Goal: Task Accomplishment & Management: Complete application form

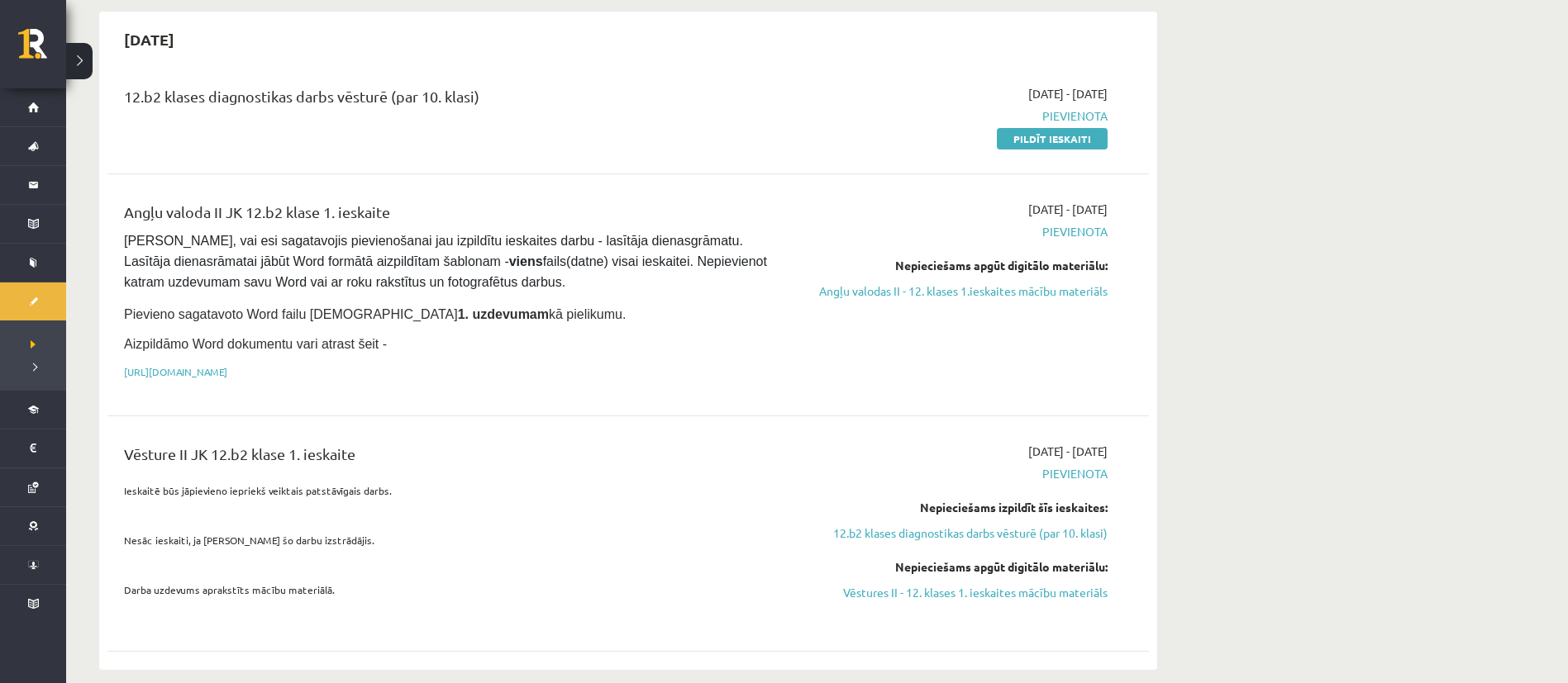
scroll to position [96, 0]
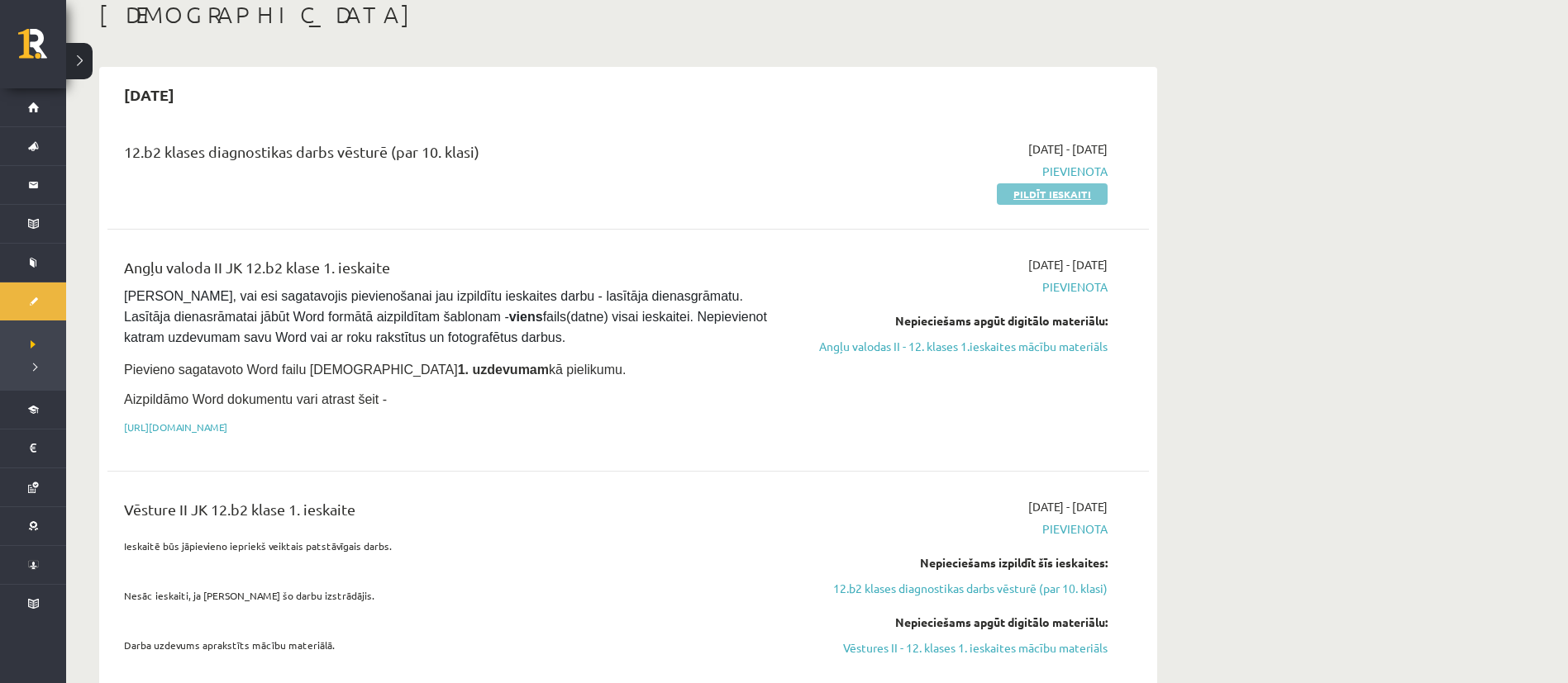
click at [1015, 202] on link "Pildīt ieskaiti" at bounding box center [1052, 193] width 110 height 21
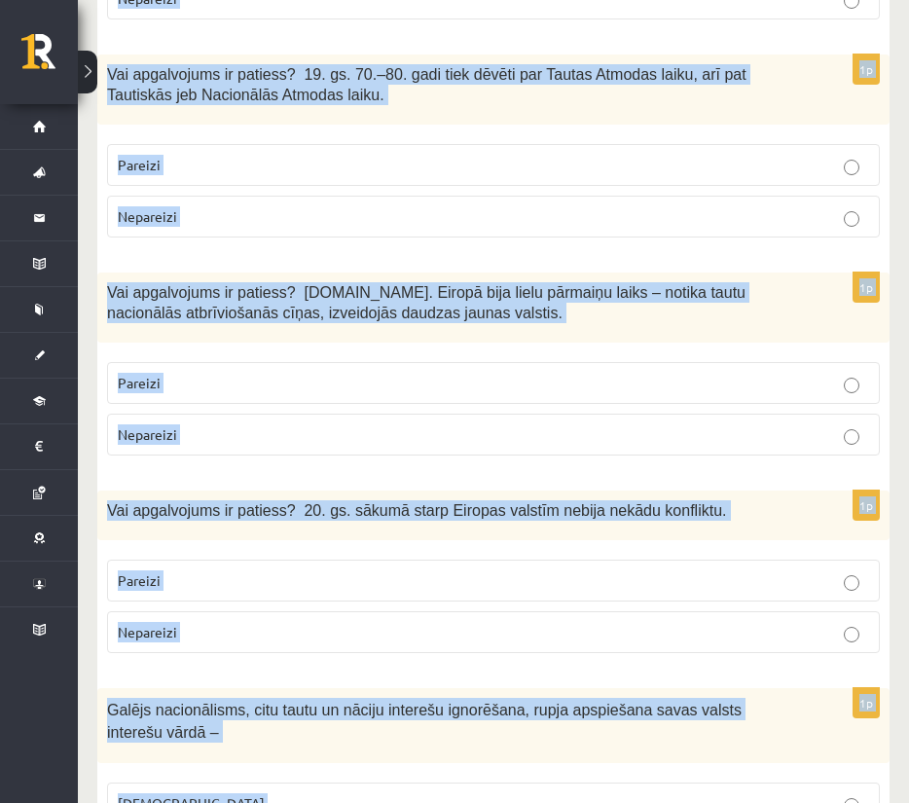
scroll to position [6687, 0]
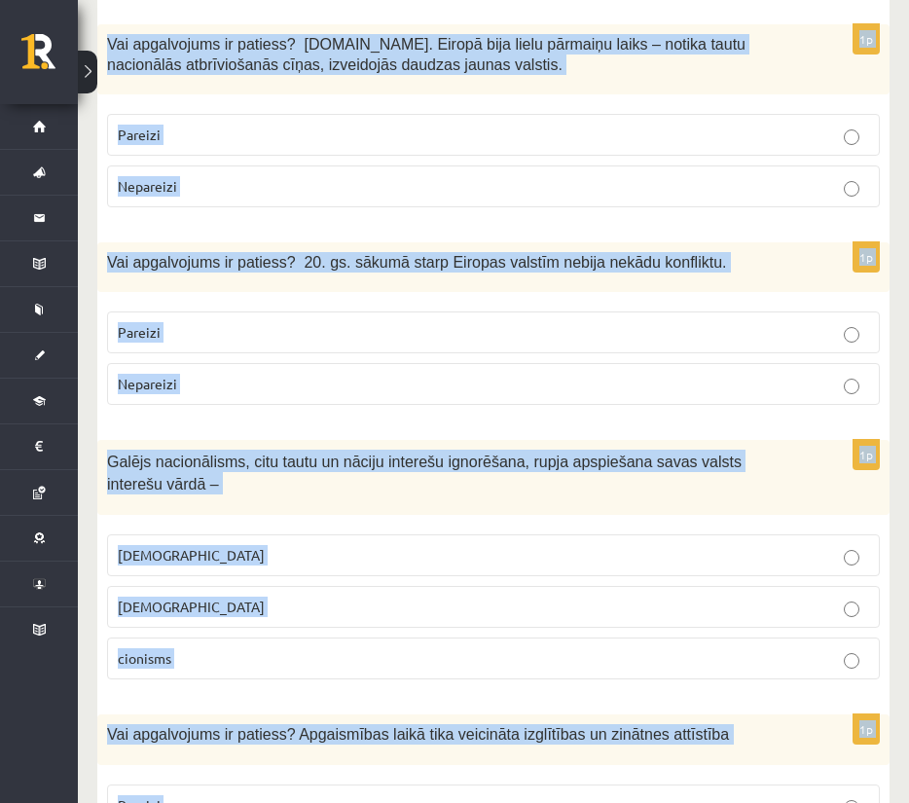
drag, startPoint x: 106, startPoint y: 184, endPoint x: 792, endPoint y: 727, distance: 874.6
click at [834, 440] on div "Galējs nacionālisms, citu tautu un nāciju interešu ignorēšana, rupja apspiešana…" at bounding box center [493, 477] width 793 height 75
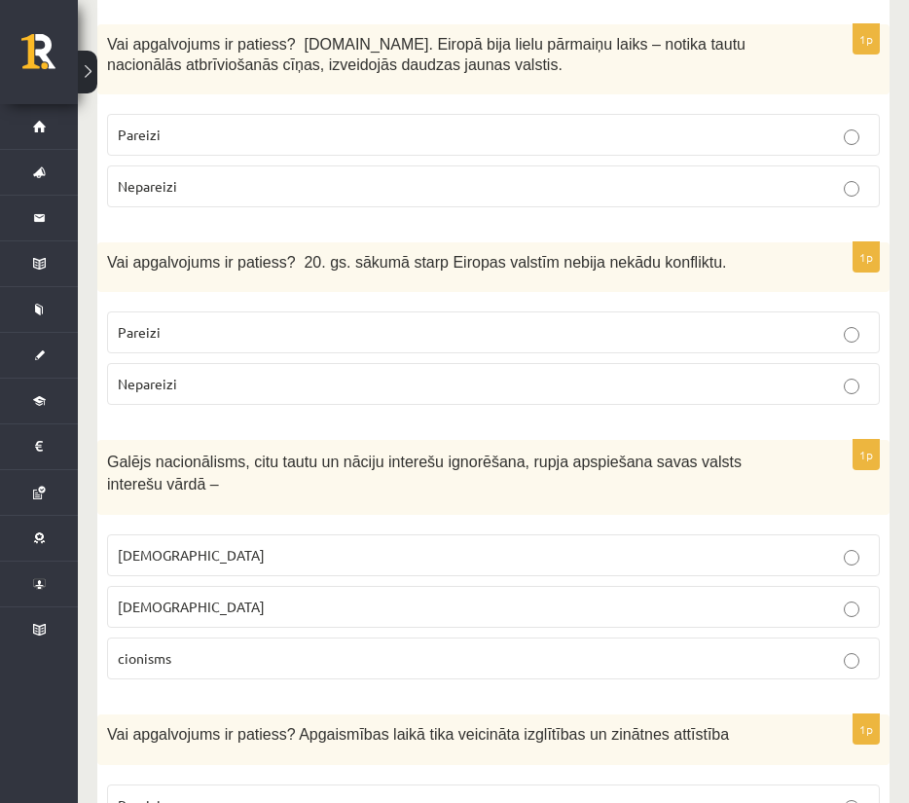
click at [835, 545] on p "[DEMOGRAPHIC_DATA]" at bounding box center [494, 555] width 752 height 20
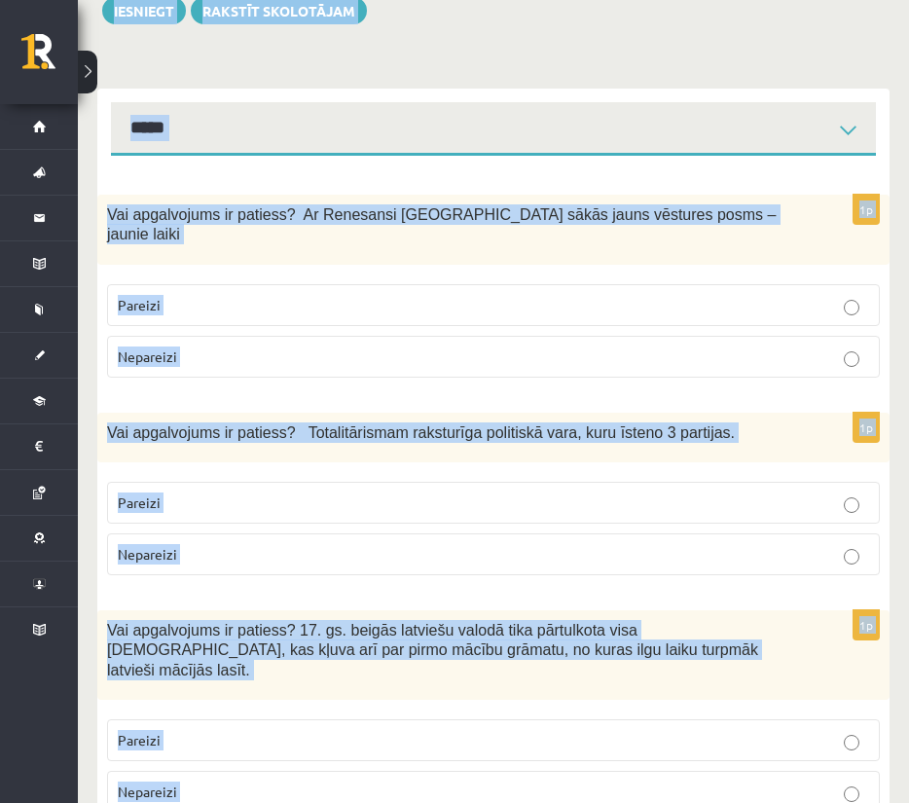
scroll to position [0, 0]
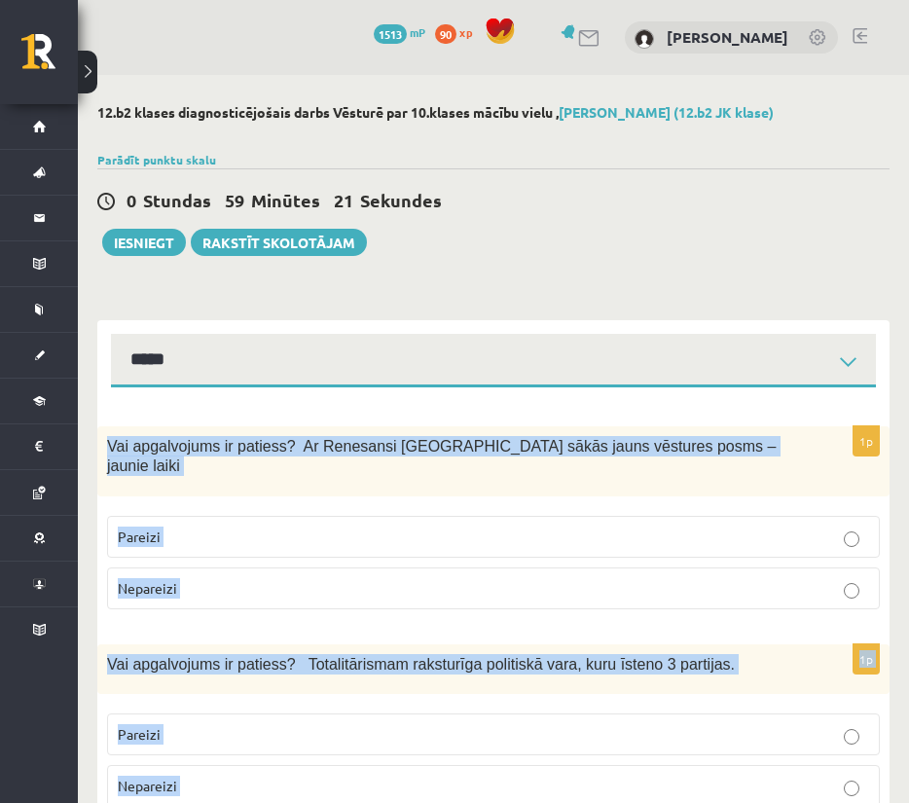
drag, startPoint x: 926, startPoint y: 431, endPoint x: 105, endPoint y: 458, distance: 821.2
click at [784, 430] on div "Vai apgalvojums ir patiess? Ar Renesansi Eiropā sākās jauns vēstures posms – ja…" at bounding box center [493, 461] width 793 height 70
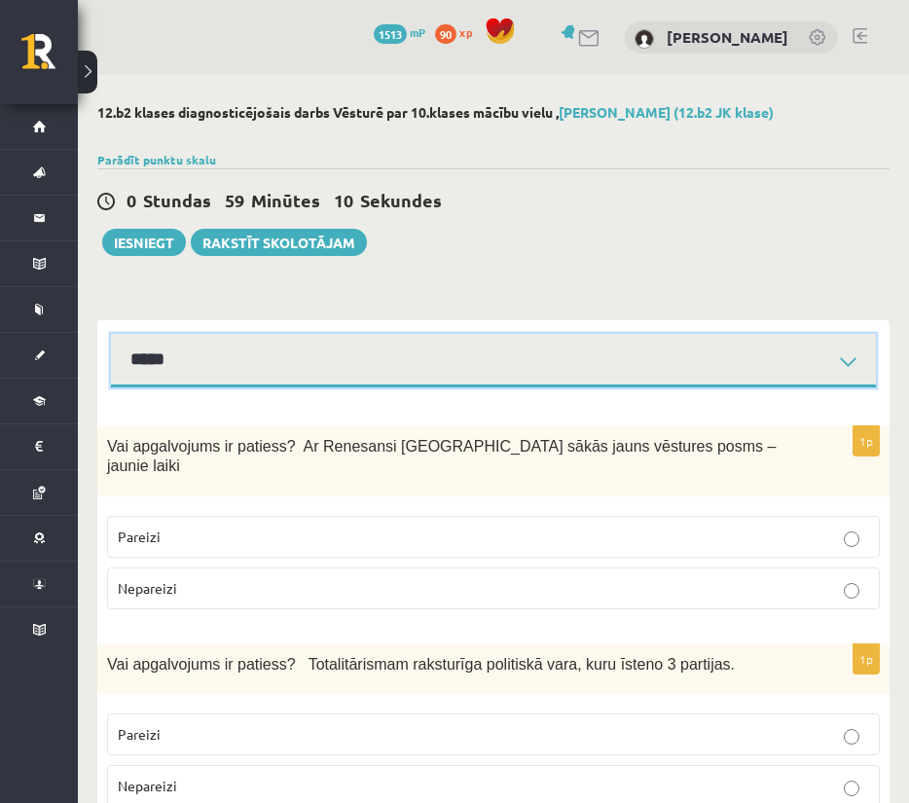
click at [761, 378] on select "*****" at bounding box center [493, 361] width 765 height 54
click at [761, 376] on select "*****" at bounding box center [493, 361] width 765 height 54
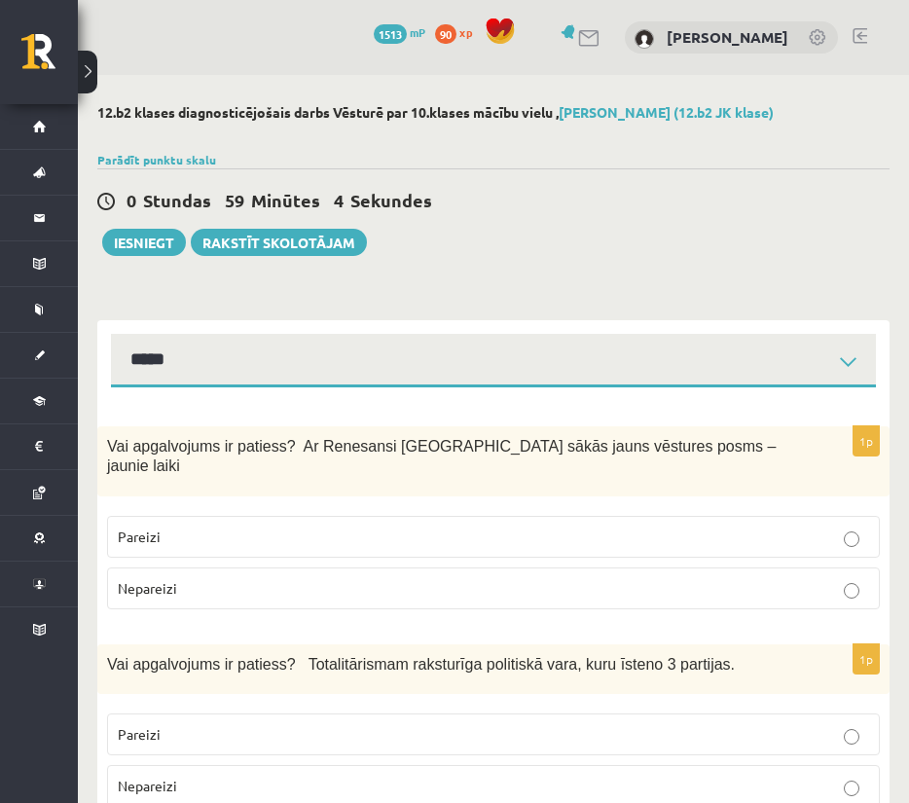
click at [479, 527] on p "Pareizi" at bounding box center [494, 537] width 752 height 20
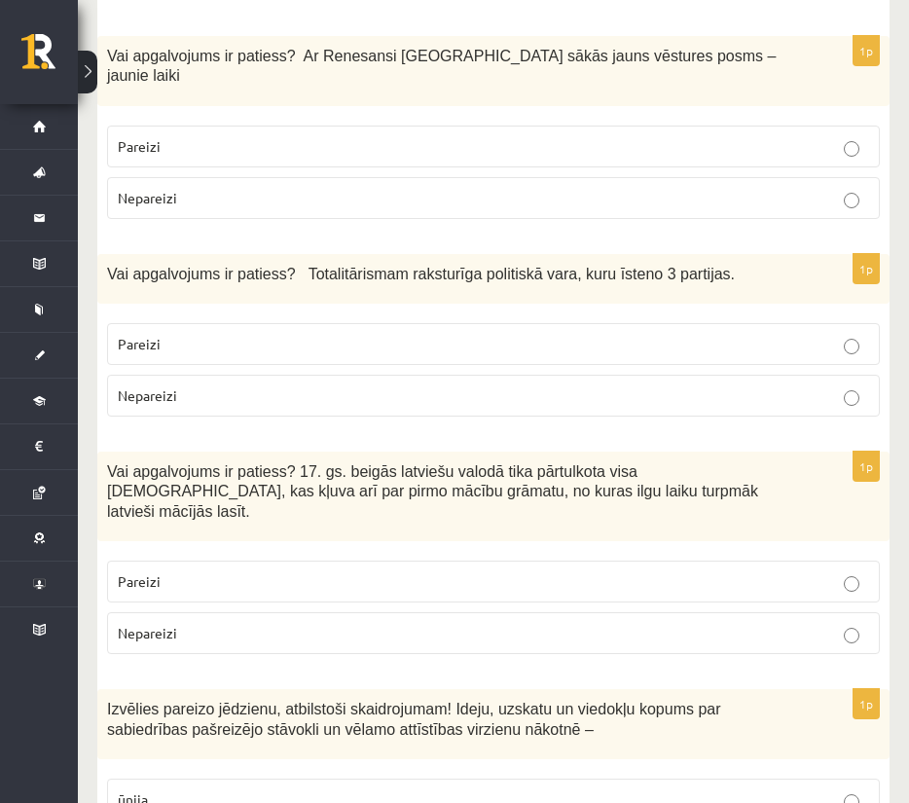
scroll to position [393, 0]
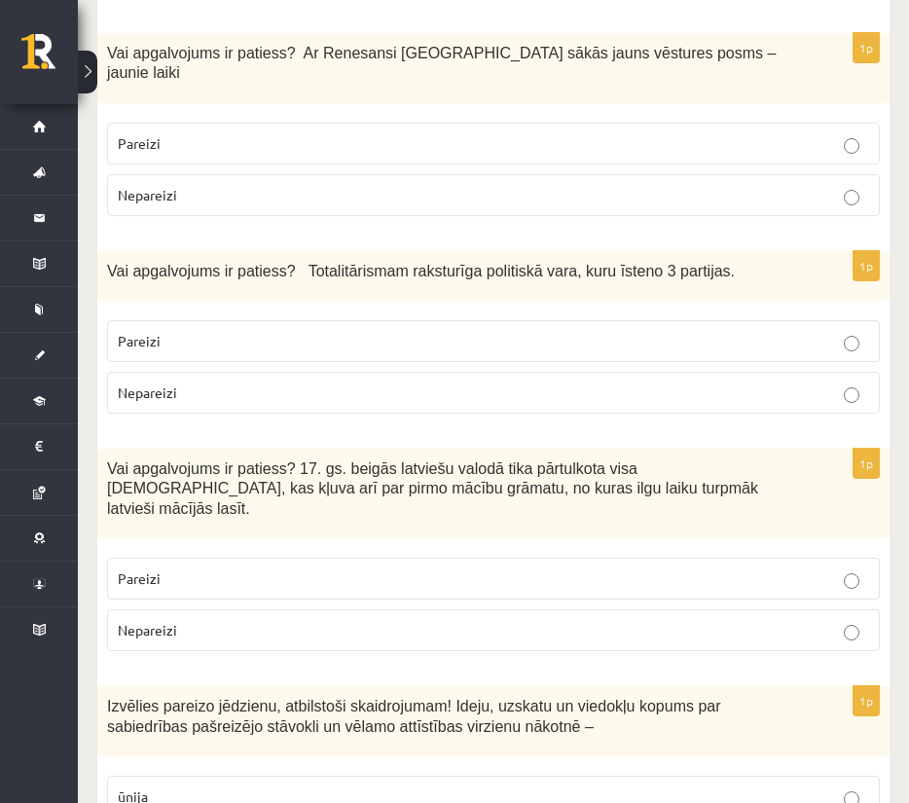
click at [466, 383] on p "Nepareizi" at bounding box center [494, 393] width 752 height 20
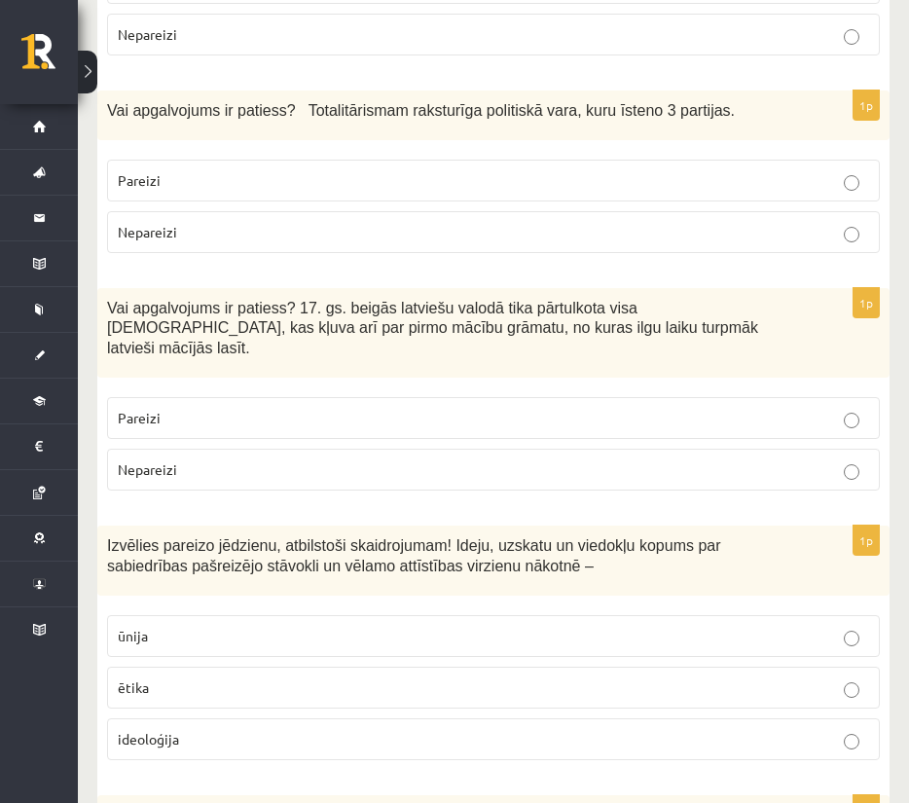
scroll to position [560, 0]
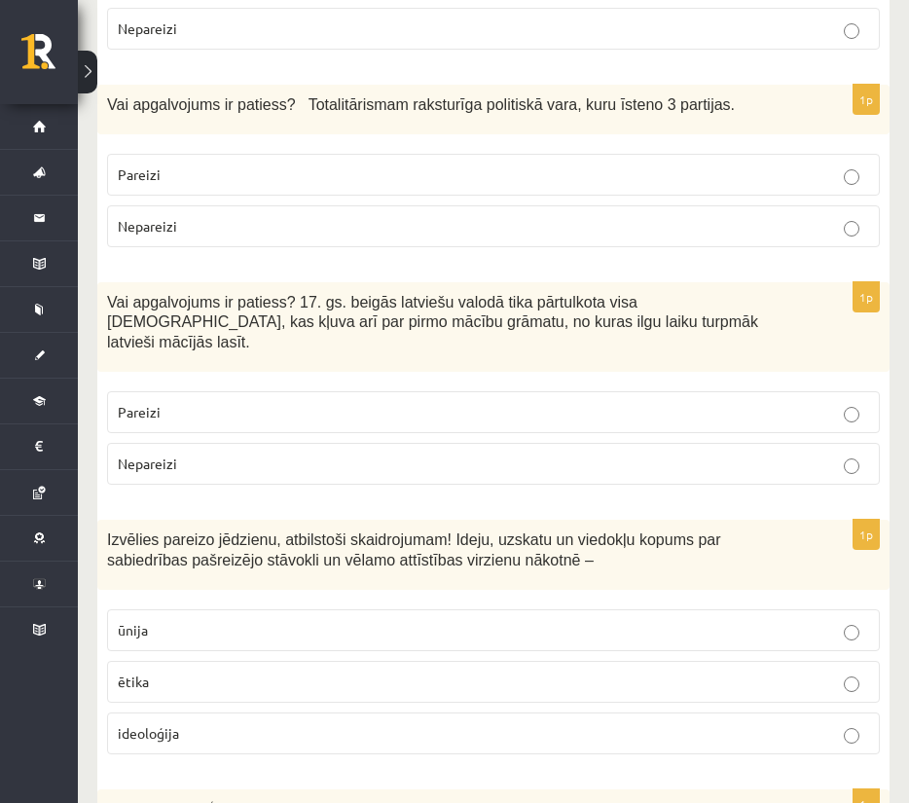
click at [473, 402] on p "Pareizi" at bounding box center [494, 412] width 752 height 20
click at [481, 723] on p "ideoloģija" at bounding box center [494, 733] width 752 height 20
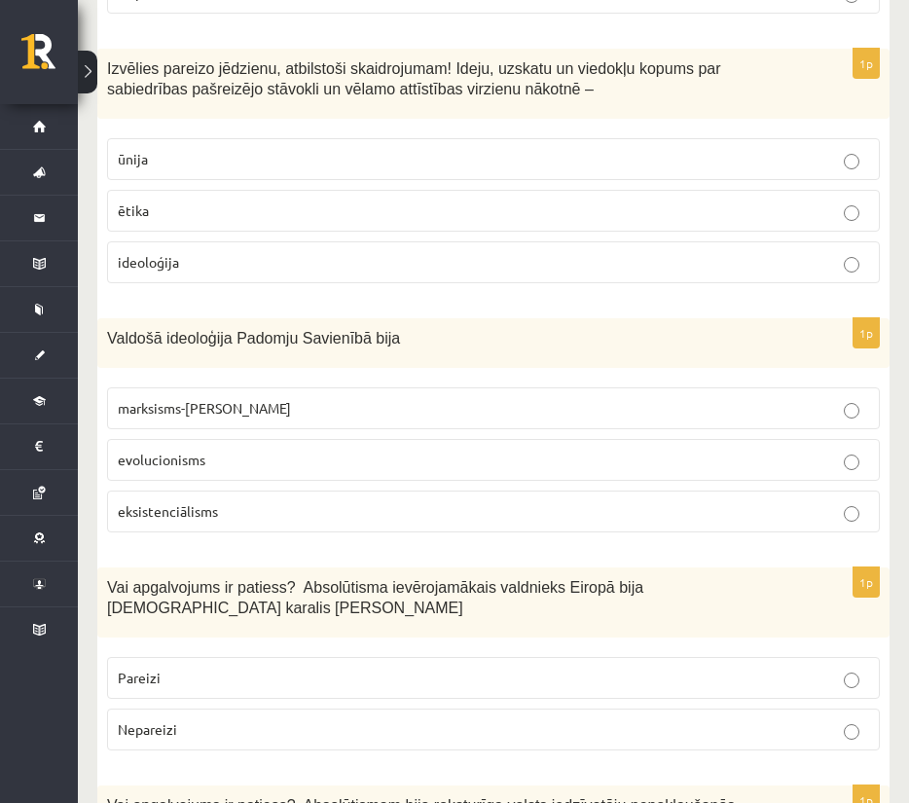
scroll to position [1048, 0]
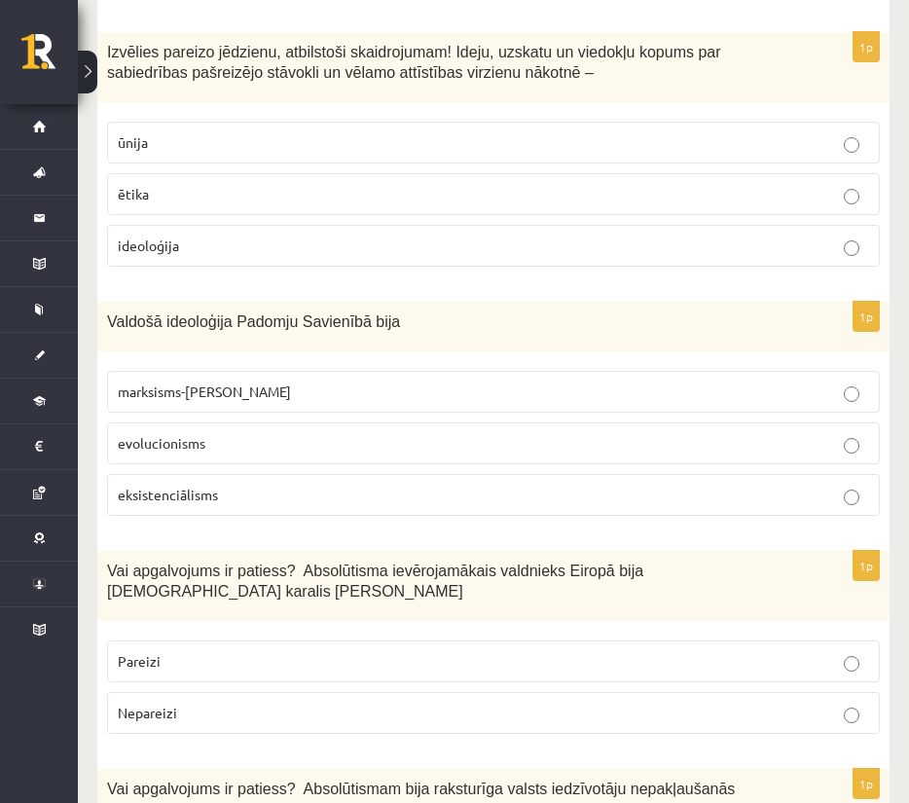
click at [545, 382] on p "marksisms-ļeņinisms" at bounding box center [494, 392] width 752 height 20
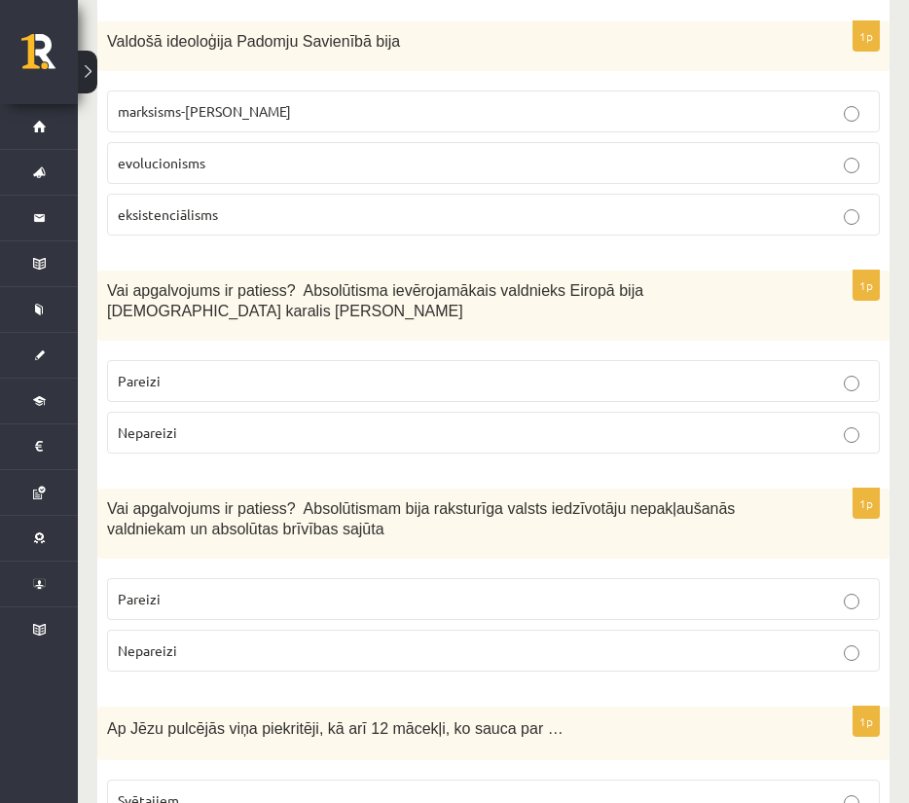
scroll to position [1329, 0]
click at [509, 359] on label "Pareizi" at bounding box center [493, 380] width 773 height 42
click at [449, 629] on label "Nepareizi" at bounding box center [493, 650] width 773 height 42
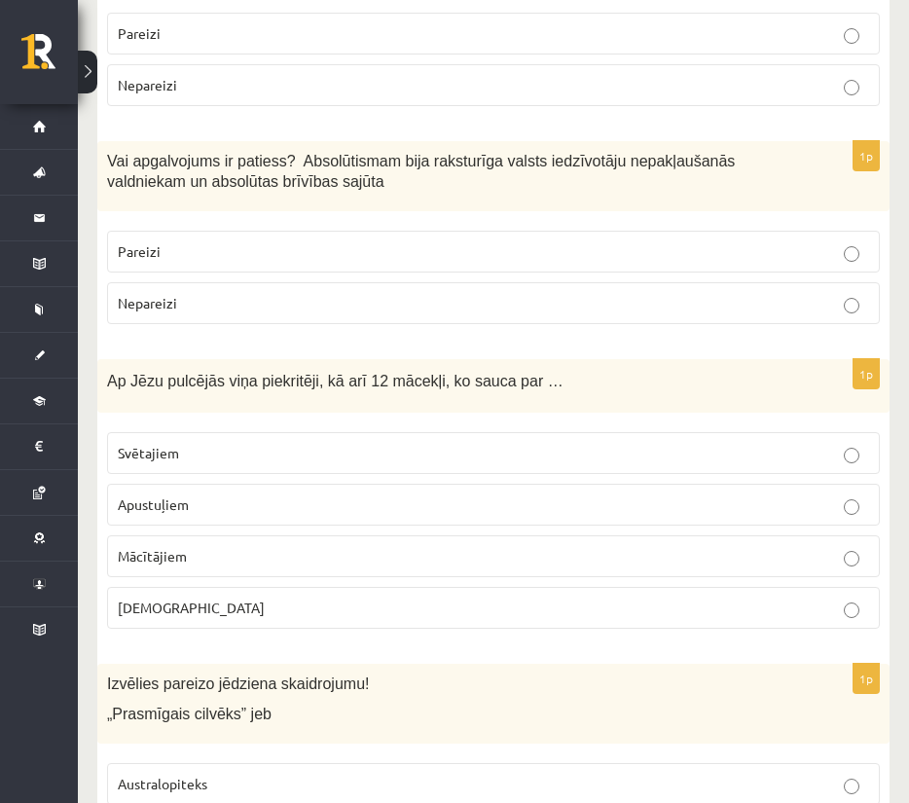
scroll to position [1678, 0]
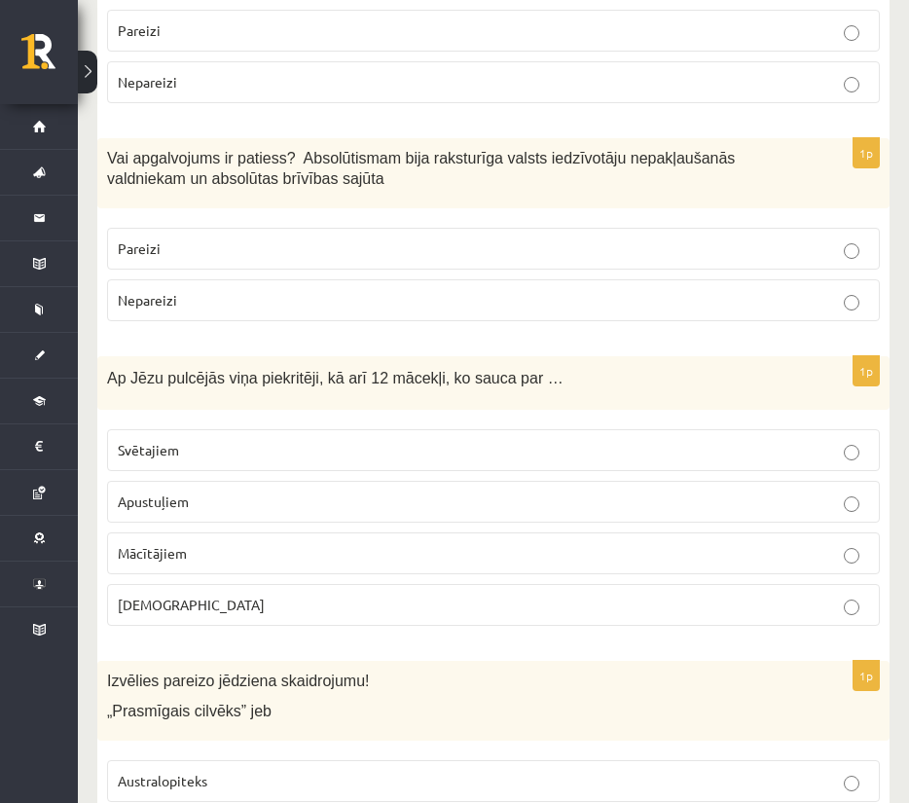
click at [439, 492] on p "Apustuļiem" at bounding box center [494, 502] width 752 height 20
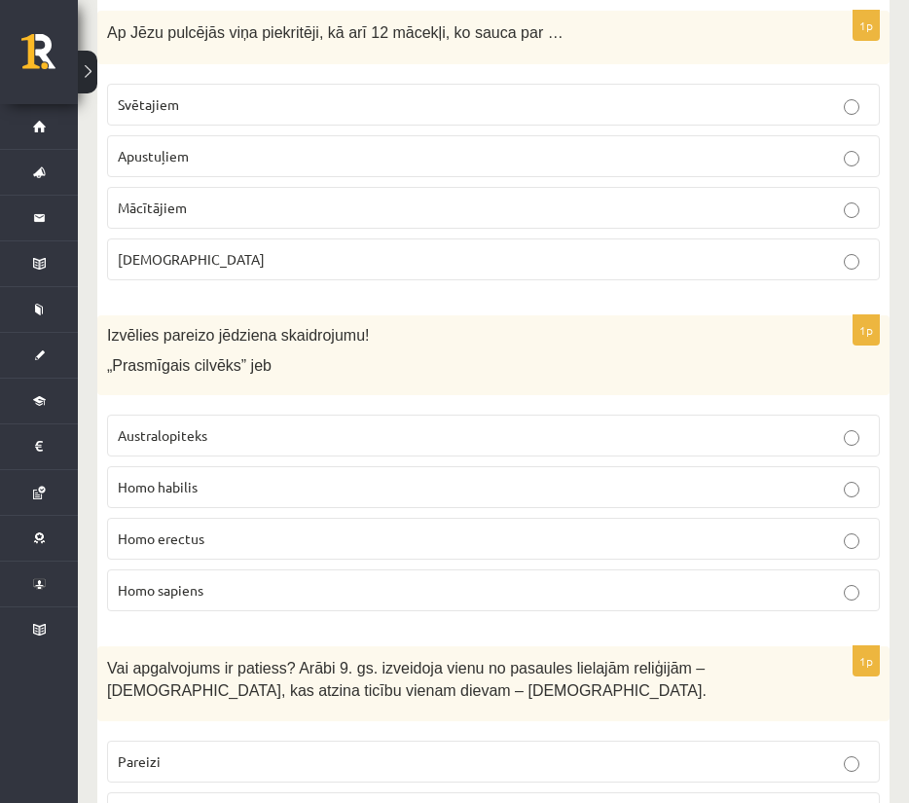
scroll to position [2012, 0]
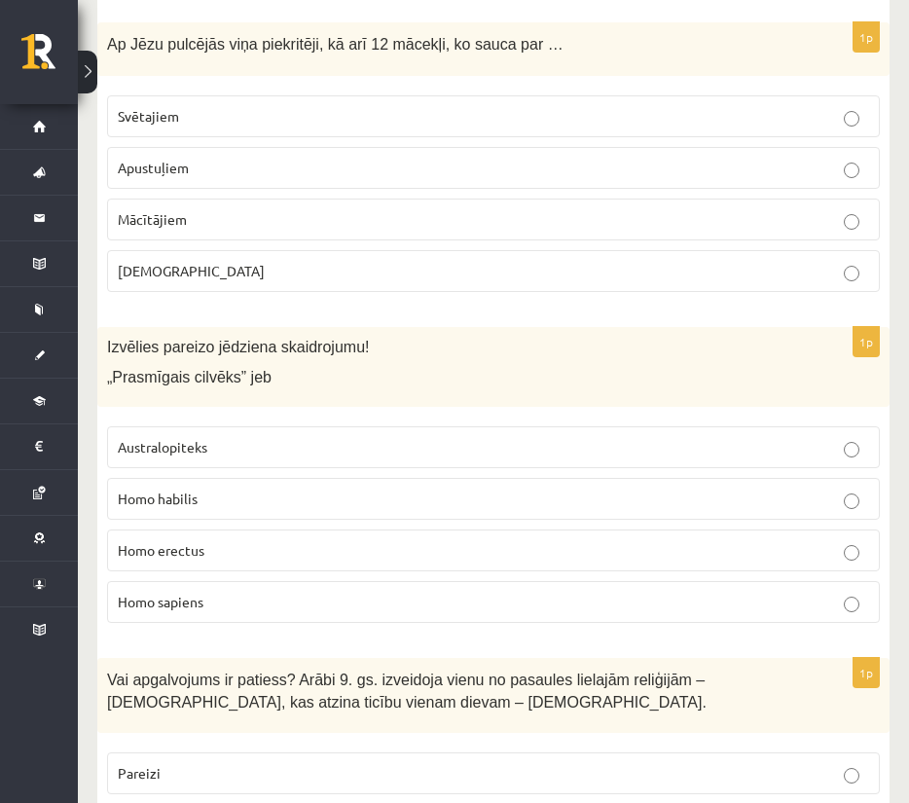
click at [469, 540] on p "Homo erectus" at bounding box center [494, 550] width 752 height 20
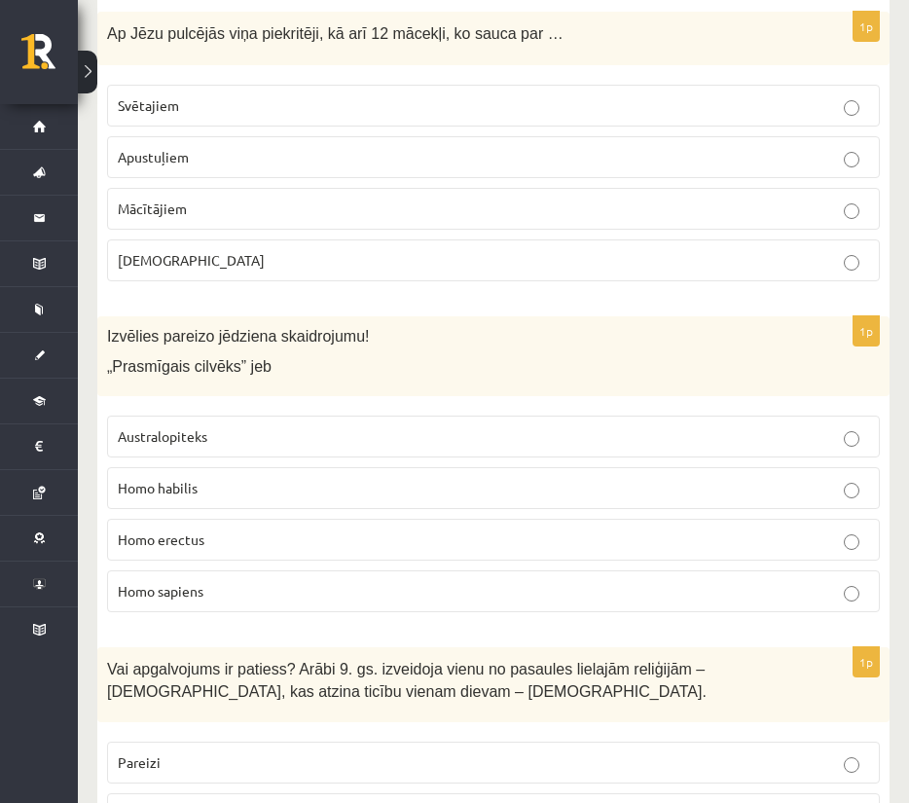
scroll to position [2026, 0]
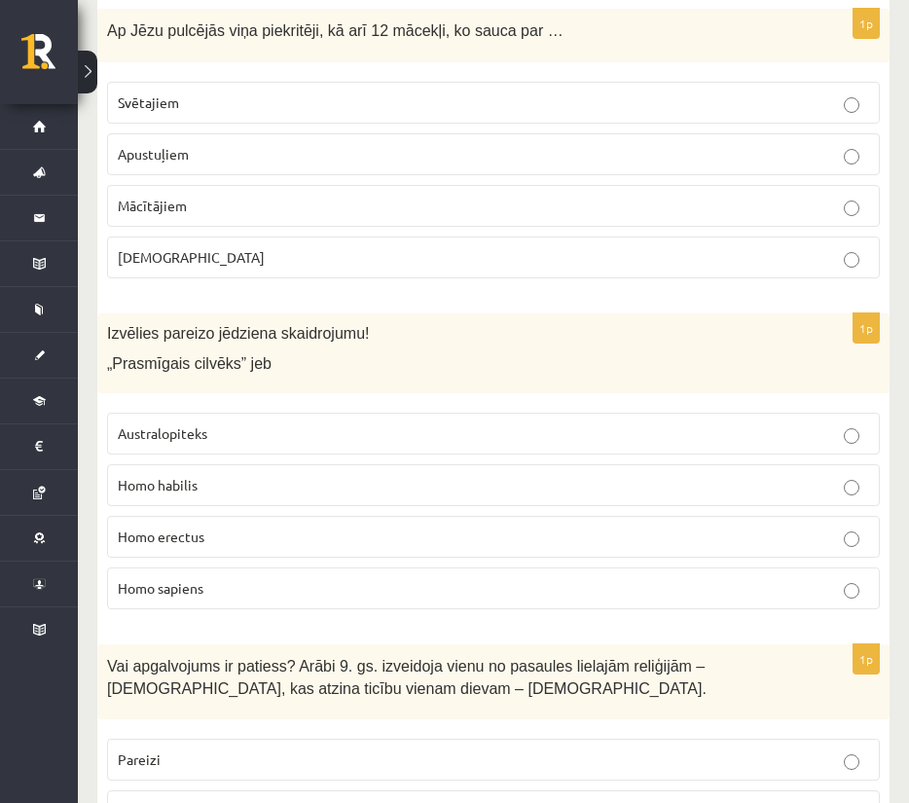
click at [469, 516] on label "Homo erectus" at bounding box center [493, 537] width 773 height 42
click at [478, 578] on p "Homo sapiens" at bounding box center [494, 588] width 752 height 20
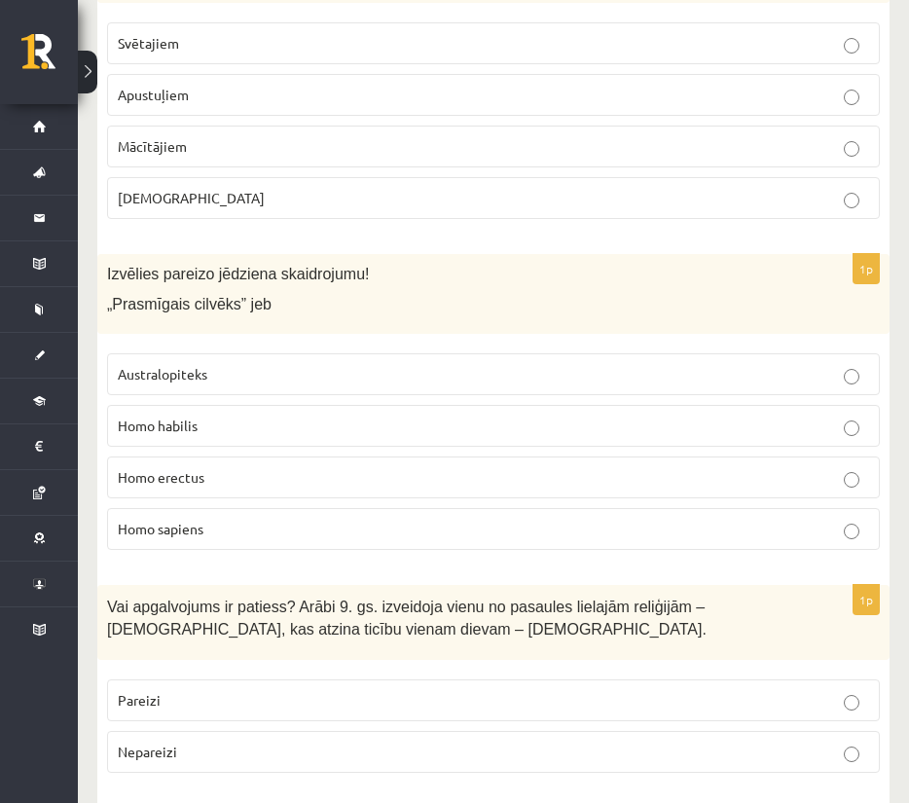
scroll to position [2087, 0]
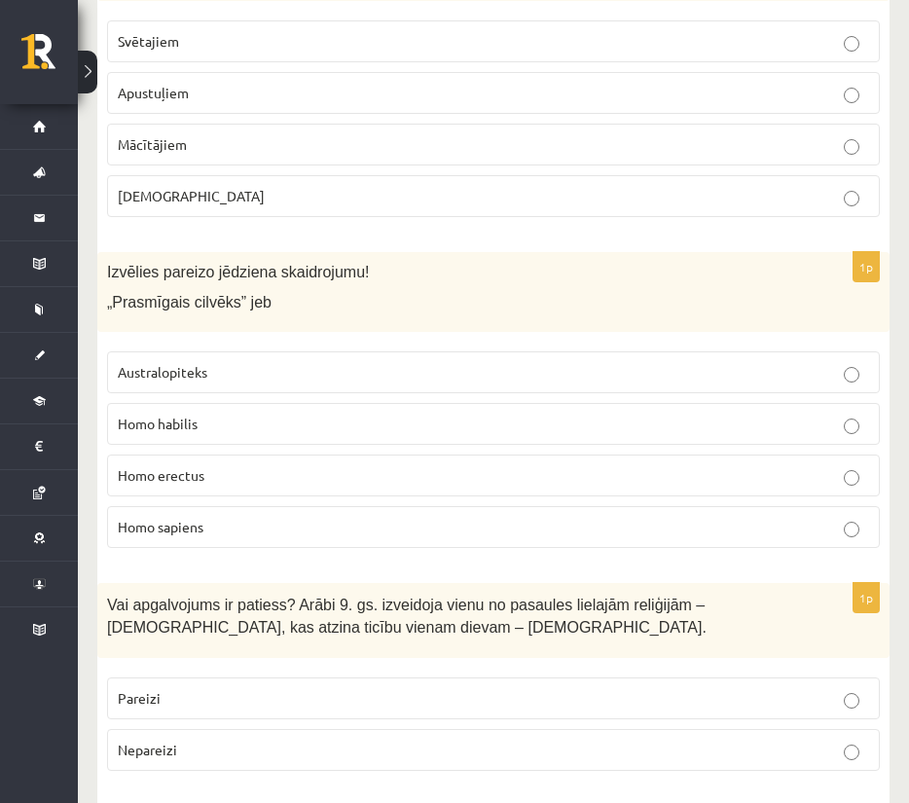
click at [420, 740] on p "Nepareizi" at bounding box center [494, 750] width 752 height 20
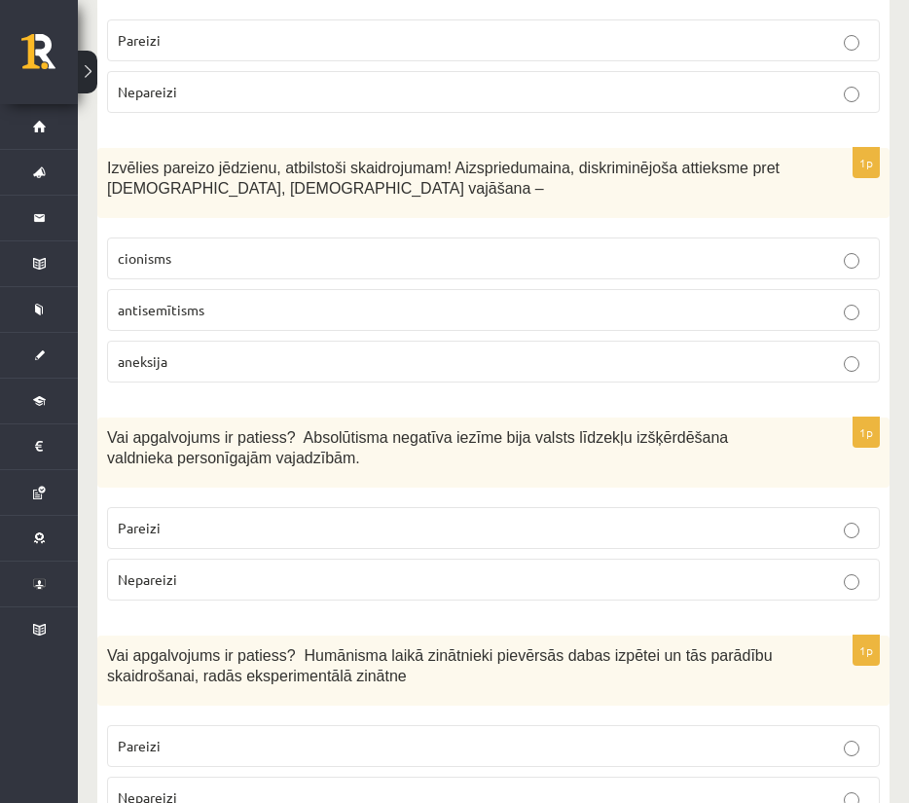
scroll to position [2747, 0]
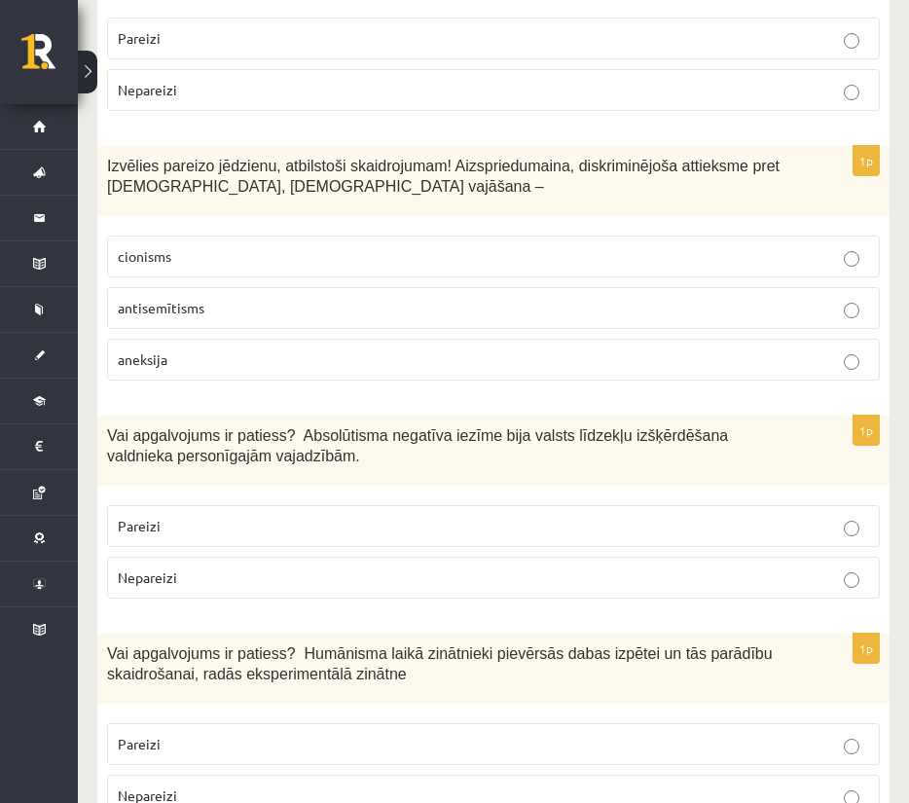
click at [368, 287] on label "antisemītisms" at bounding box center [493, 308] width 773 height 42
click at [332, 516] on p "Pareizi" at bounding box center [494, 526] width 752 height 20
click at [396, 734] on p "Pareizi" at bounding box center [494, 744] width 752 height 20
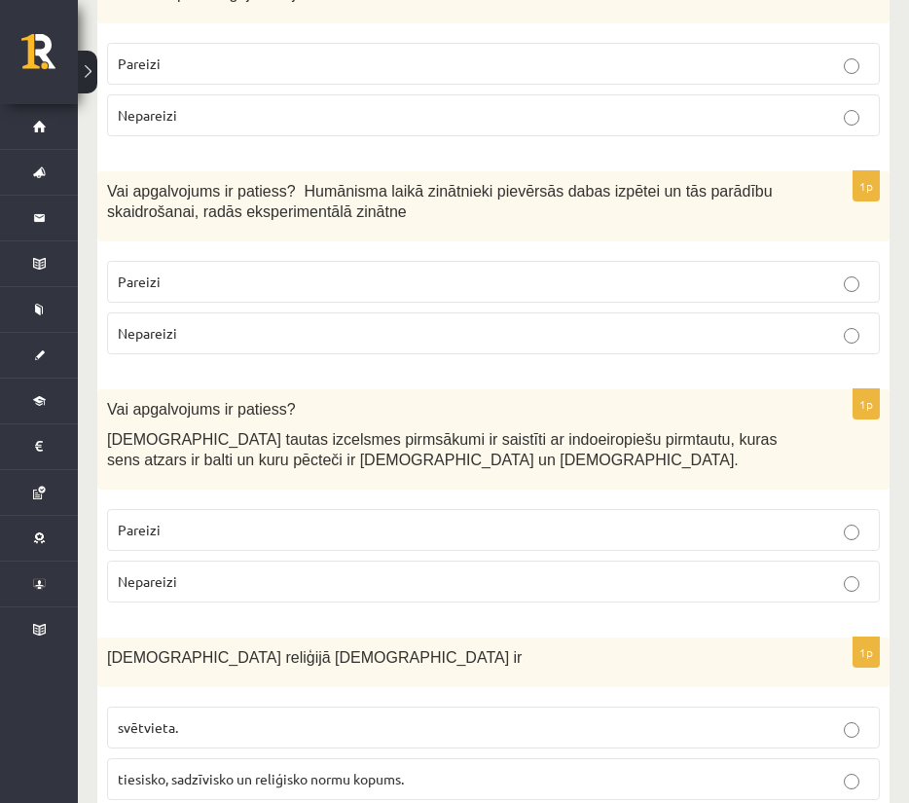
scroll to position [3212, 0]
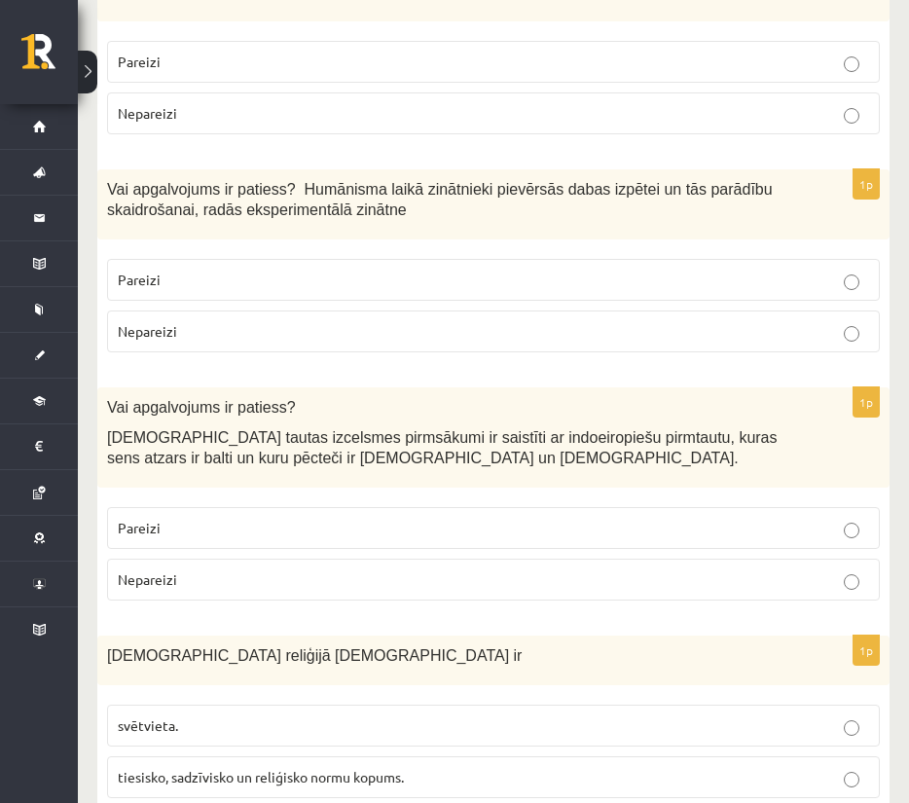
click at [443, 518] on p "Pareizi" at bounding box center [494, 528] width 752 height 20
click at [415, 767] on p "tiesisko, sadzīvisko un reliģisko normu kopums." at bounding box center [494, 777] width 752 height 20
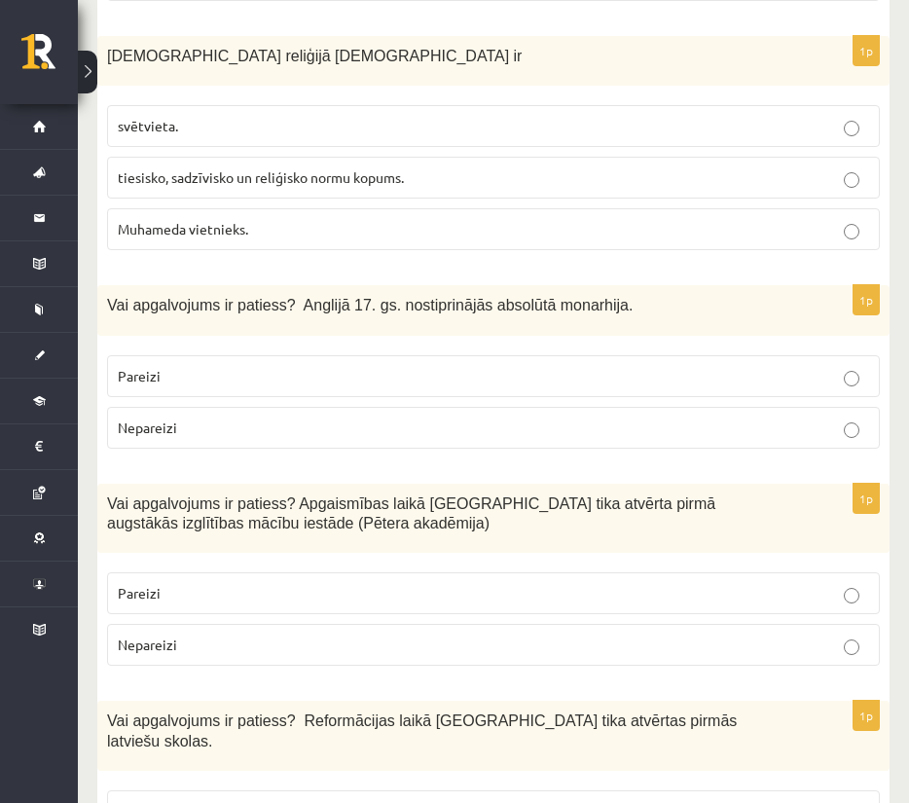
scroll to position [3822, 0]
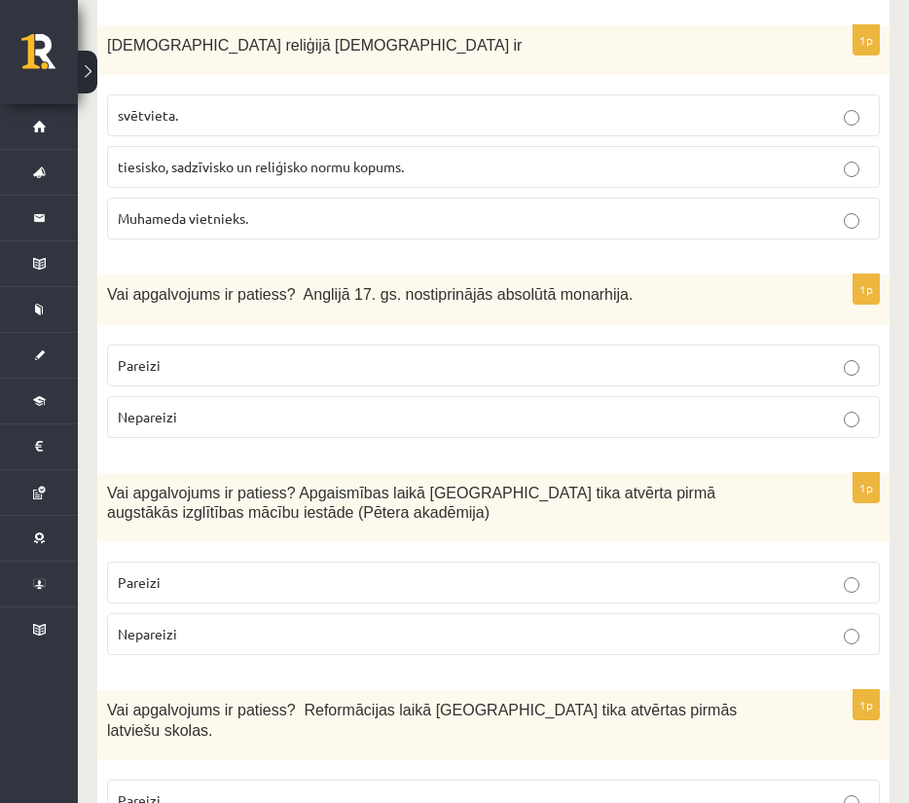
click at [471, 552] on fieldset "Pareizi Nepareizi" at bounding box center [493, 606] width 773 height 109
click at [471, 613] on label "Nepareizi" at bounding box center [493, 634] width 773 height 42
click at [469, 407] on p "Nepareizi" at bounding box center [494, 417] width 752 height 20
click at [458, 572] on p "Pareizi" at bounding box center [494, 582] width 752 height 20
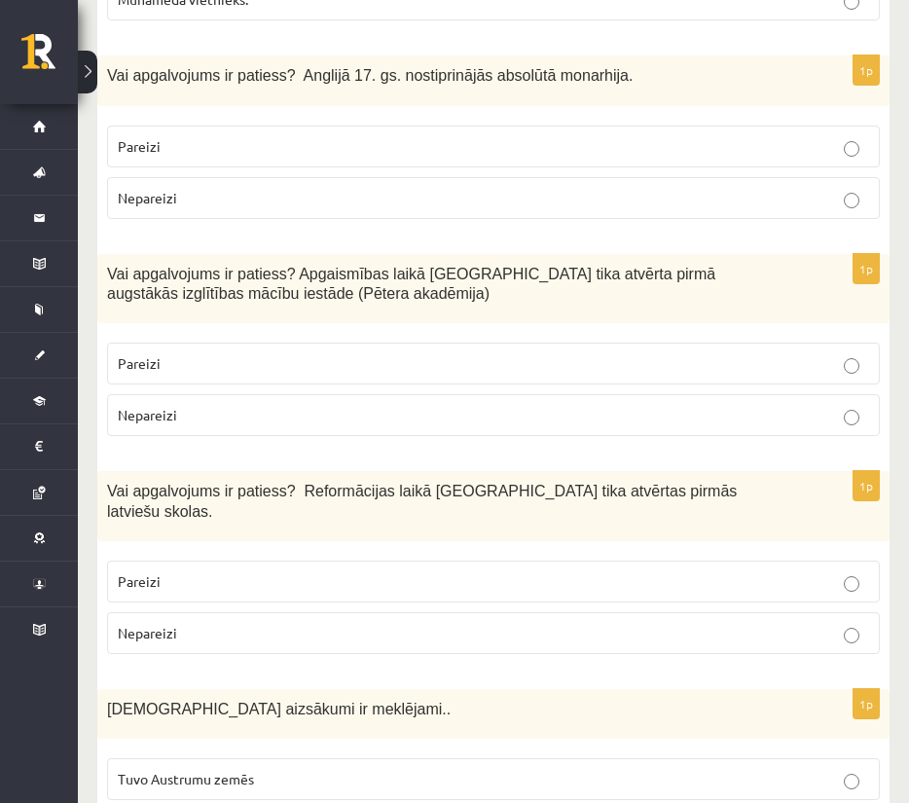
scroll to position [4048, 0]
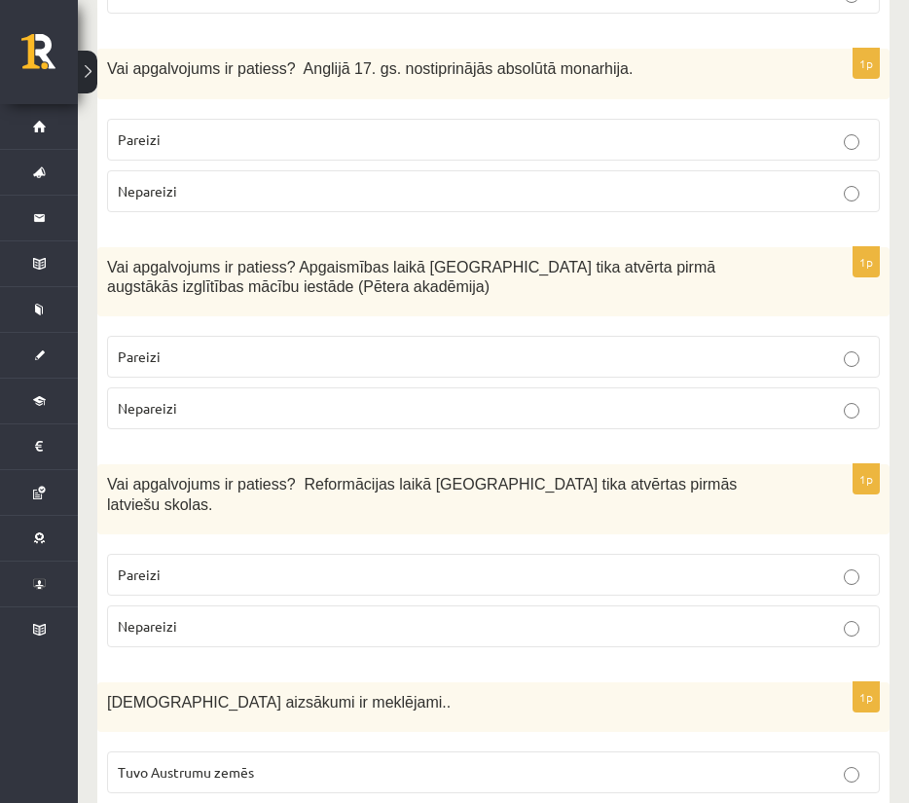
click at [461, 565] on p "Pareizi" at bounding box center [494, 575] width 752 height 20
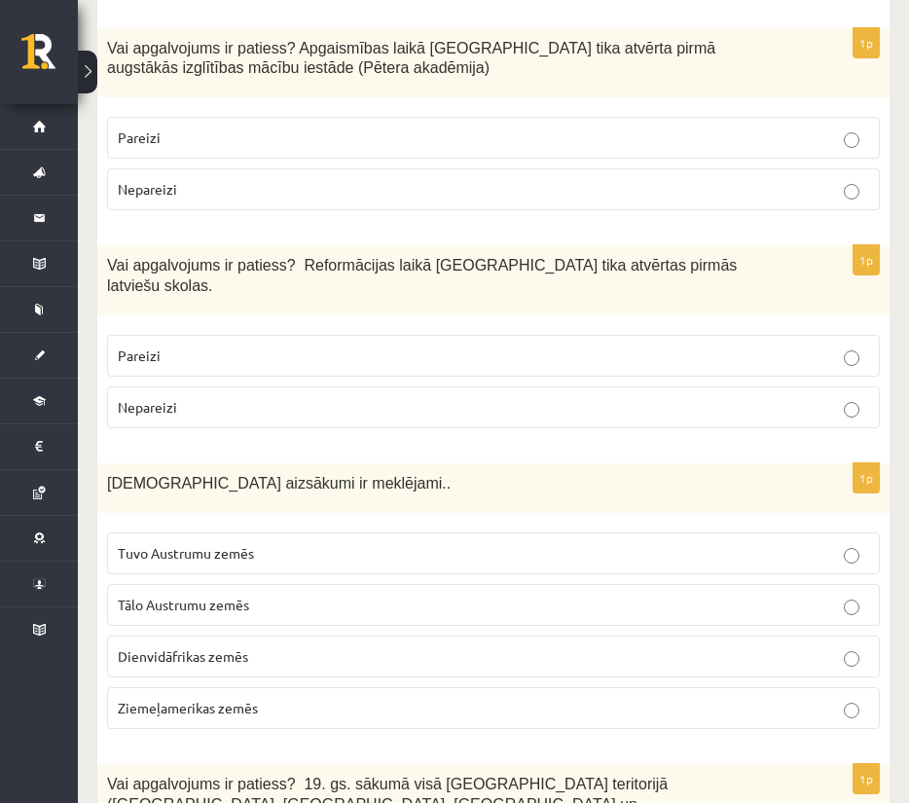
scroll to position [4273, 0]
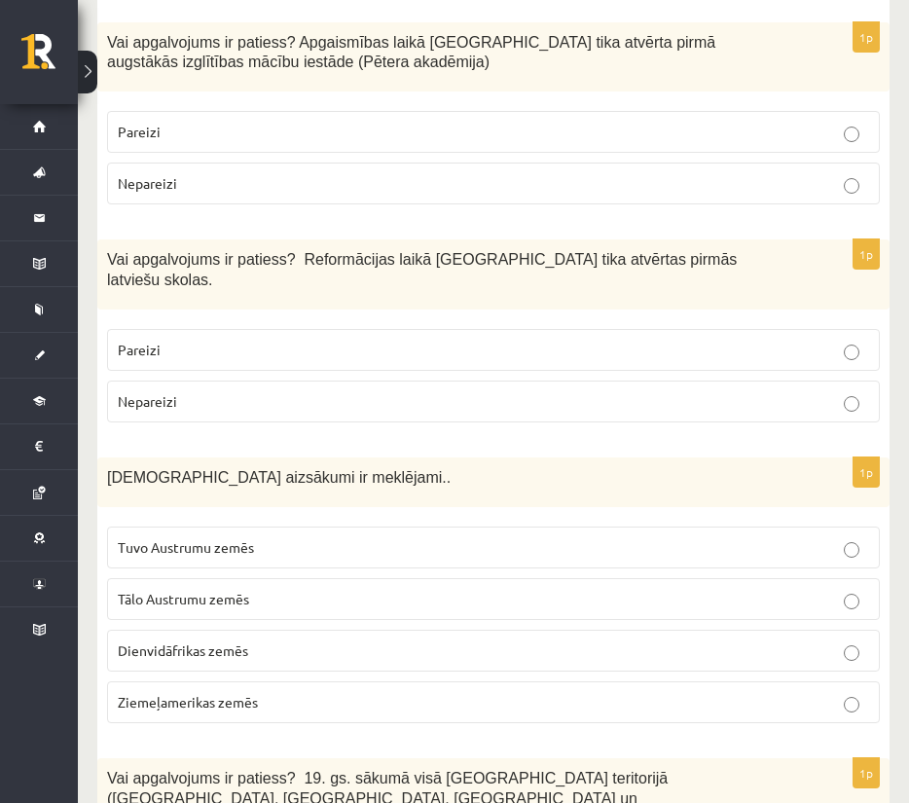
click at [558, 537] on p "Tuvo Austrumu zemēs" at bounding box center [494, 547] width 752 height 20
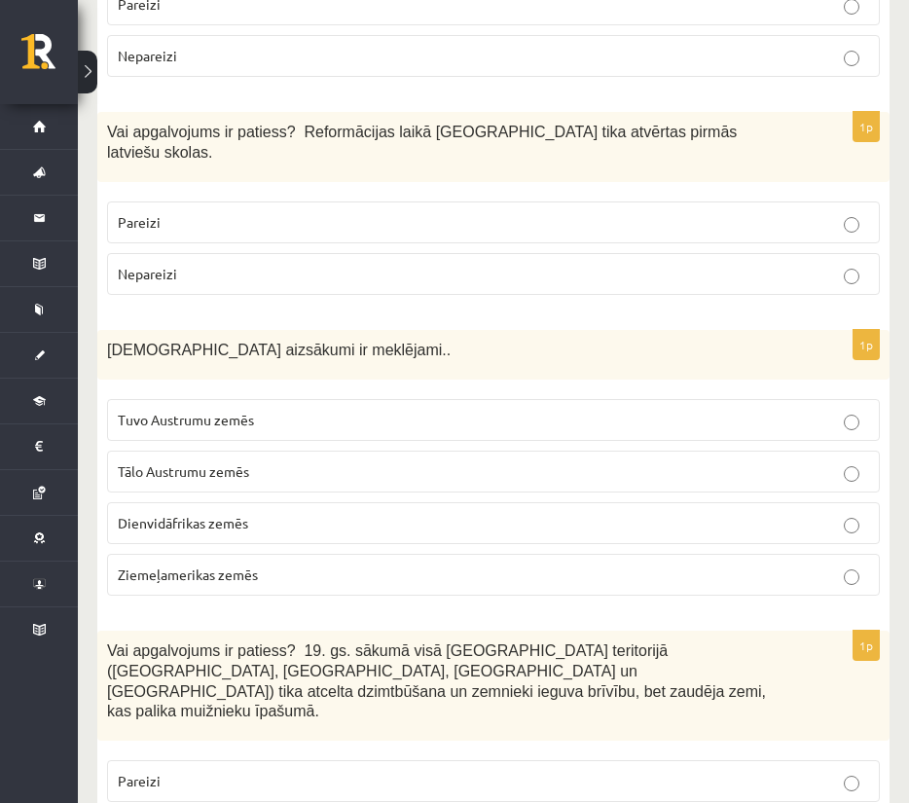
scroll to position [4410, 0]
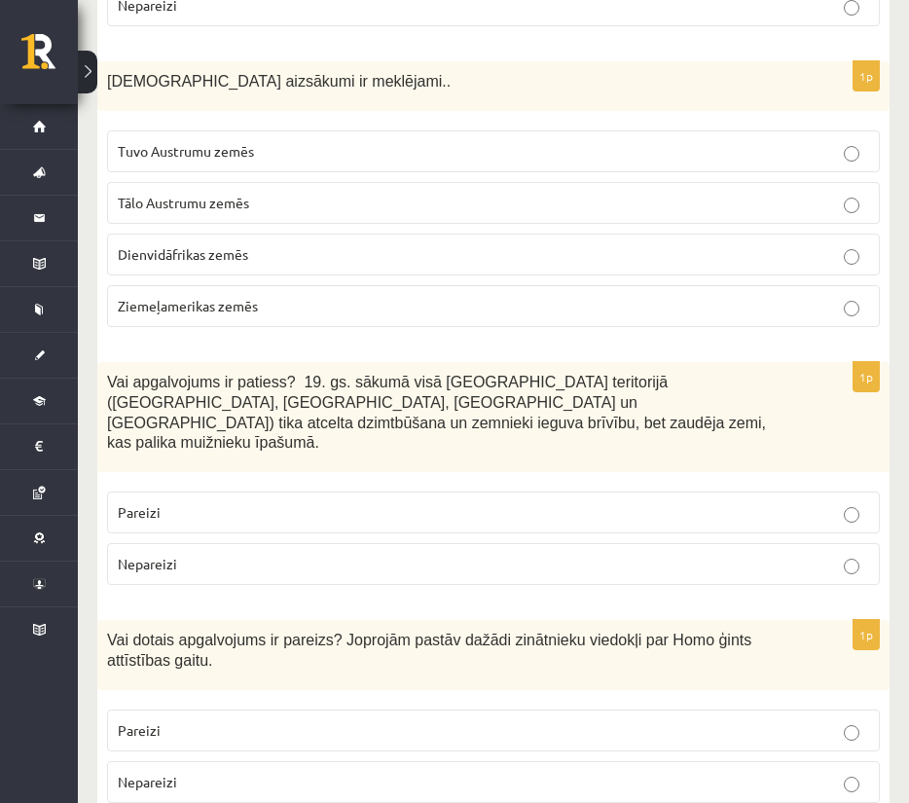
scroll to position [4786, 0]
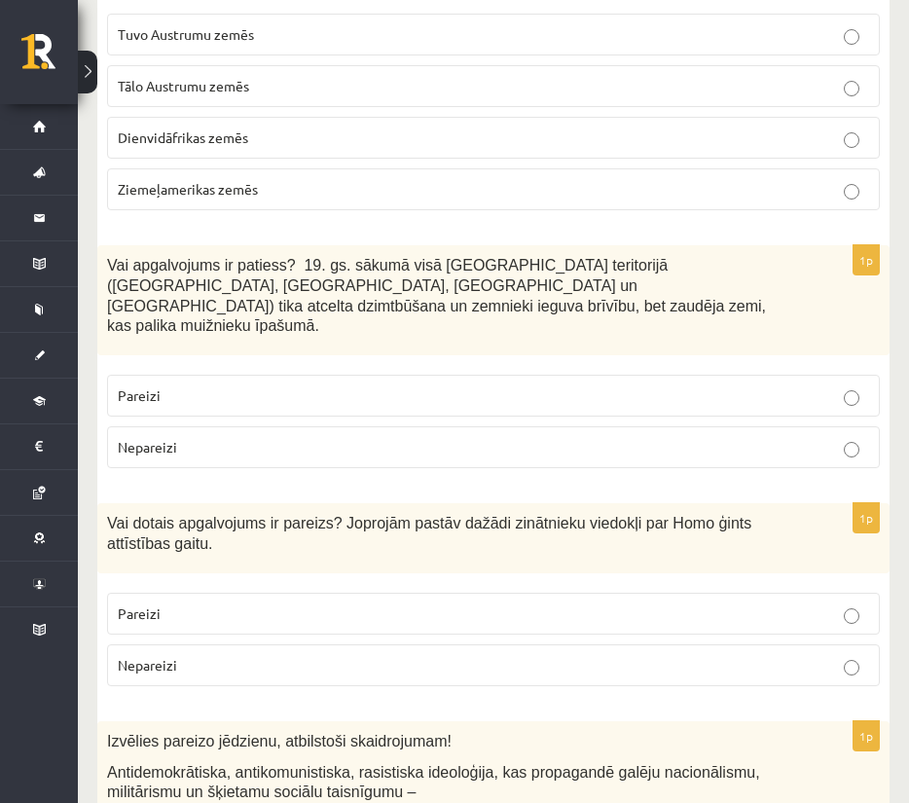
click at [394, 593] on label "Pareizi" at bounding box center [493, 614] width 773 height 42
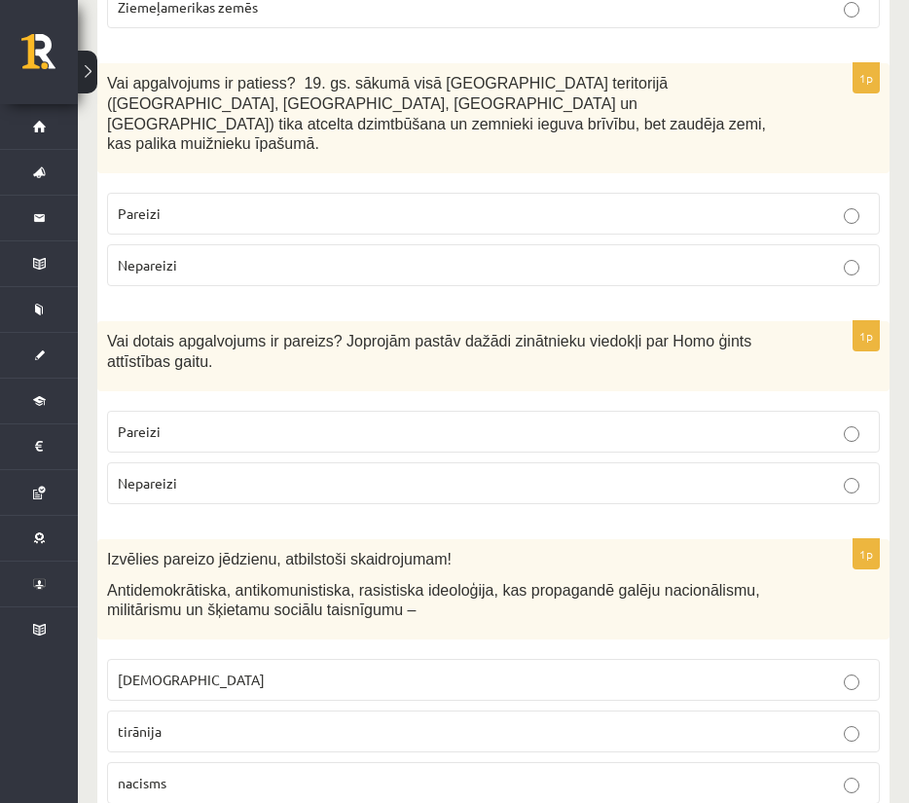
scroll to position [4970, 0]
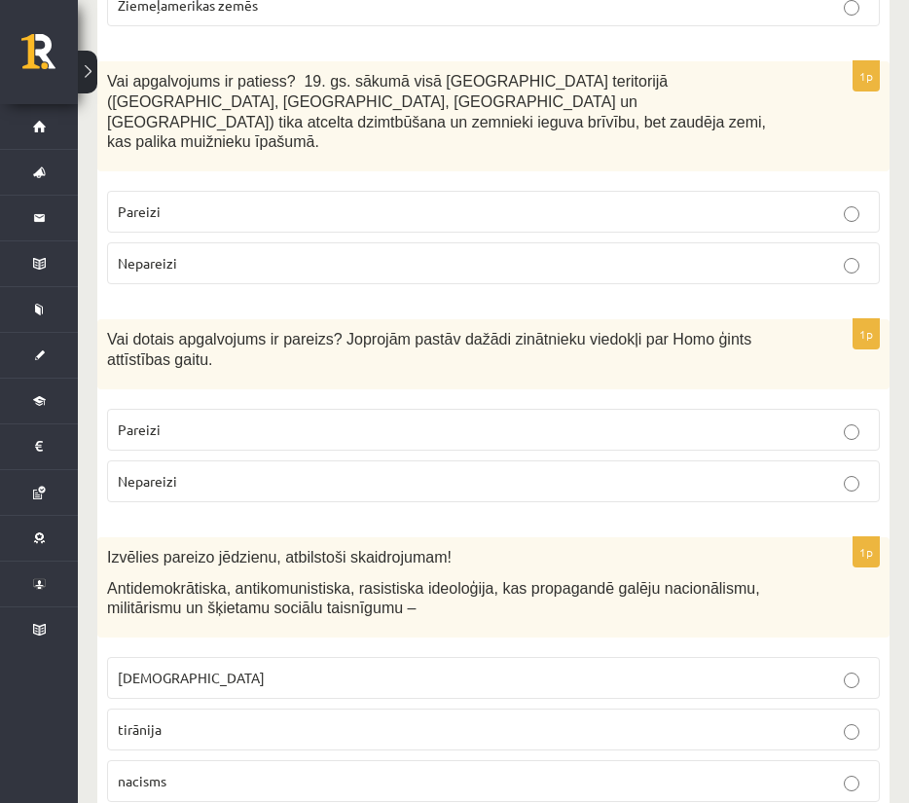
click at [384, 771] on p "nacisms" at bounding box center [494, 781] width 752 height 20
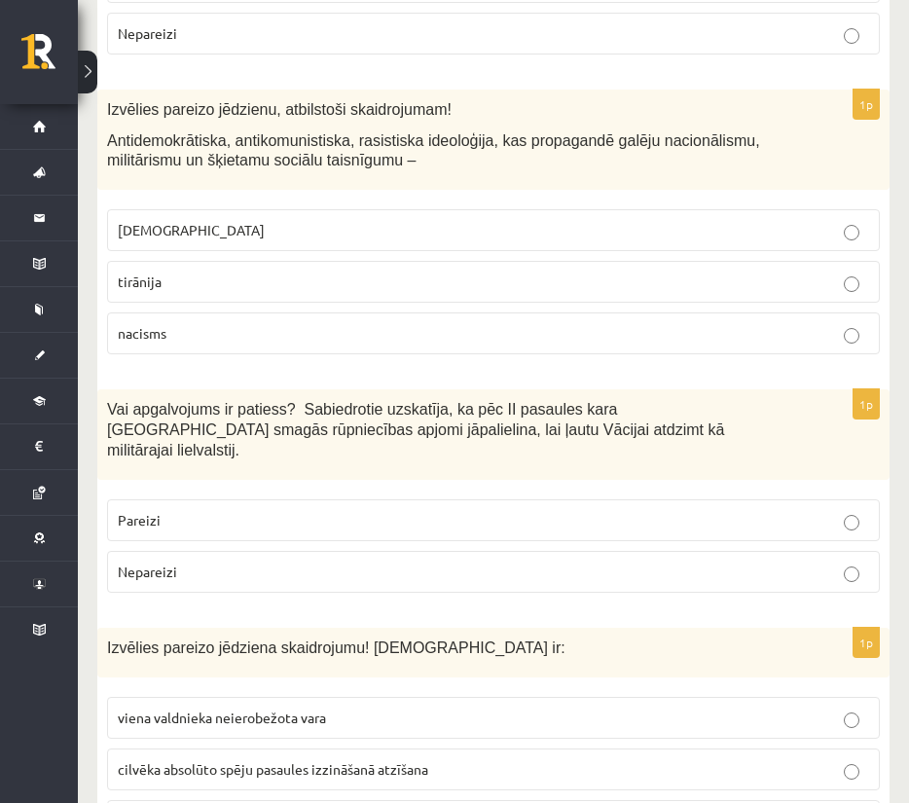
scroll to position [5420, 0]
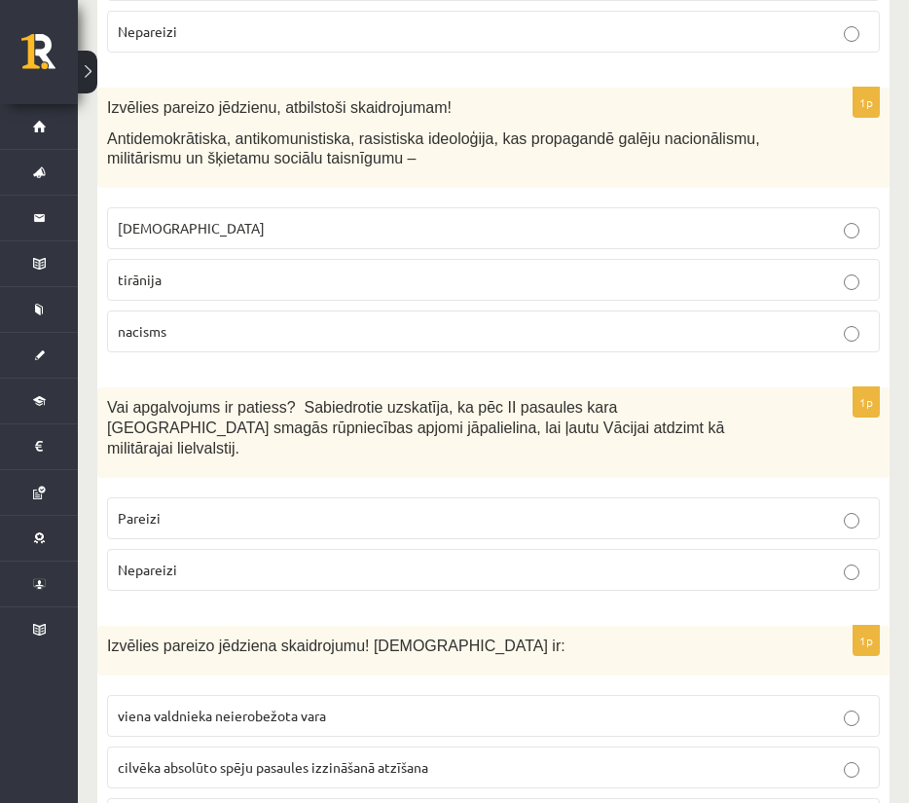
click at [488, 560] on p "Nepareizi" at bounding box center [494, 570] width 752 height 20
click at [456, 706] on p "viena valdnieka neierobežota vara" at bounding box center [494, 716] width 752 height 20
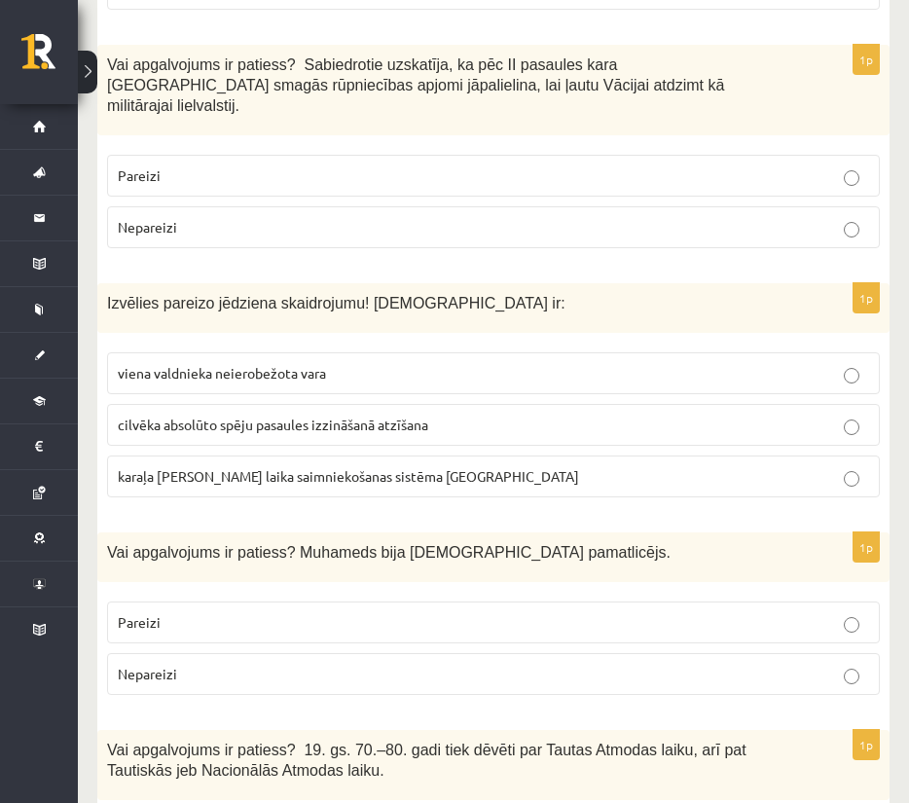
scroll to position [5771, 0]
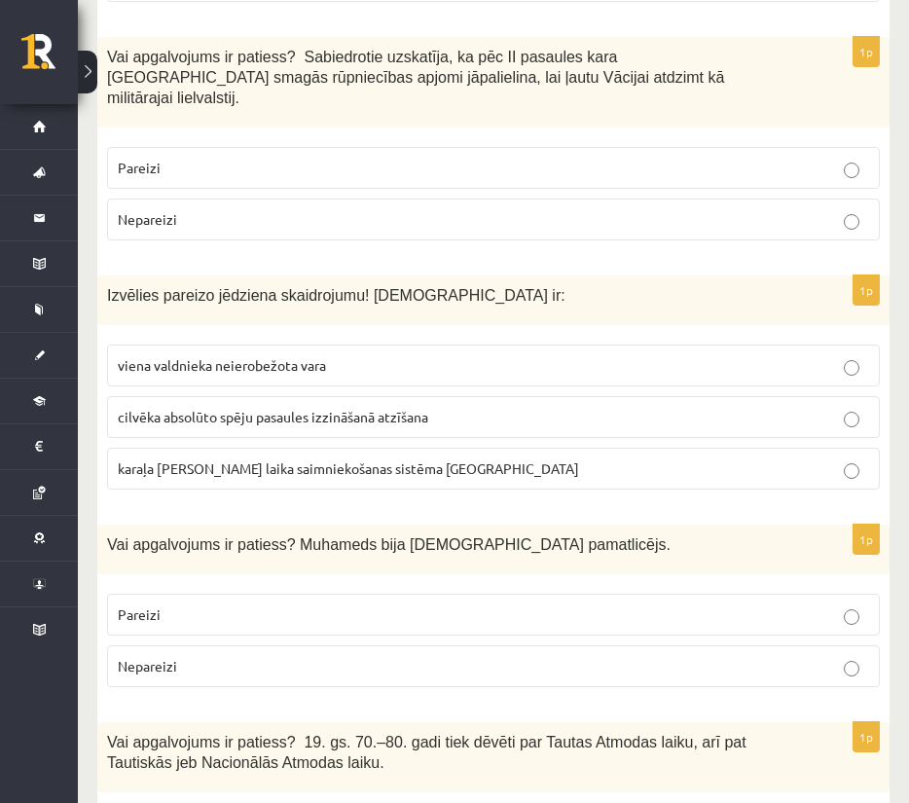
click at [455, 605] on p "Pareizi" at bounding box center [494, 615] width 752 height 20
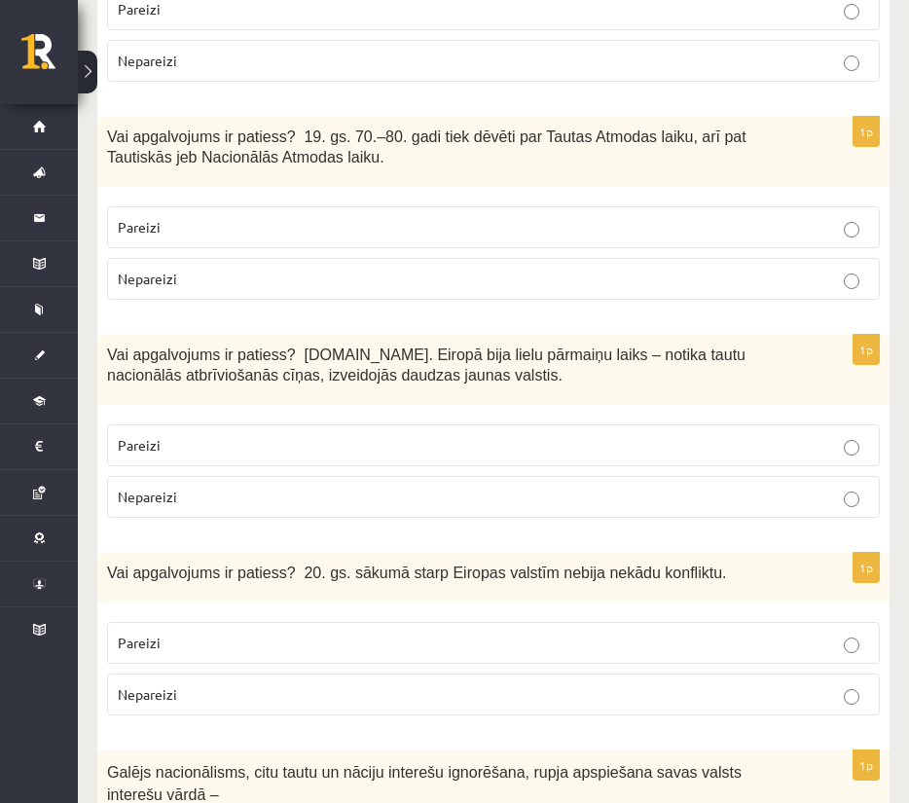
scroll to position [6368, 0]
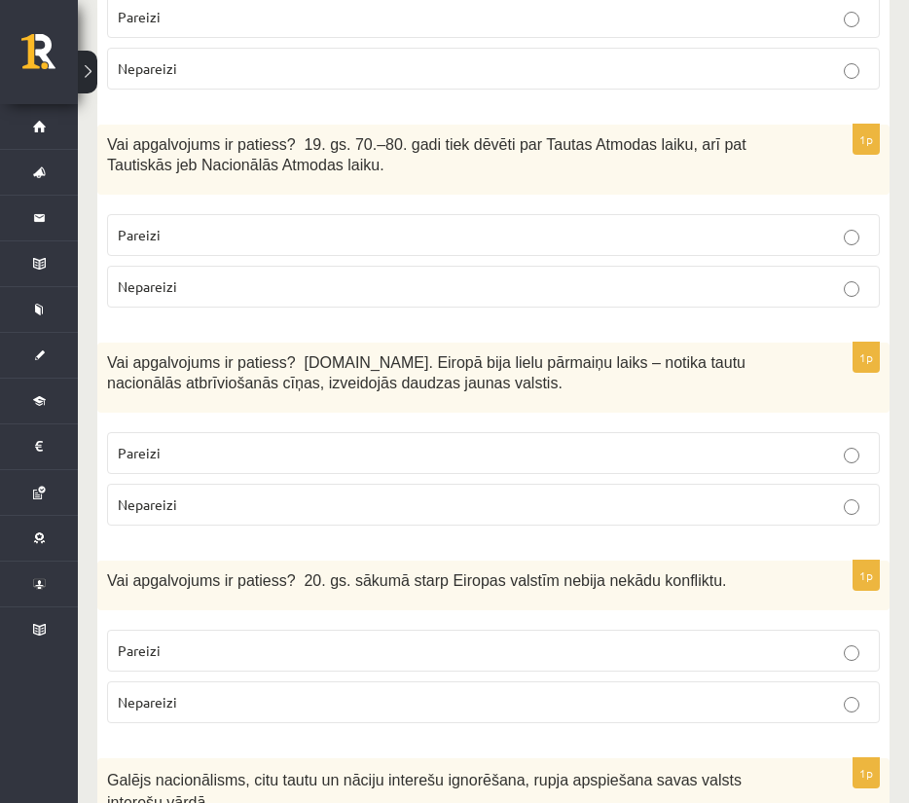
click at [645, 443] on p "Pareizi" at bounding box center [494, 453] width 752 height 20
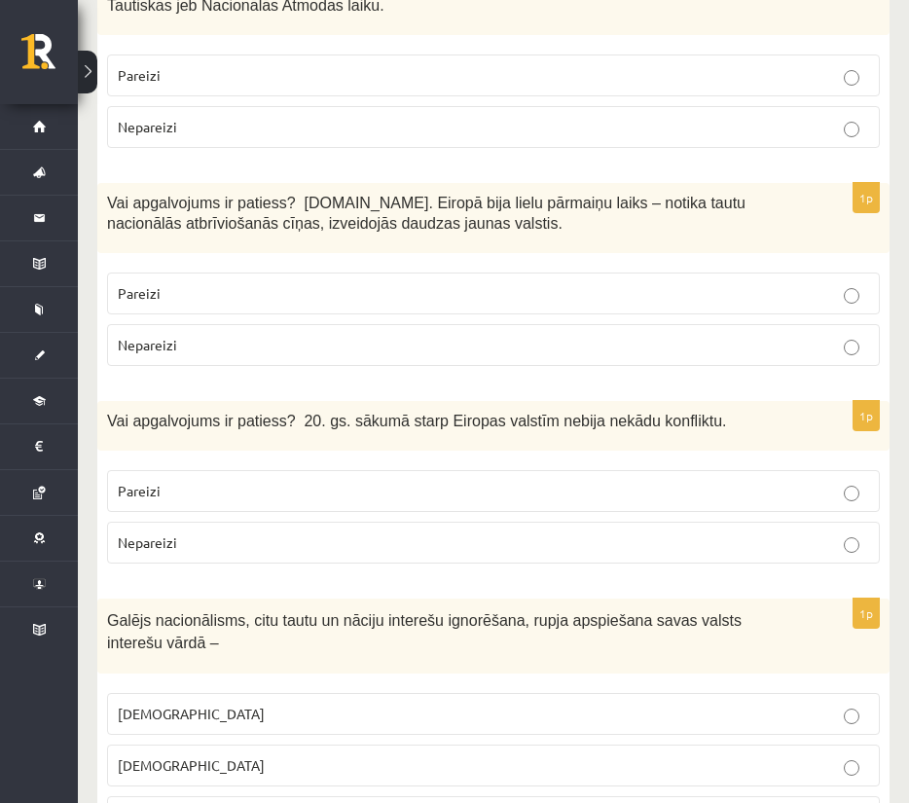
scroll to position [6546, 0]
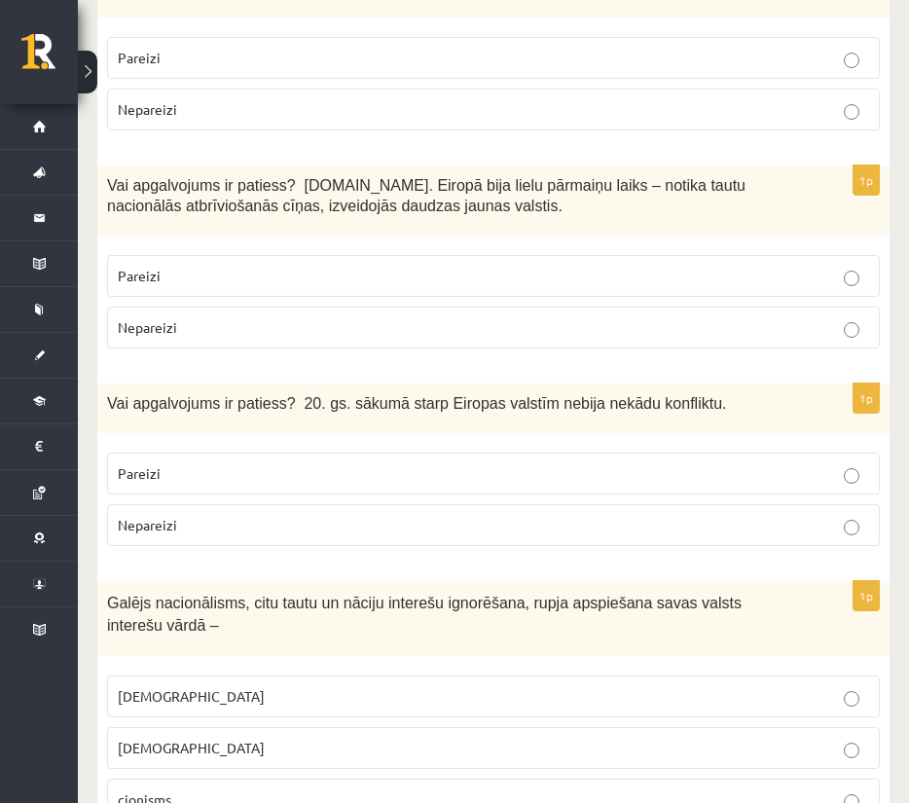
click at [631, 515] on p "Nepareizi" at bounding box center [494, 525] width 752 height 20
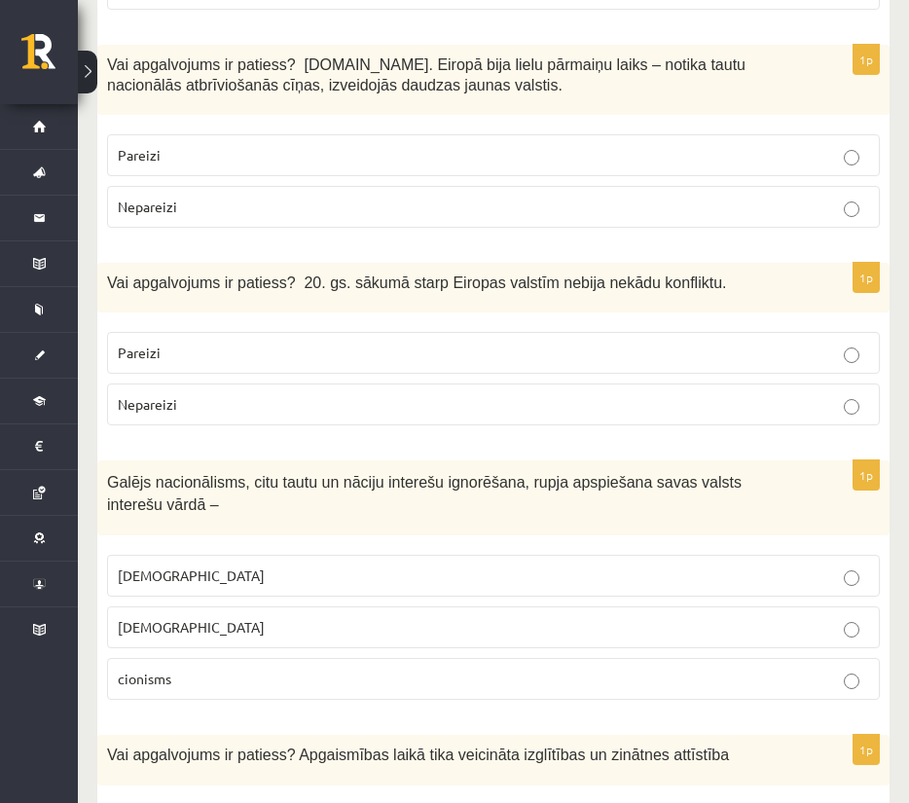
scroll to position [6672, 0]
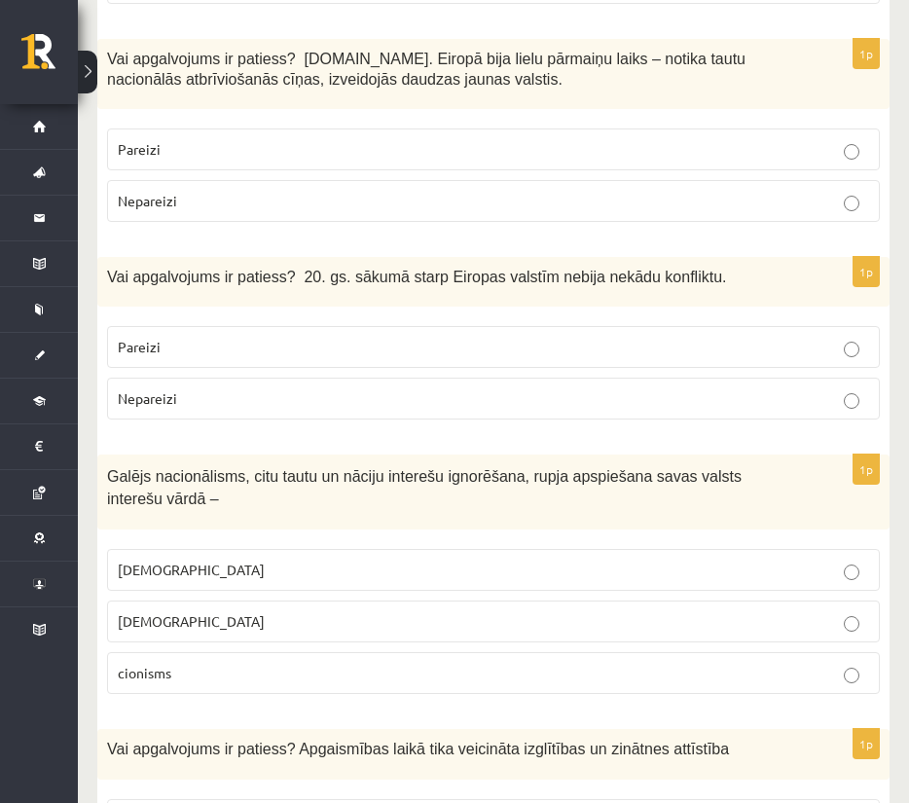
click at [635, 549] on label "šovinisms" at bounding box center [493, 570] width 773 height 42
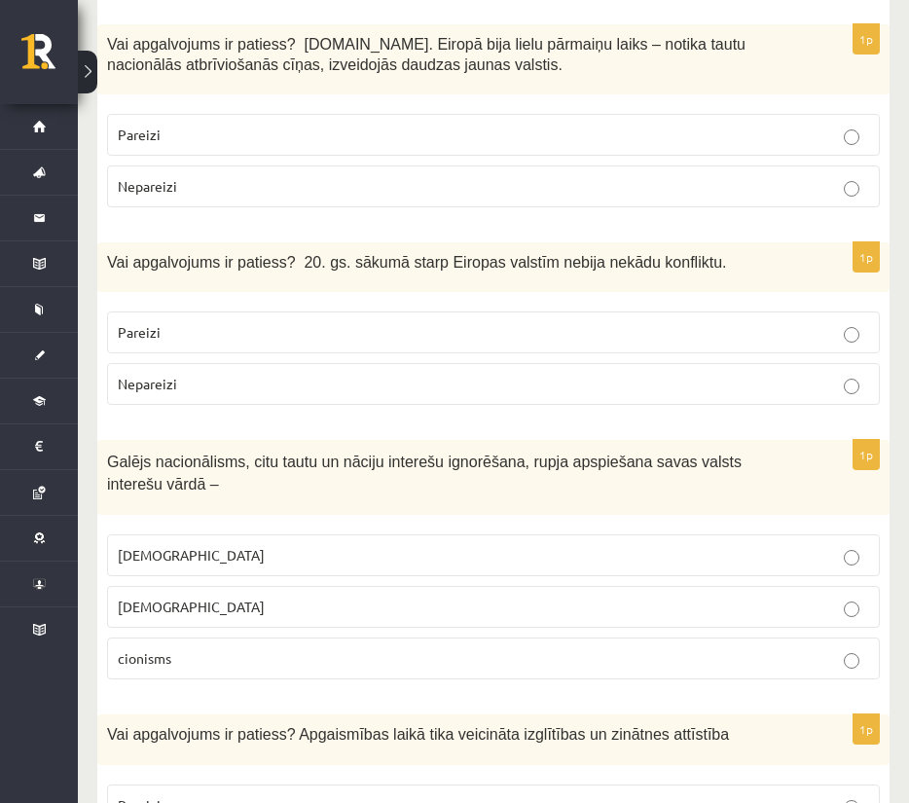
click at [619, 795] on p "Pareizi" at bounding box center [494, 805] width 752 height 20
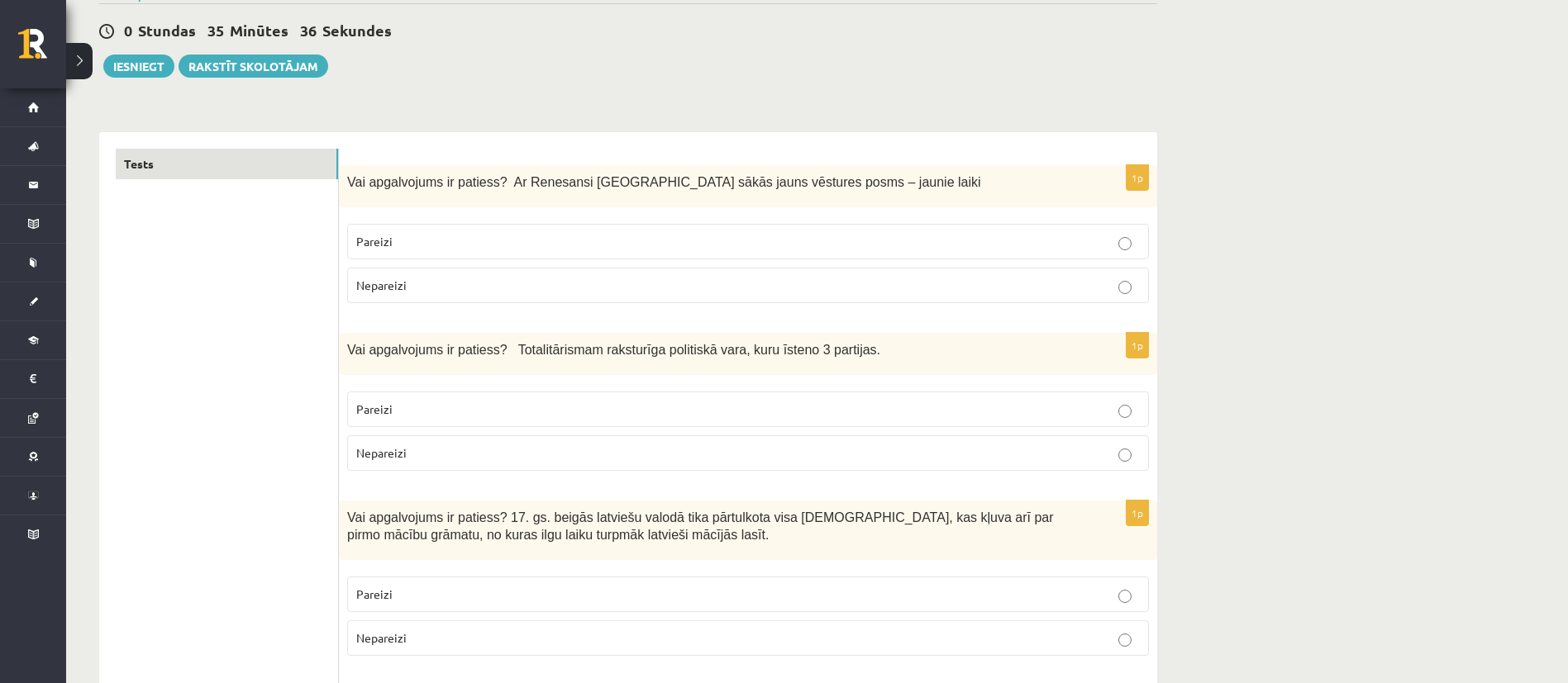
scroll to position [0, 0]
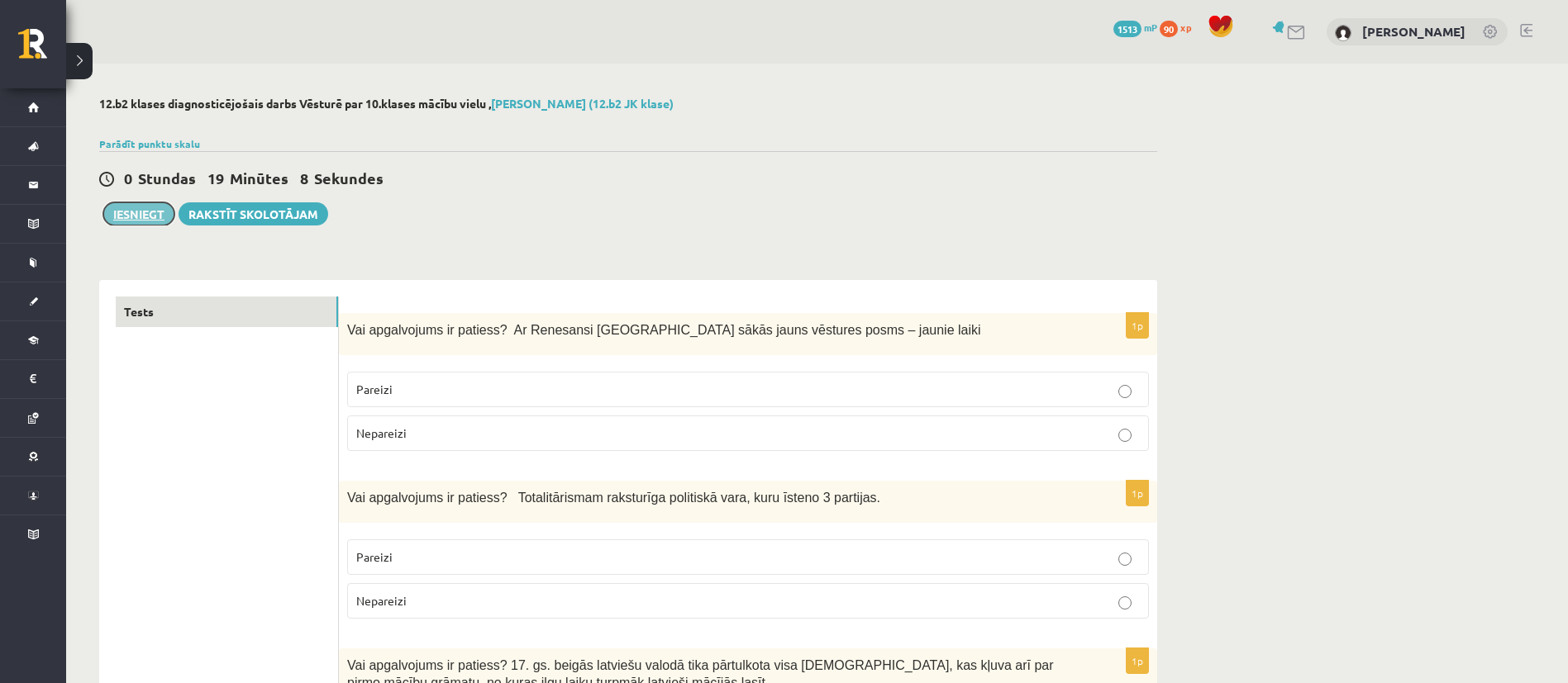
click at [158, 214] on button "Iesniegt" at bounding box center [139, 214] width 71 height 23
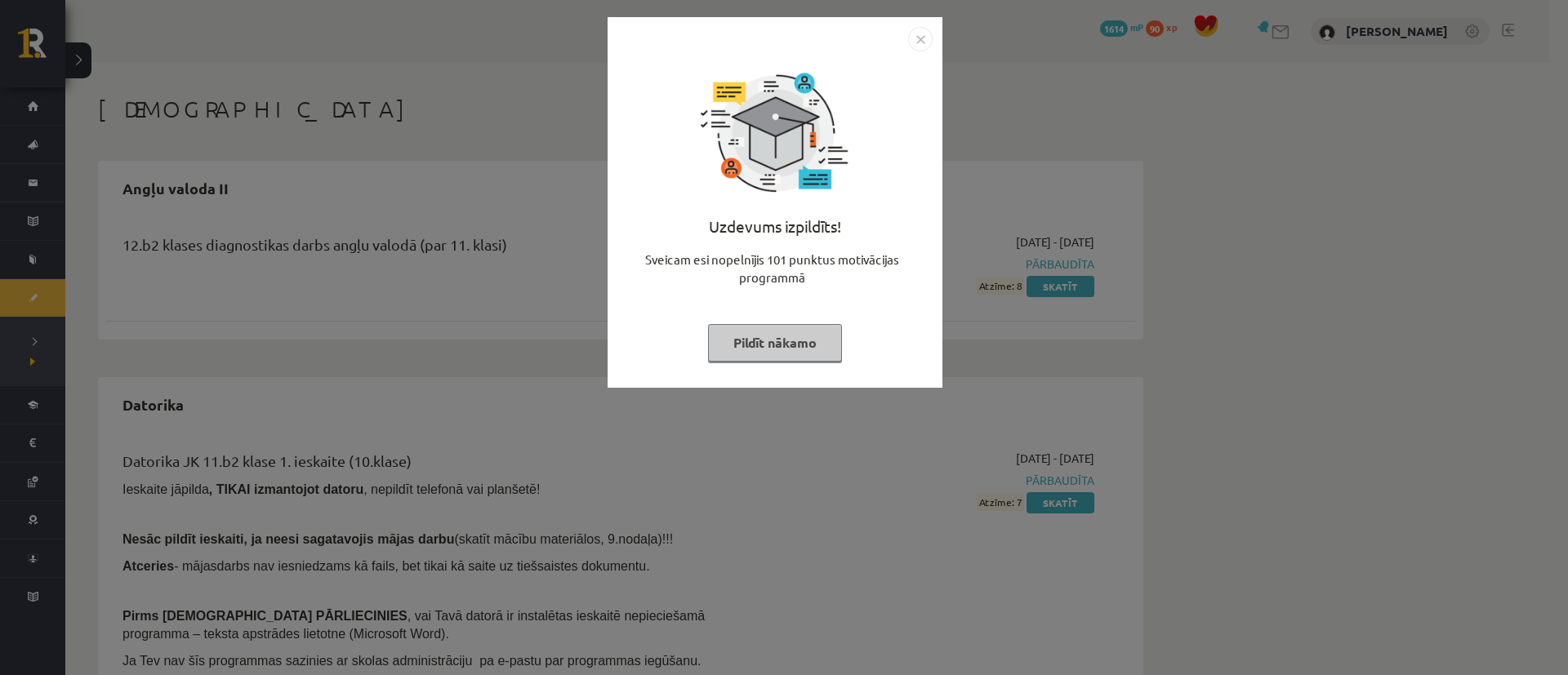
click at [777, 348] on button "Pildīt nākamo" at bounding box center [775, 343] width 134 height 38
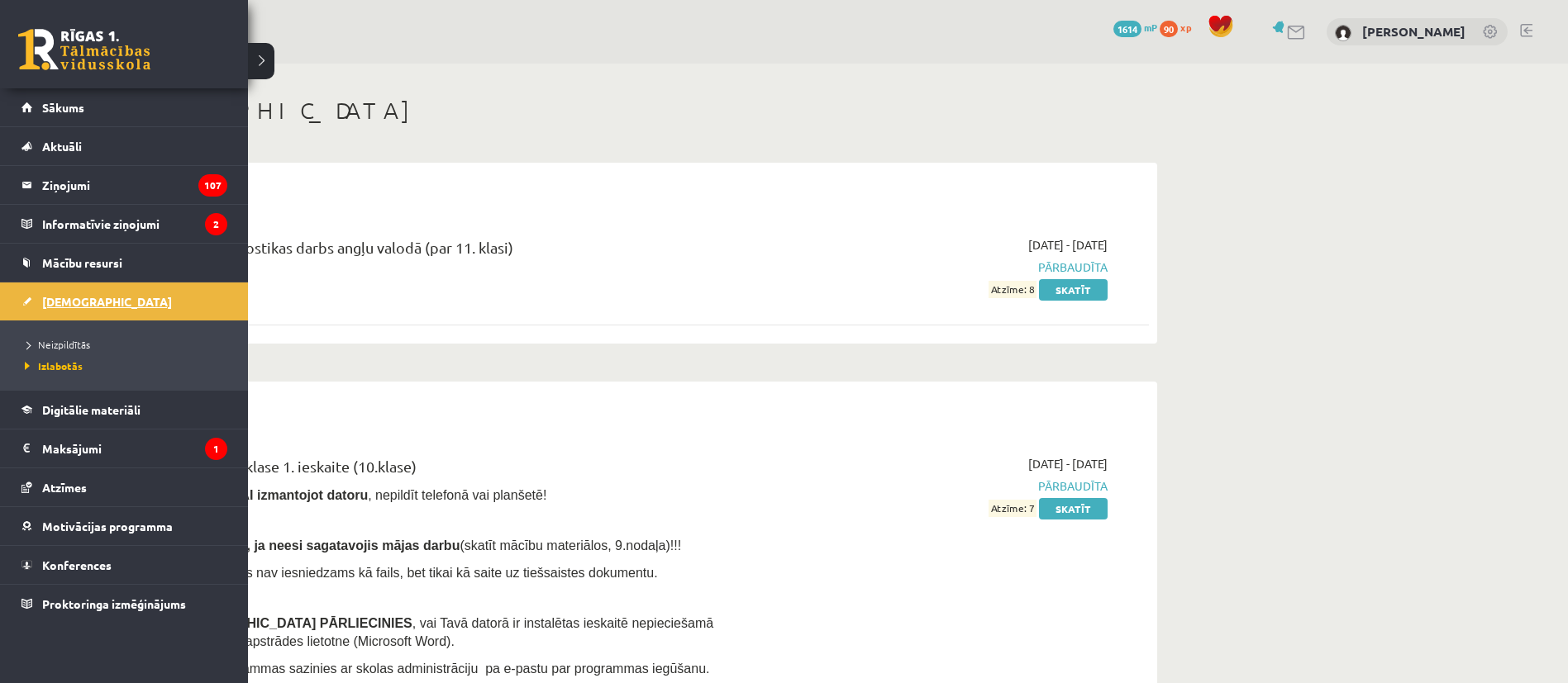
click at [50, 299] on span "[DEMOGRAPHIC_DATA]" at bounding box center [107, 302] width 130 height 15
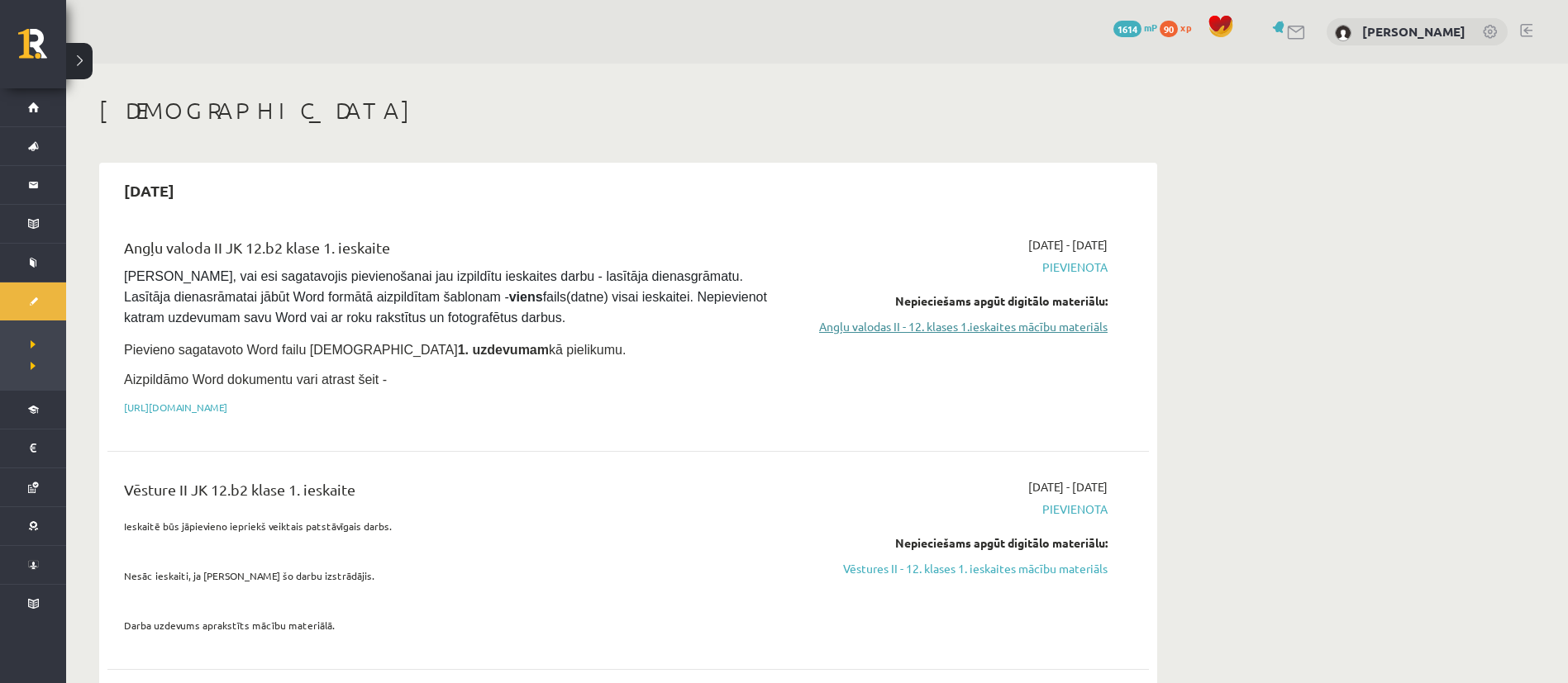
click at [1026, 318] on link "Angļu valodas II - 12. klases 1.ieskaites mācību materiāls" at bounding box center [952, 327] width 312 height 17
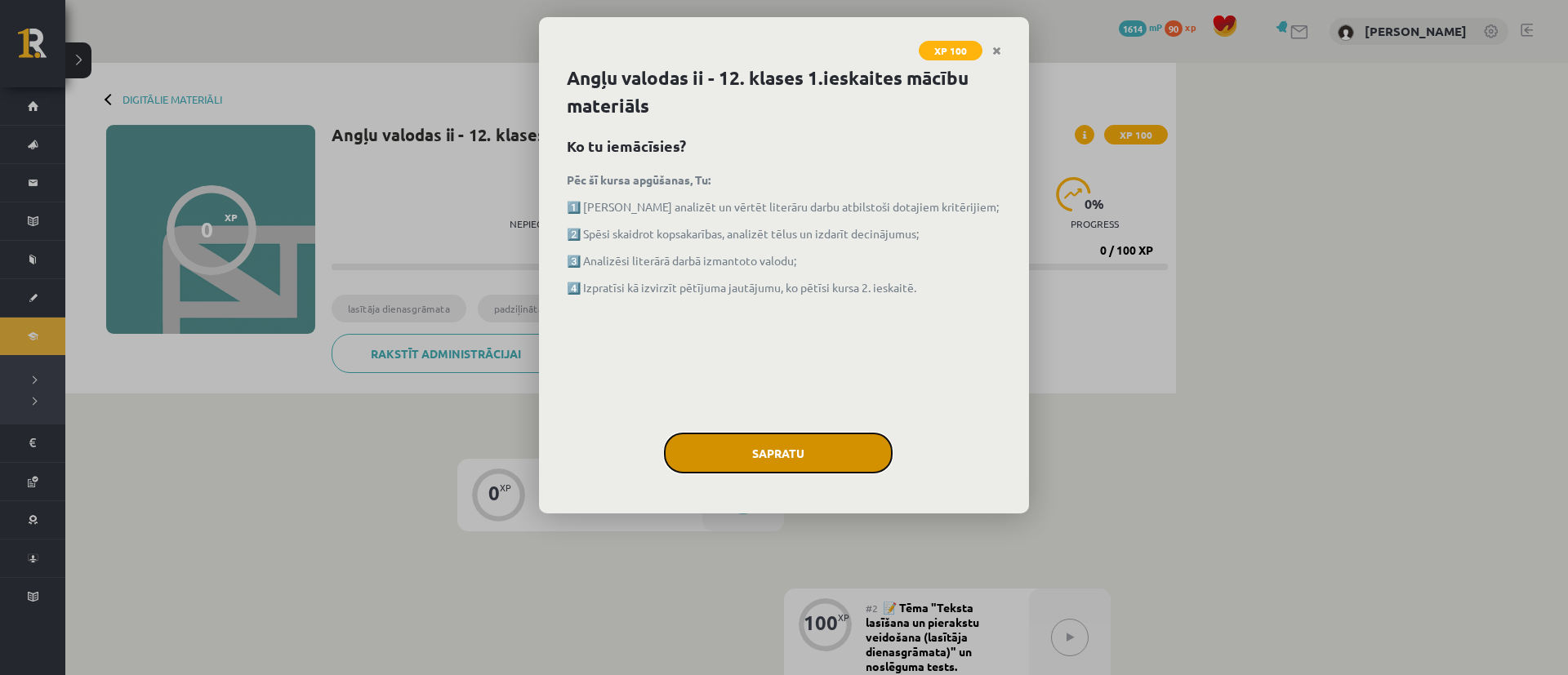
click at [745, 450] on button "Sapratu" at bounding box center [779, 453] width 229 height 41
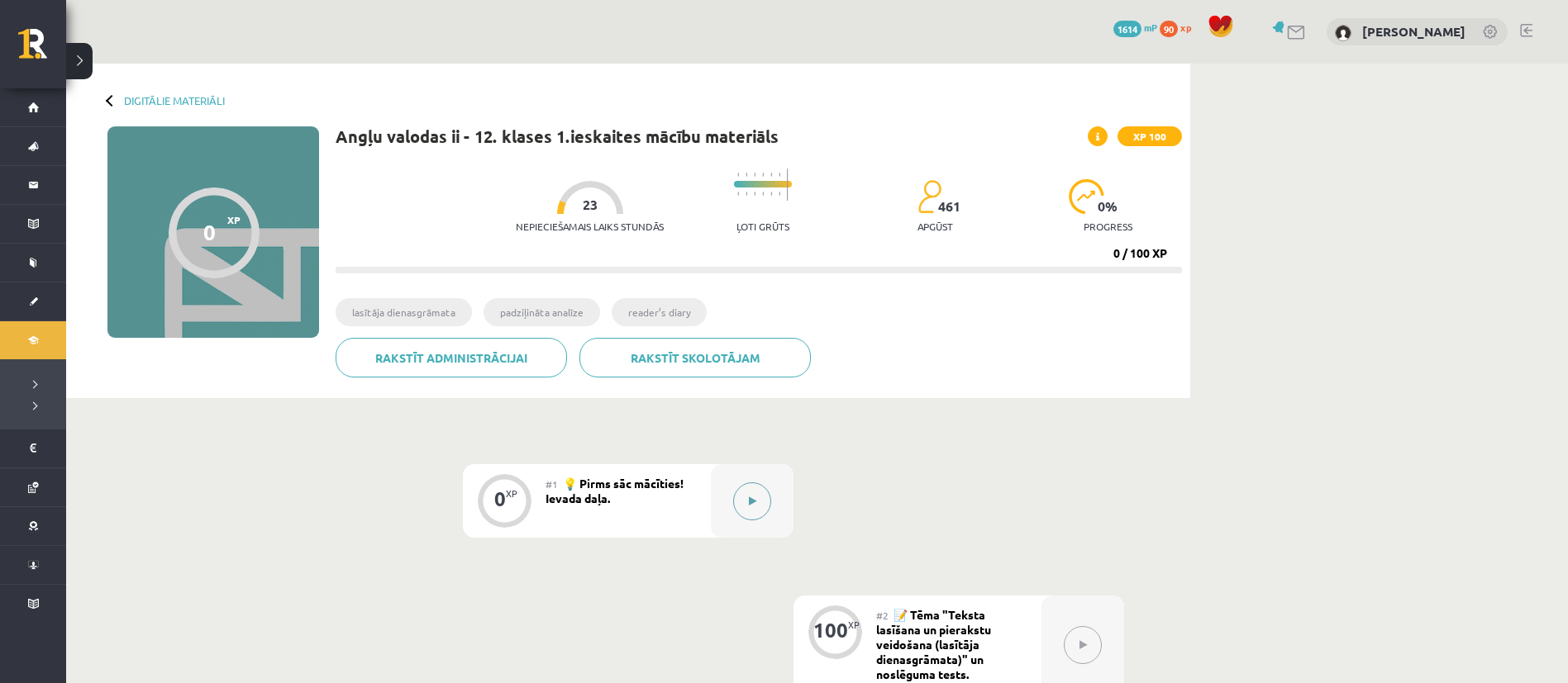
click at [756, 508] on button at bounding box center [752, 501] width 38 height 38
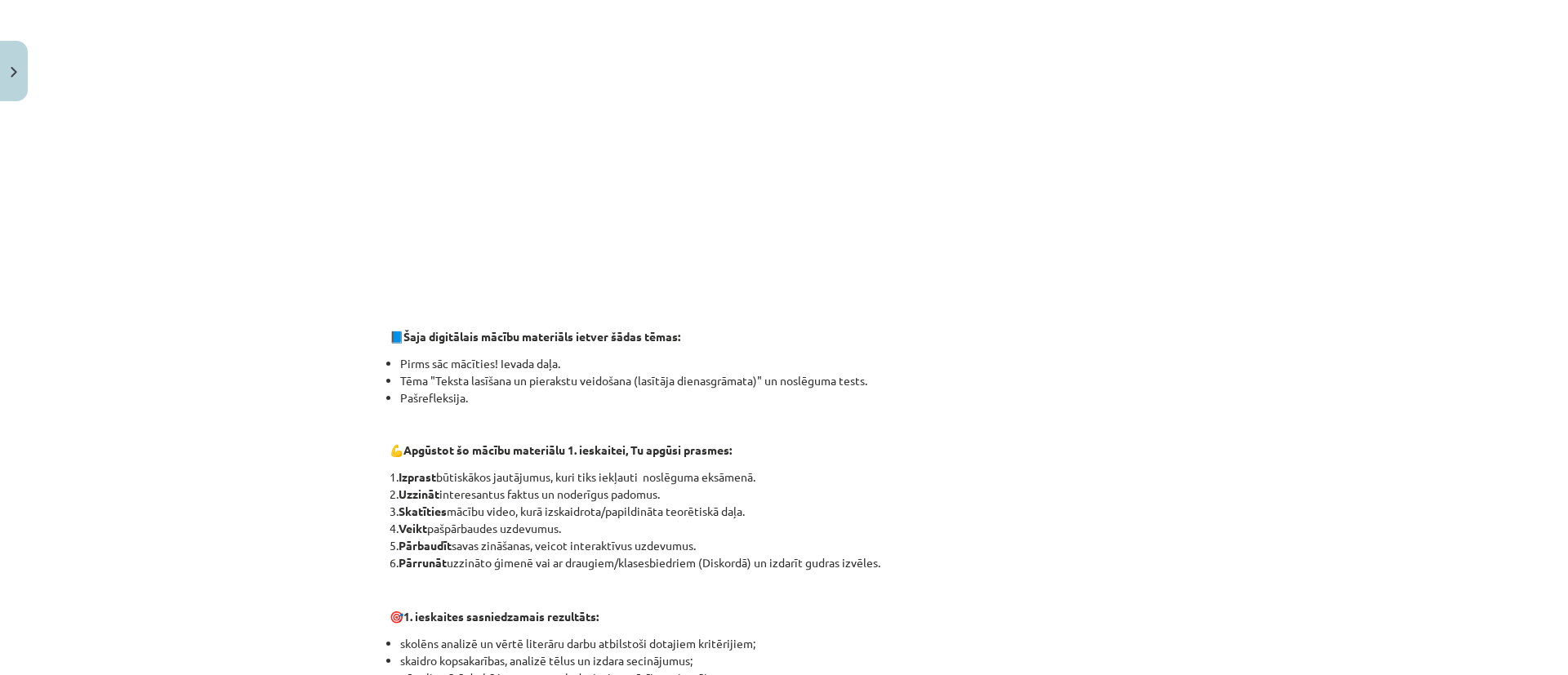
scroll to position [475, 0]
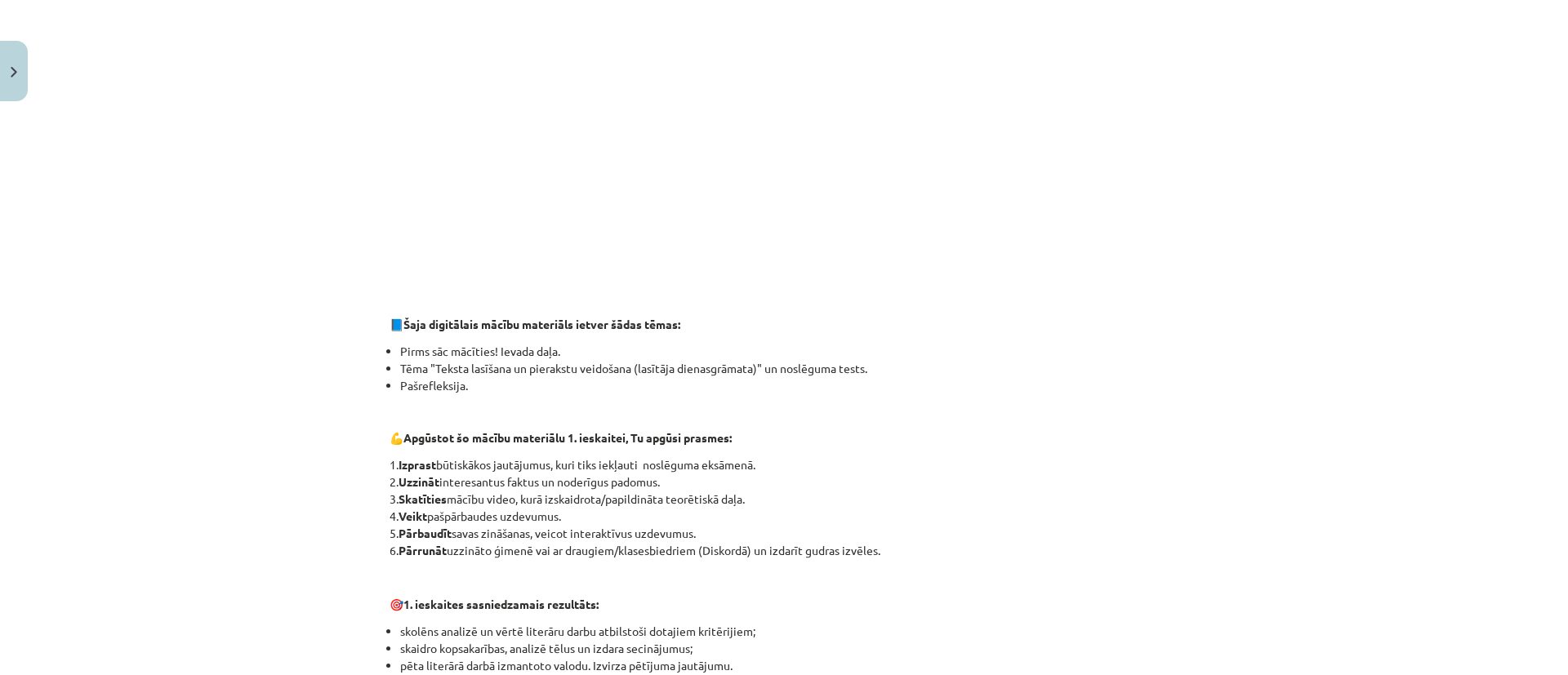
click at [380, 225] on div "0 XP Saņemsi Viegls 461 pilda Apraksts Uzdevums Palīdzība 👋 Esi sveicināts prie…" at bounding box center [784, 418] width 809 height 1569
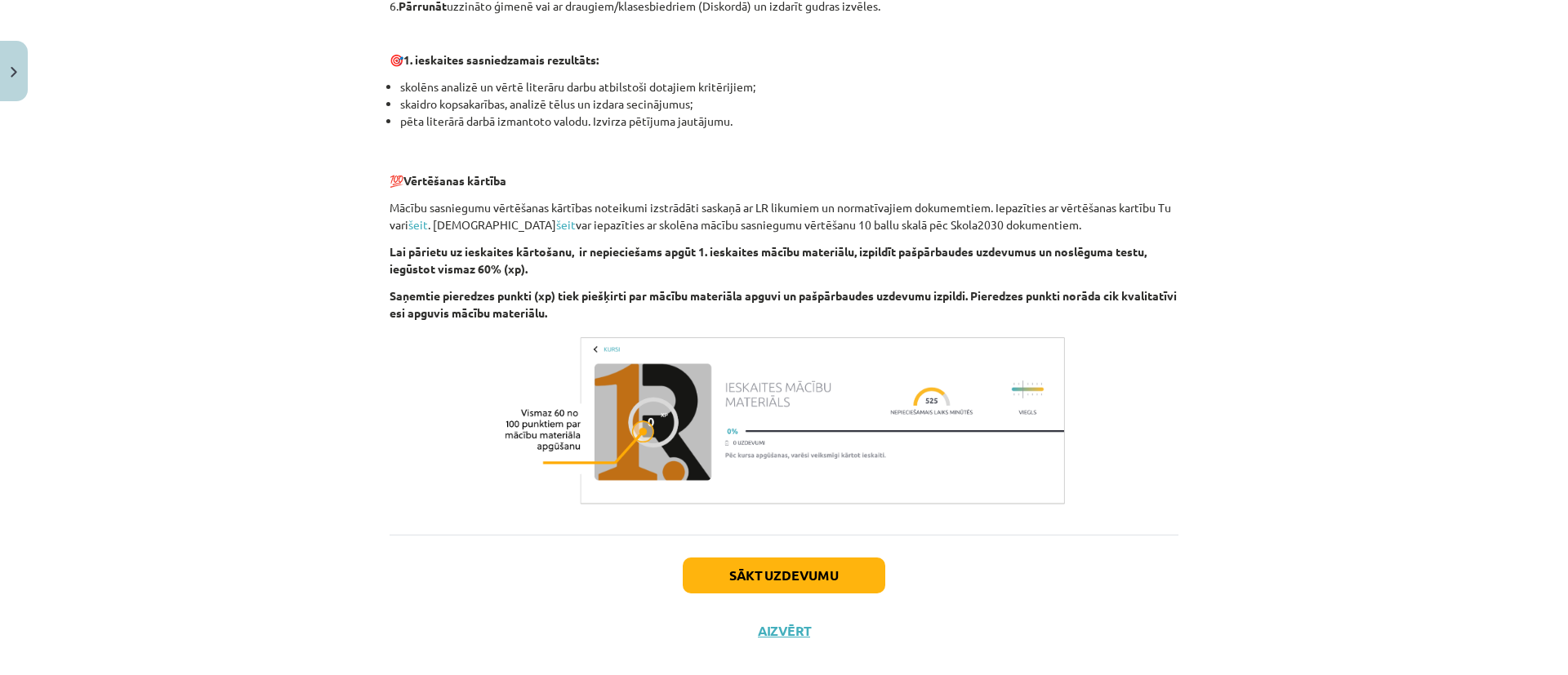
scroll to position [1021, 0]
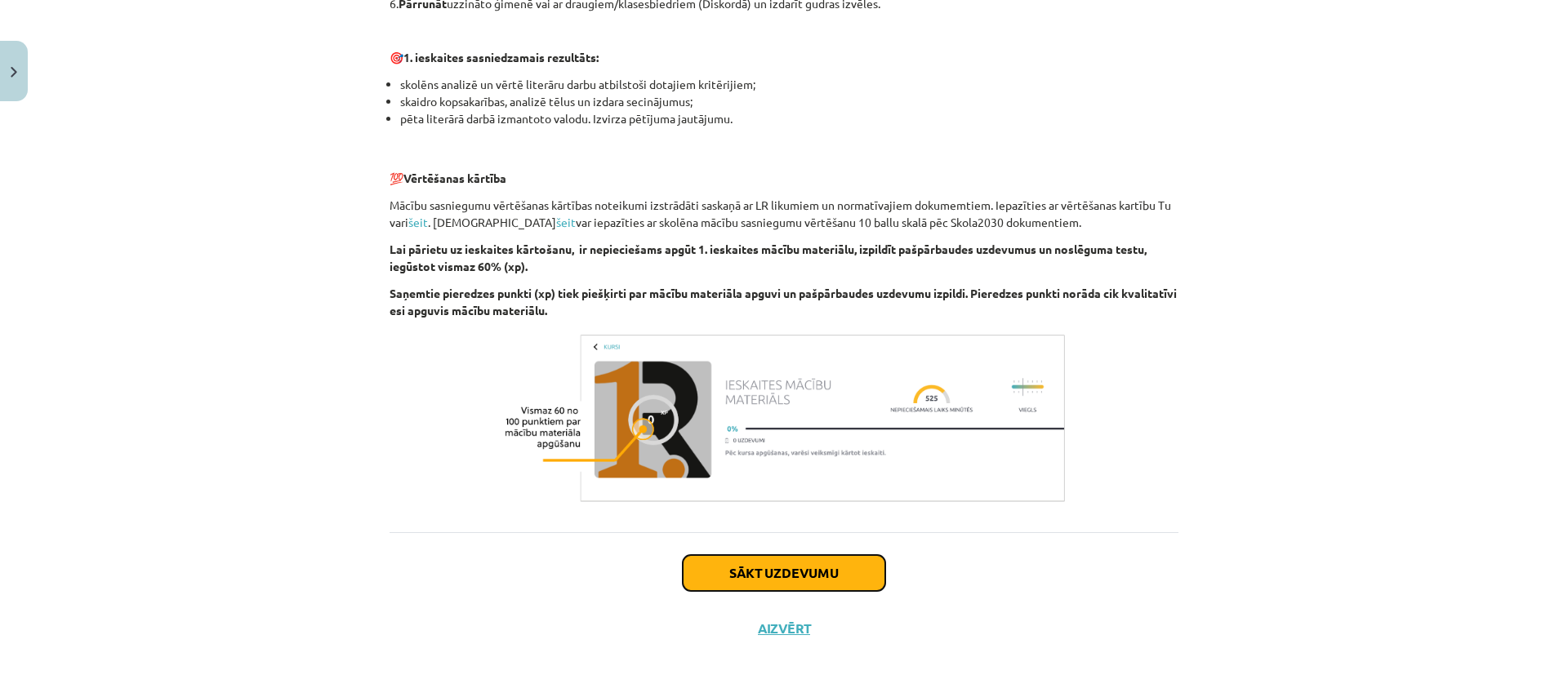
click at [768, 567] on button "Sākt uzdevumu" at bounding box center [784, 573] width 202 height 36
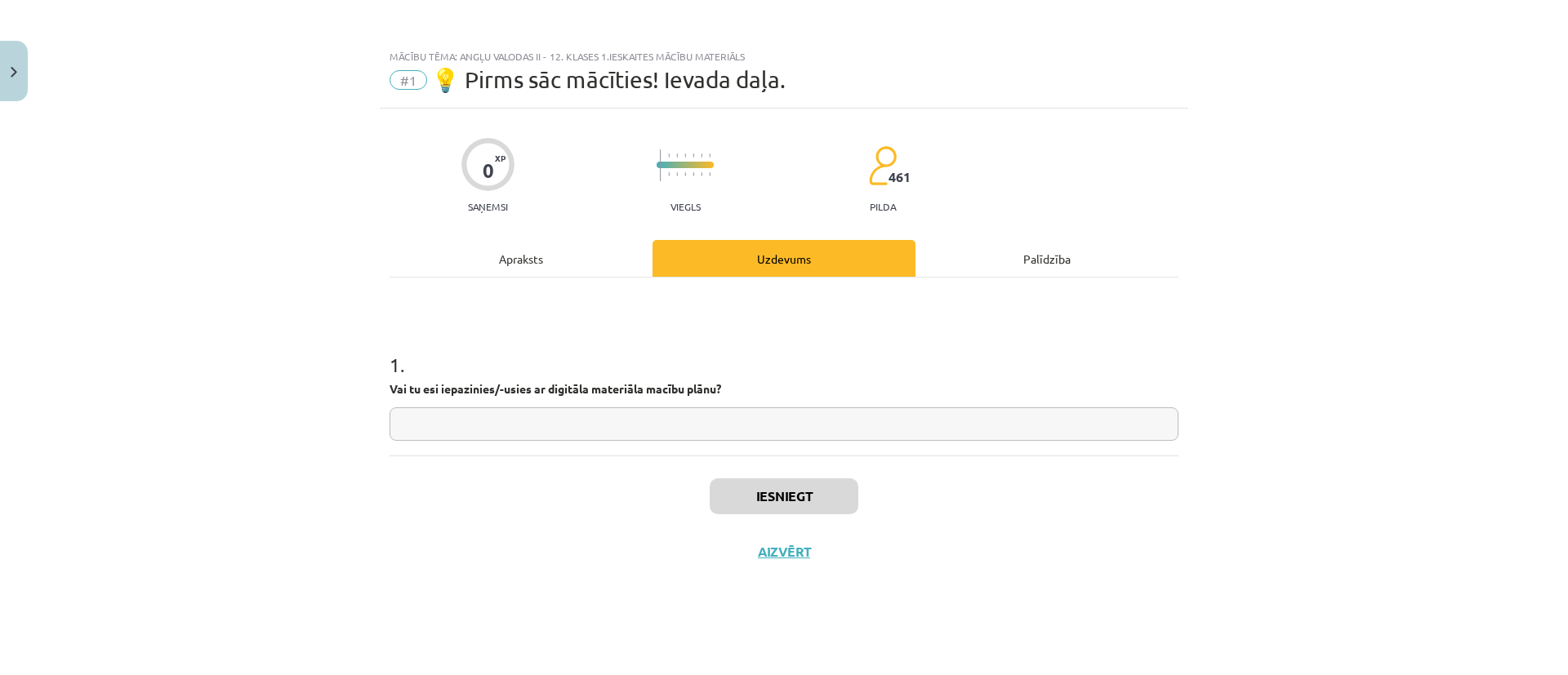
click at [690, 423] on input "text" at bounding box center [784, 424] width 789 height 34
type input "*******"
click at [797, 484] on button "Iesniegt" at bounding box center [784, 496] width 148 height 36
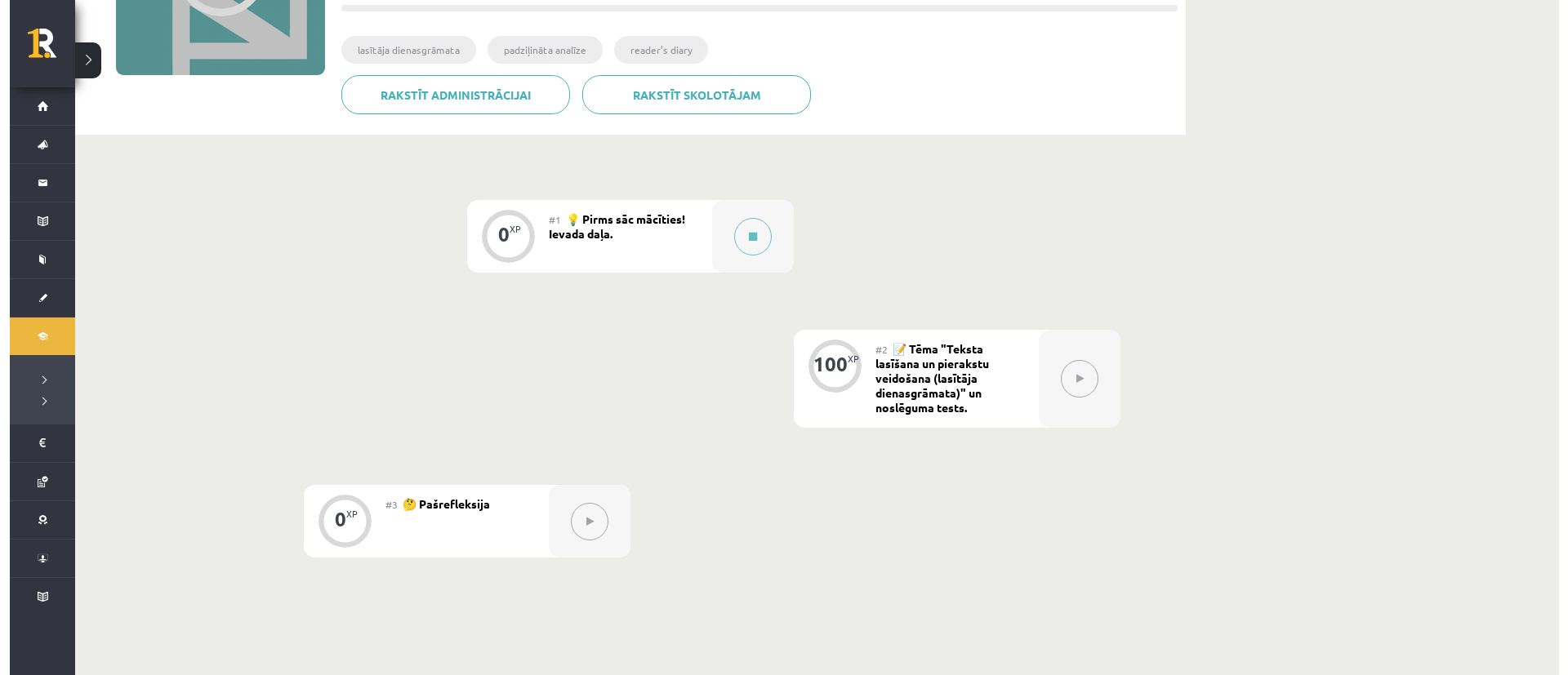
scroll to position [260, 0]
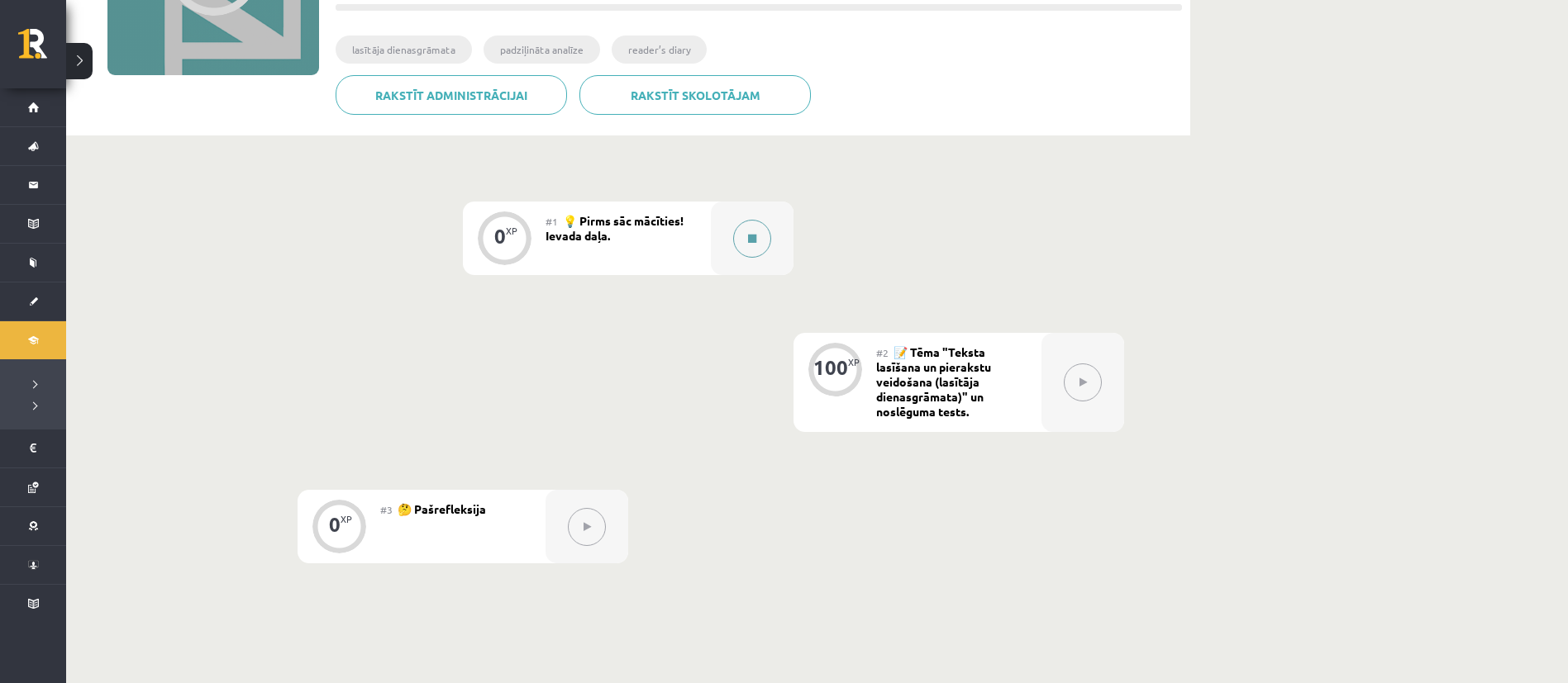
click at [739, 247] on button at bounding box center [752, 238] width 38 height 38
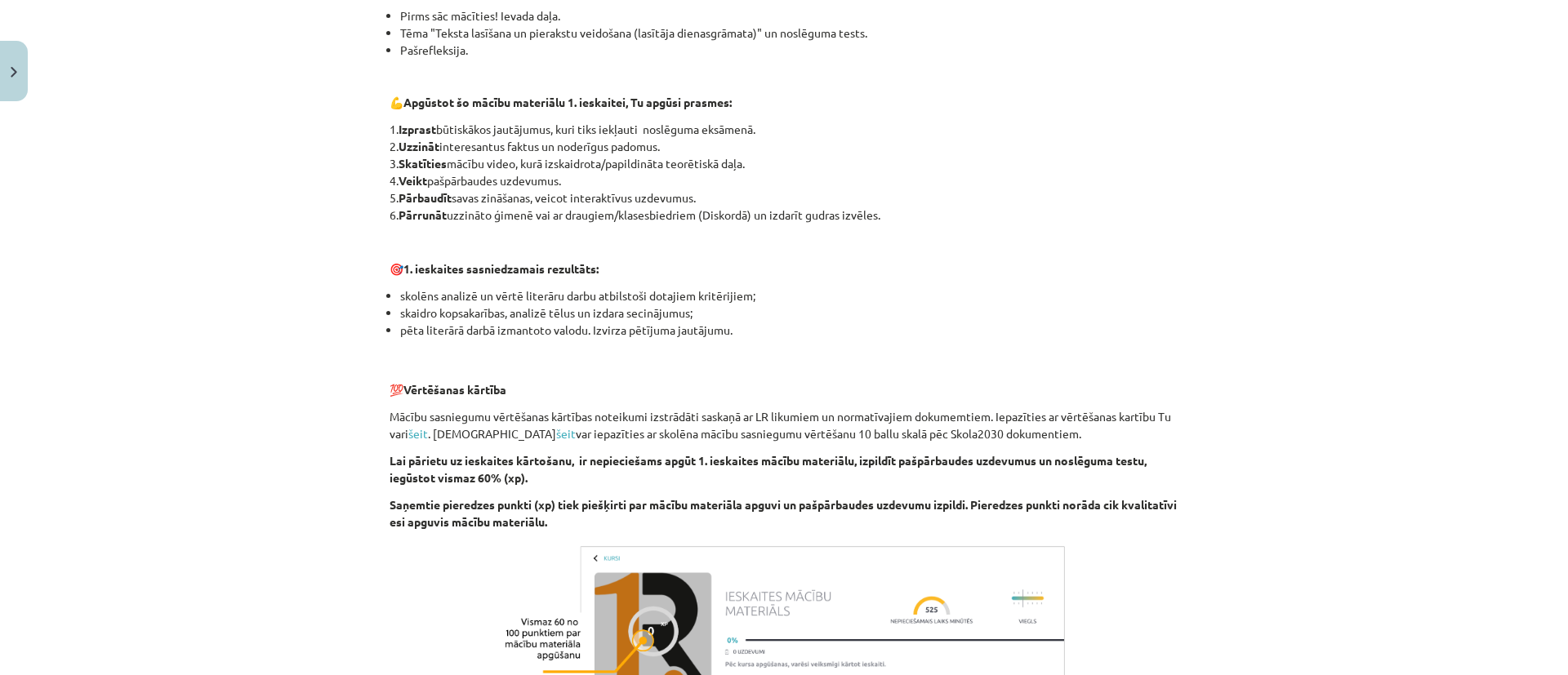
scroll to position [1044, 0]
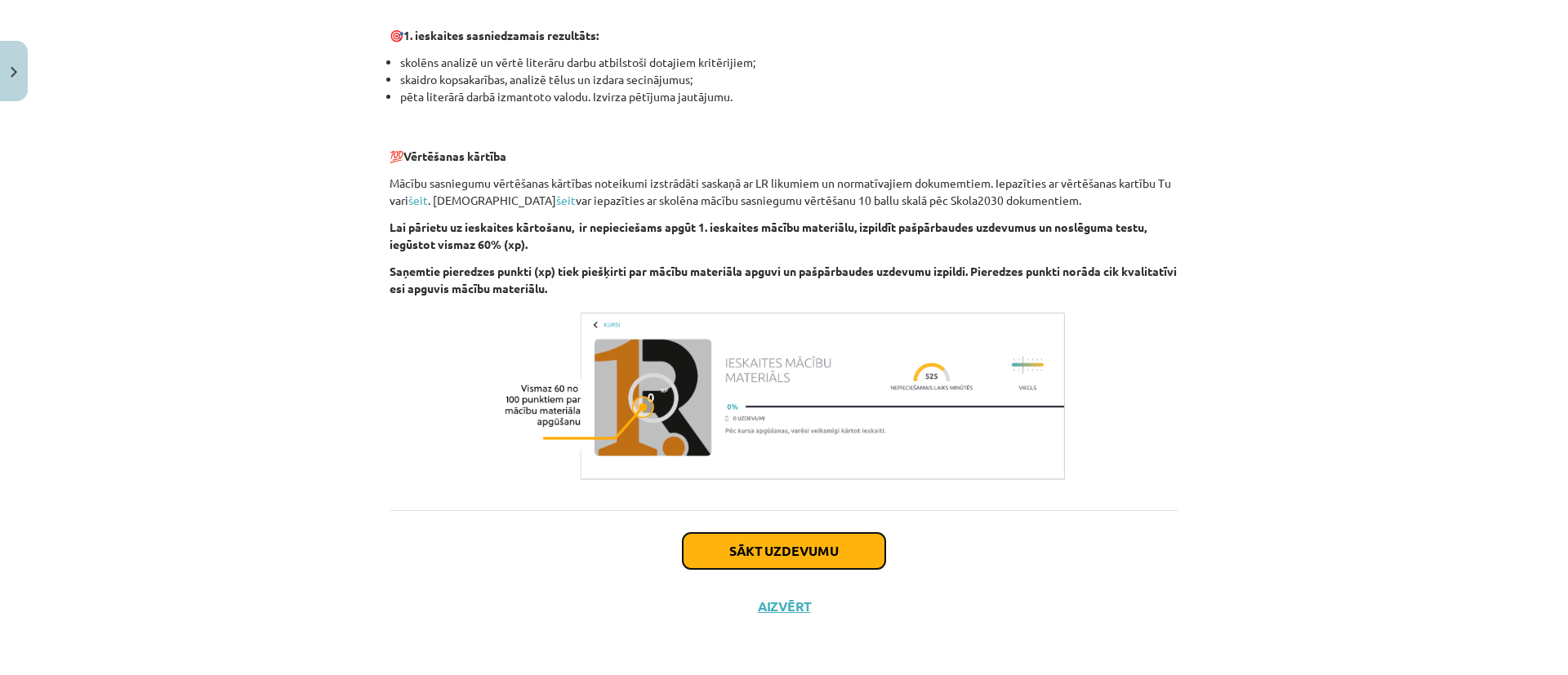
click at [831, 546] on button "Sākt uzdevumu" at bounding box center [784, 551] width 202 height 36
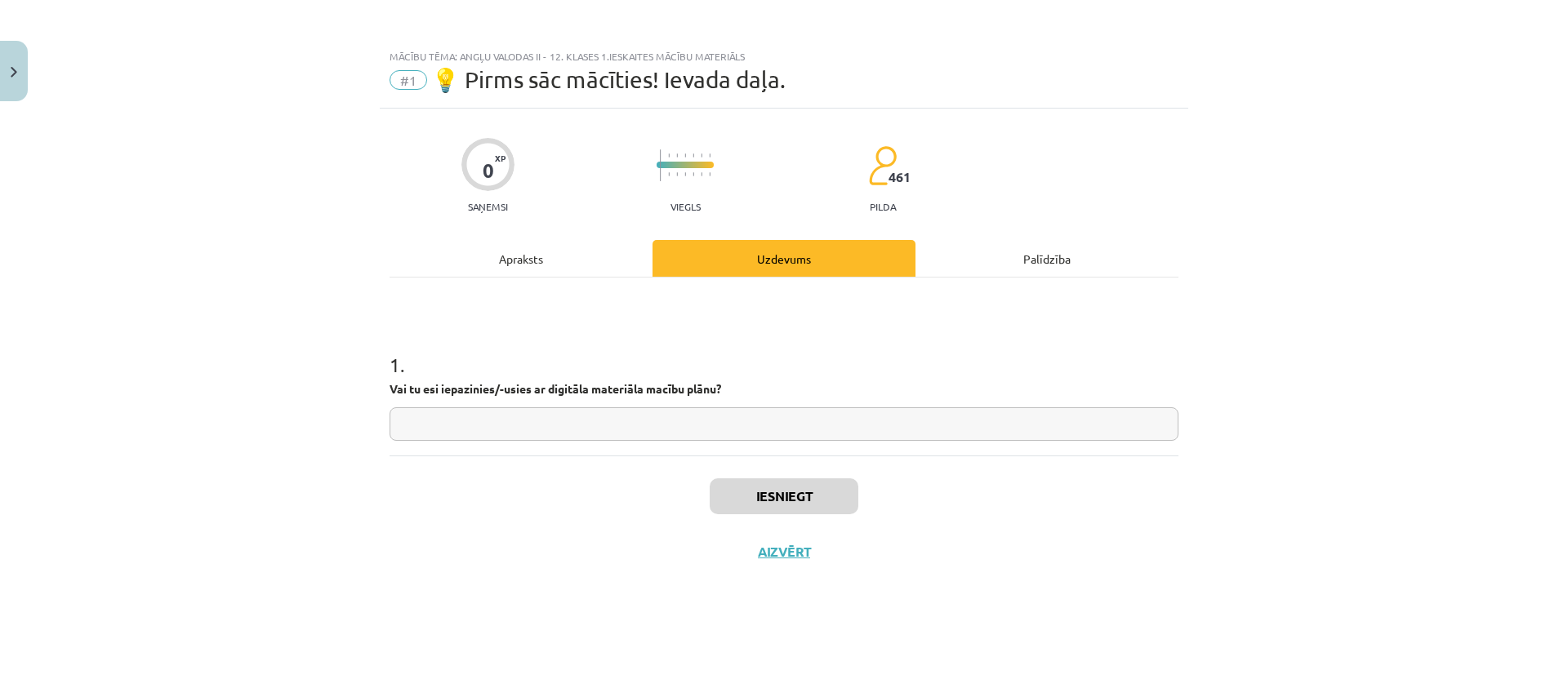
click at [803, 410] on input "text" at bounding box center [784, 424] width 789 height 34
type input "*******"
drag, startPoint x: 798, startPoint y: 481, endPoint x: 796, endPoint y: 465, distance: 16.1
click at [796, 465] on div "Iesniegt Aizvērt" at bounding box center [784, 512] width 789 height 114
click at [796, 485] on button "Iesniegt" at bounding box center [784, 496] width 148 height 36
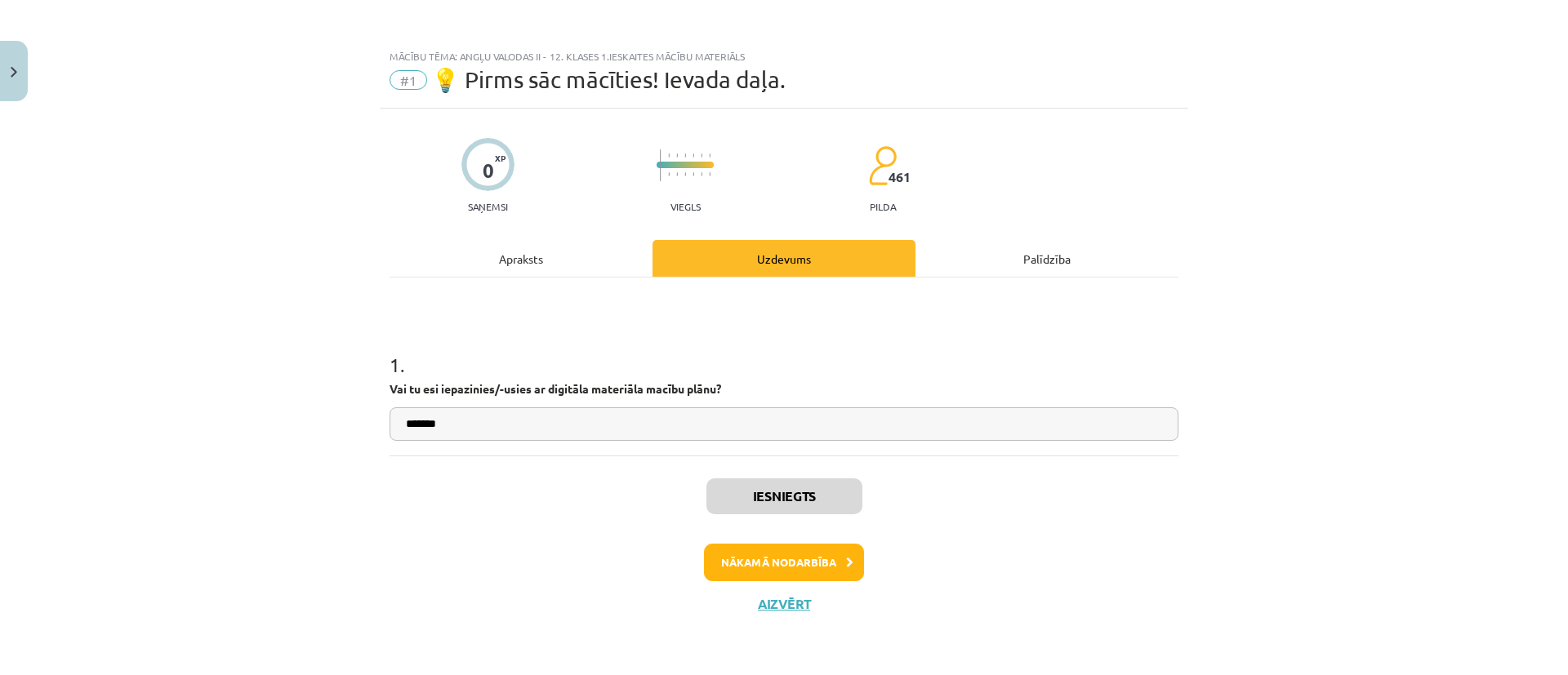
click at [821, 538] on div "Iesniegts Nākamā nodarbība Aizvērt" at bounding box center [784, 538] width 789 height 167
click at [802, 563] on button "Nākamā nodarbība" at bounding box center [784, 562] width 160 height 38
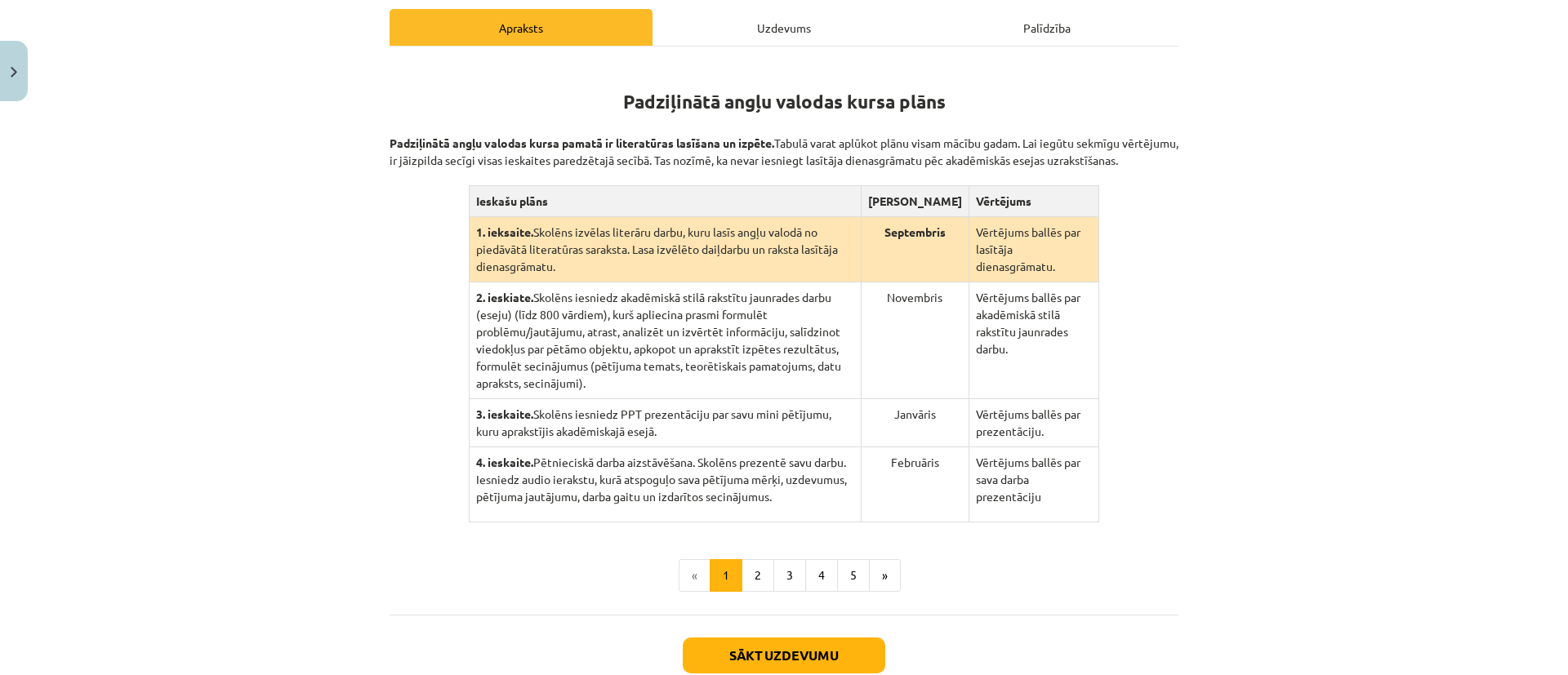
scroll to position [262, 0]
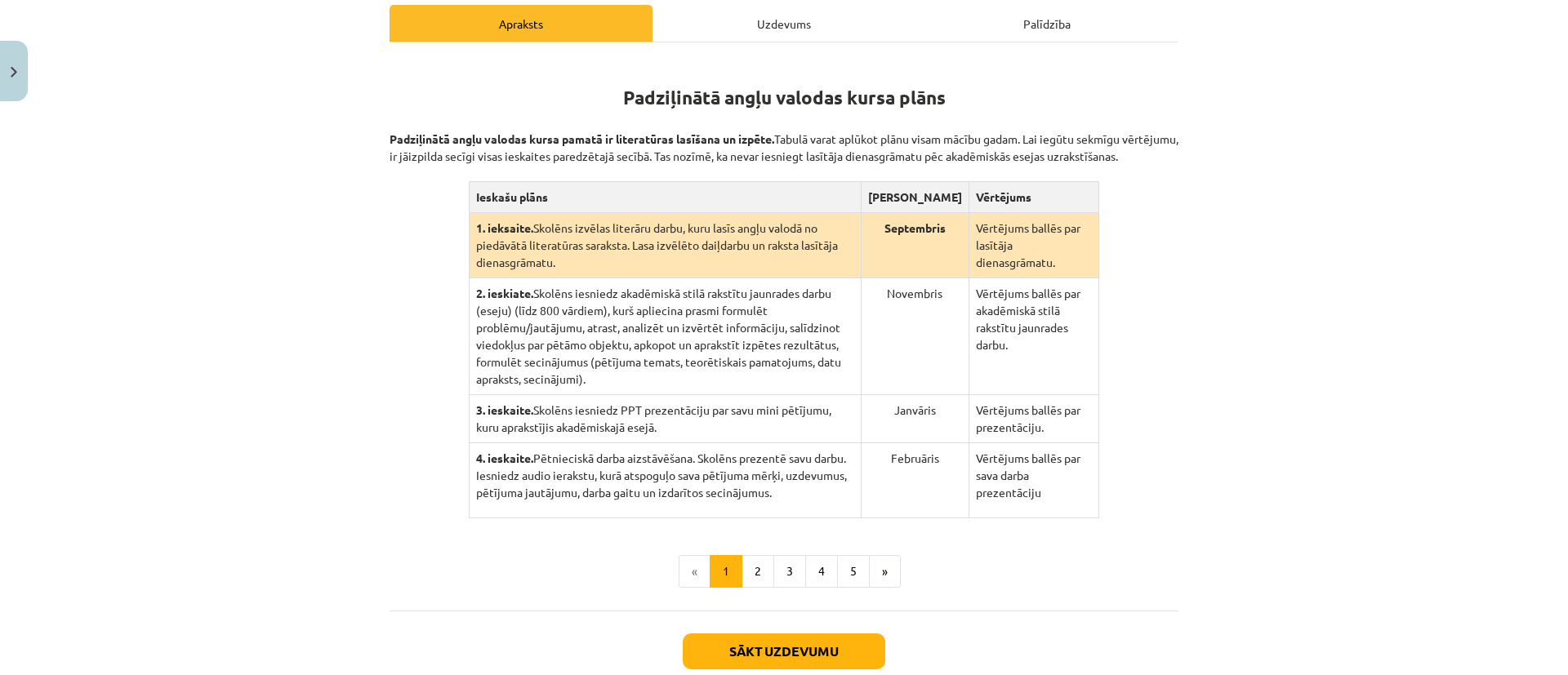
click at [800, 20] on div "Uzdevums" at bounding box center [784, 23] width 263 height 37
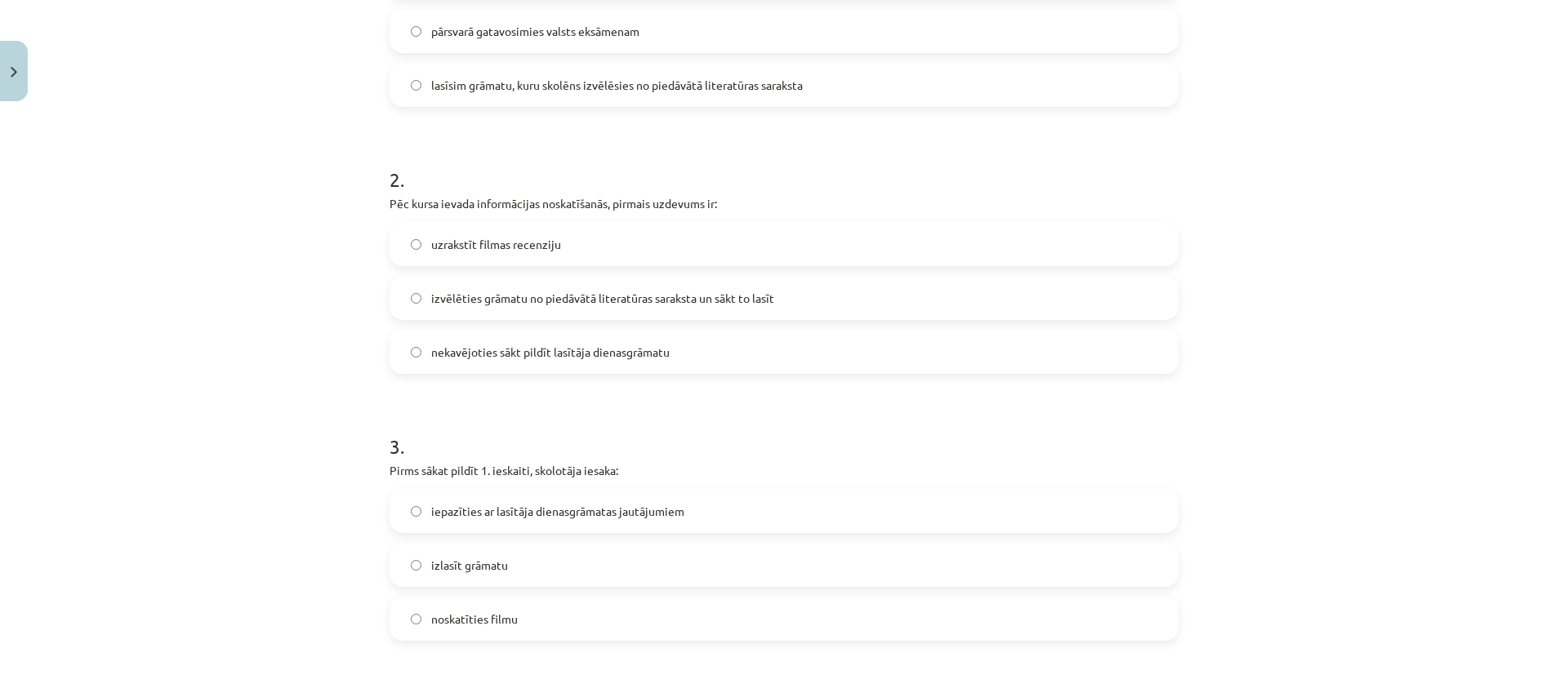
scroll to position [0, 0]
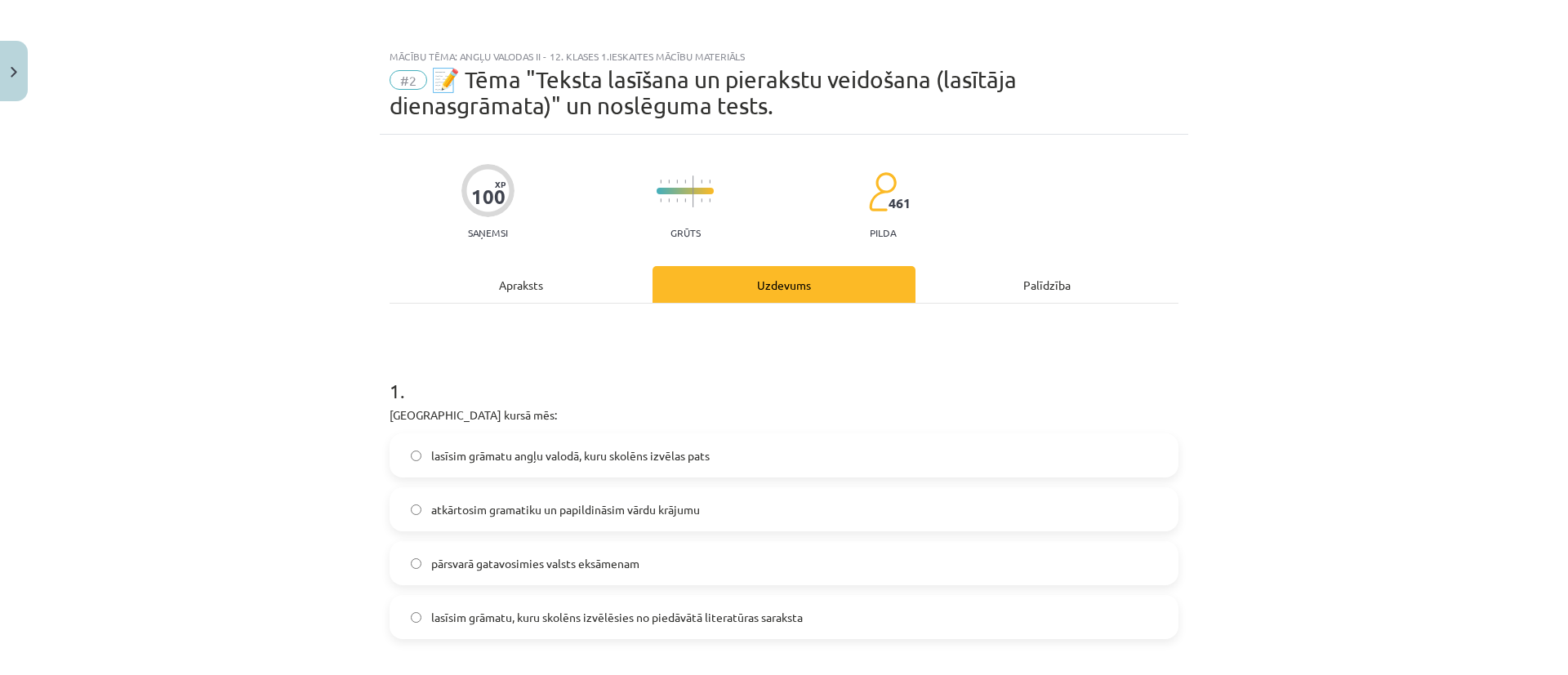
click at [483, 291] on div "Apraksts" at bounding box center [520, 284] width 263 height 37
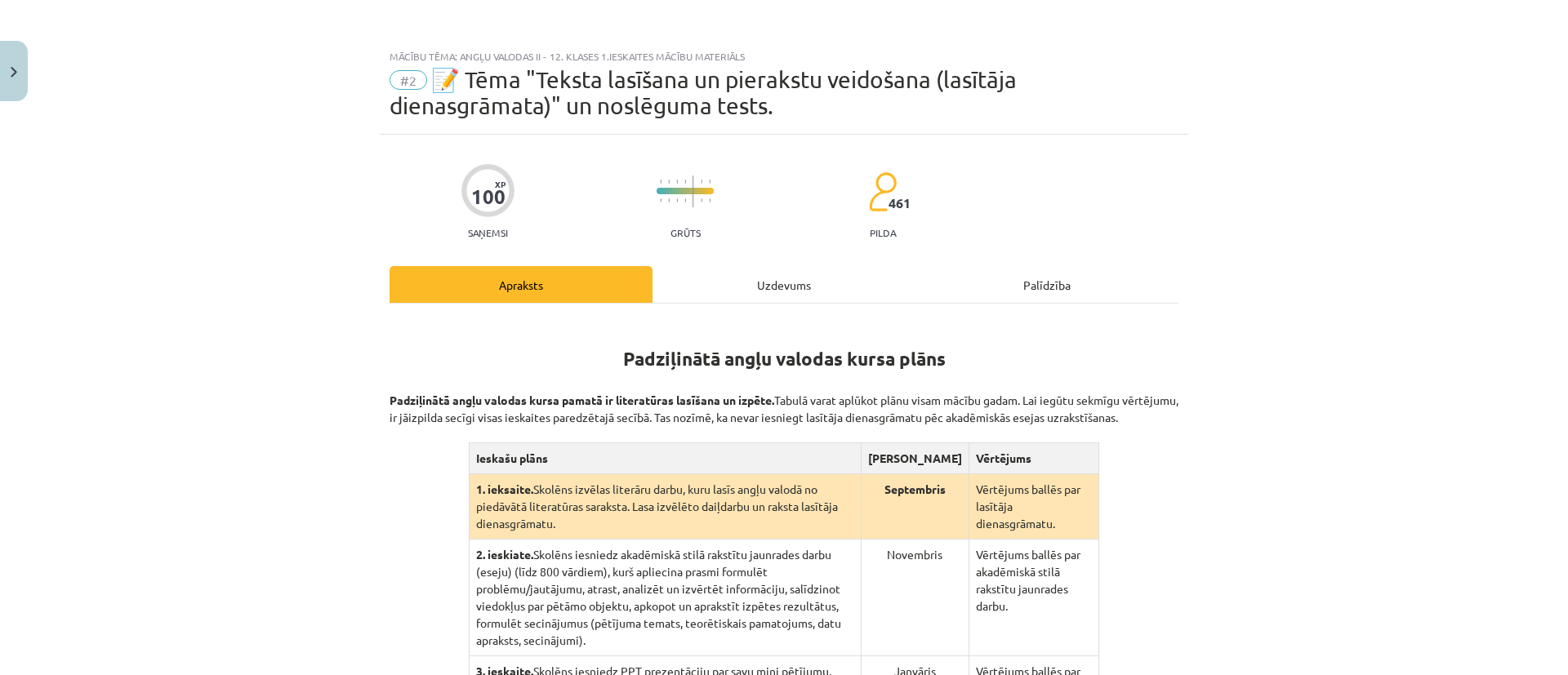
scroll to position [41, 0]
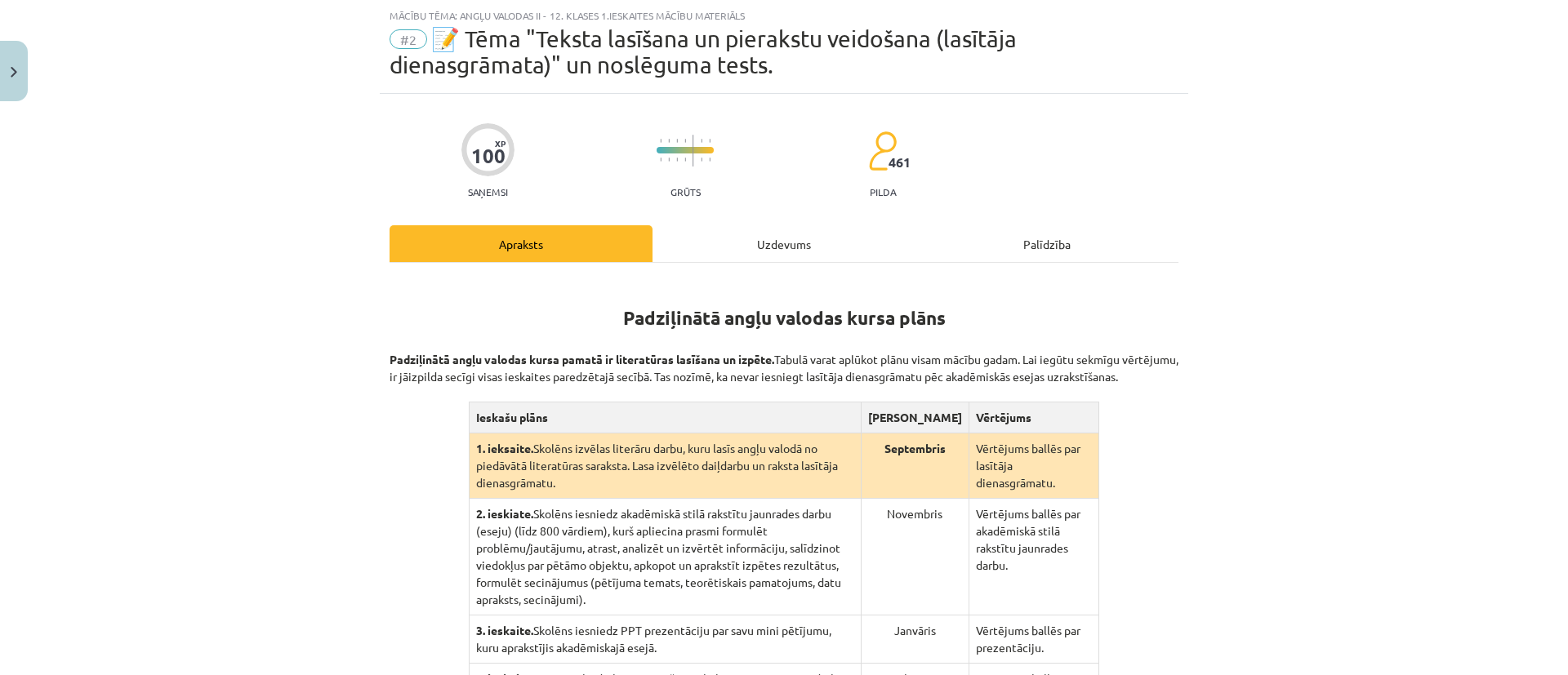
click at [1037, 261] on div "Palīdzība" at bounding box center [1046, 244] width 263 height 37
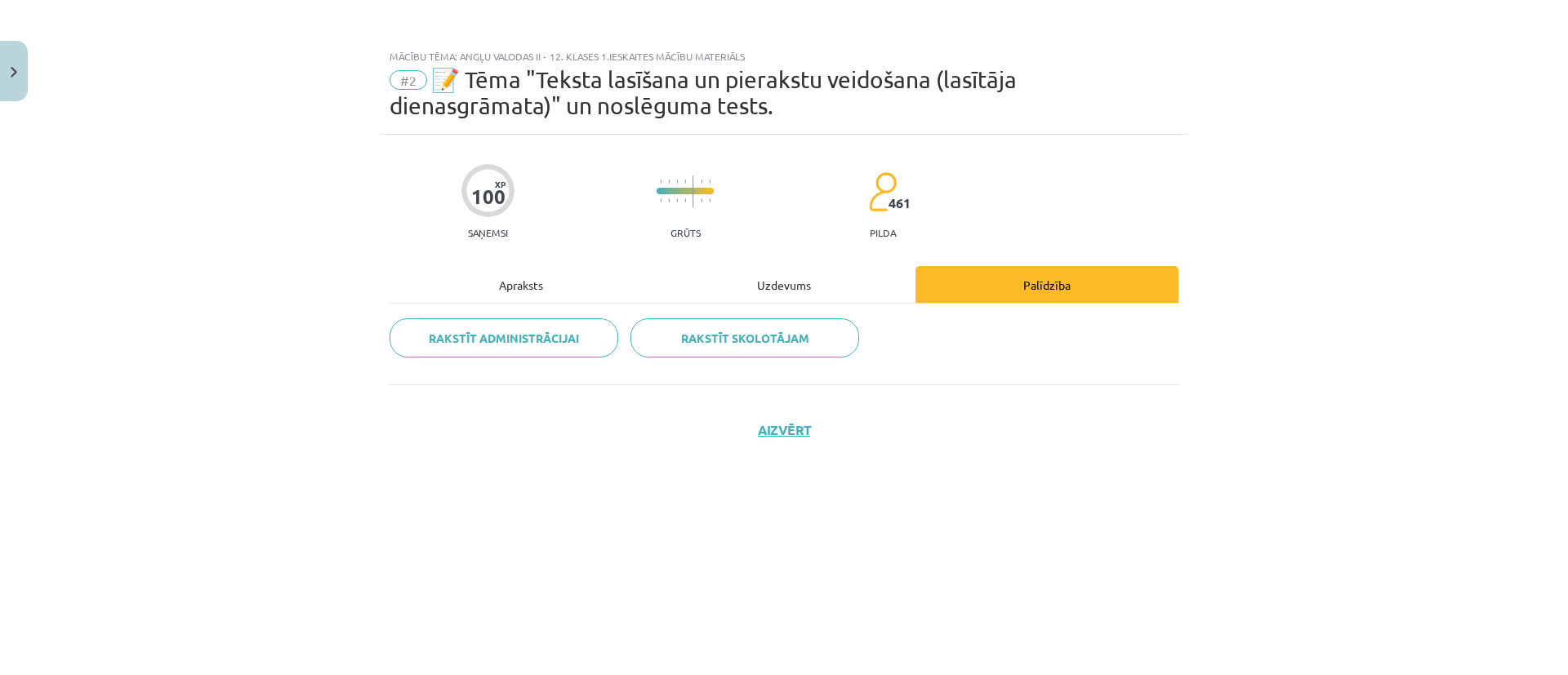
scroll to position [0, 0]
click at [531, 293] on div "Apraksts" at bounding box center [520, 284] width 263 height 37
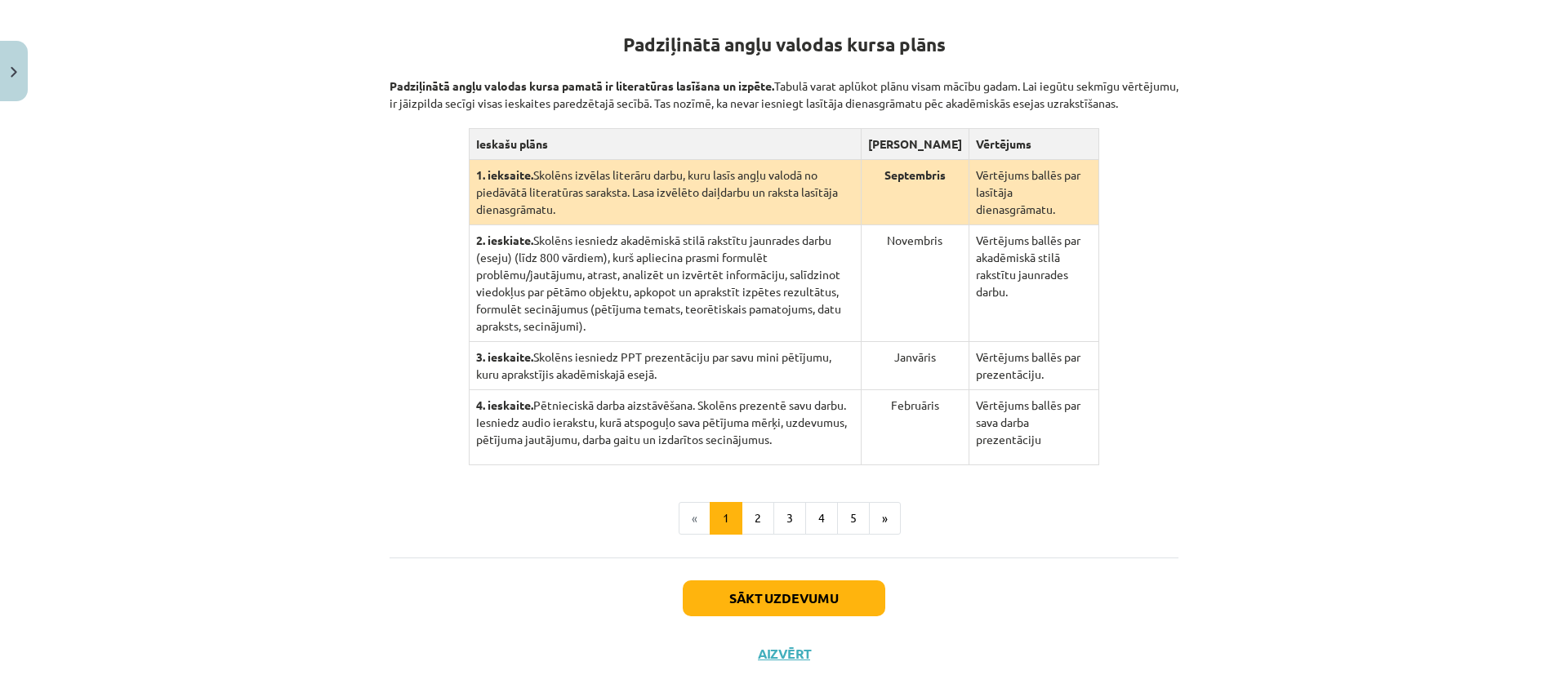
scroll to position [316, 0]
click at [758, 501] on button "2" at bounding box center [758, 517] width 33 height 33
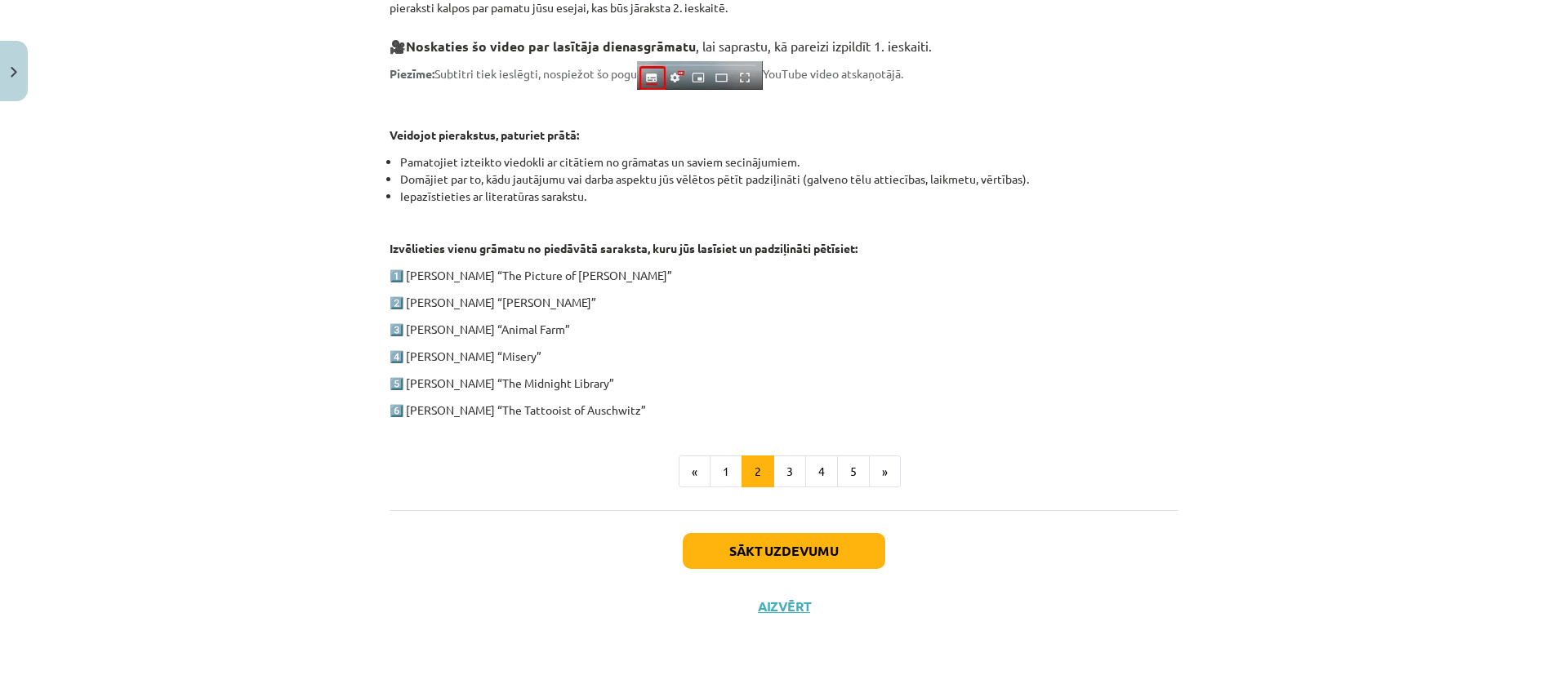
scroll to position [689, 0]
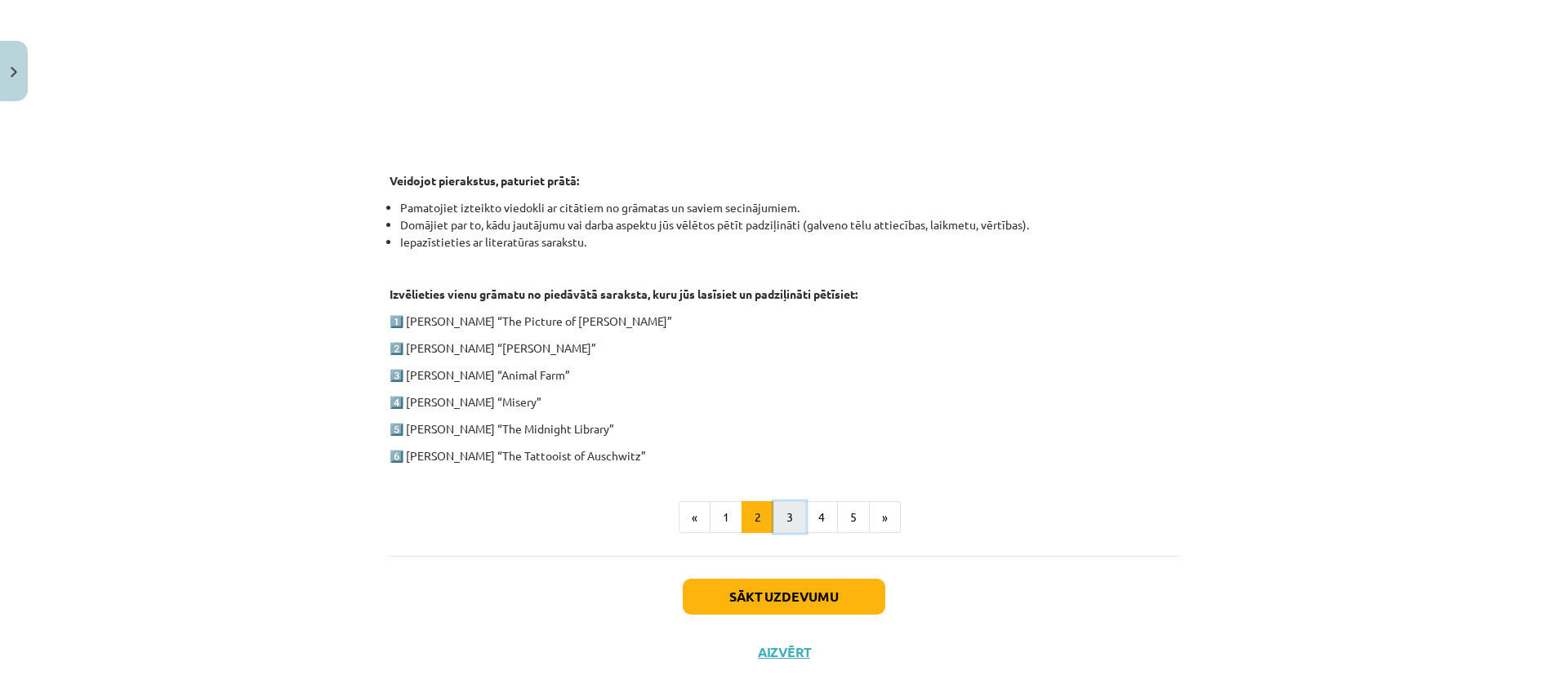
click at [789, 522] on button "3" at bounding box center [789, 517] width 33 height 33
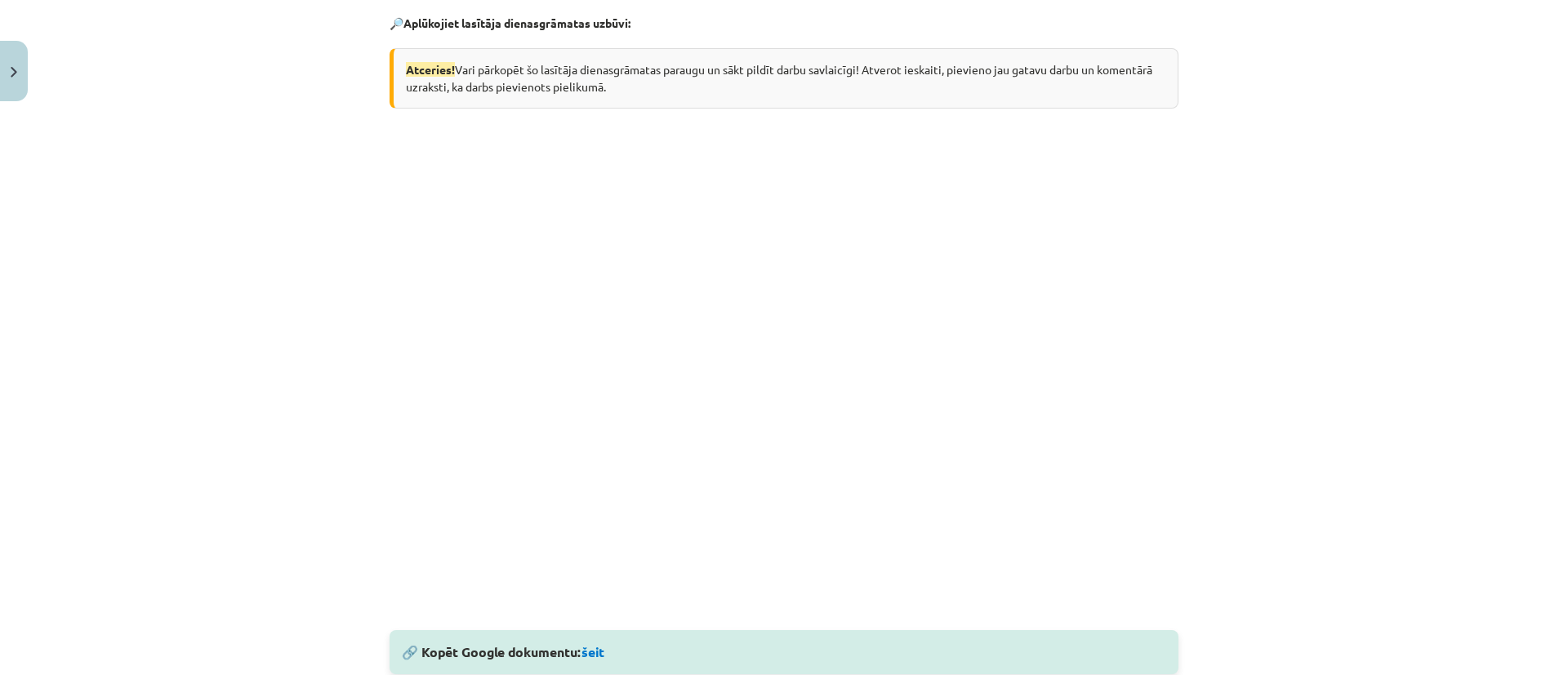
scroll to position [115, 0]
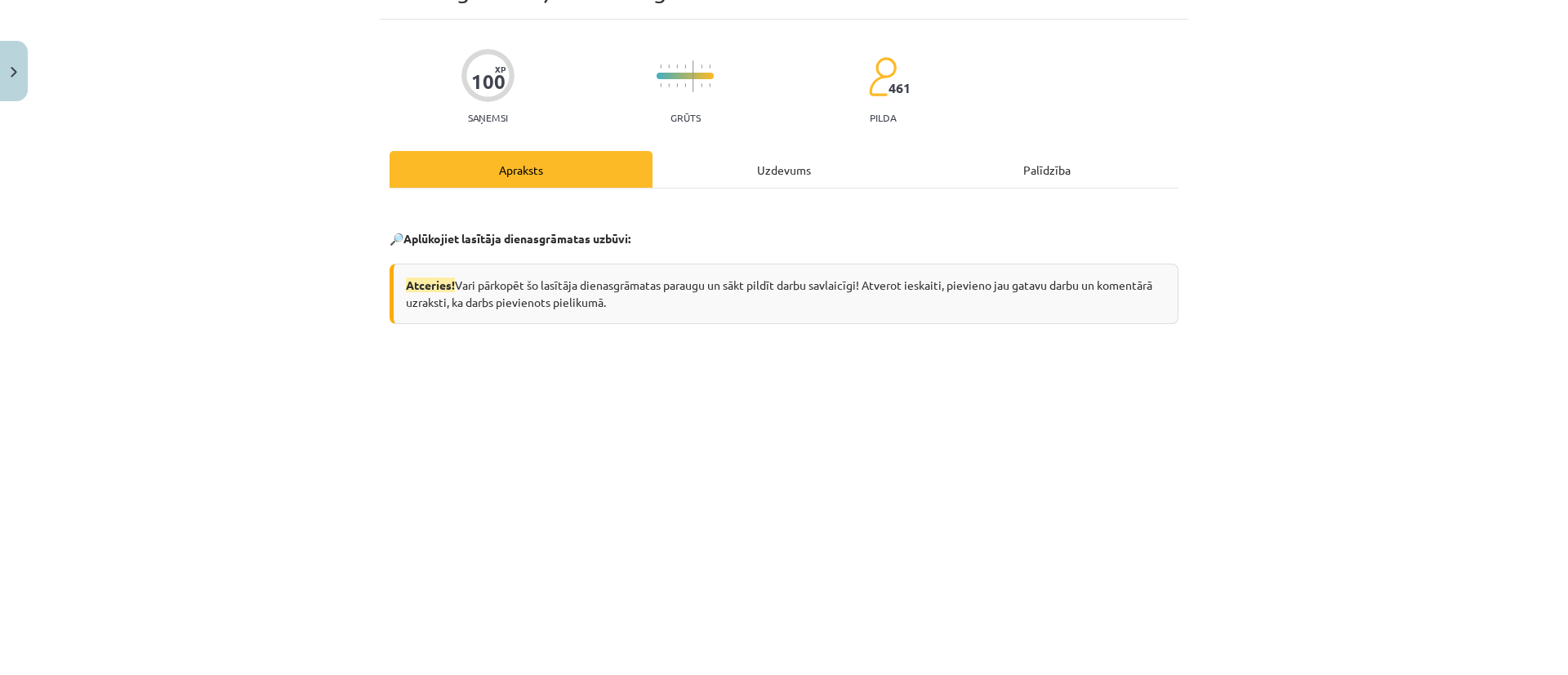
click at [1284, 223] on div "Mācību tēma: Angļu valodas ii - 12. klases 1.ieskaites mācību materiāls #2 📝 Tē…" at bounding box center [784, 337] width 1568 height 675
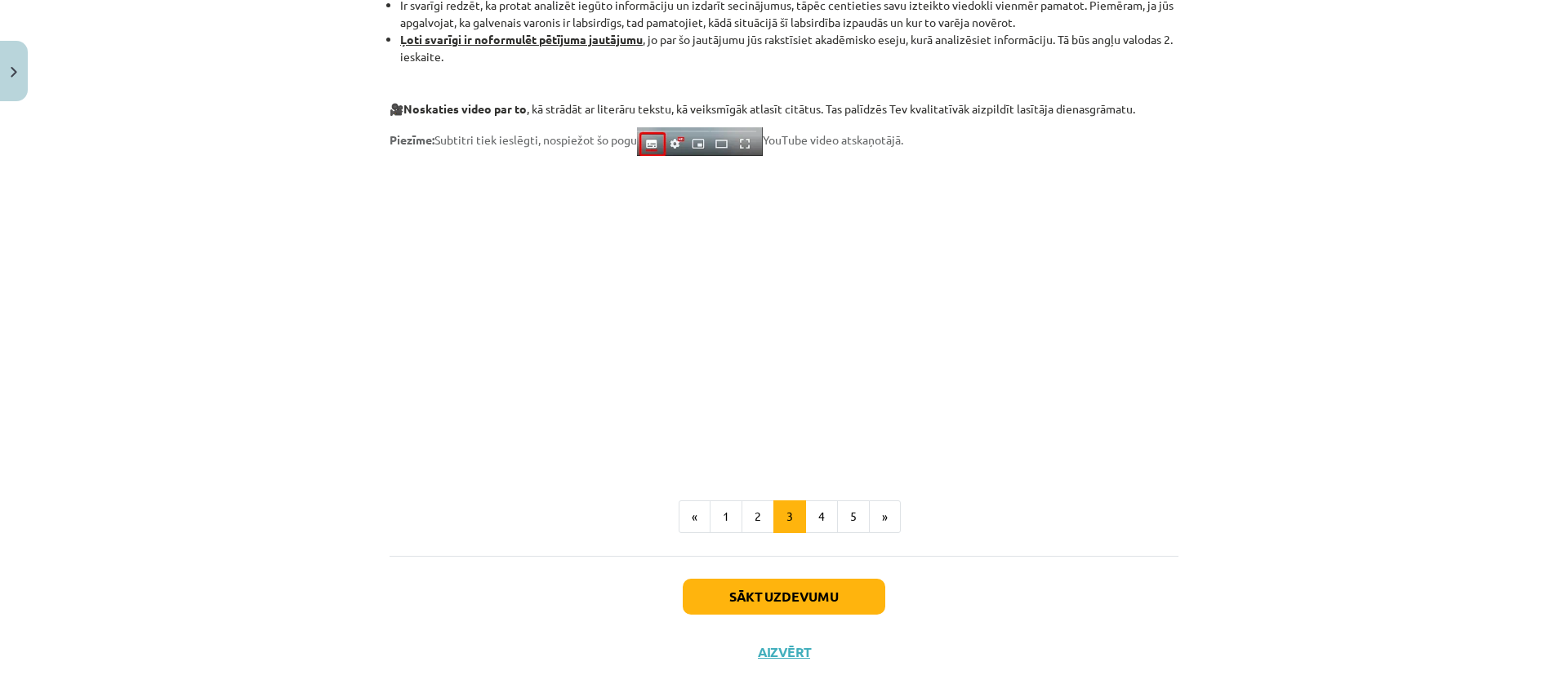
scroll to position [1254, 0]
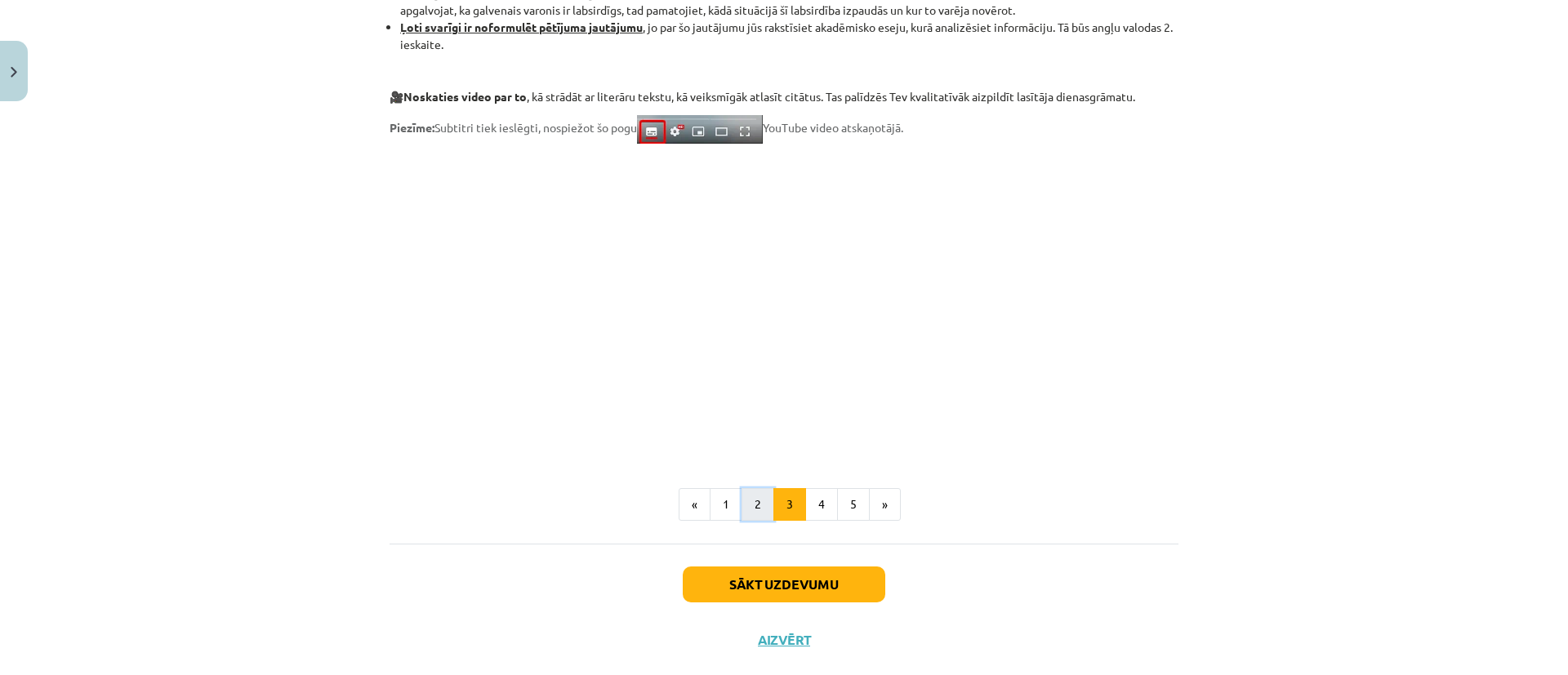
click at [742, 509] on button "2" at bounding box center [758, 504] width 33 height 33
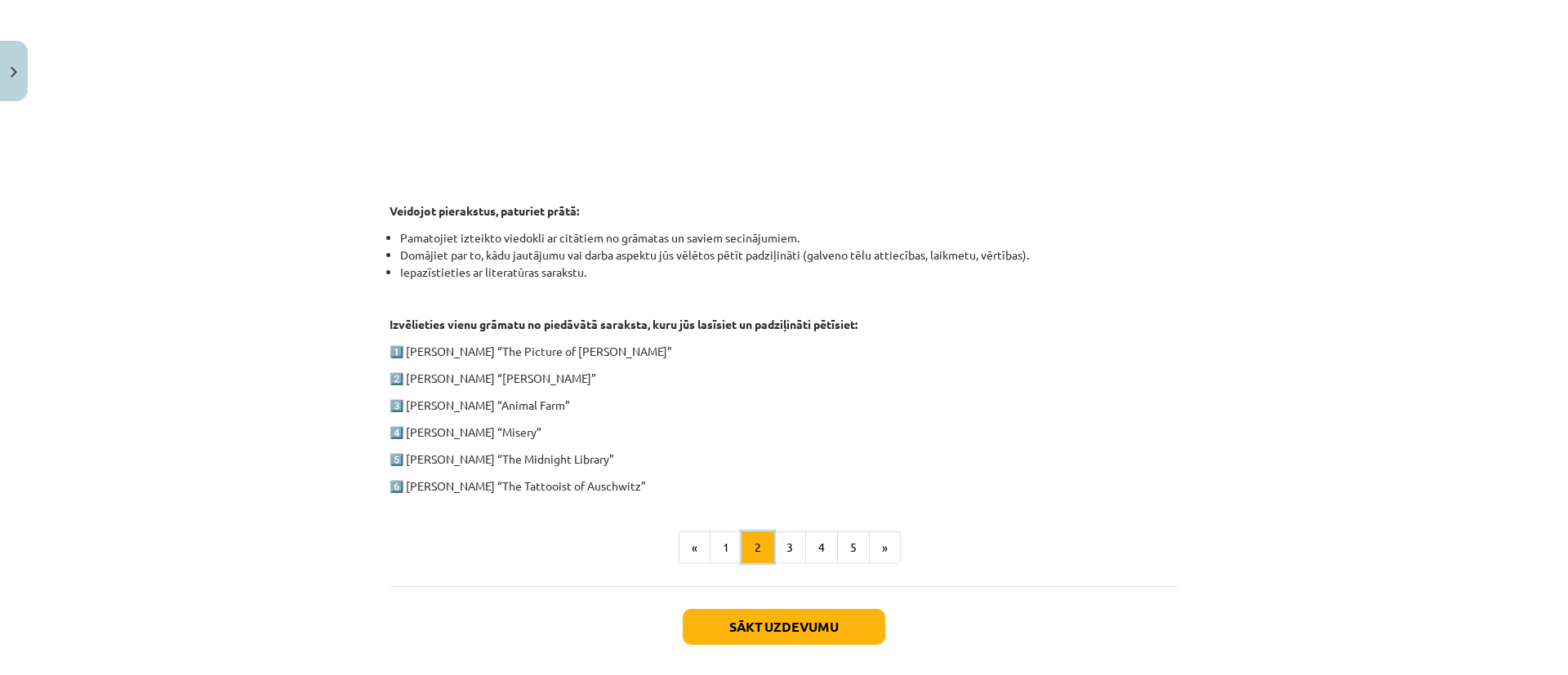
scroll to position [658, 0]
click at [780, 552] on button "3" at bounding box center [789, 548] width 33 height 33
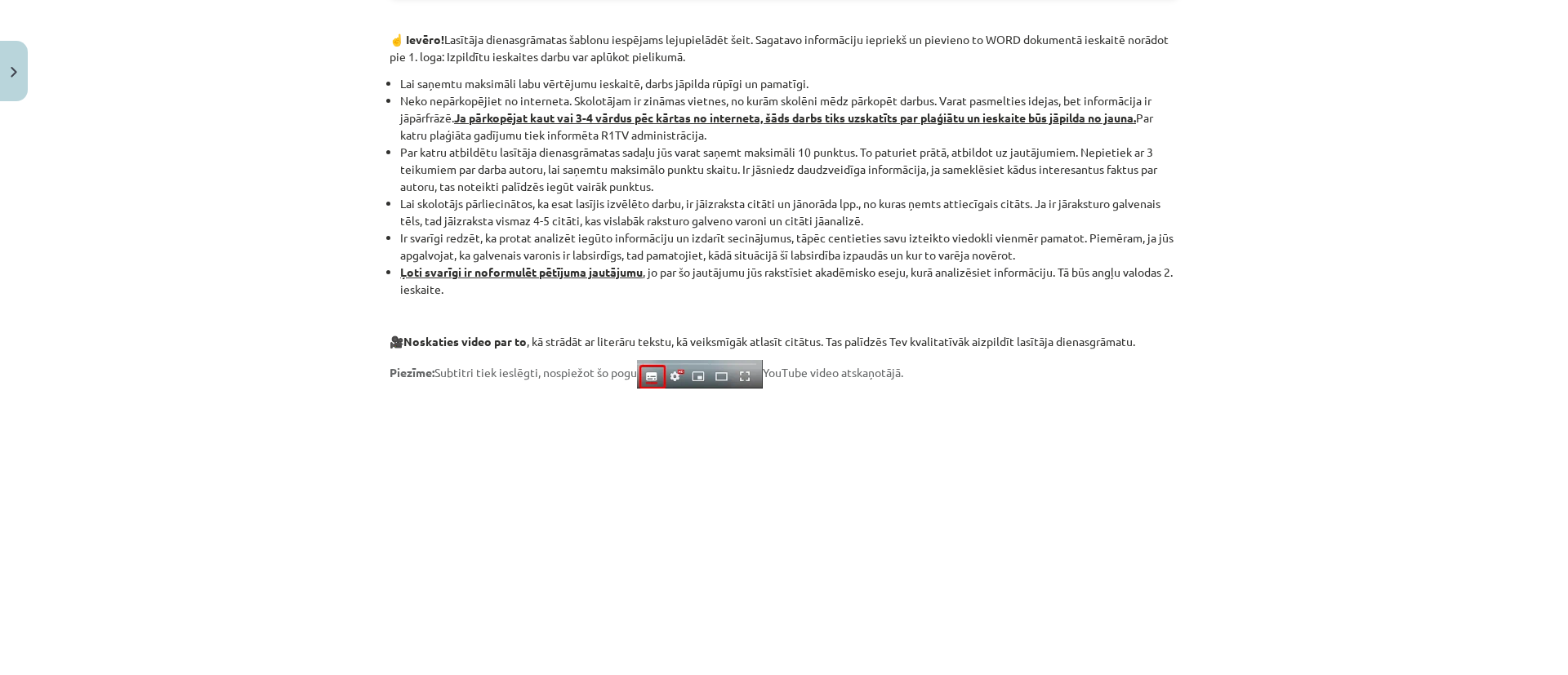
scroll to position [1010, 0]
click at [319, 362] on div "Mācību tēma: Angļu valodas ii - 12. klases 1.ieskaites mācību materiāls #2 📝 Tē…" at bounding box center [784, 337] width 1568 height 675
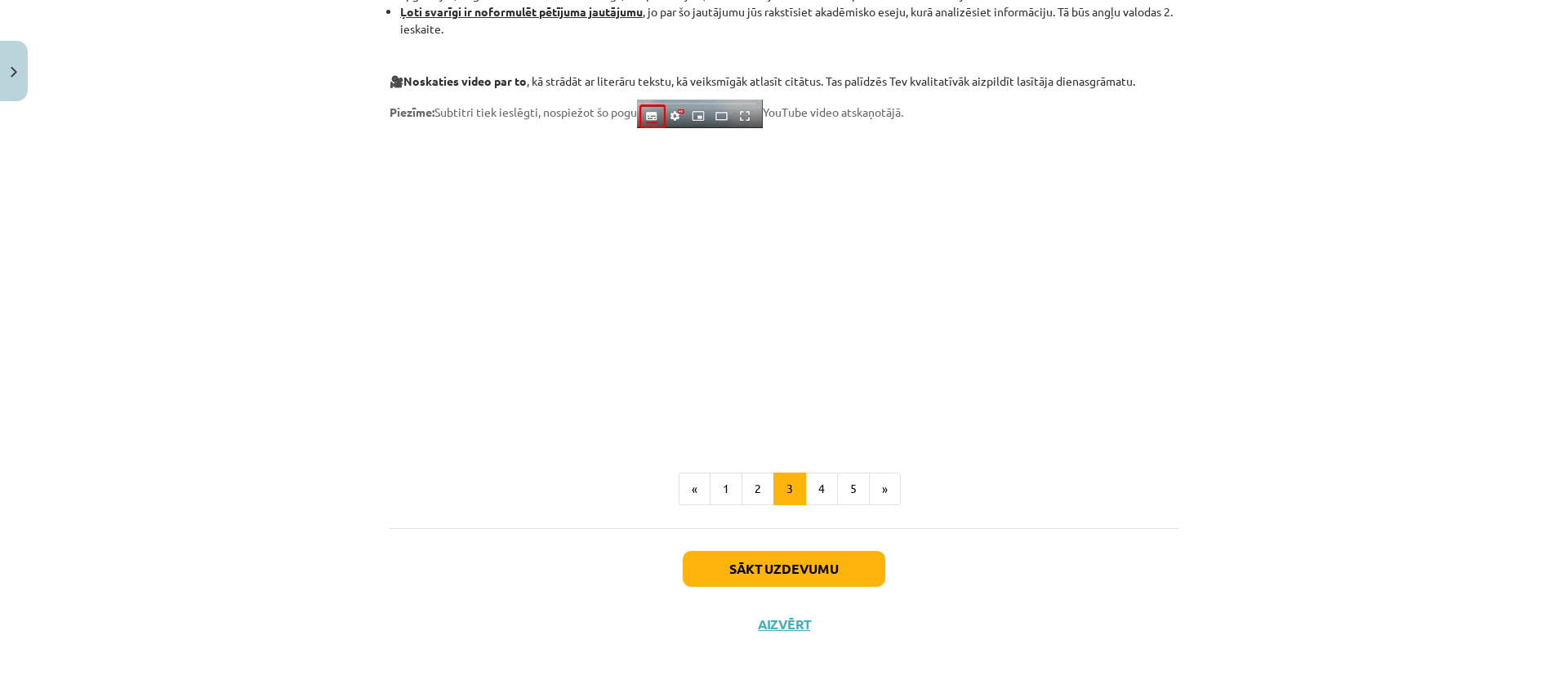
scroll to position [1222, 0]
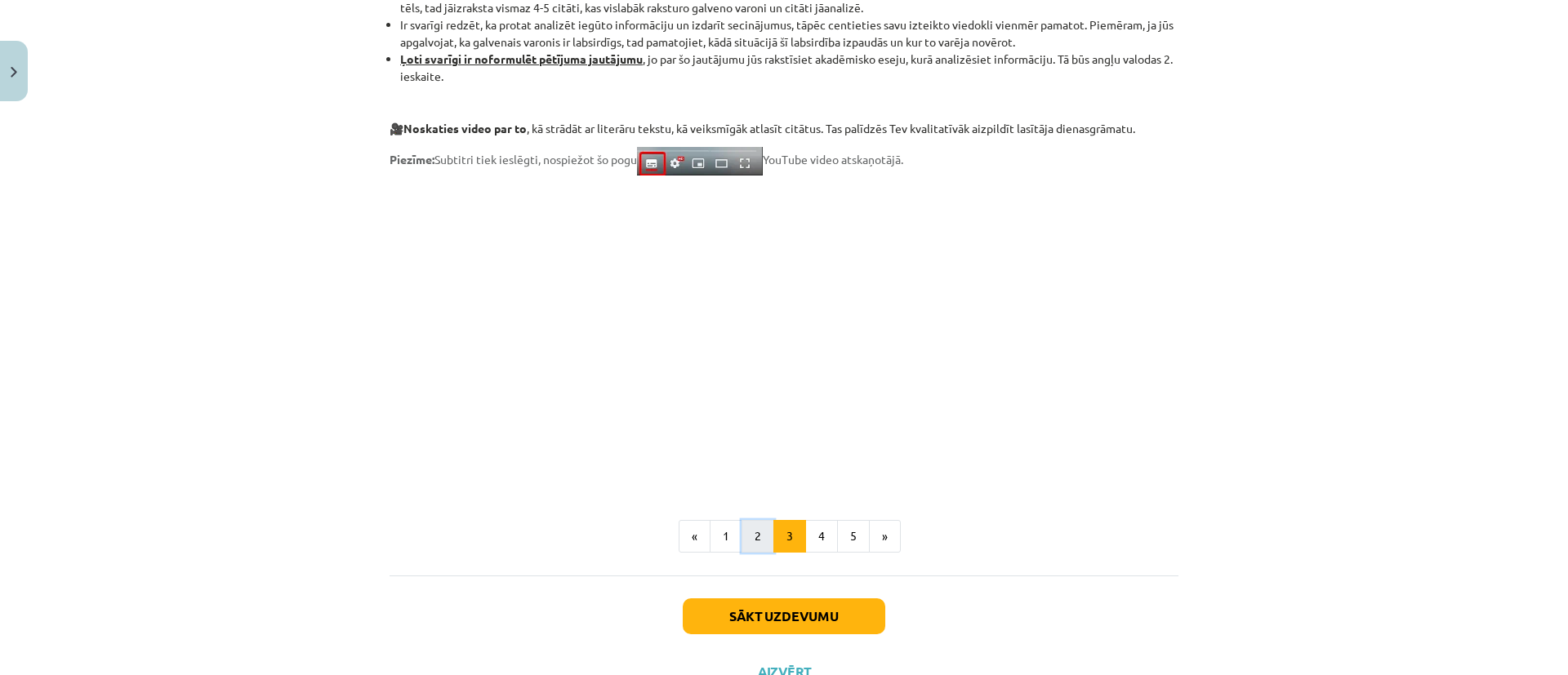
click at [743, 538] on button "2" at bounding box center [758, 536] width 33 height 33
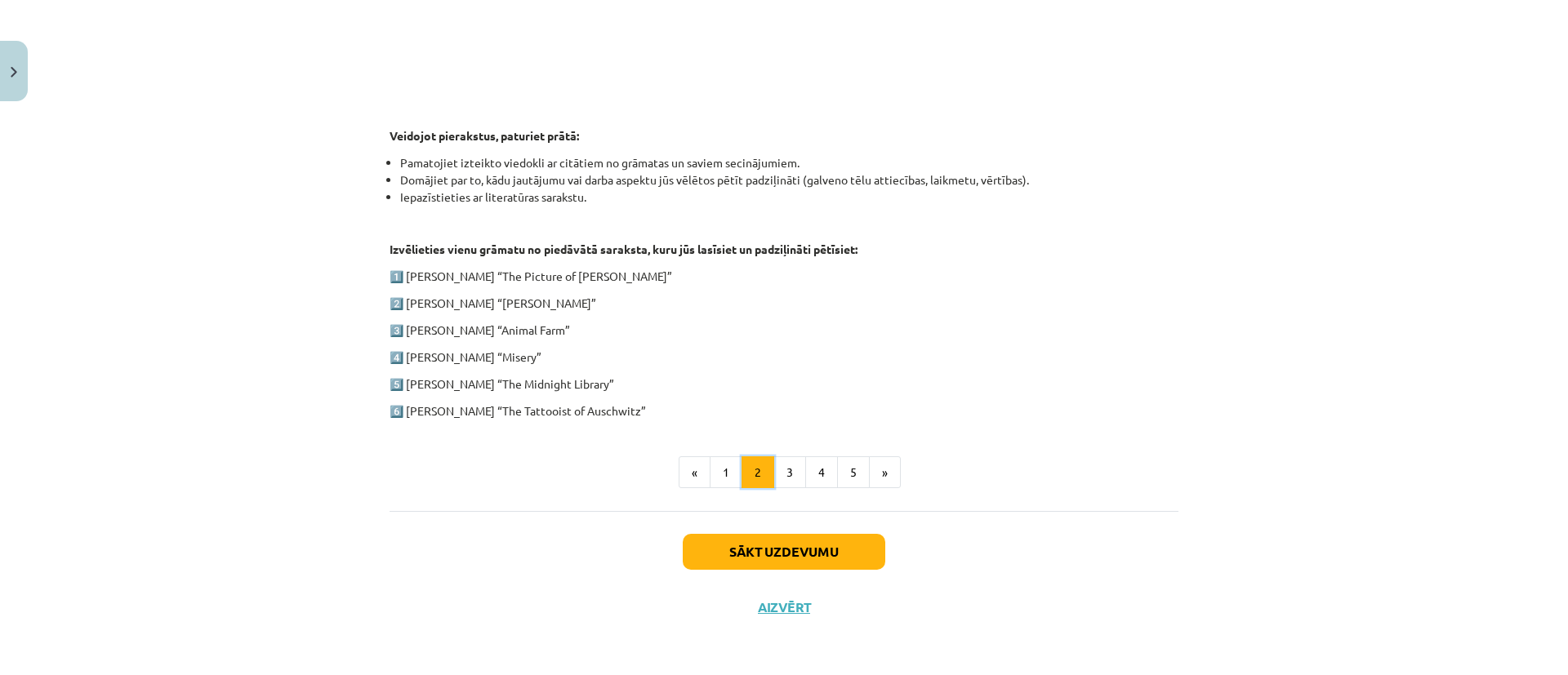
scroll to position [733, 0]
click at [774, 473] on button "3" at bounding box center [789, 473] width 33 height 33
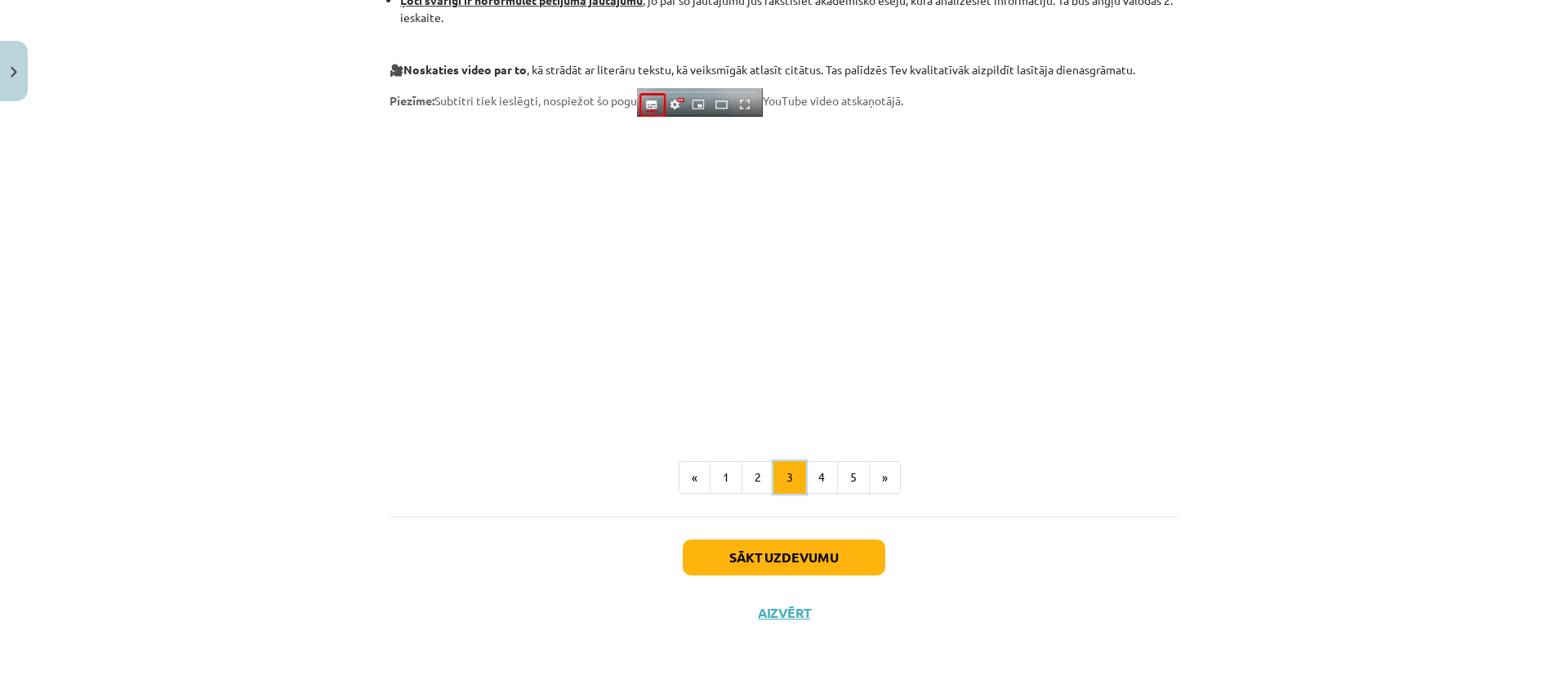
scroll to position [1289, 0]
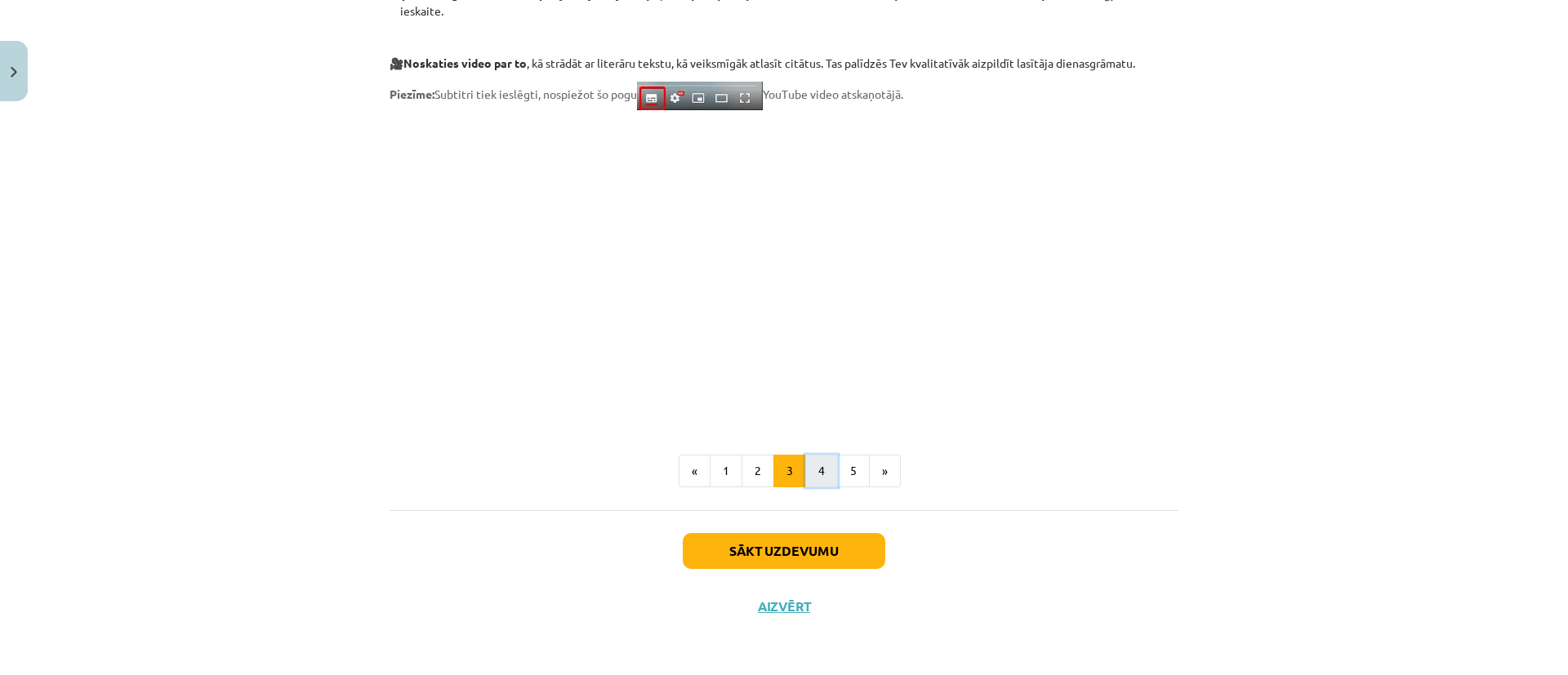
click at [813, 475] on button "4" at bounding box center [821, 470] width 33 height 33
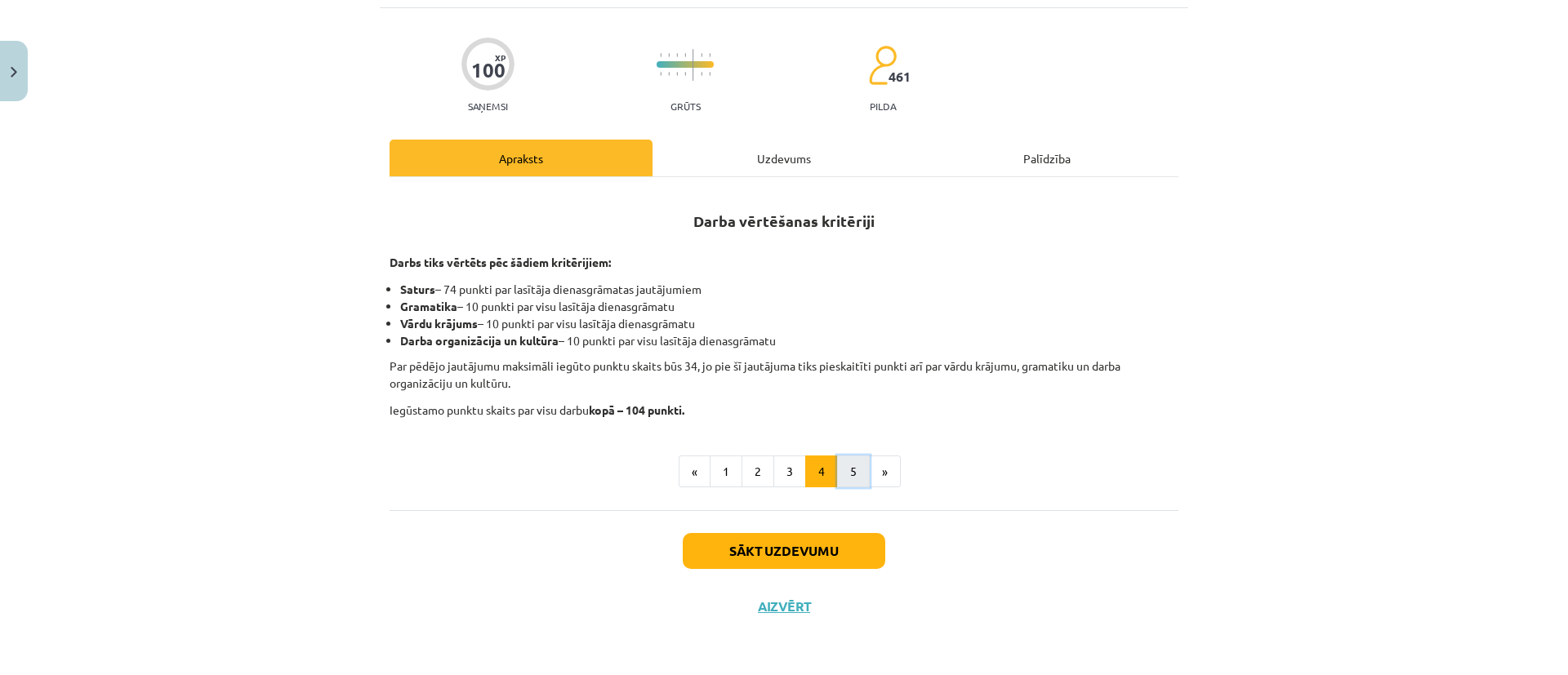
click at [838, 475] on button "5" at bounding box center [853, 471] width 33 height 33
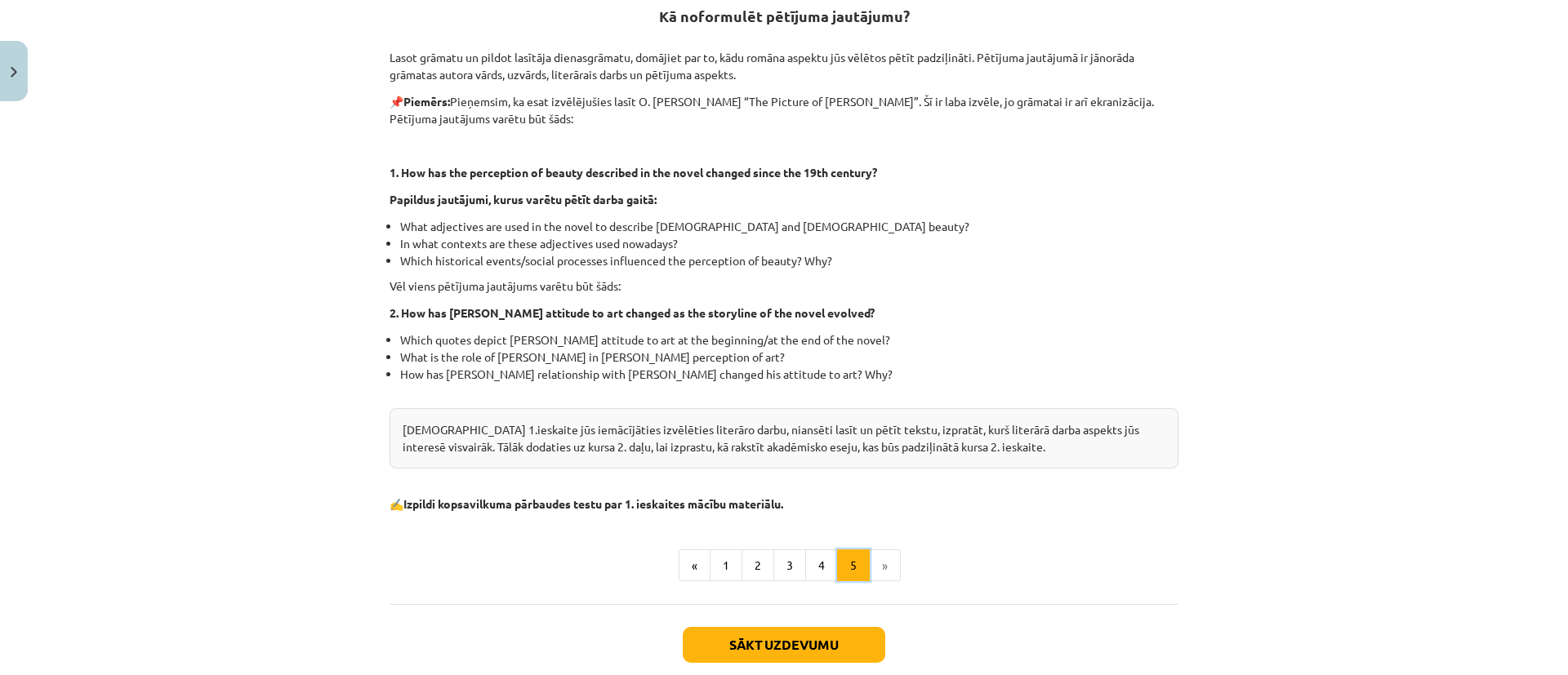
scroll to position [334, 0]
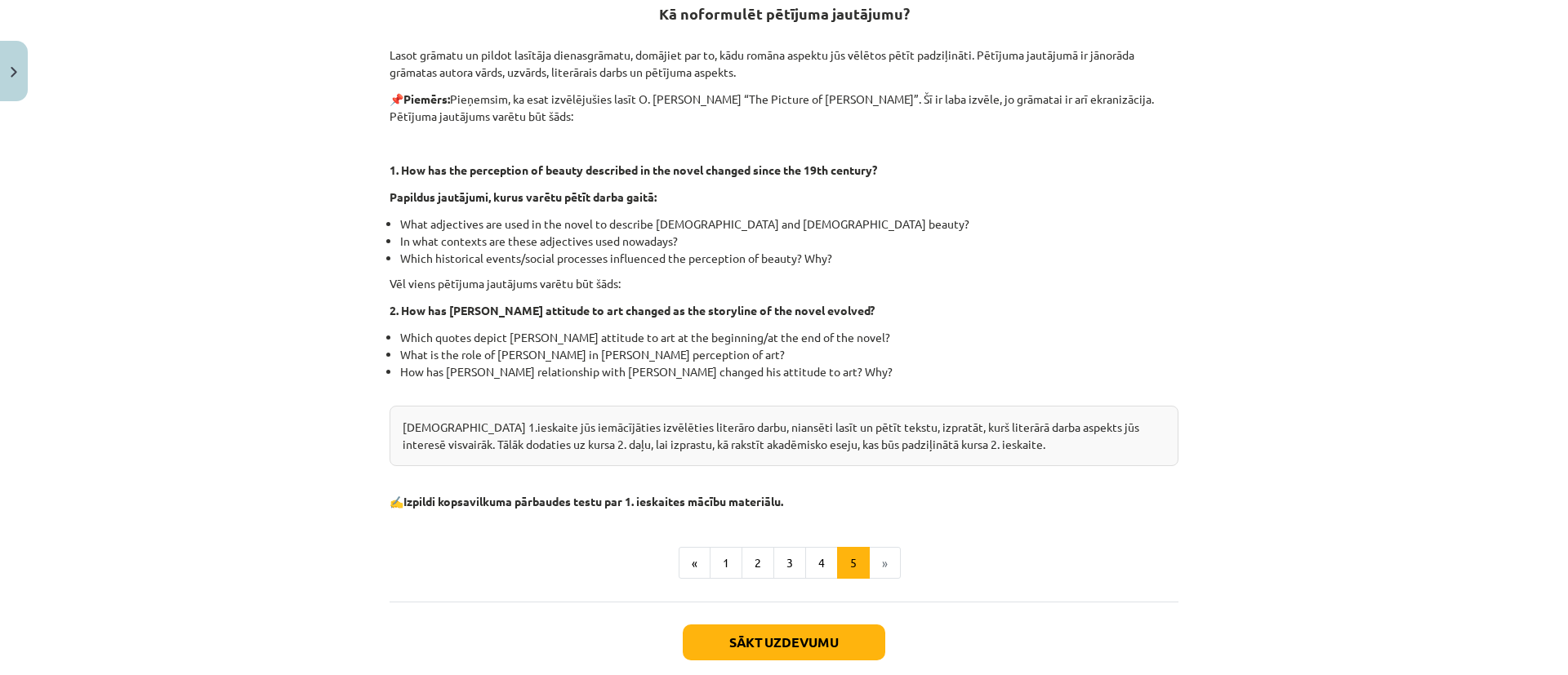
click at [1046, 427] on div "Kursa 1.ieskaite jūs iemācījāties izvēlēties literāro darbu, niansēti lasīt un …" at bounding box center [784, 436] width 789 height 60
click at [816, 557] on button "4" at bounding box center [821, 563] width 33 height 33
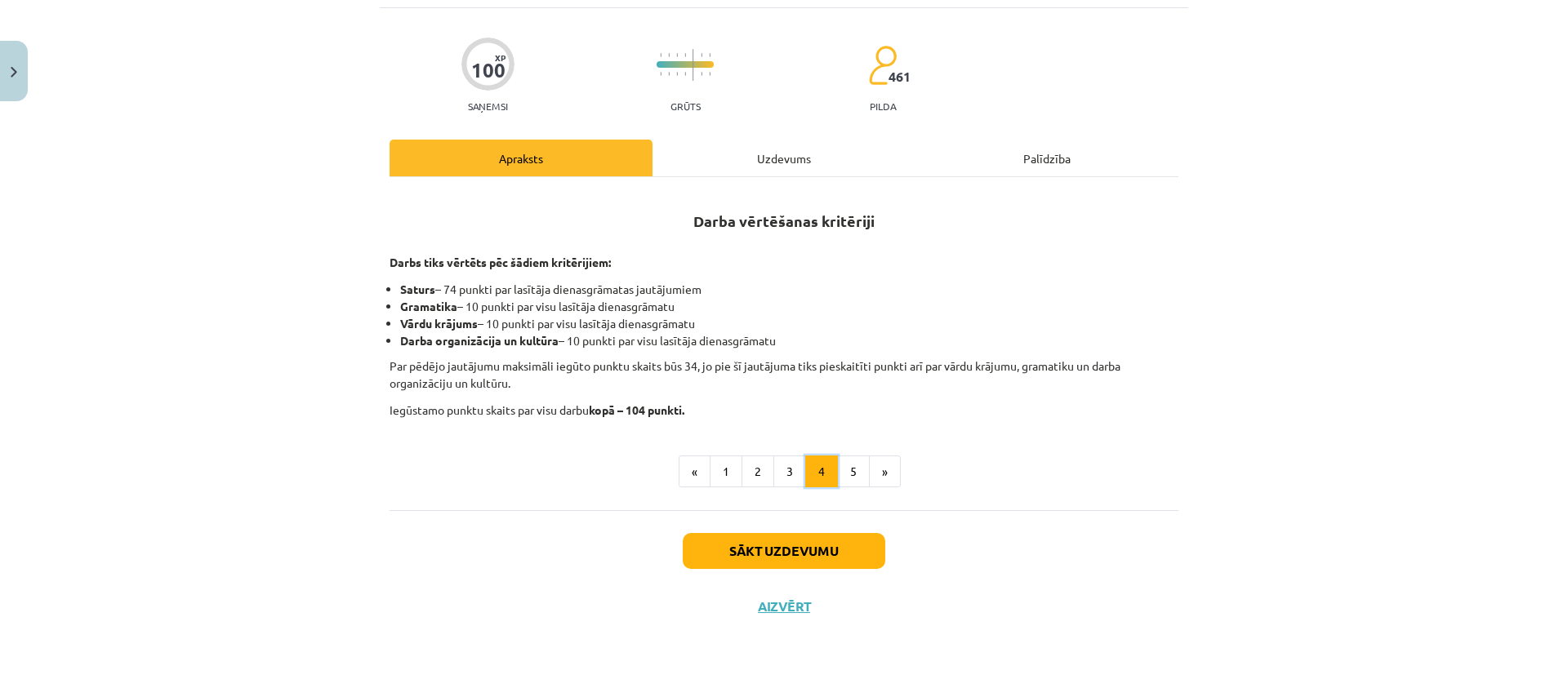
scroll to position [127, 0]
click at [778, 478] on button "3" at bounding box center [789, 471] width 33 height 33
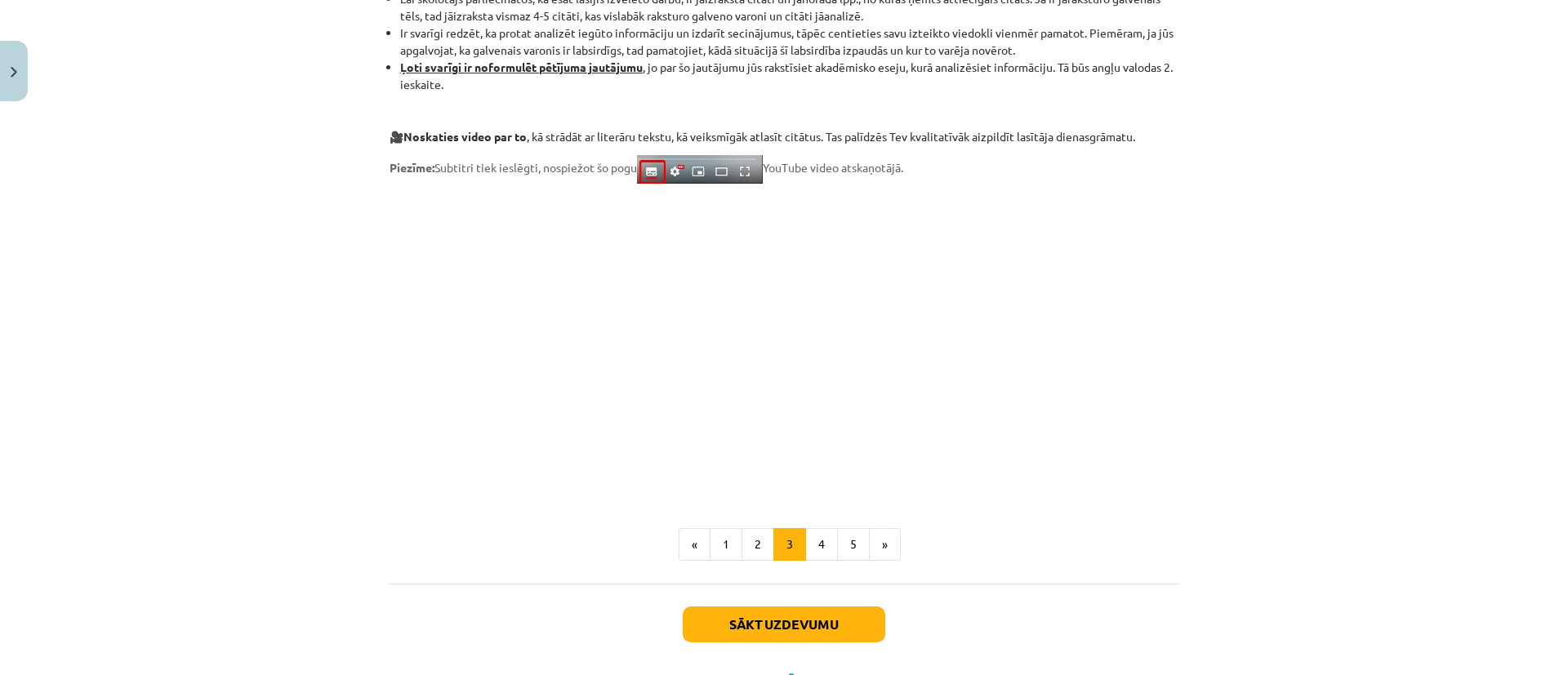
scroll to position [1228, 0]
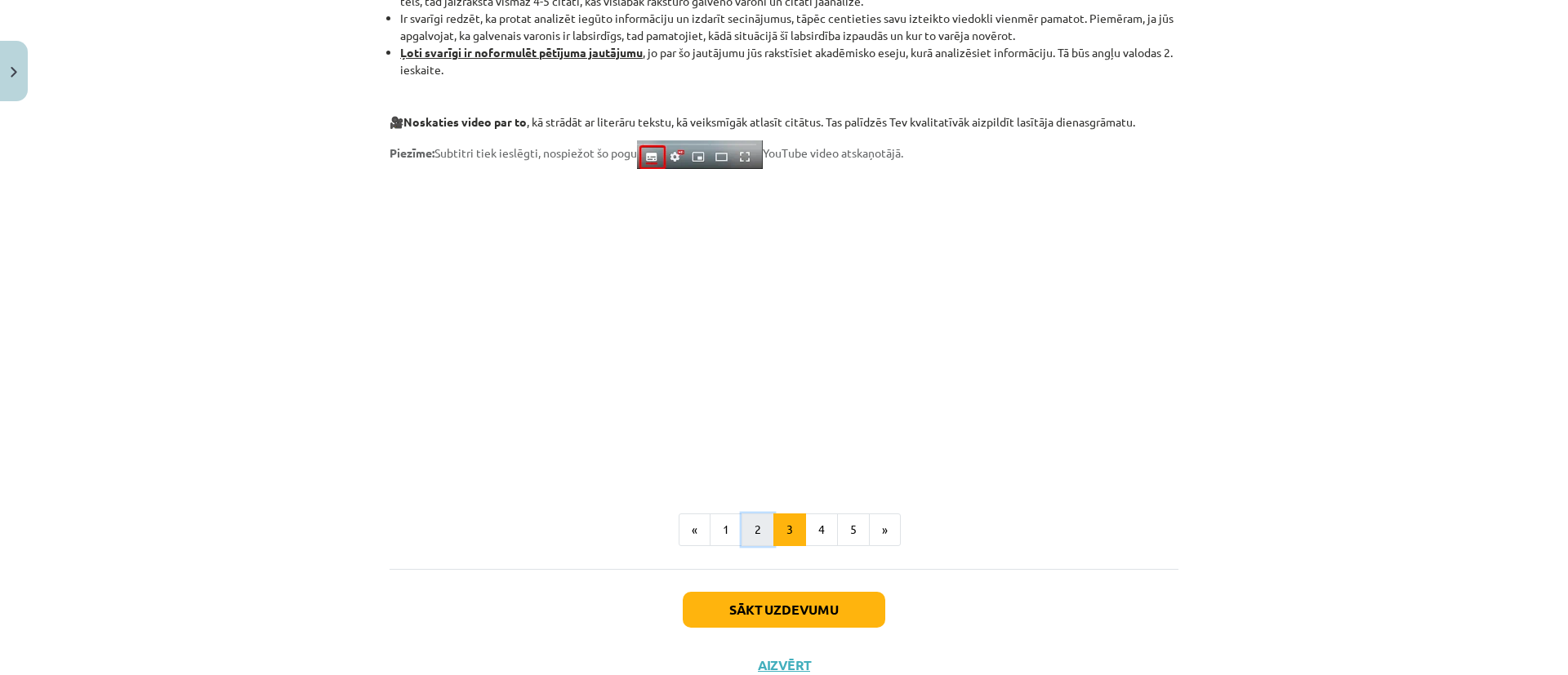
click at [742, 532] on button "2" at bounding box center [758, 529] width 33 height 33
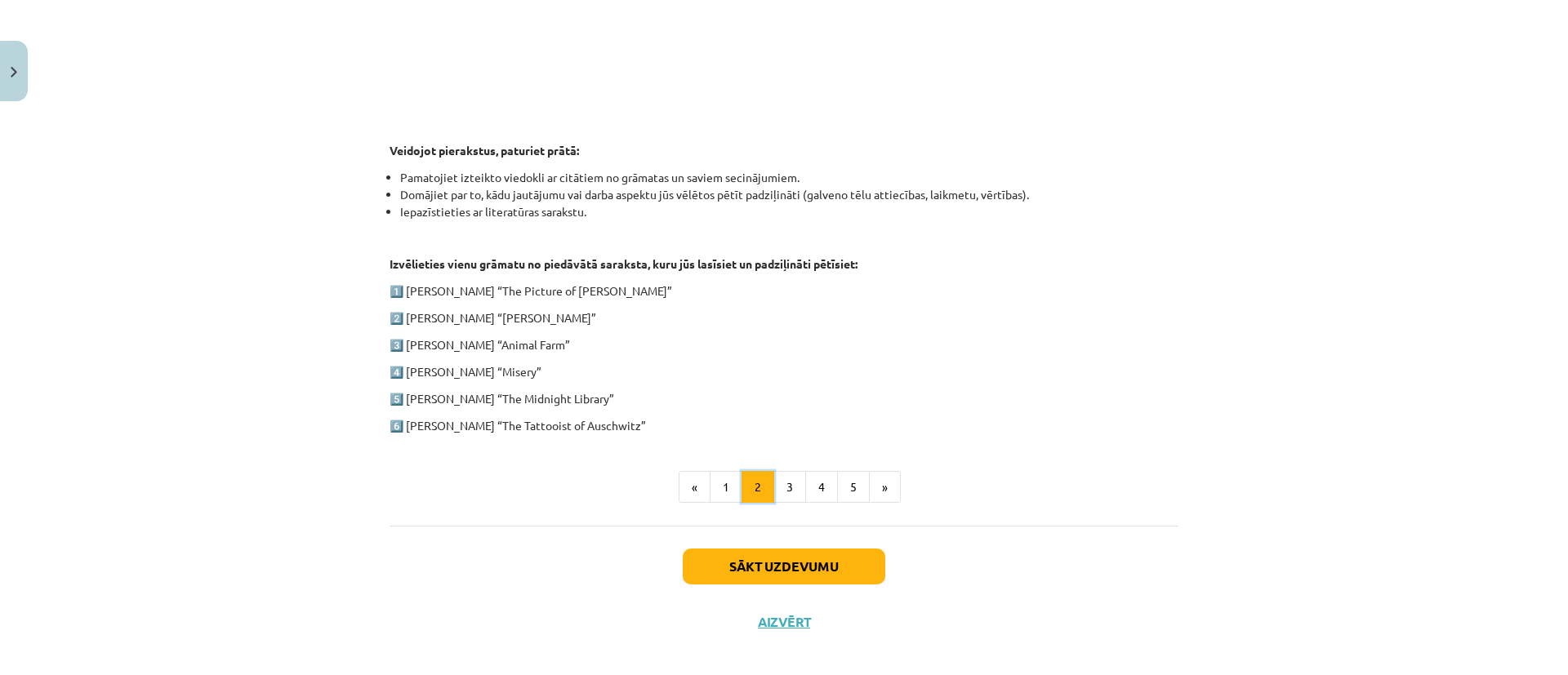
scroll to position [727, 0]
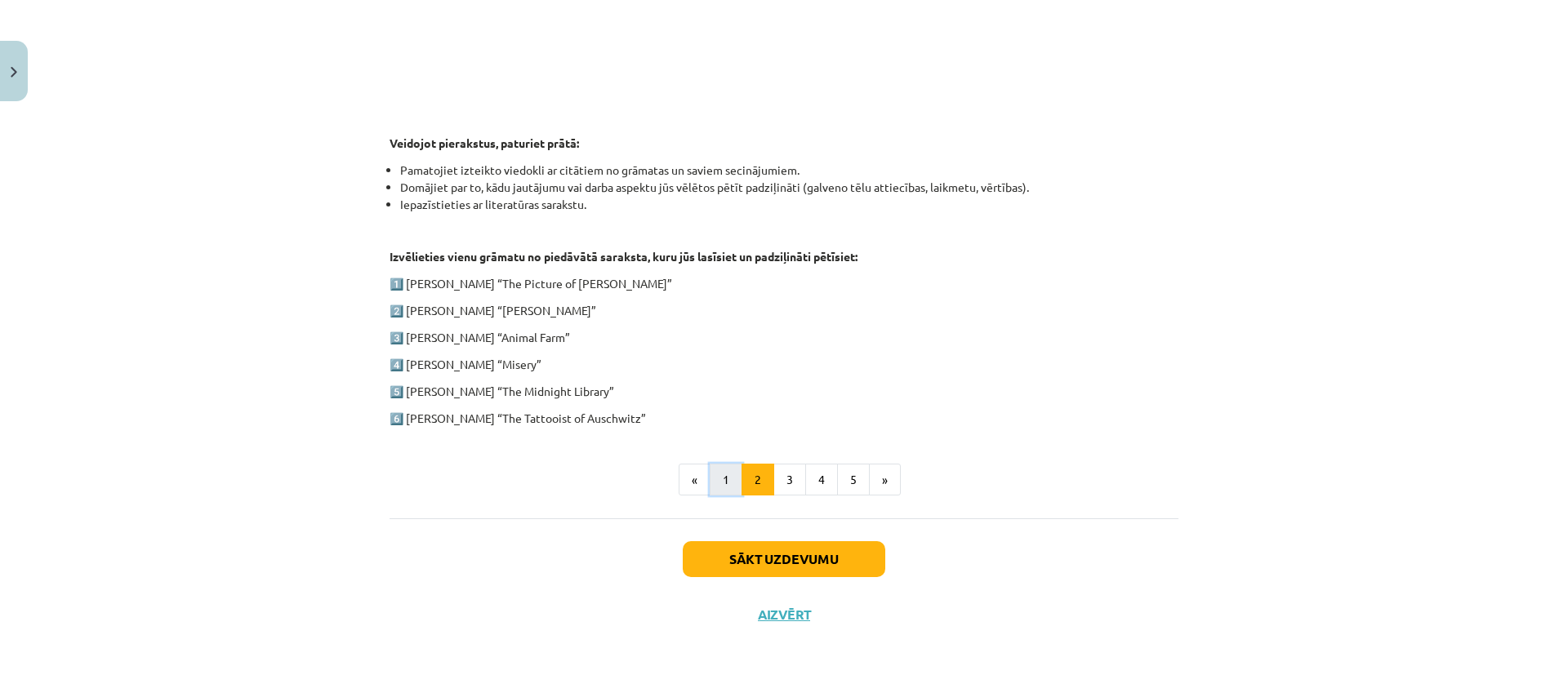
click at [710, 475] on button "1" at bounding box center [726, 480] width 33 height 33
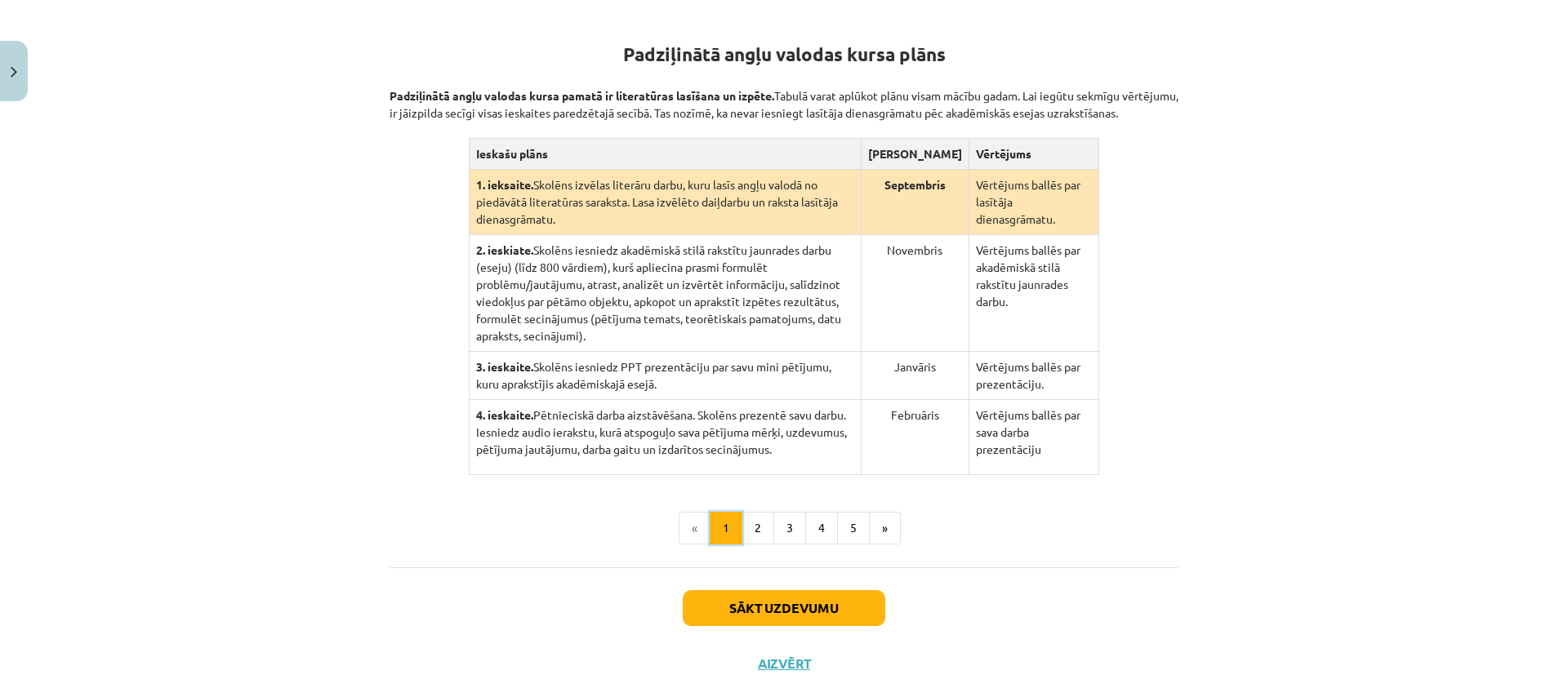
scroll to position [311, 0]
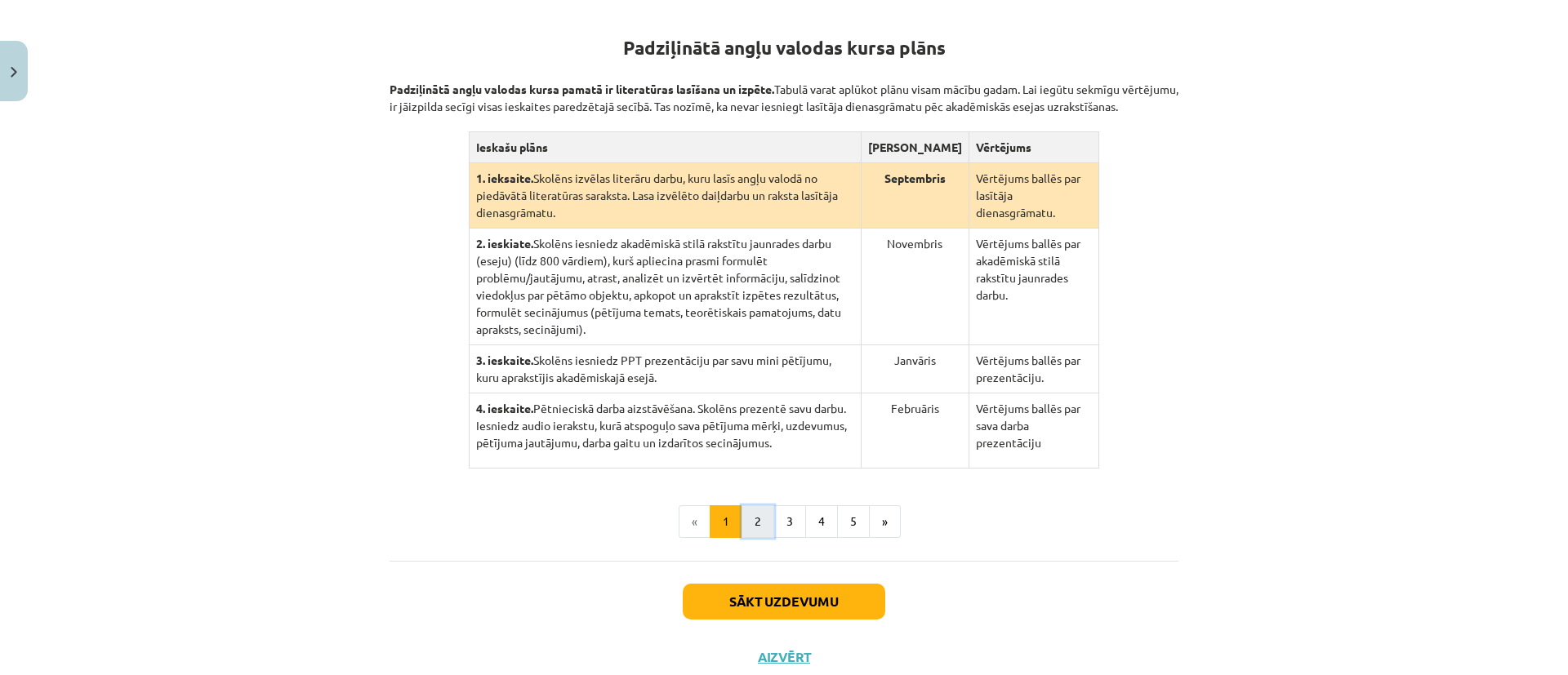
click at [758, 517] on button "2" at bounding box center [758, 522] width 33 height 33
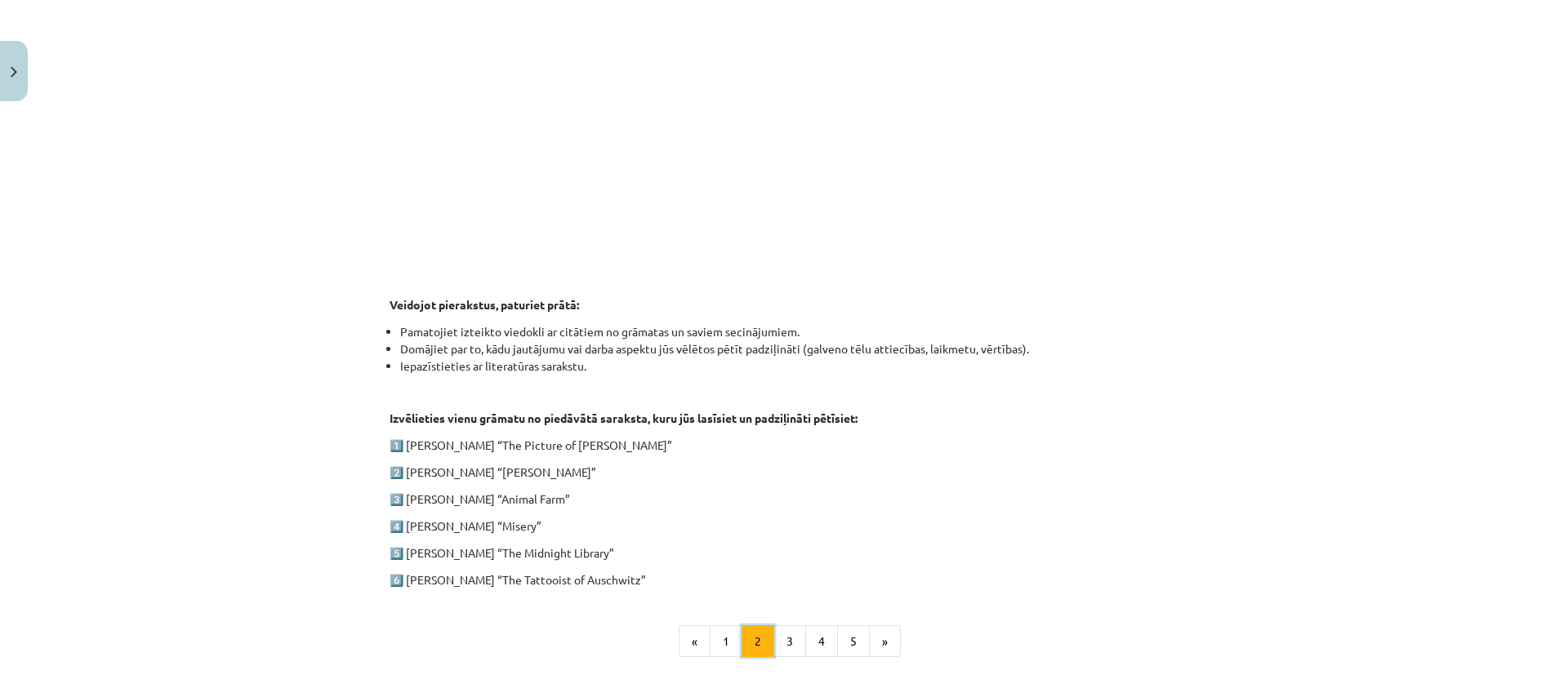
scroll to position [575, 0]
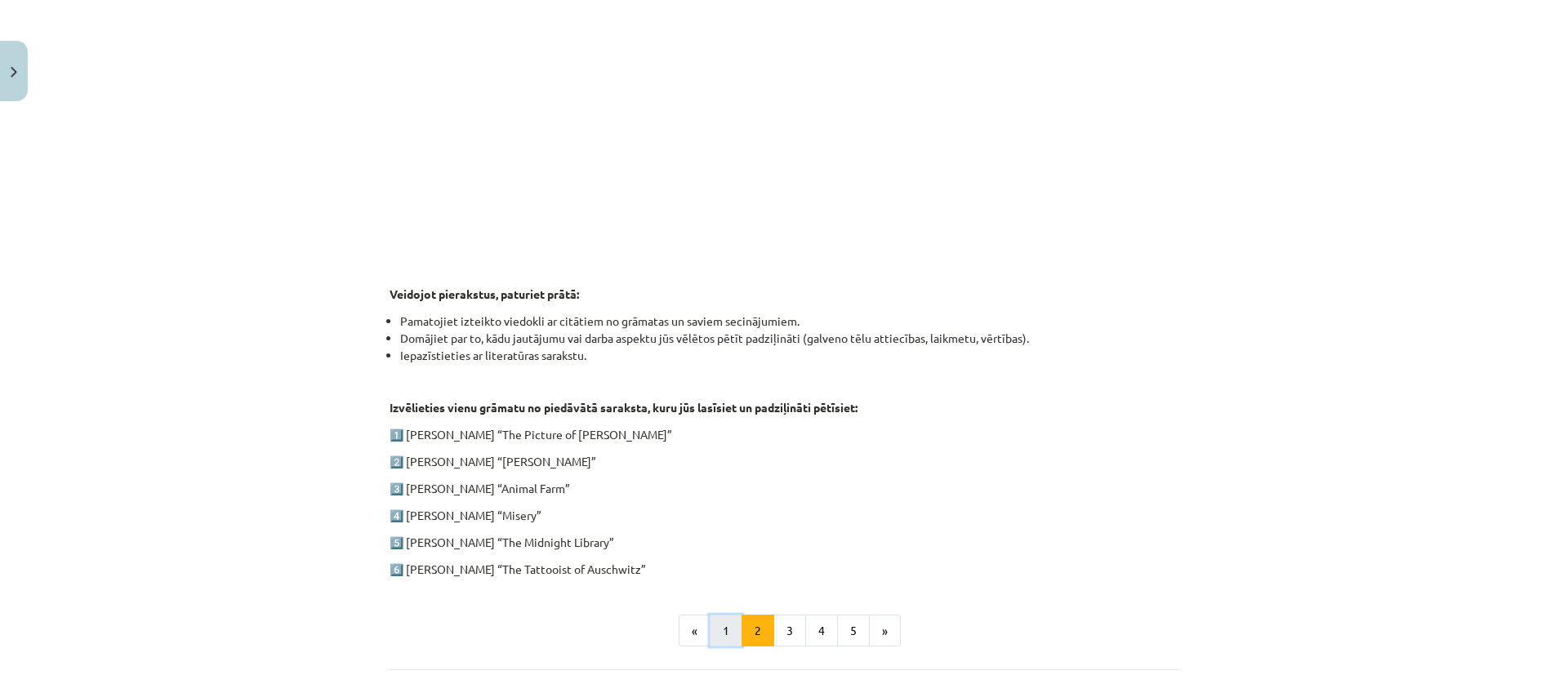
click at [727, 626] on button "1" at bounding box center [726, 631] width 33 height 33
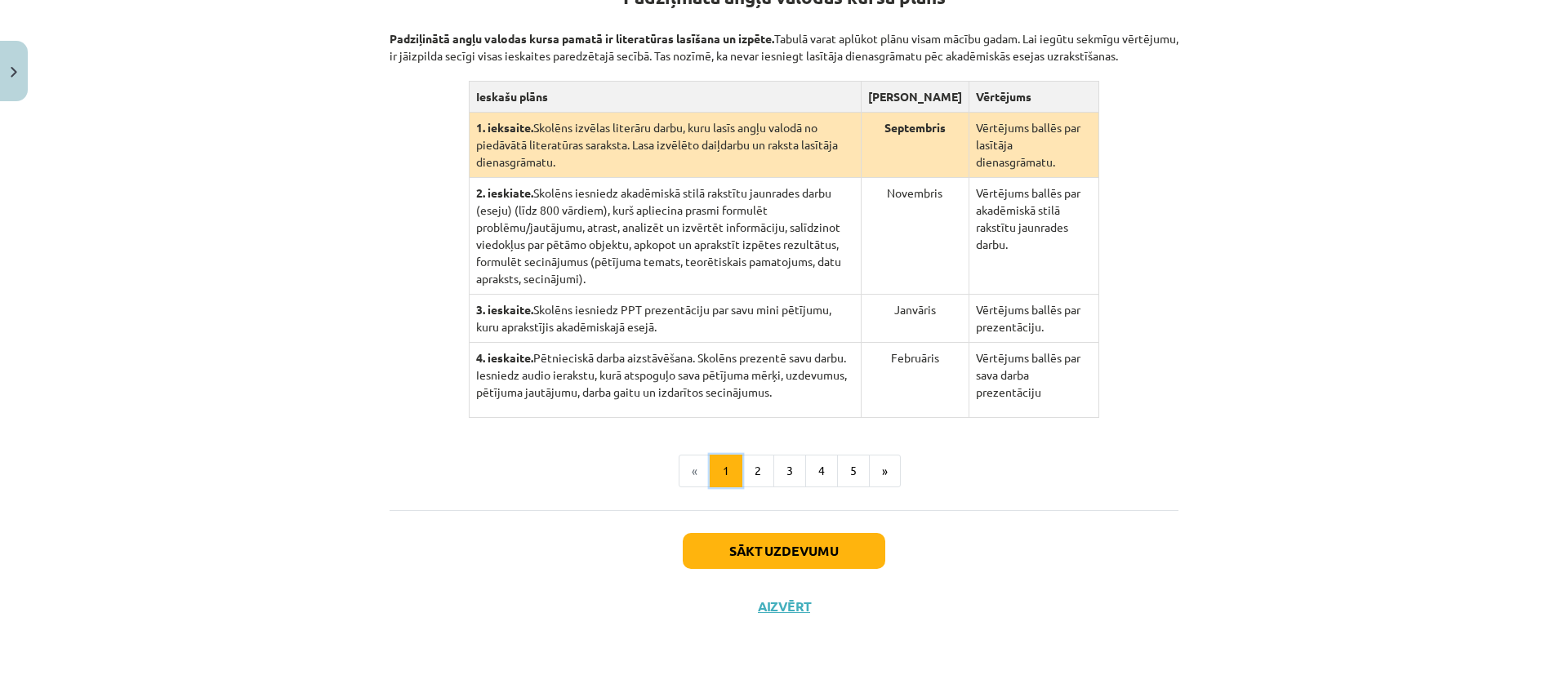
scroll to position [319, 0]
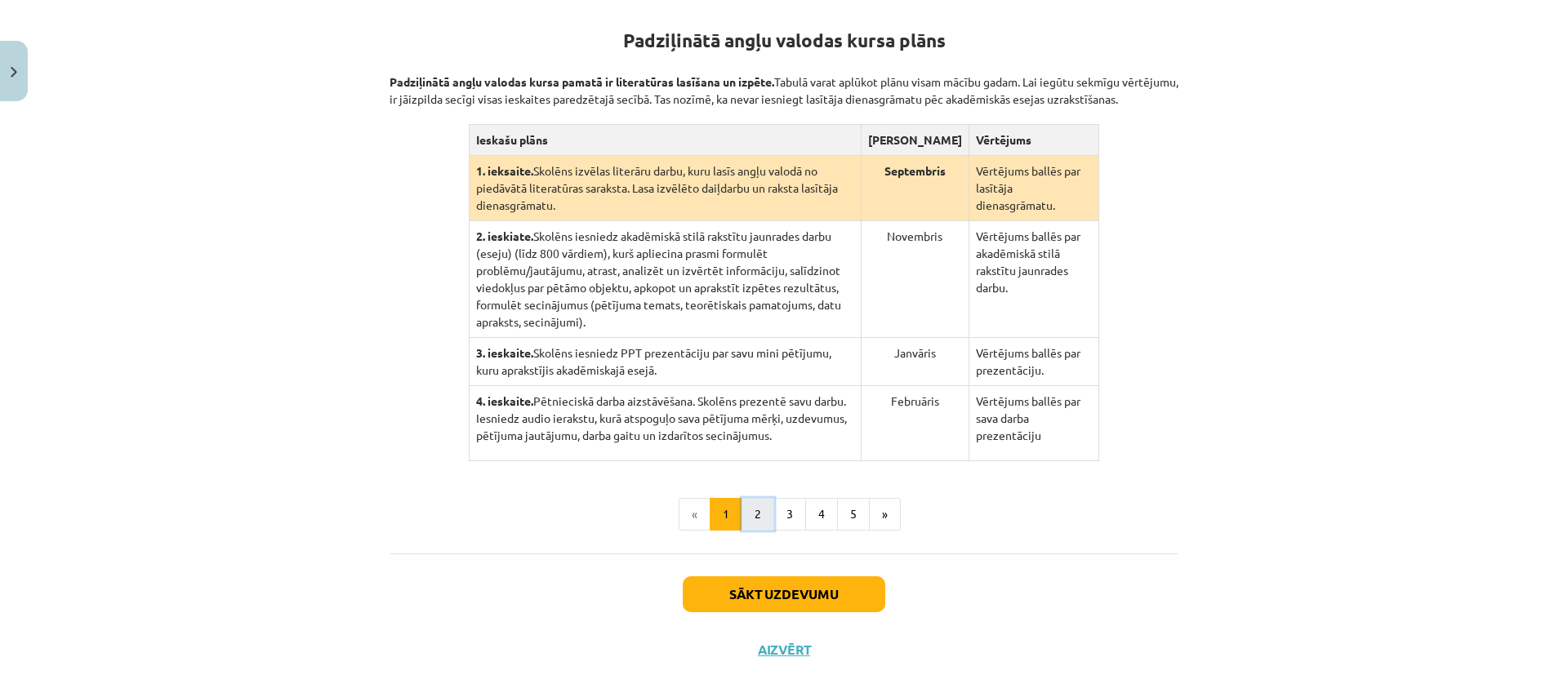
click at [748, 501] on button "2" at bounding box center [758, 514] width 33 height 33
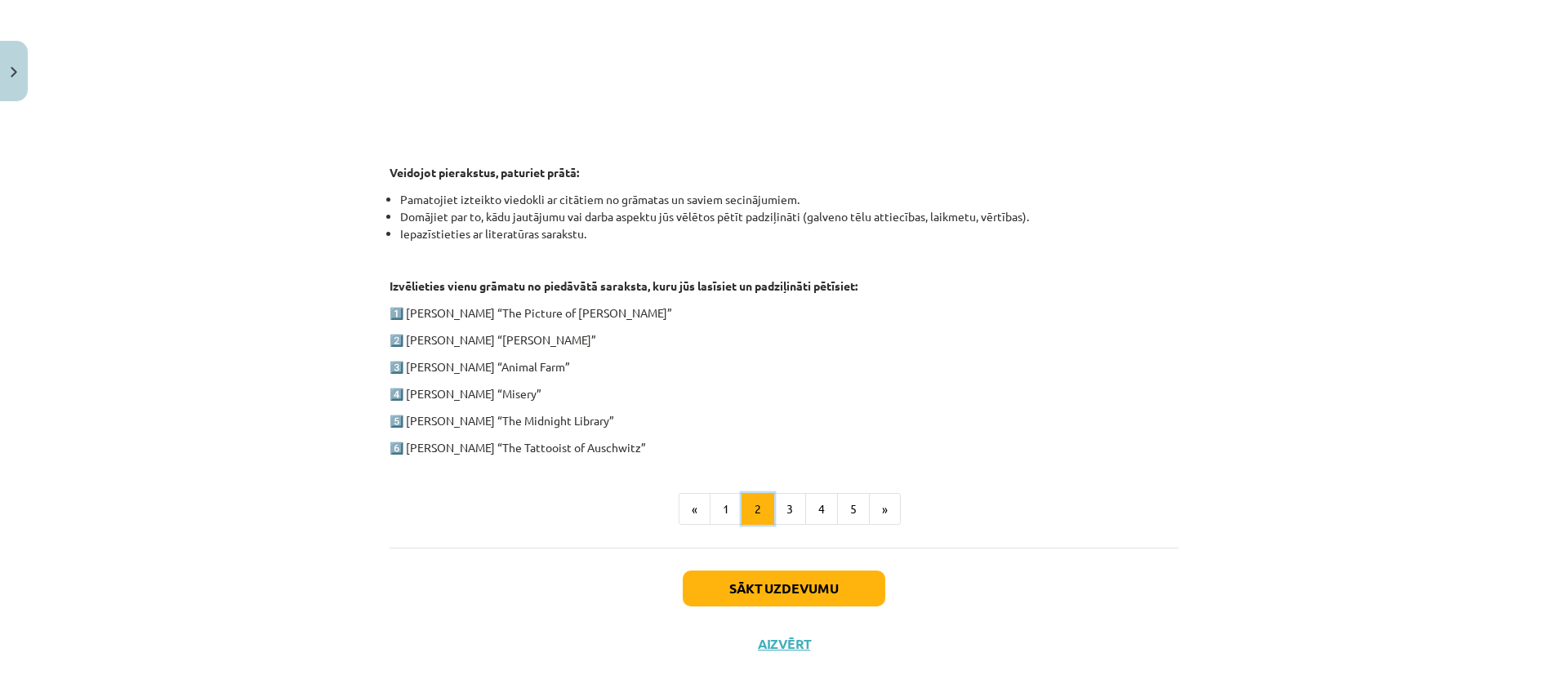
scroll to position [695, 0]
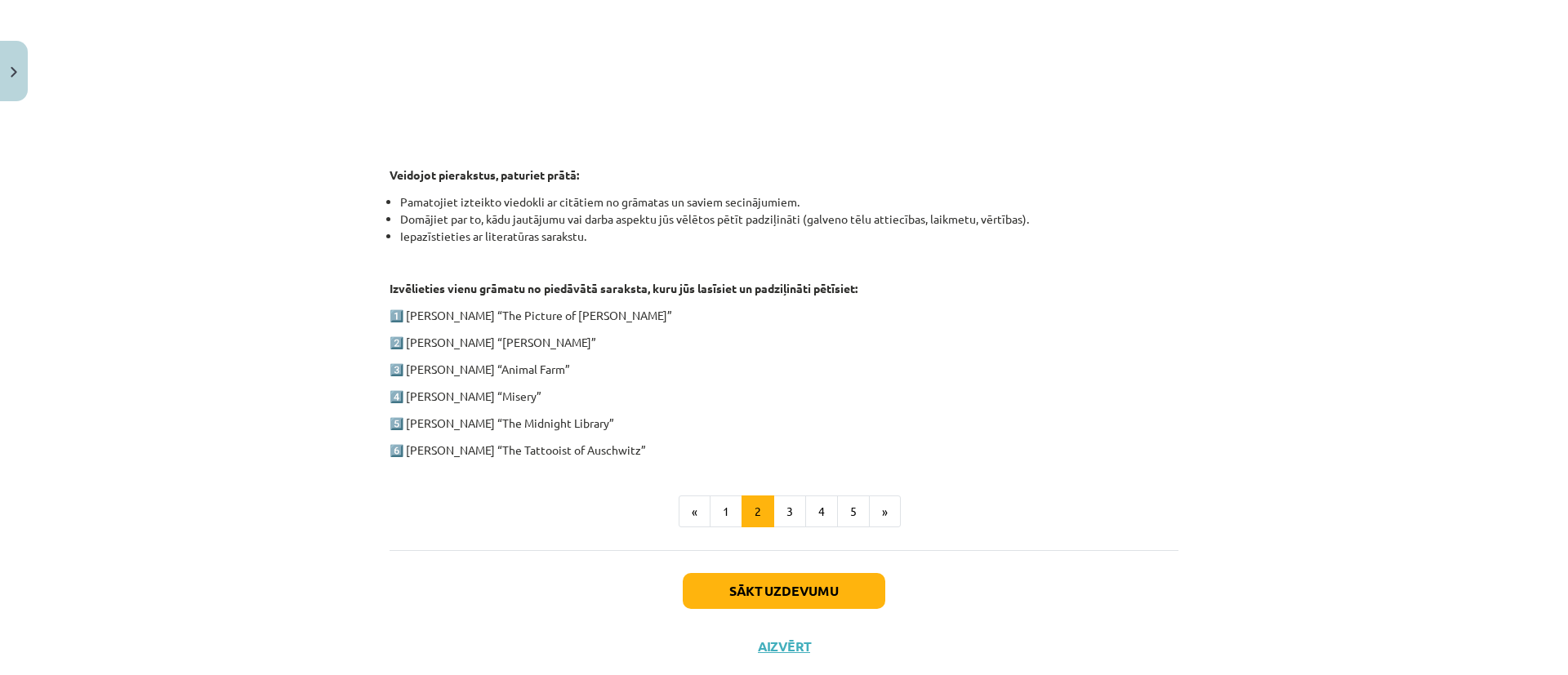
drag, startPoint x: 634, startPoint y: 452, endPoint x: 379, endPoint y: 323, distance: 285.8
click at [380, 323] on div "100 XP Saņemsi Grūts 461 pilda Apraksts Uzdevums Palīdzība 1. ieskaite angļu va…" at bounding box center [784, 57] width 809 height 1234
copy div "1️⃣ Oscar Wilde “The Picture of Dorian Gray” 2️⃣ Charles Dickens “Oliver Twist”…"
click at [1054, 446] on p "6️⃣ Heather Morris “The Tattooist of Auschwitz”" at bounding box center [784, 450] width 789 height 17
click at [500, 456] on p "6️⃣ Heather Morris “The Tattooist of Auschwitz”" at bounding box center [784, 450] width 789 height 17
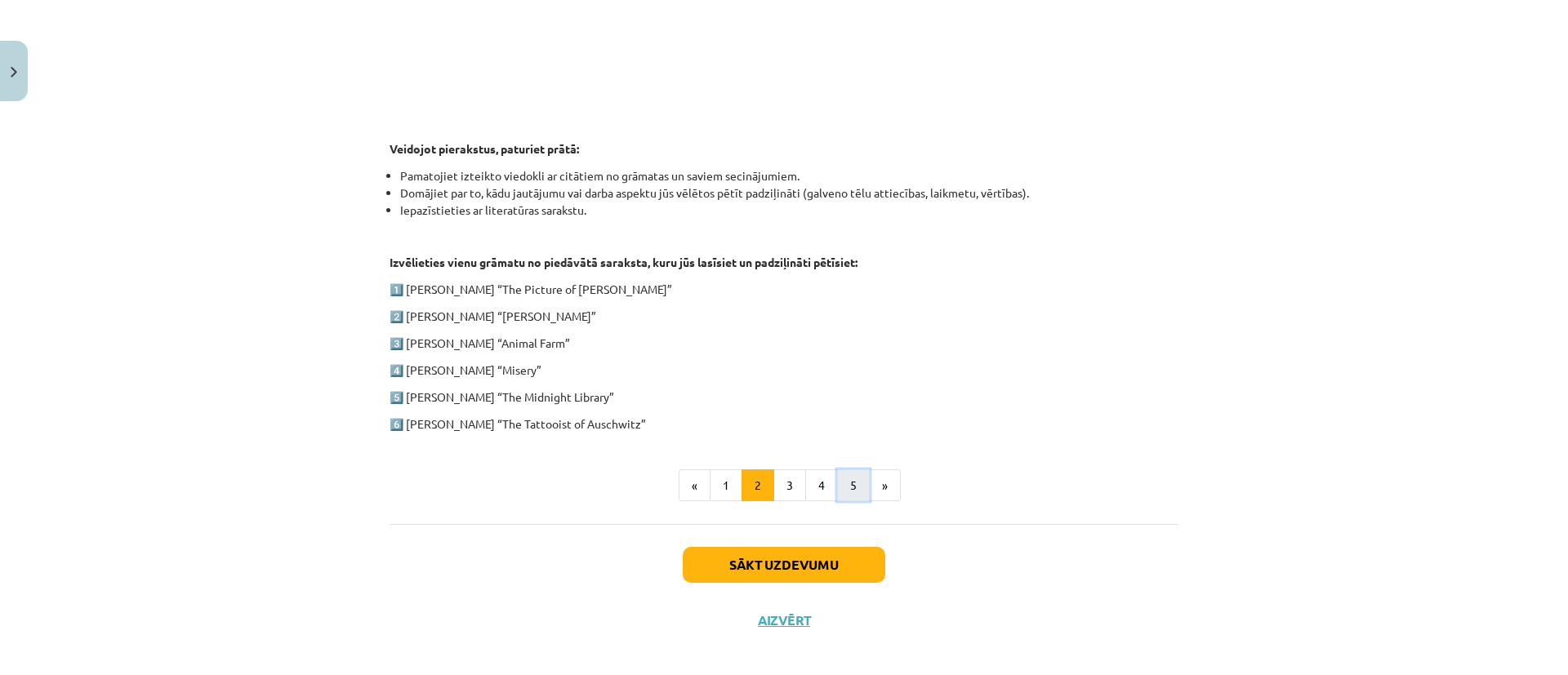
click at [839, 488] on button "5" at bounding box center [853, 485] width 33 height 33
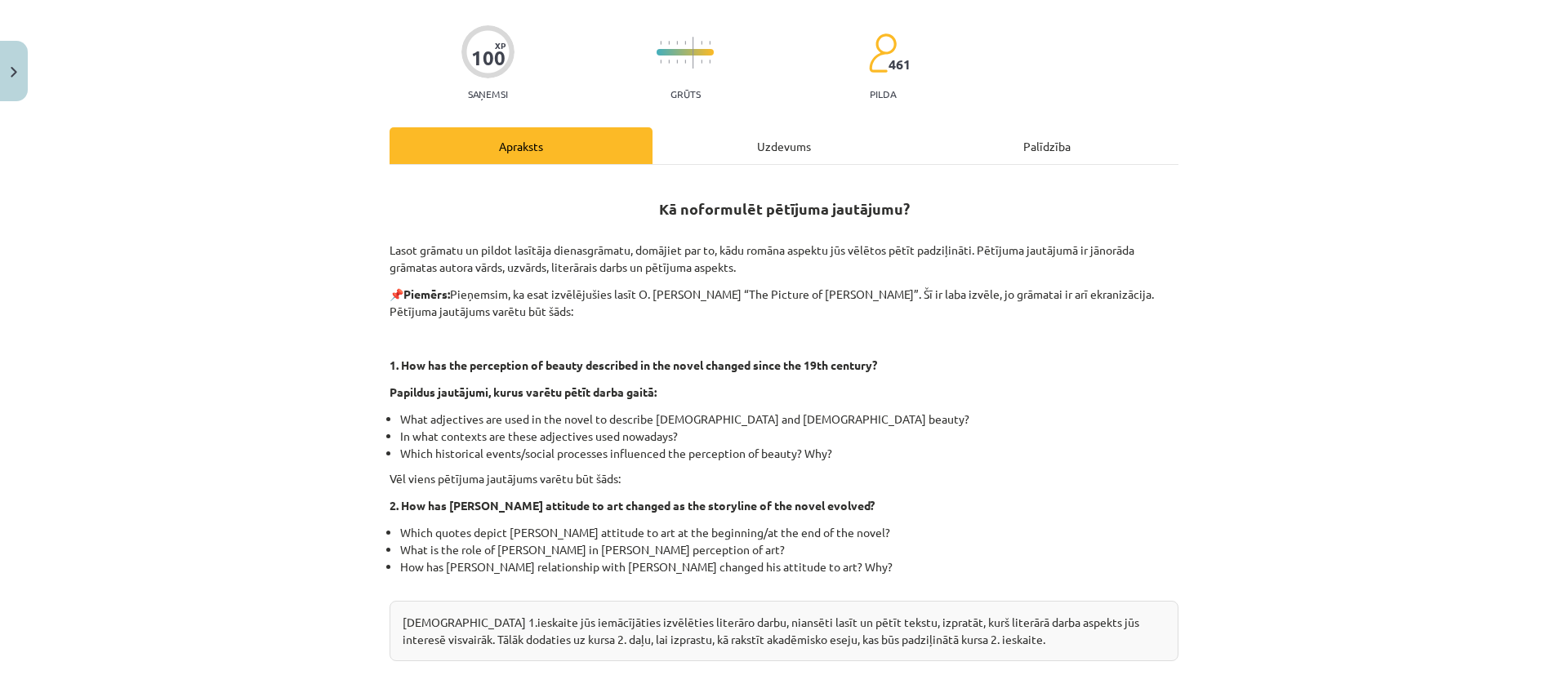
scroll to position [291, 0]
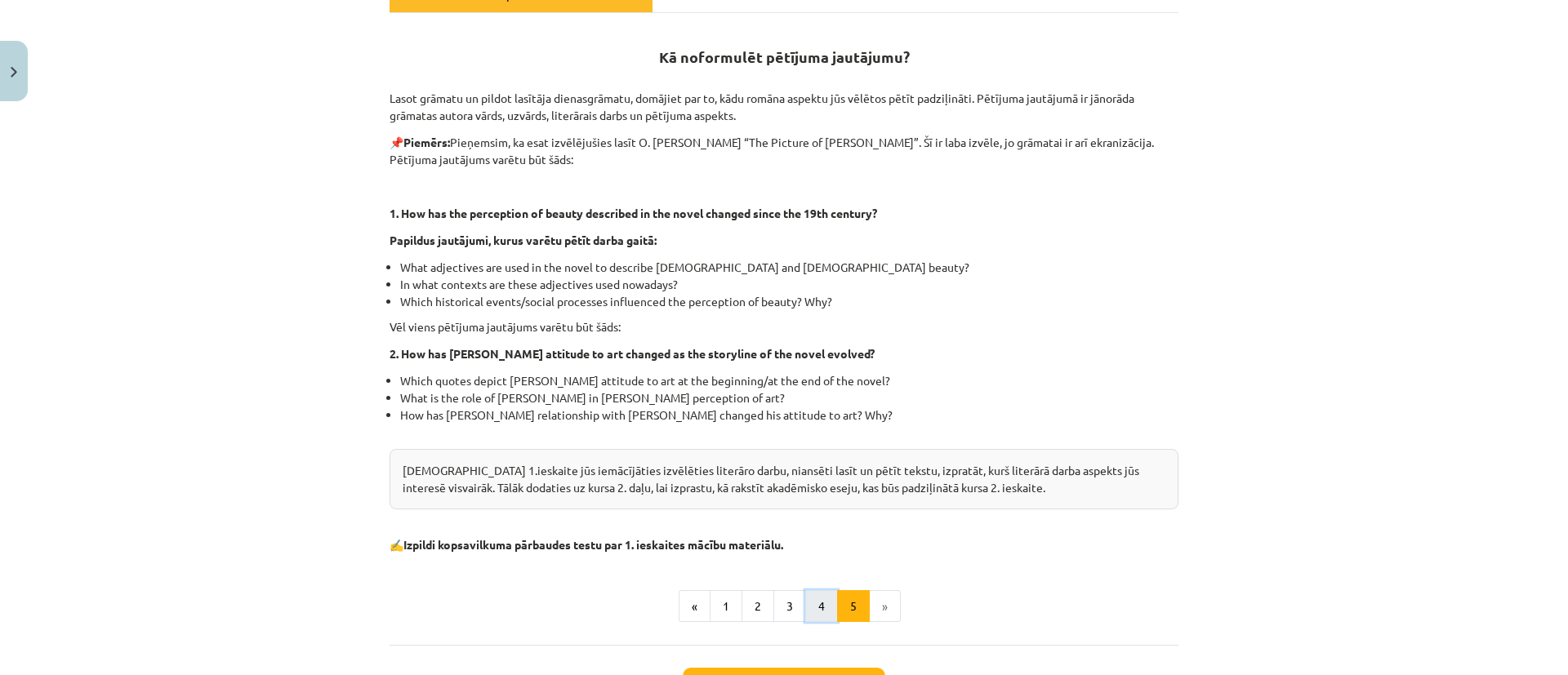
click at [812, 606] on button "4" at bounding box center [821, 606] width 33 height 33
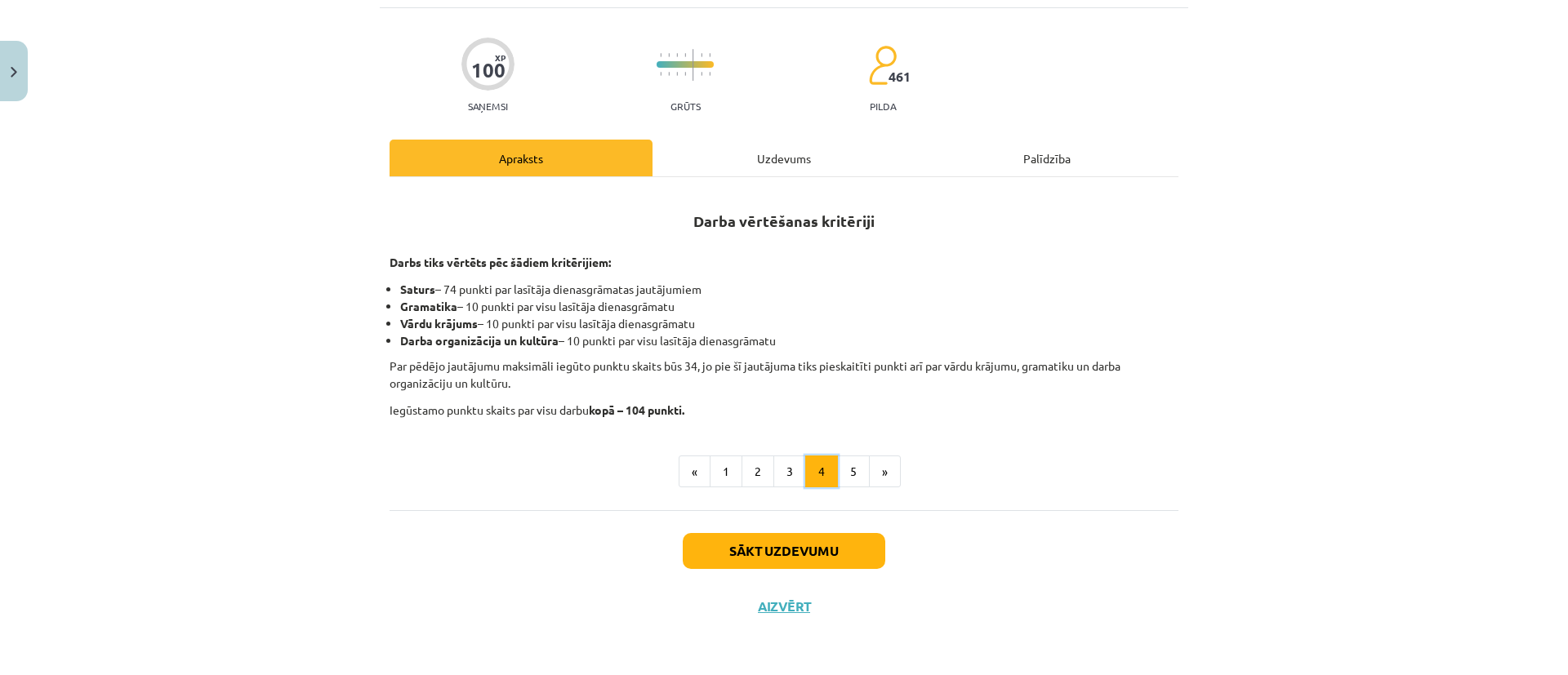
scroll to position [127, 0]
click at [786, 464] on button "3" at bounding box center [789, 471] width 33 height 33
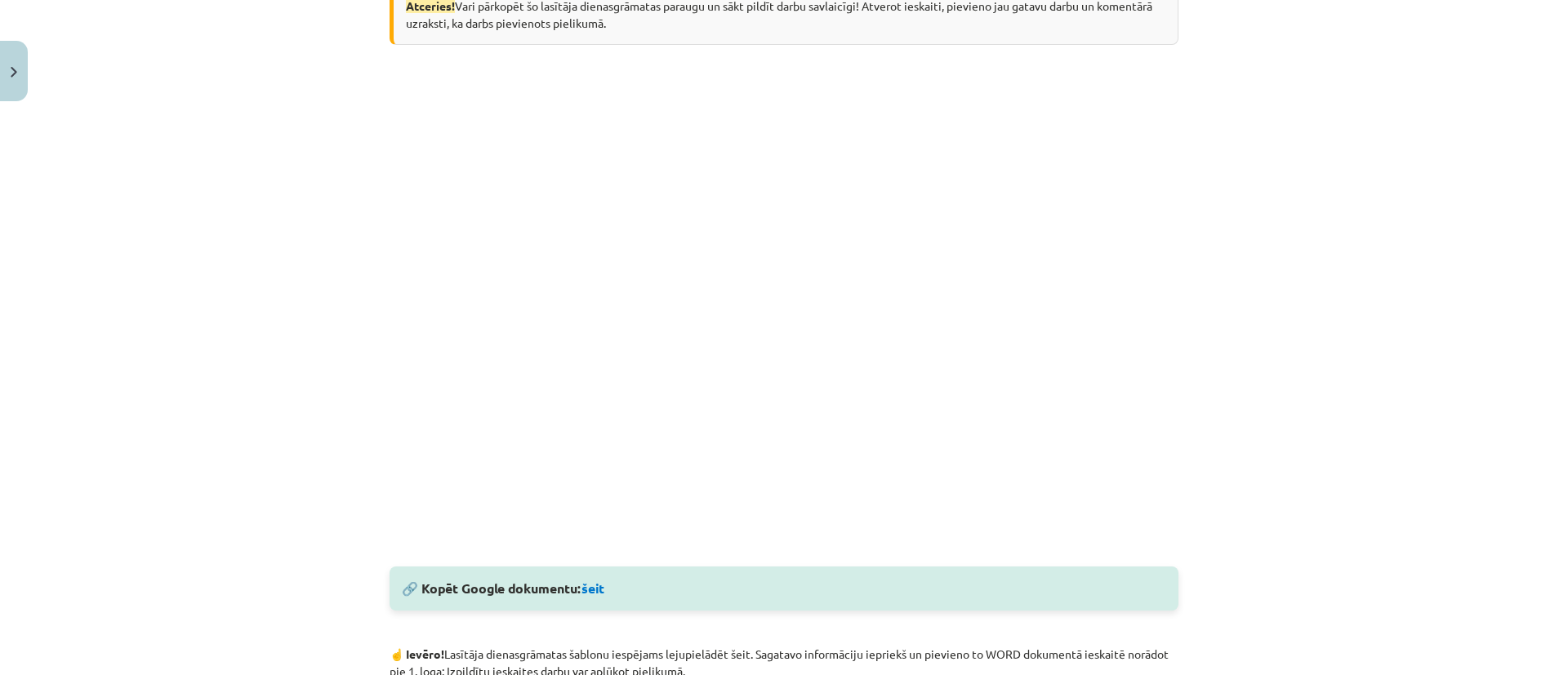
scroll to position [0, 0]
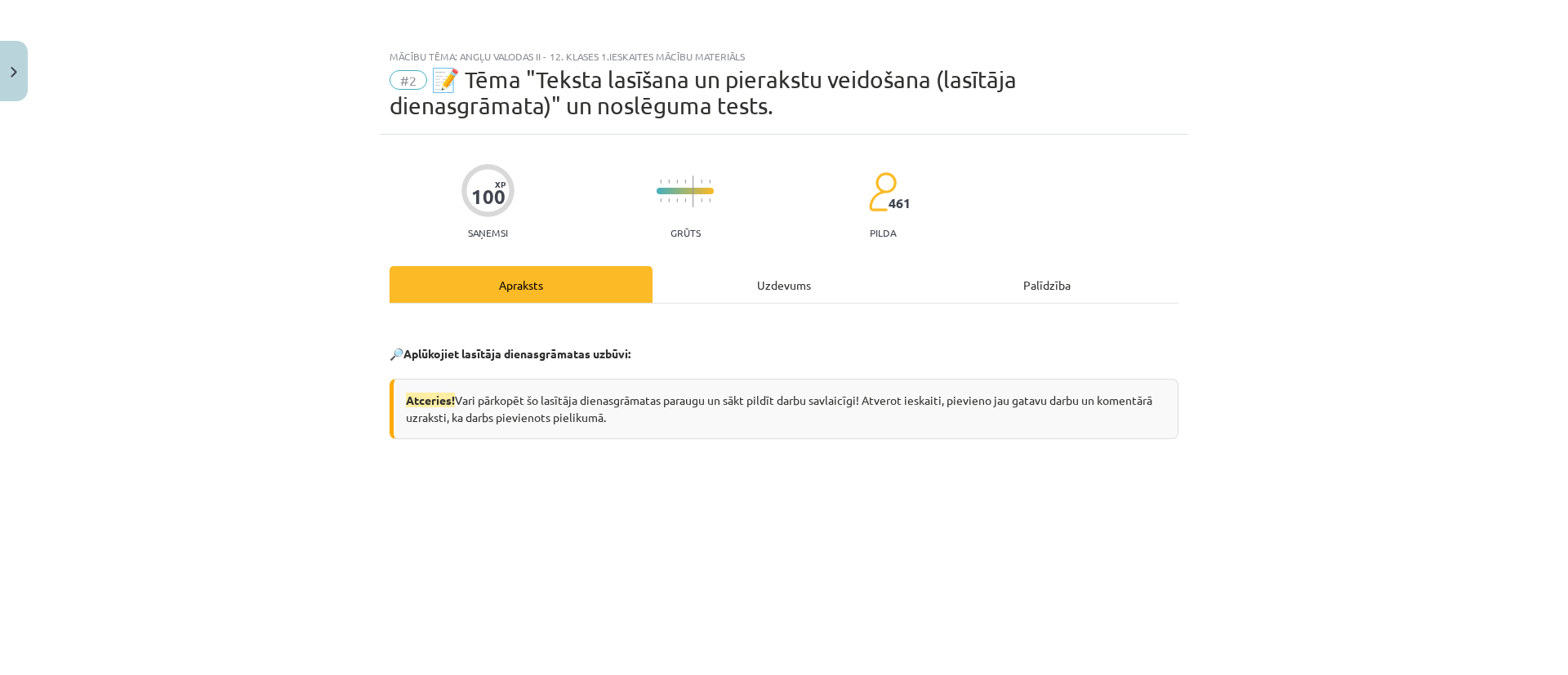
click at [285, 266] on div "Mācību tēma: Angļu valodas ii - 12. klases 1.ieskaites mācību materiāls #2 📝 Tē…" at bounding box center [784, 337] width 1568 height 675
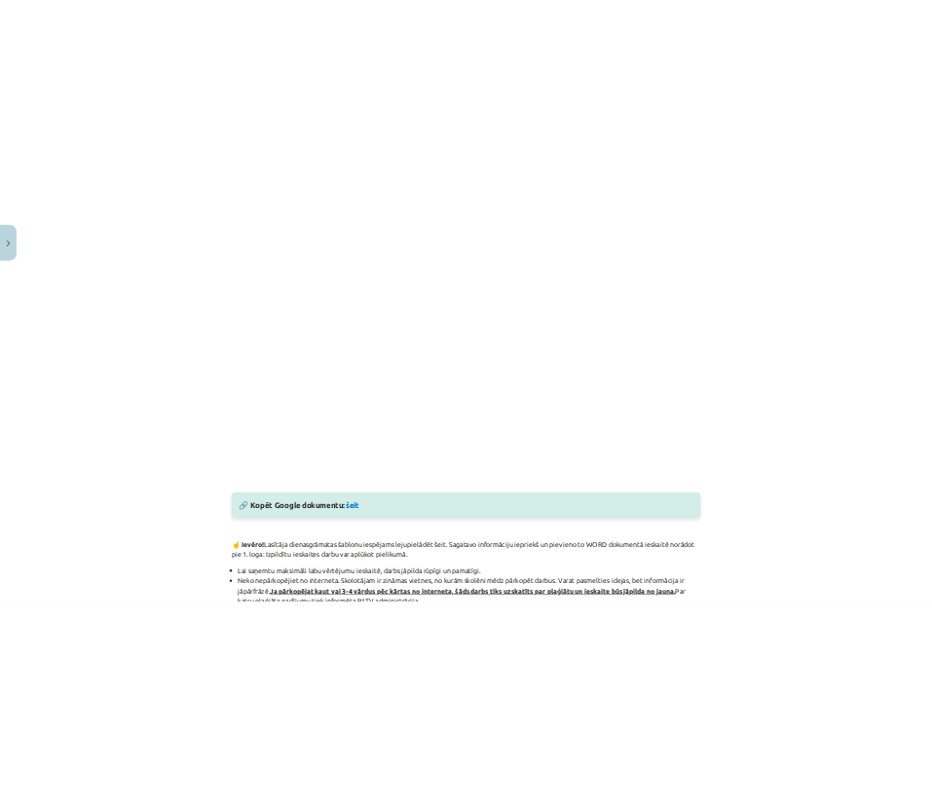
scroll to position [584, 0]
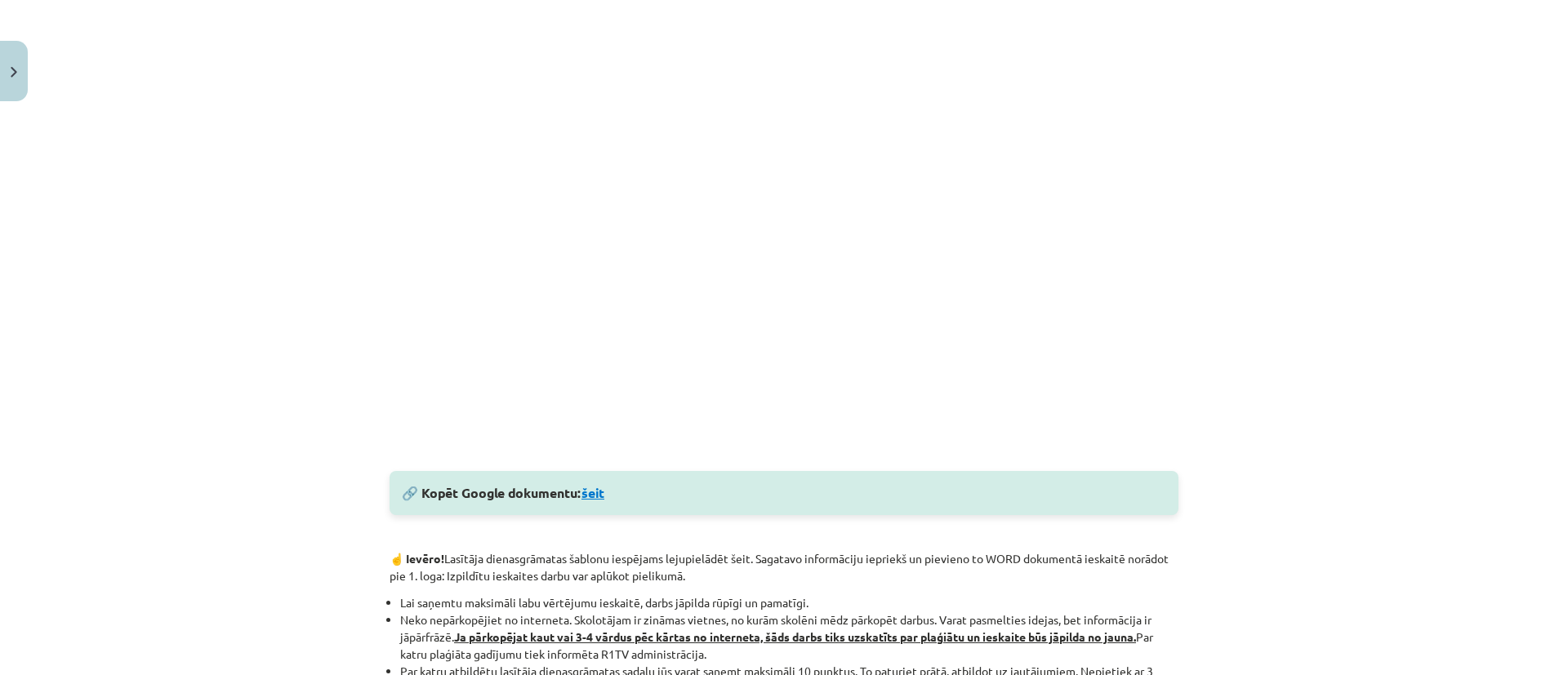
click at [595, 496] on link "šeit" at bounding box center [592, 492] width 23 height 17
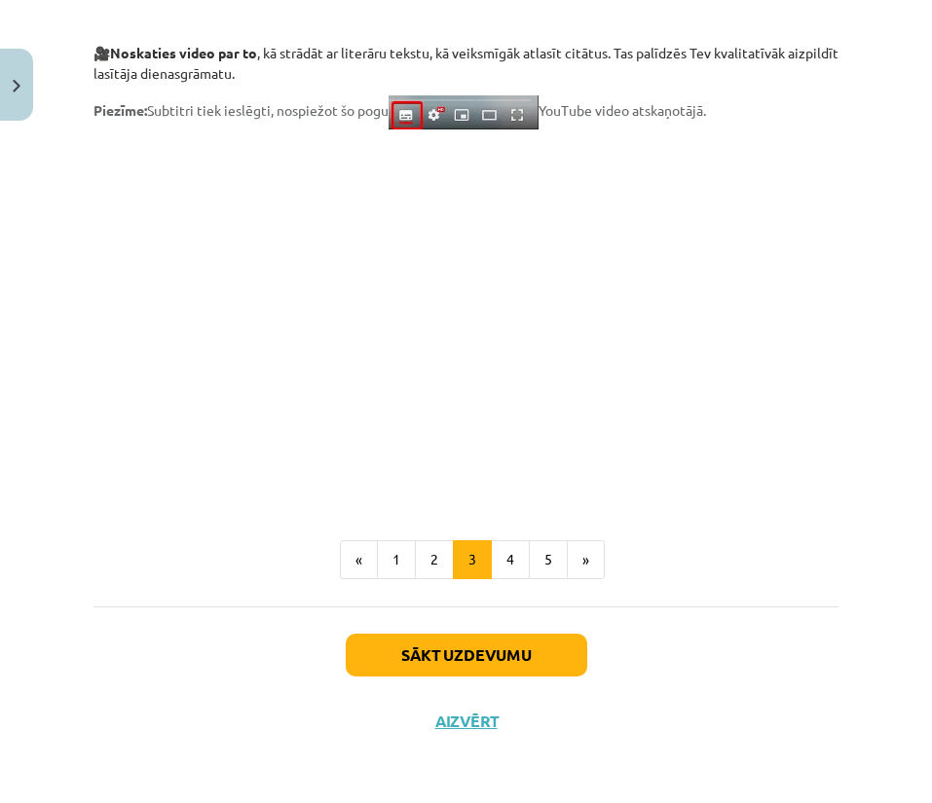
scroll to position [1664, 0]
click at [543, 541] on button "5" at bounding box center [548, 559] width 39 height 39
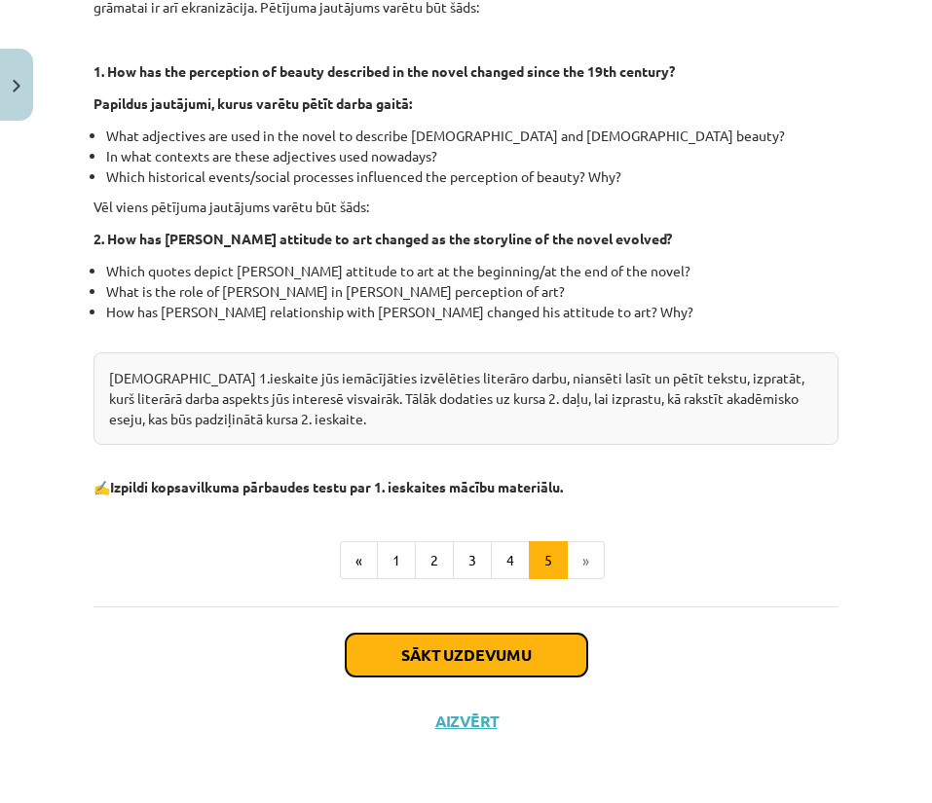
click at [464, 643] on button "Sākt uzdevumu" at bounding box center [466, 655] width 241 height 43
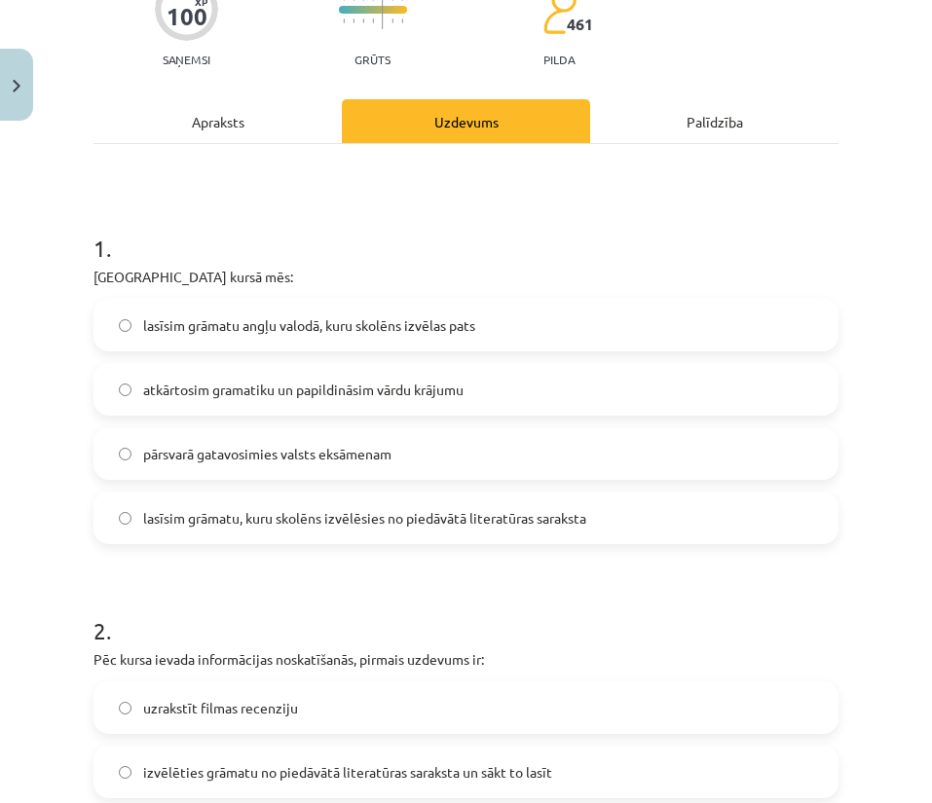
scroll to position [341, 0]
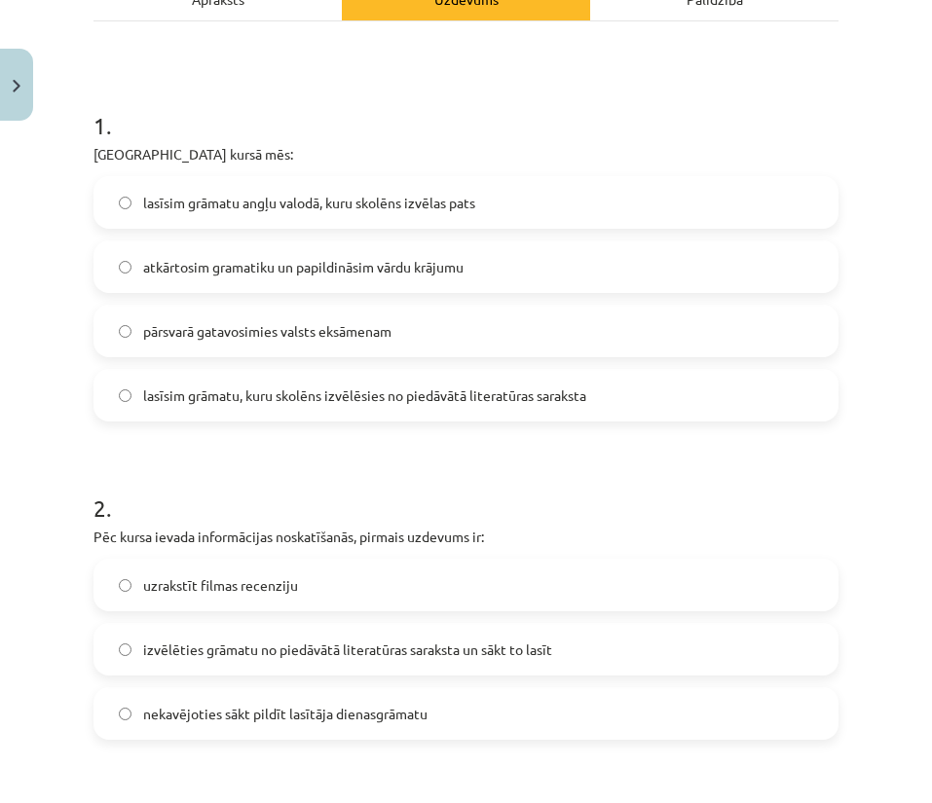
click at [336, 209] on span "lasīsim grāmatu angļu valodā, kuru skolēns izvēlas pats" at bounding box center [309, 203] width 332 height 20
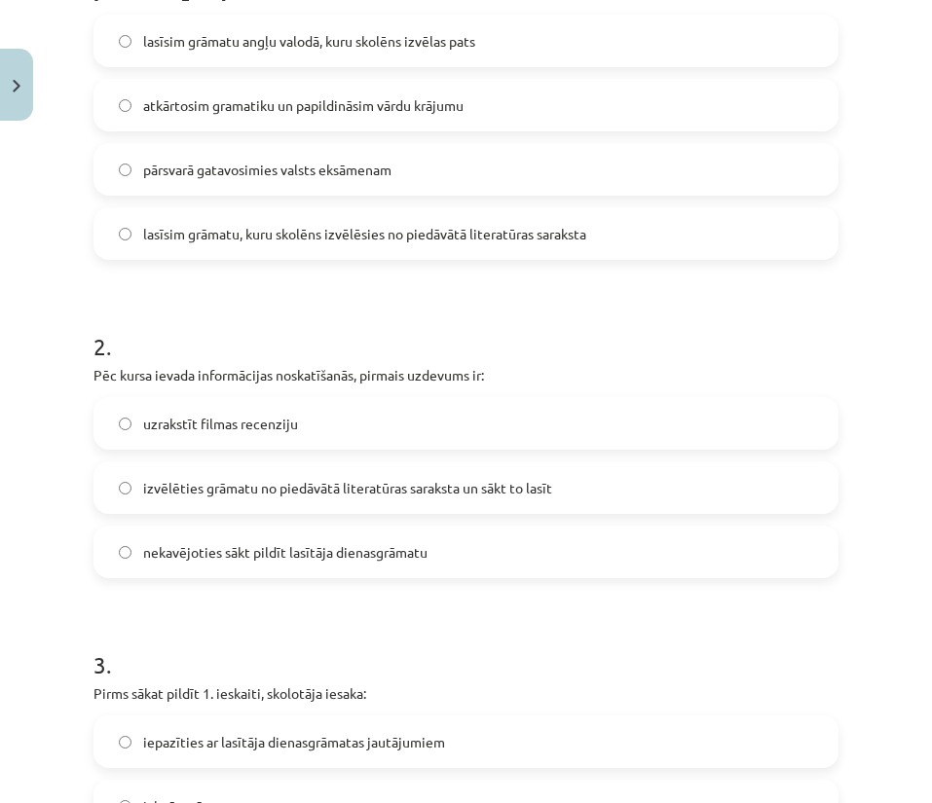
scroll to position [633, 0]
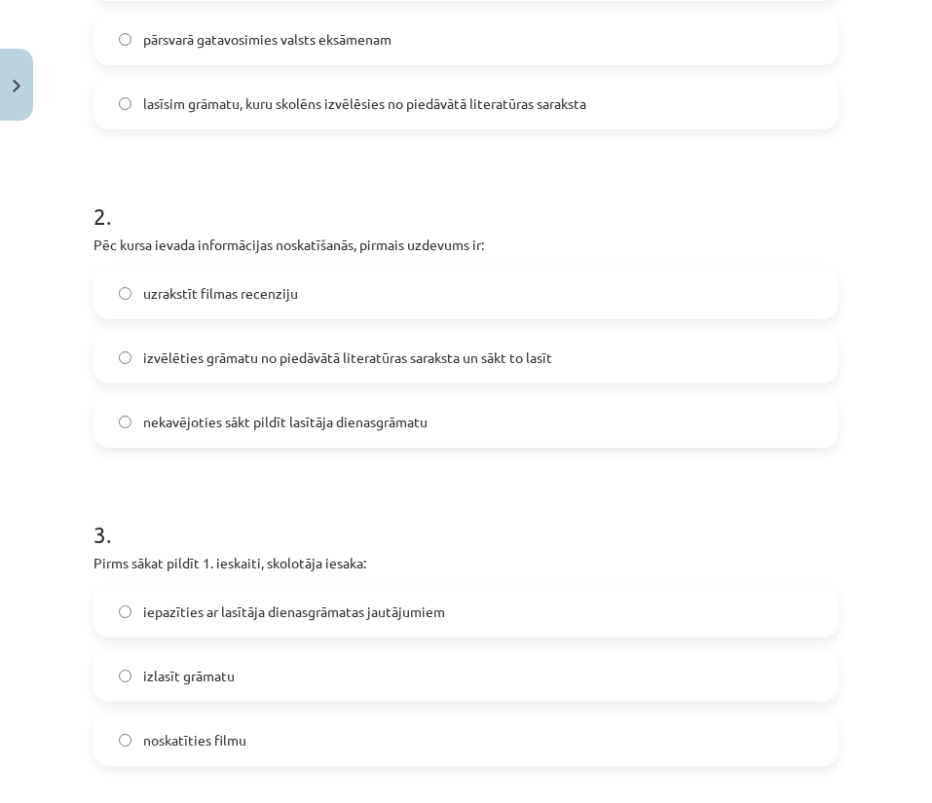
click at [340, 104] on span "lasīsim grāmatu, kuru skolēns izvēlēsies no piedāvātā literatūras saraksta" at bounding box center [364, 103] width 443 height 20
click at [298, 360] on span "izvēlēties grāmatu no piedāvātā literatūras saraksta un sākt to lasīt" at bounding box center [347, 358] width 409 height 20
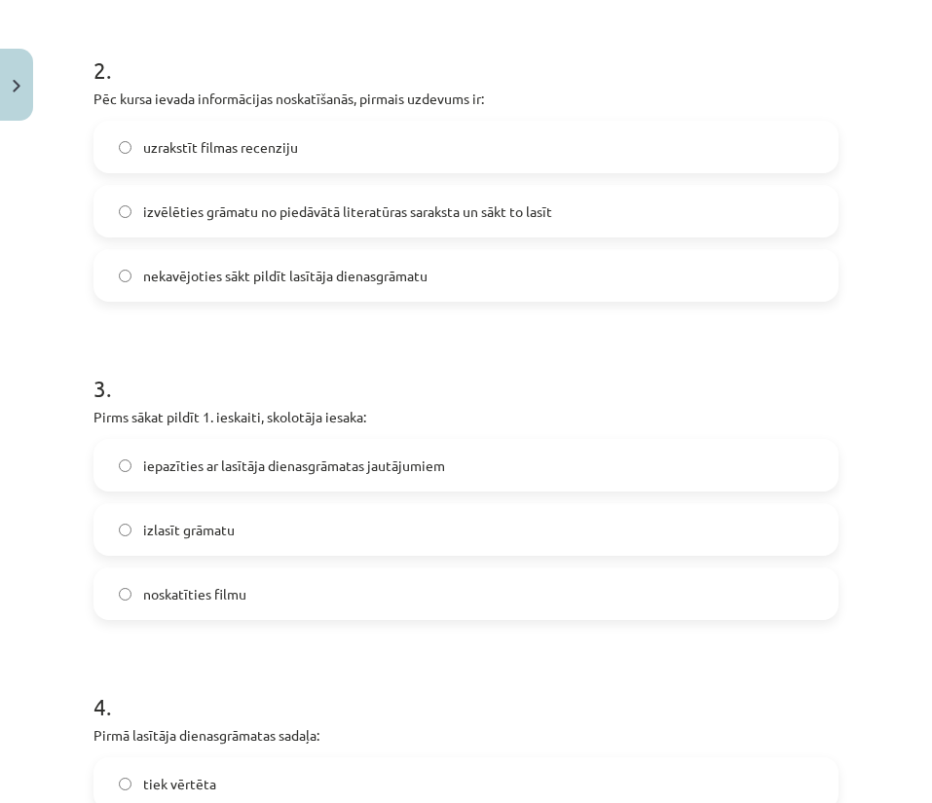
scroll to position [925, 0]
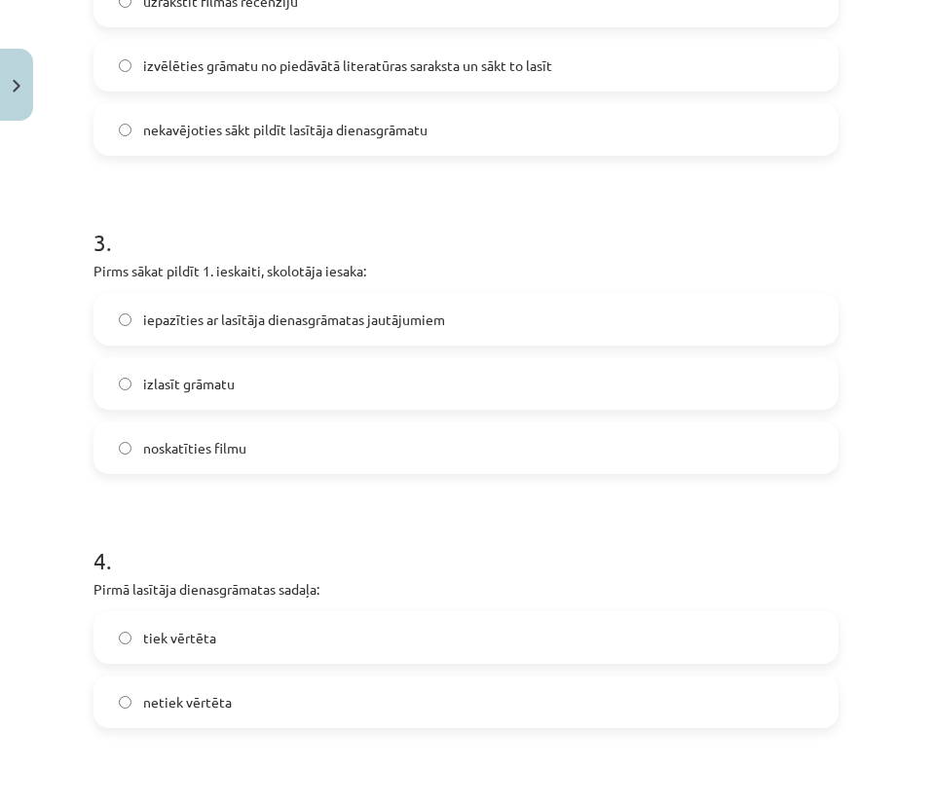
click at [364, 318] on span "iepazīties ar lasītāja dienasgrāmatas jautājumiem" at bounding box center [294, 320] width 302 height 20
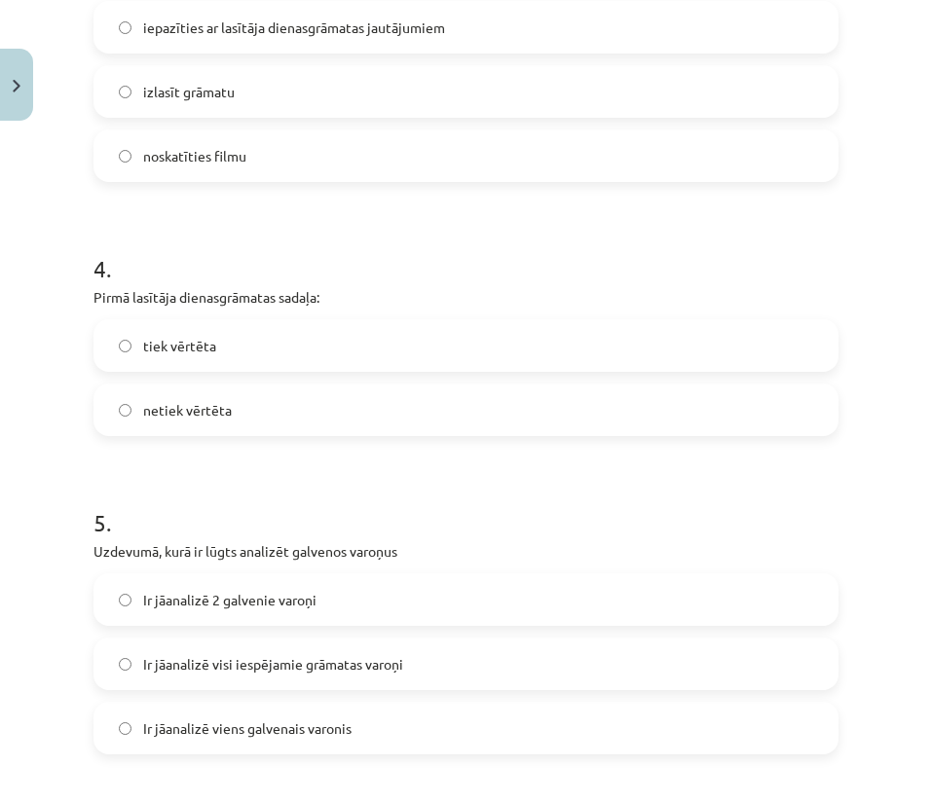
scroll to position [1363, 0]
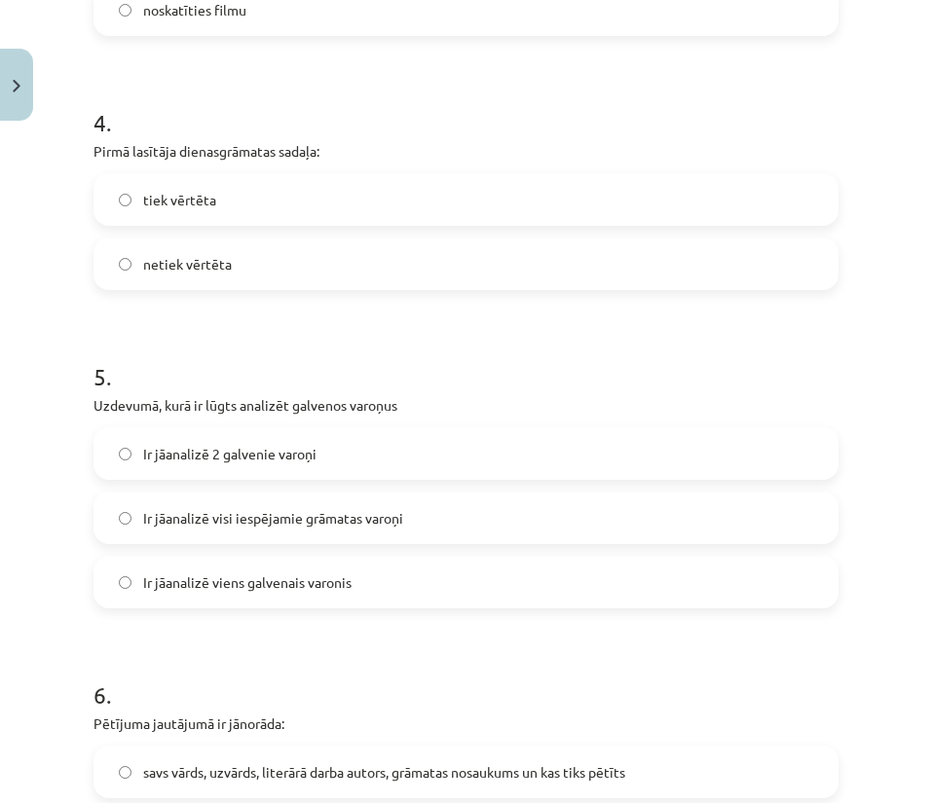
click at [231, 205] on label "tiek vērtēta" at bounding box center [465, 199] width 741 height 49
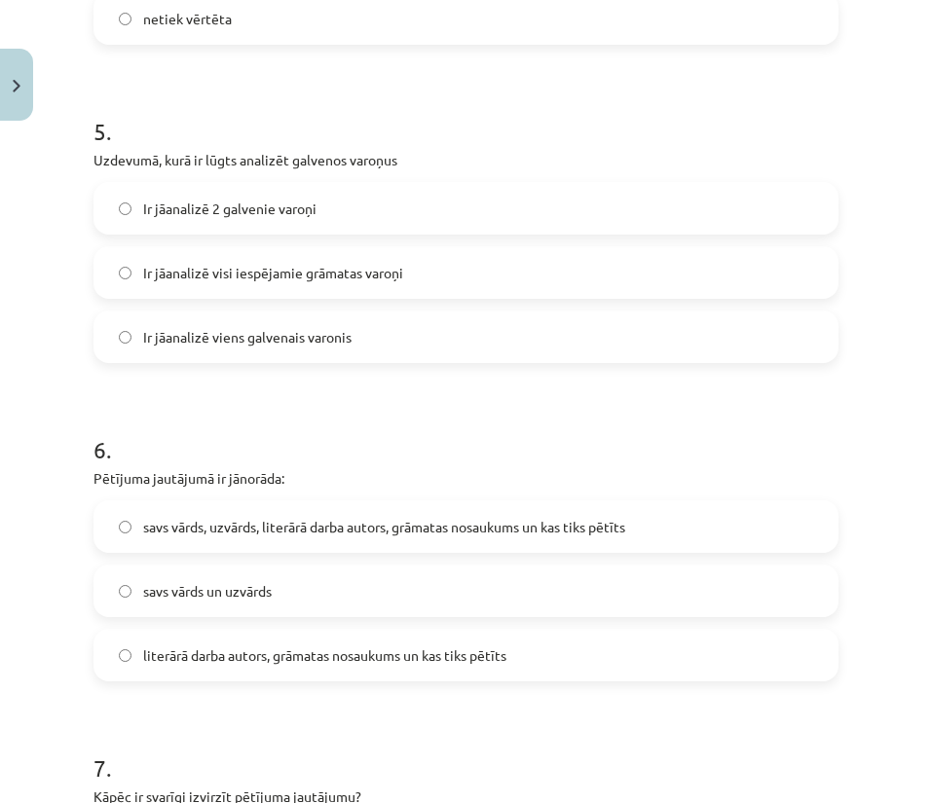
scroll to position [1655, 0]
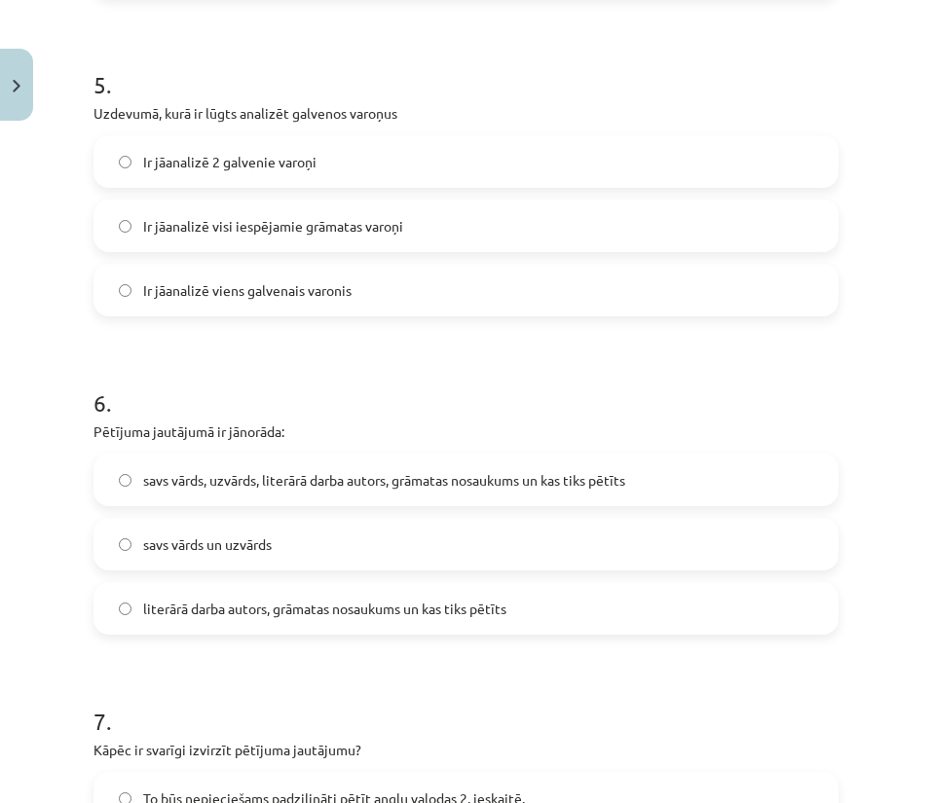
click at [228, 166] on span "Ir jāanalizē 2 galvenie varoņi" at bounding box center [229, 162] width 173 height 20
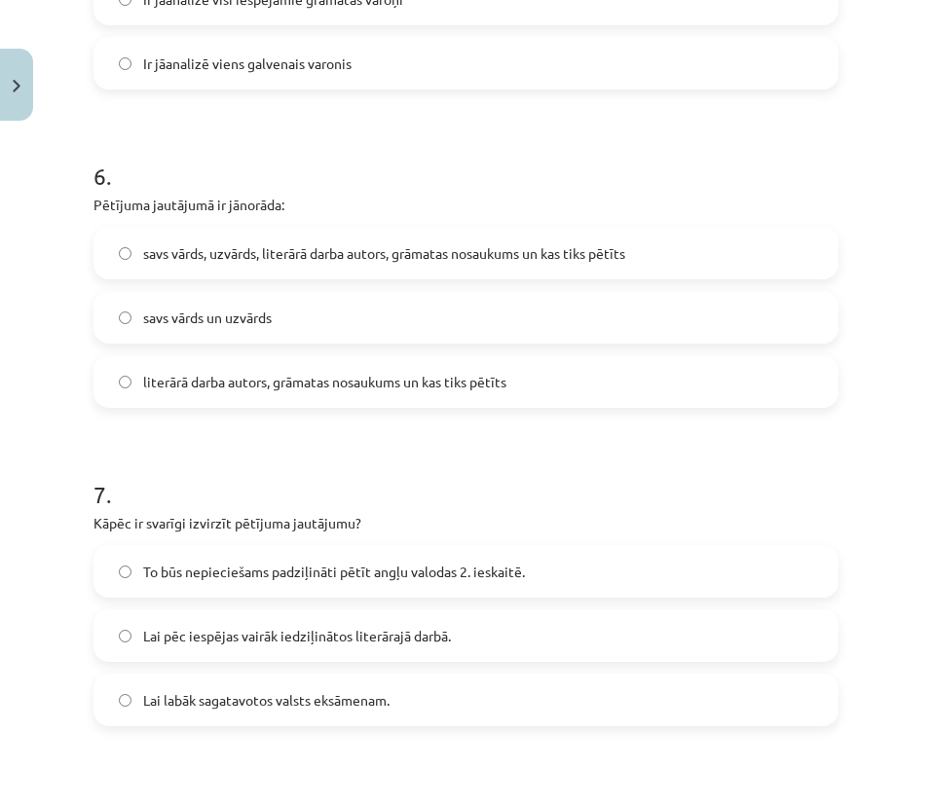
scroll to position [1947, 0]
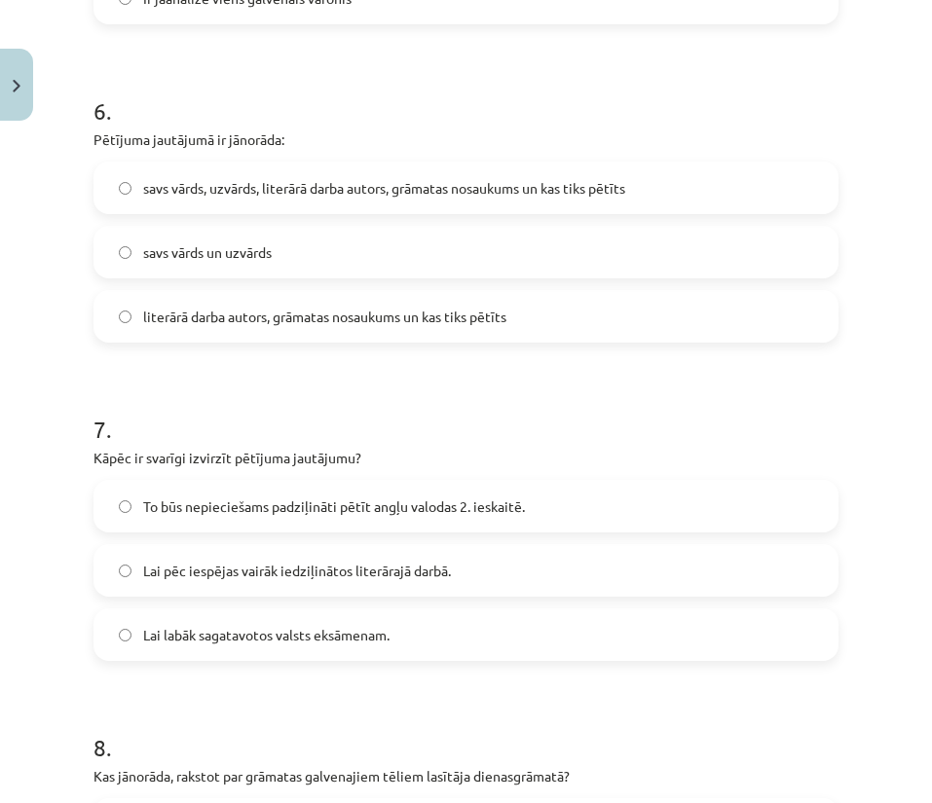
click at [238, 321] on span "literārā darba autors, grāmatas nosaukums un kas tiks pētīts" at bounding box center [324, 317] width 363 height 20
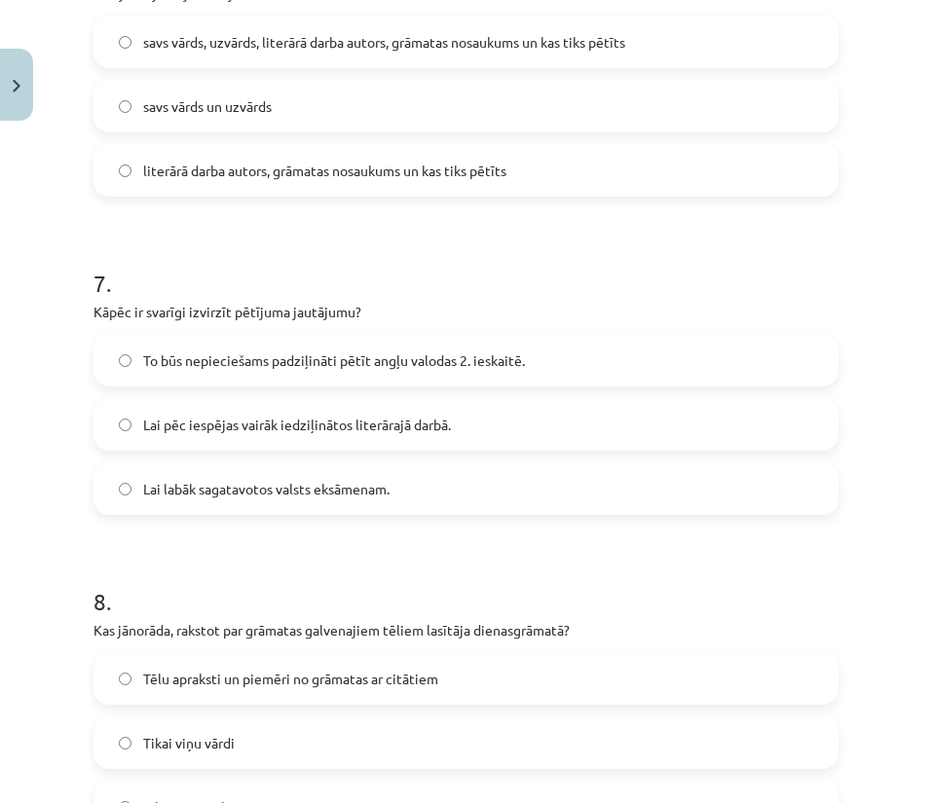
scroll to position [2239, 0]
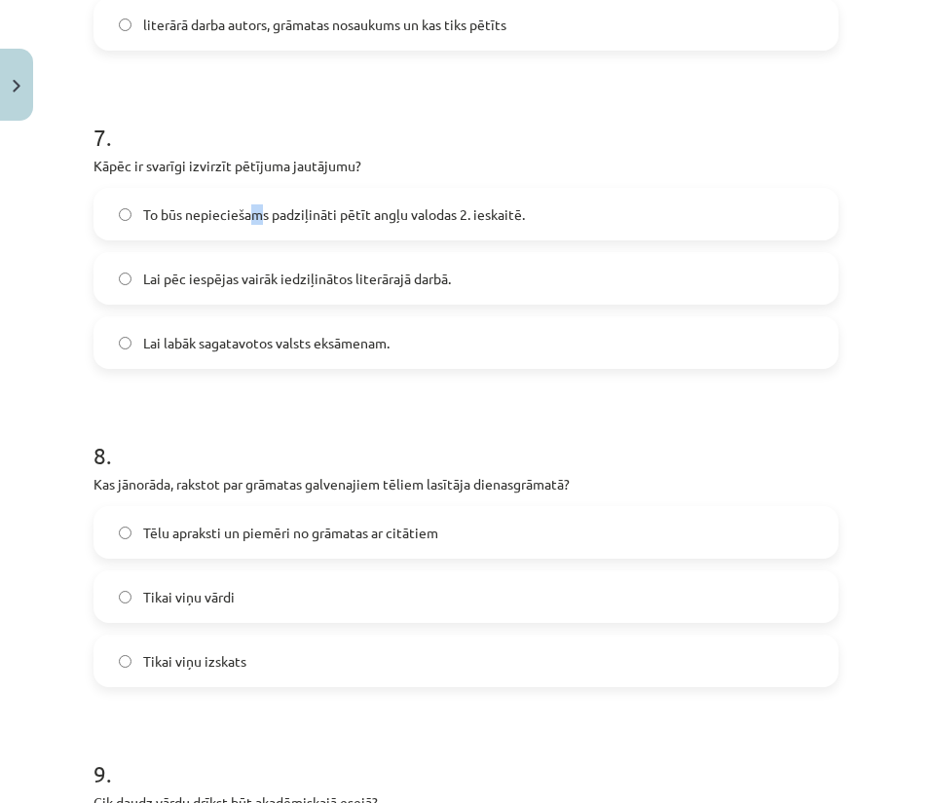
click at [259, 210] on span "To būs nepieciešams padziļināti pētīt angļu valodas 2. ieskaitē." at bounding box center [334, 214] width 382 height 20
click at [422, 217] on span "To būs nepieciešams padziļināti pētīt angļu valodas 2. ieskaitē." at bounding box center [334, 214] width 382 height 20
click at [577, 532] on label "Tēlu apraksti un piemēri no grāmatas ar citātiem" at bounding box center [465, 532] width 741 height 49
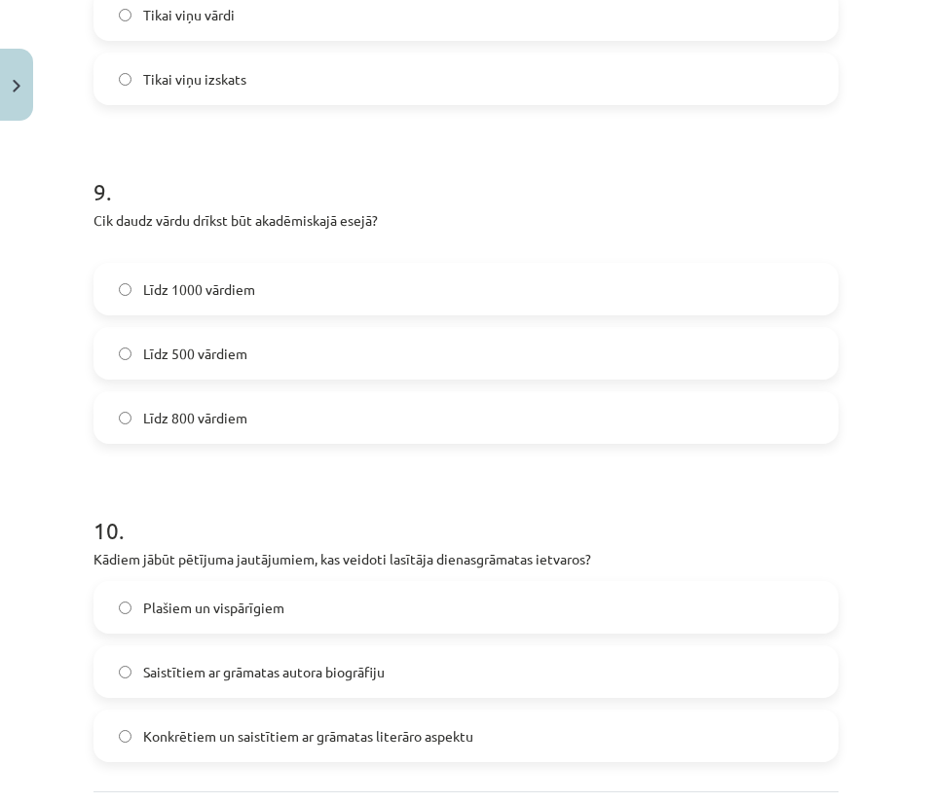
scroll to position [2823, 0]
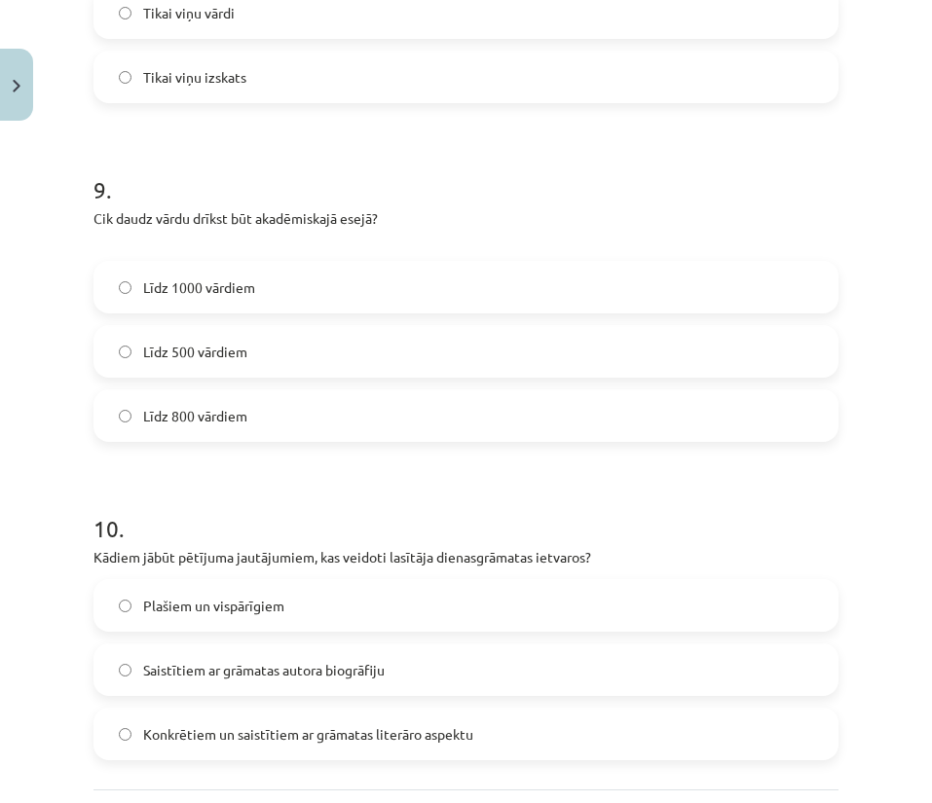
click at [391, 423] on label "Līdz 800 vārdiem" at bounding box center [465, 415] width 741 height 49
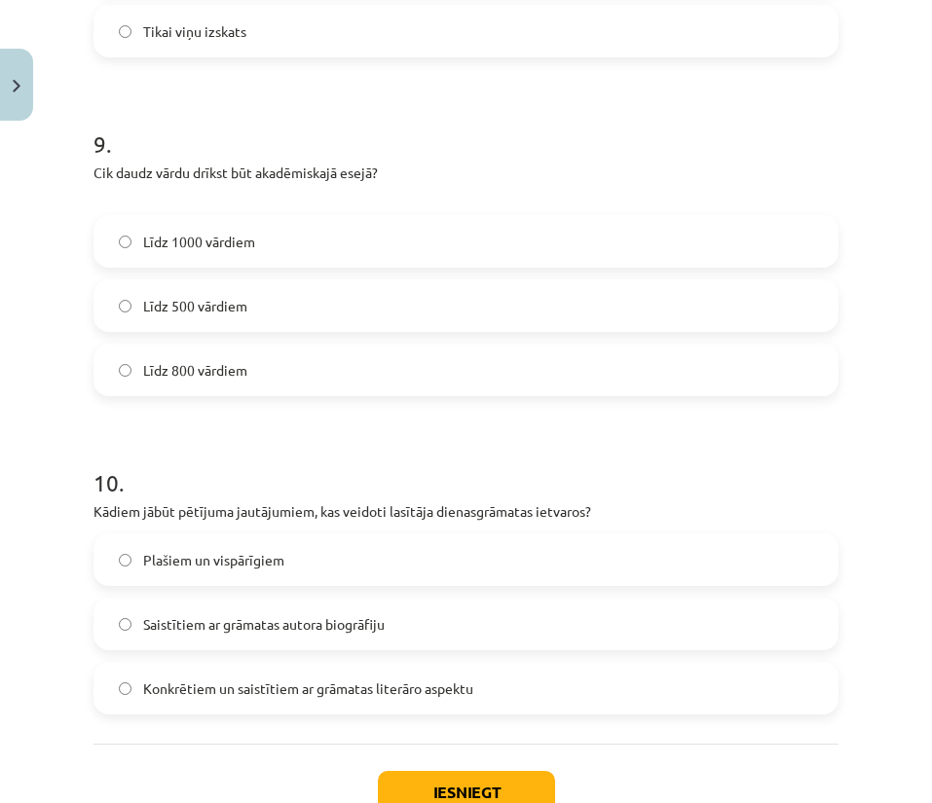
scroll to position [3006, 0]
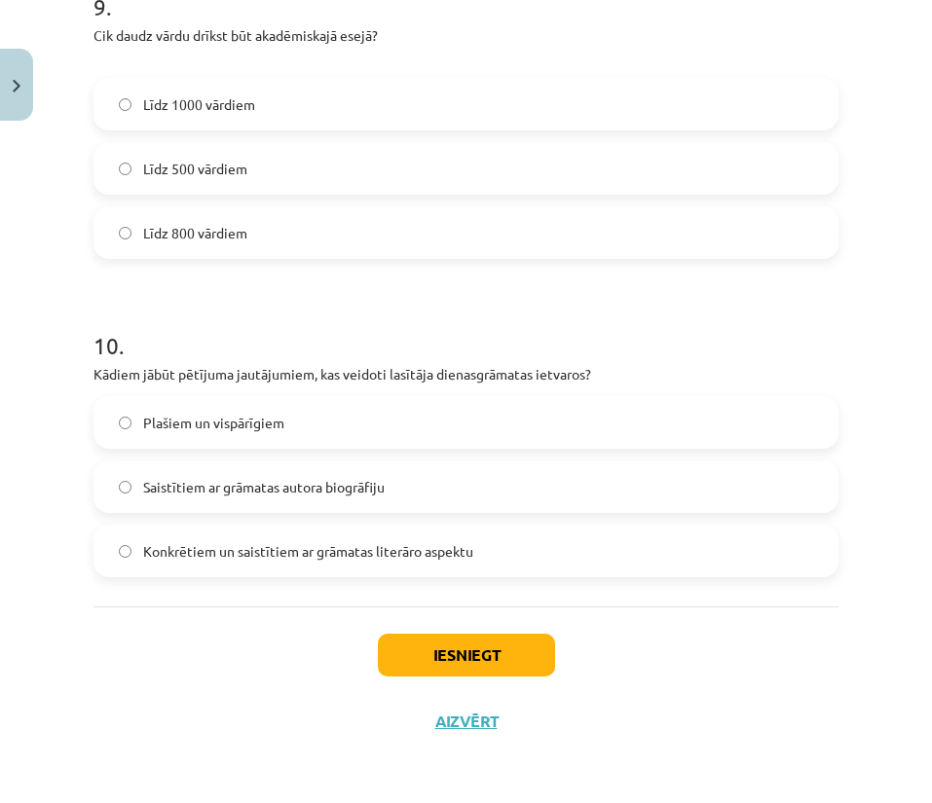
click at [325, 554] on span "Konkrētiem un saistītiem ar grāmatas literāro aspektu" at bounding box center [308, 551] width 330 height 20
click at [509, 653] on button "Iesniegt" at bounding box center [466, 655] width 177 height 43
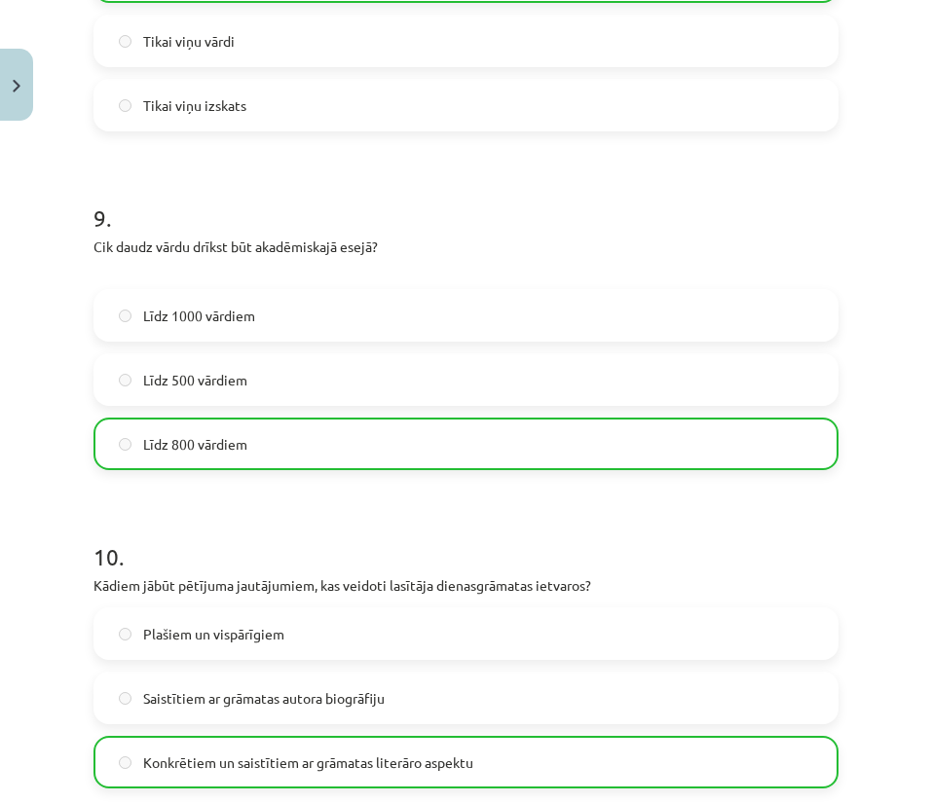
scroll to position [3069, 0]
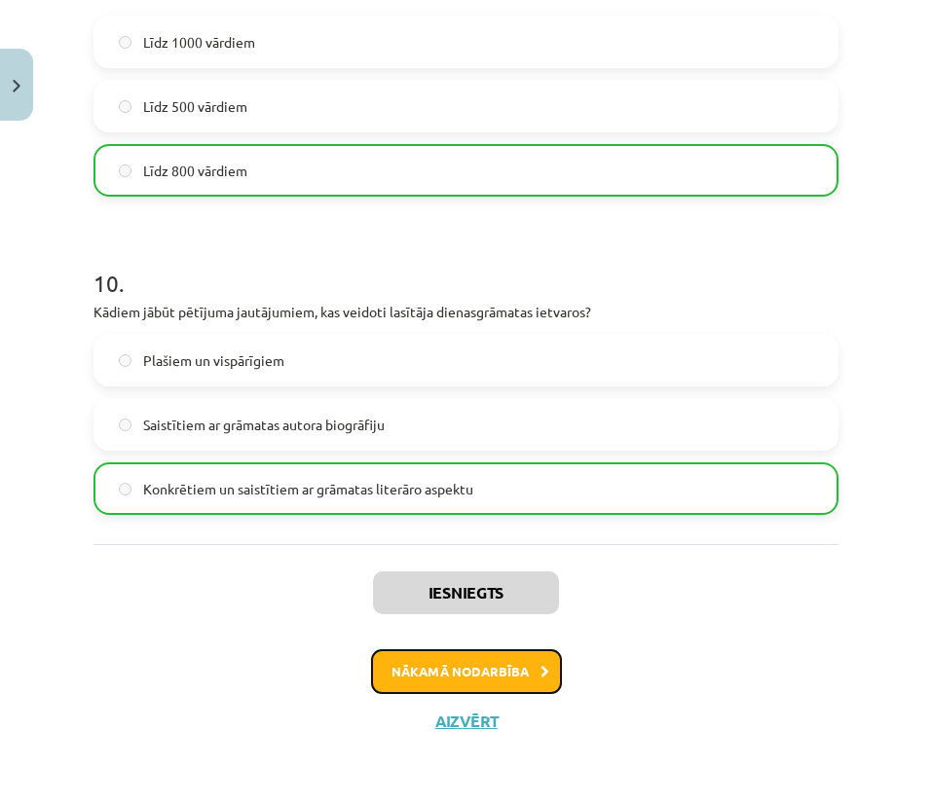
click at [466, 673] on button "Nākamā nodarbība" at bounding box center [466, 671] width 191 height 45
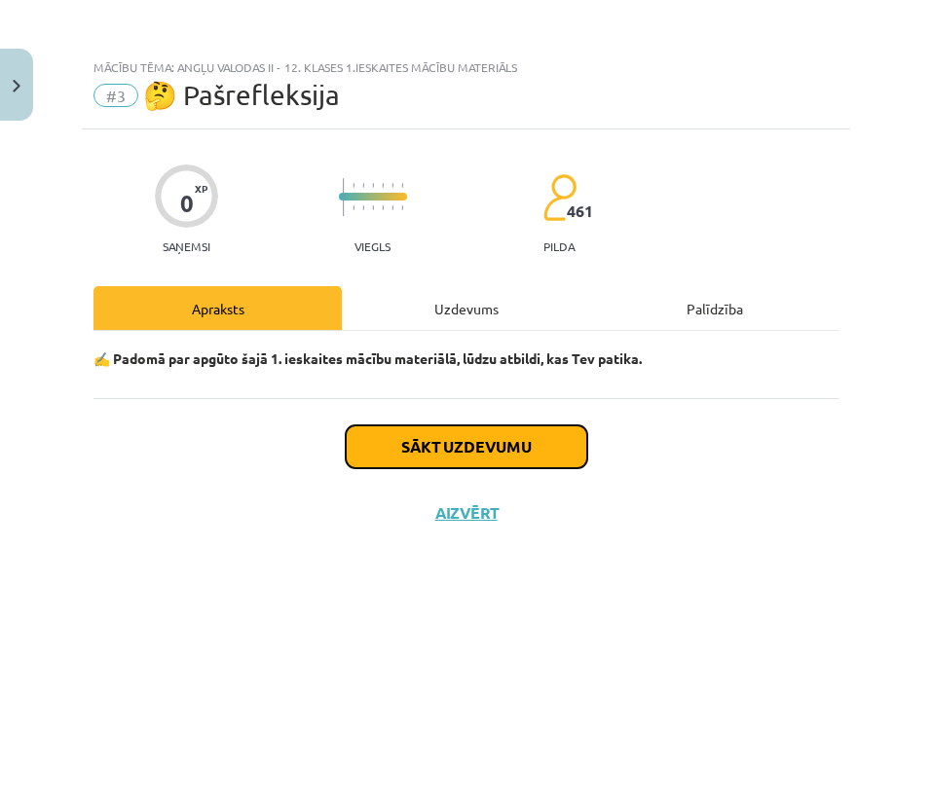
click at [468, 447] on button "Sākt uzdevumu" at bounding box center [466, 446] width 241 height 43
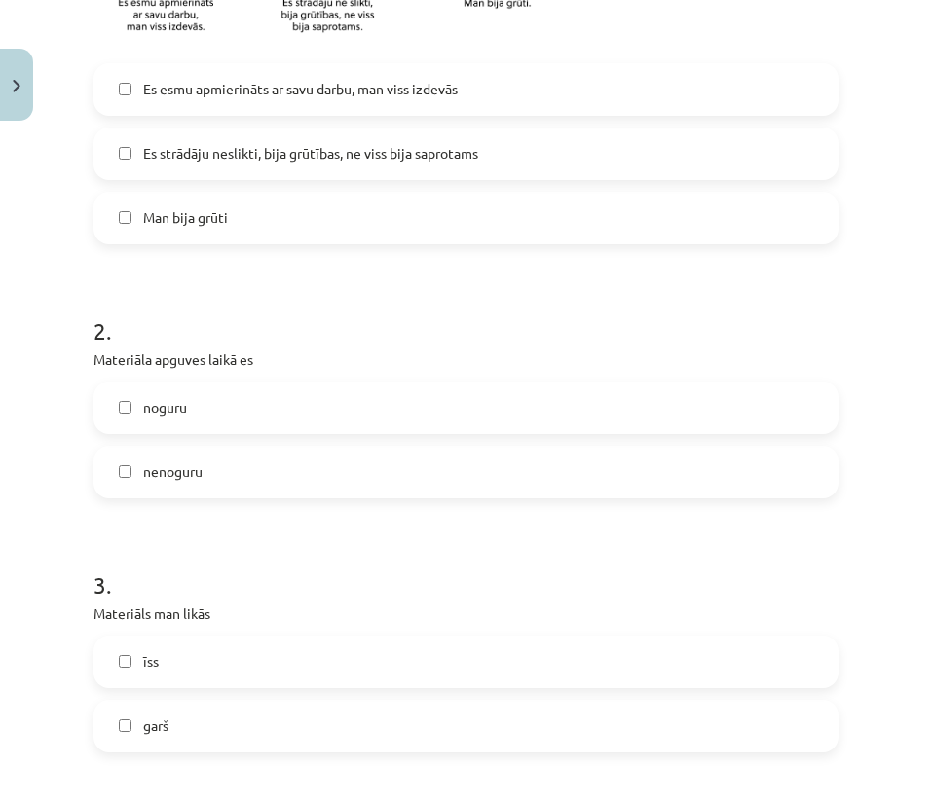
scroll to position [584, 0]
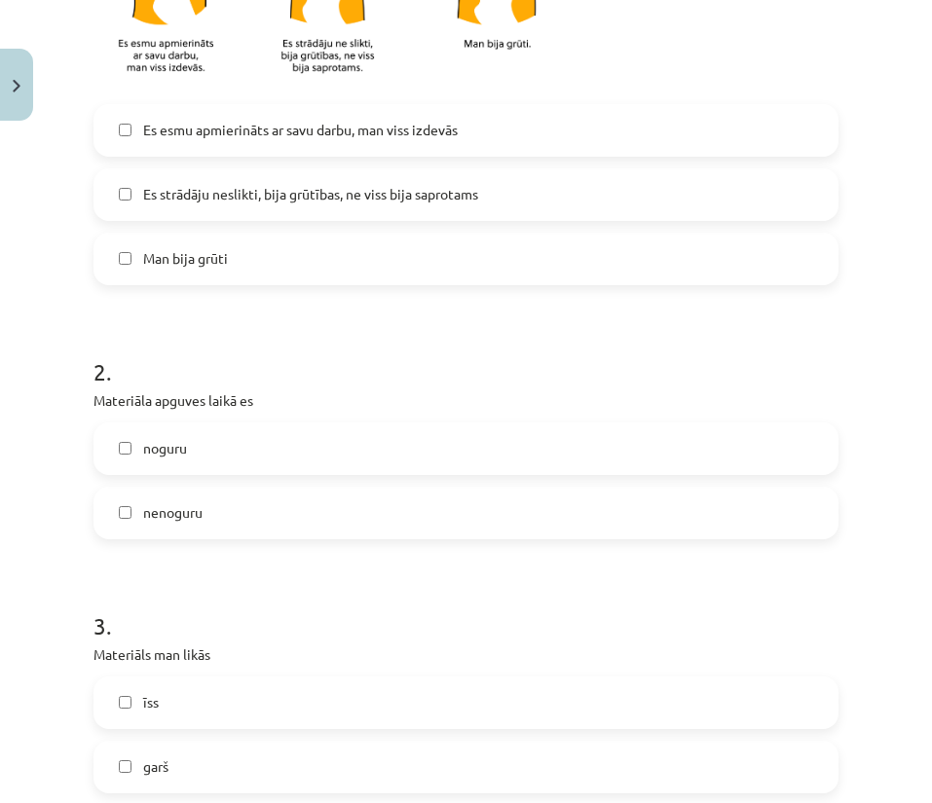
click at [248, 142] on label "Es esmu apmierināts ar savu darbu, man viss izdevās" at bounding box center [465, 130] width 741 height 49
click at [208, 509] on label "nenoguru" at bounding box center [465, 513] width 741 height 49
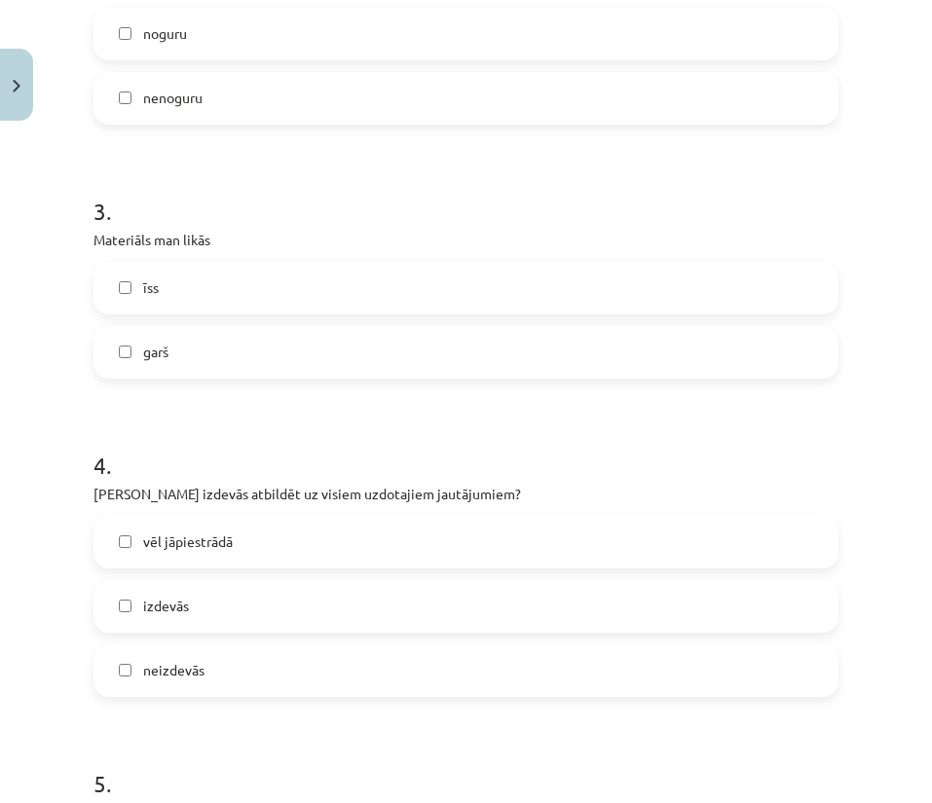
scroll to position [1022, 0]
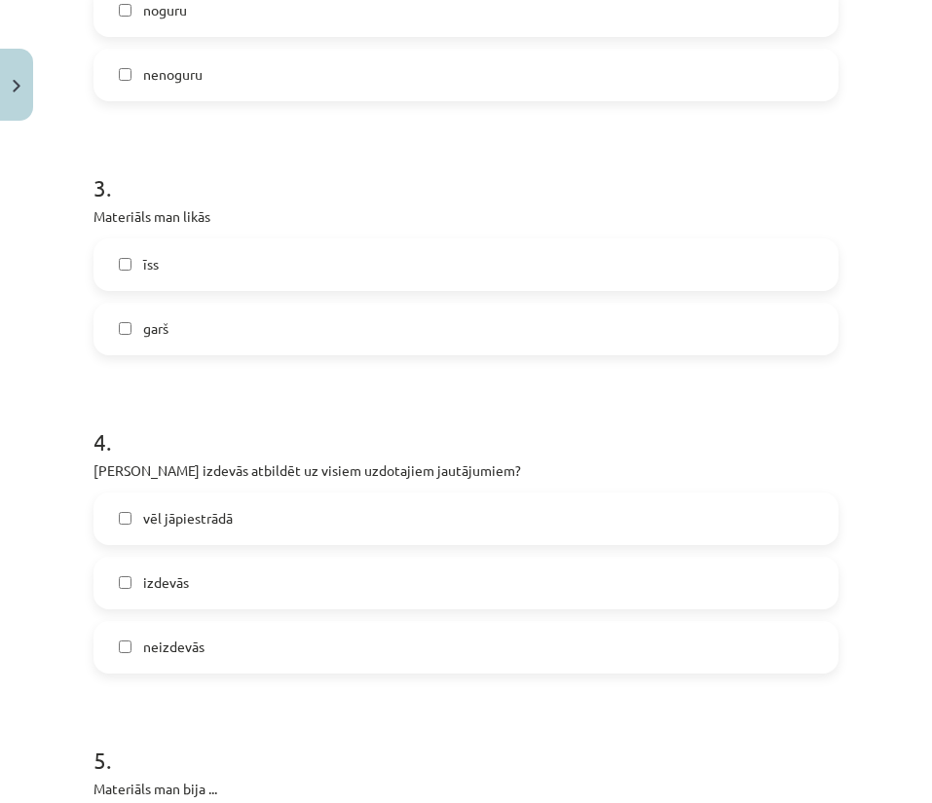
click at [201, 277] on label "īss" at bounding box center [465, 264] width 741 height 49
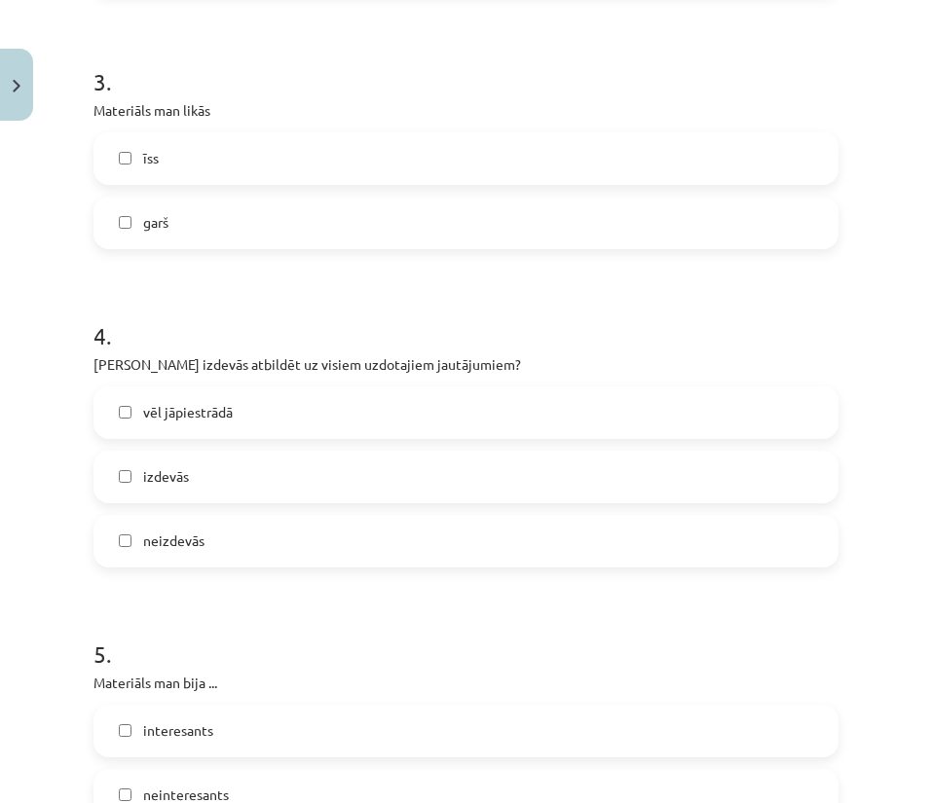
scroll to position [1168, 0]
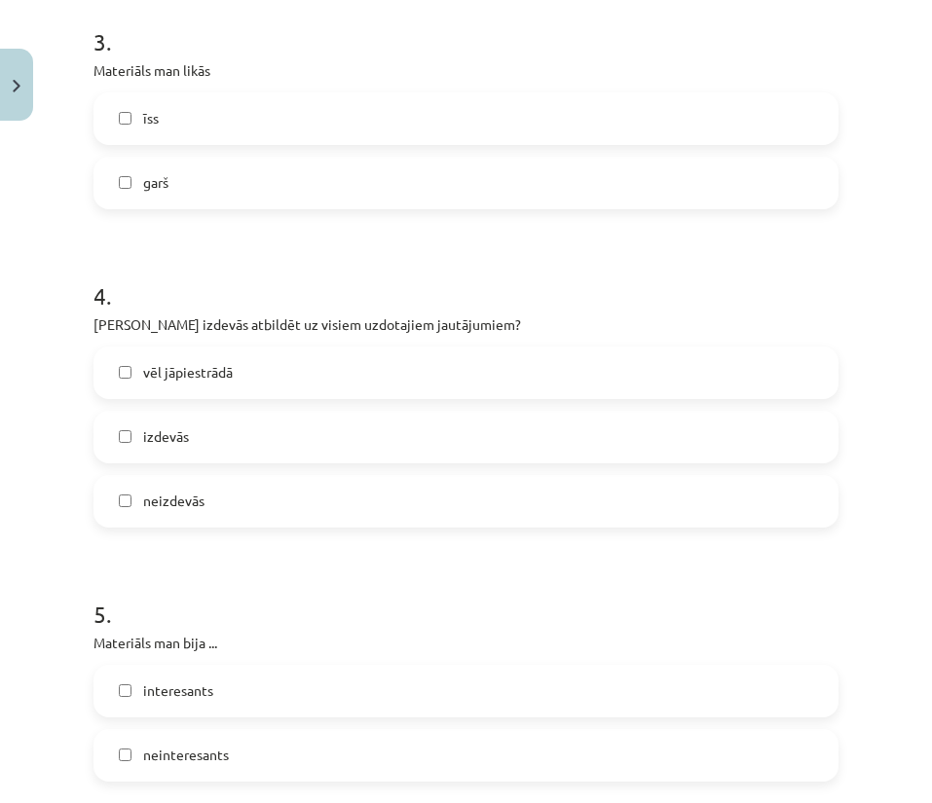
click at [233, 376] on span "vēl jāpiestrādā" at bounding box center [188, 372] width 90 height 20
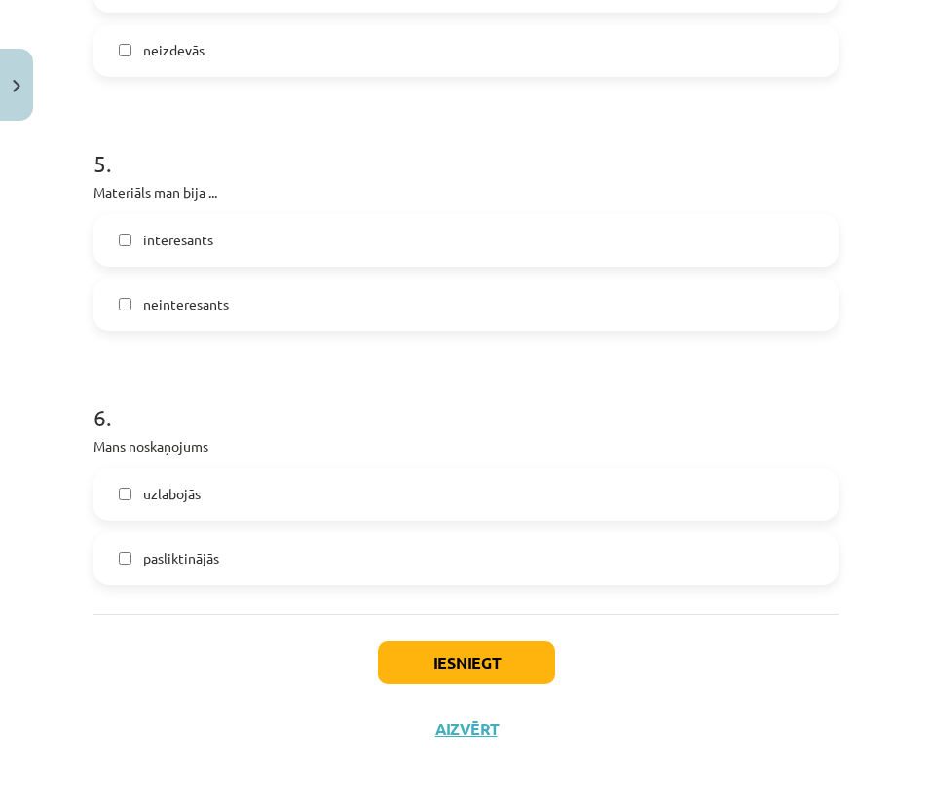
scroll to position [1627, 0]
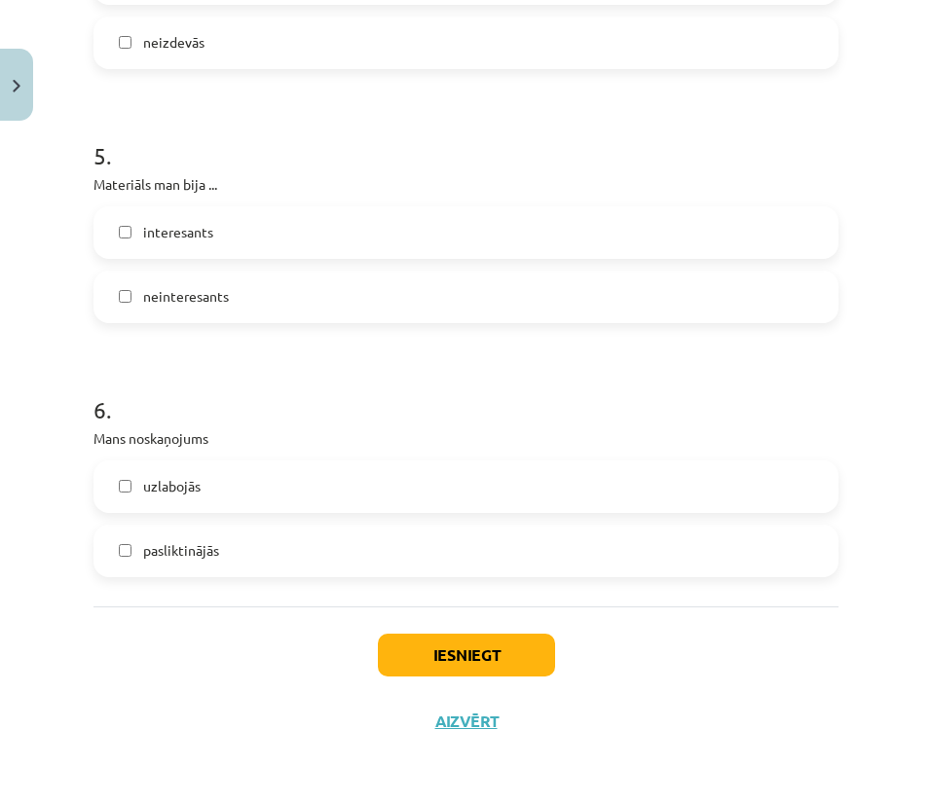
click at [202, 302] on span "neinteresants" at bounding box center [186, 296] width 86 height 20
click at [233, 562] on label "pasliktinājās" at bounding box center [465, 551] width 741 height 49
click at [423, 652] on button "Iesniegt" at bounding box center [466, 655] width 177 height 43
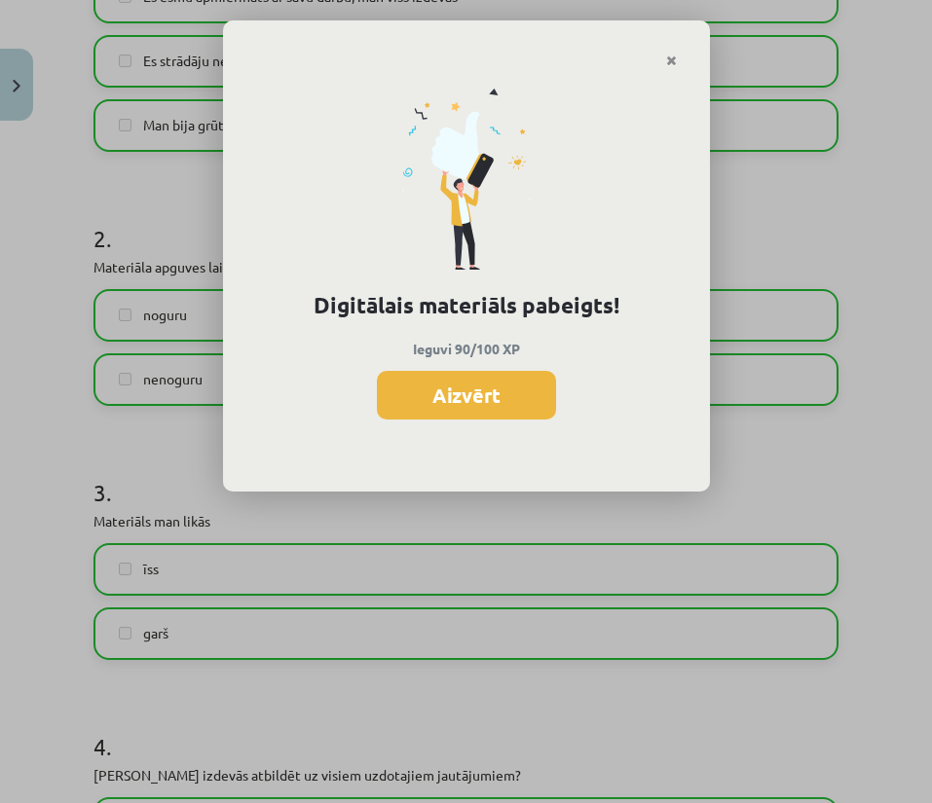
scroll to position [605, 0]
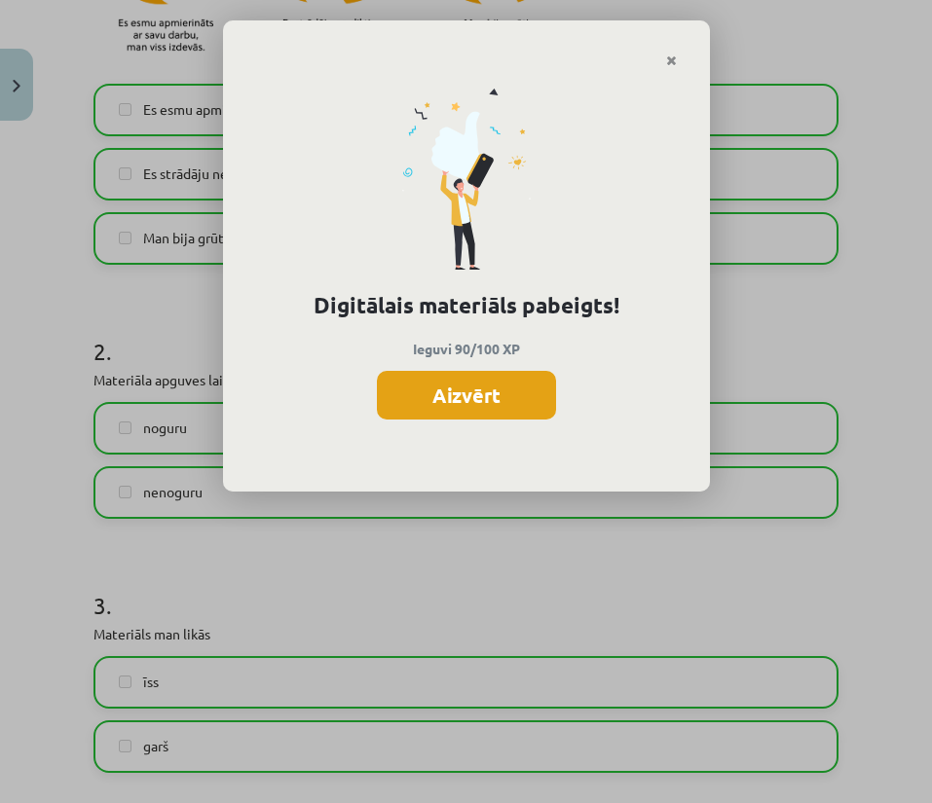
click at [444, 401] on button "Aizvērt" at bounding box center [466, 395] width 179 height 49
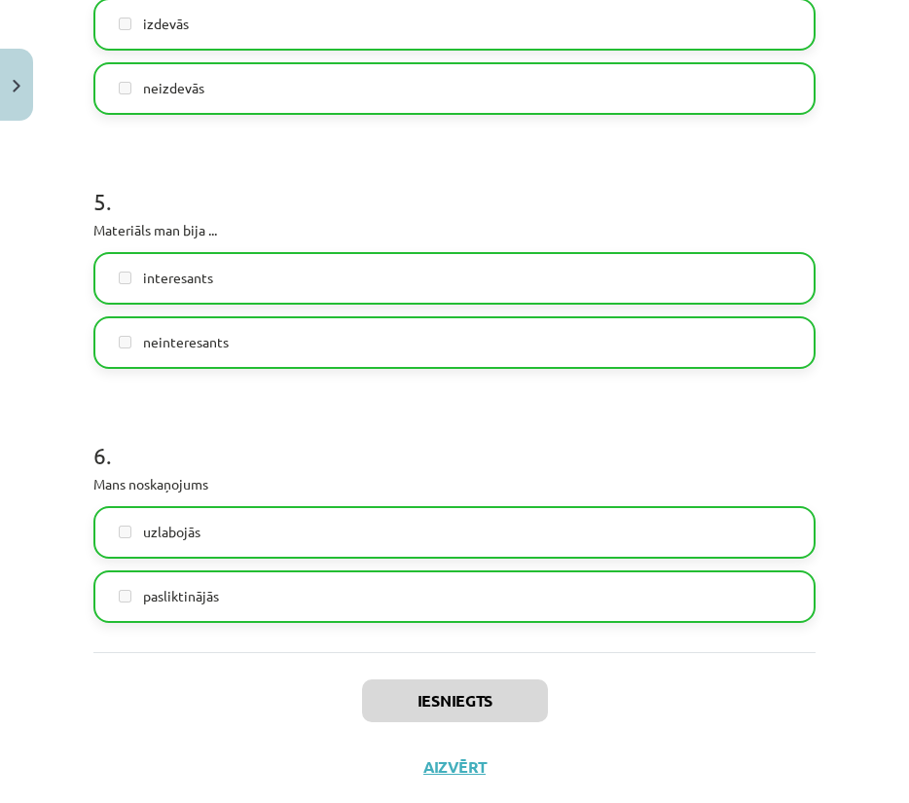
scroll to position [1627, 0]
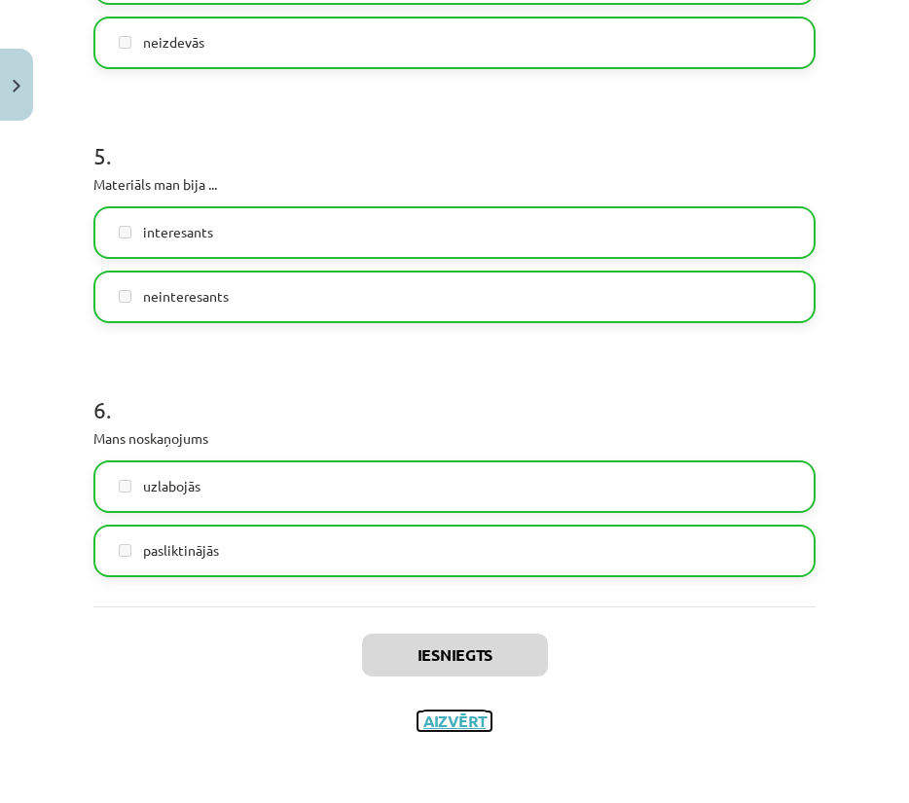
click at [435, 718] on button "Aizvērt" at bounding box center [455, 721] width 74 height 19
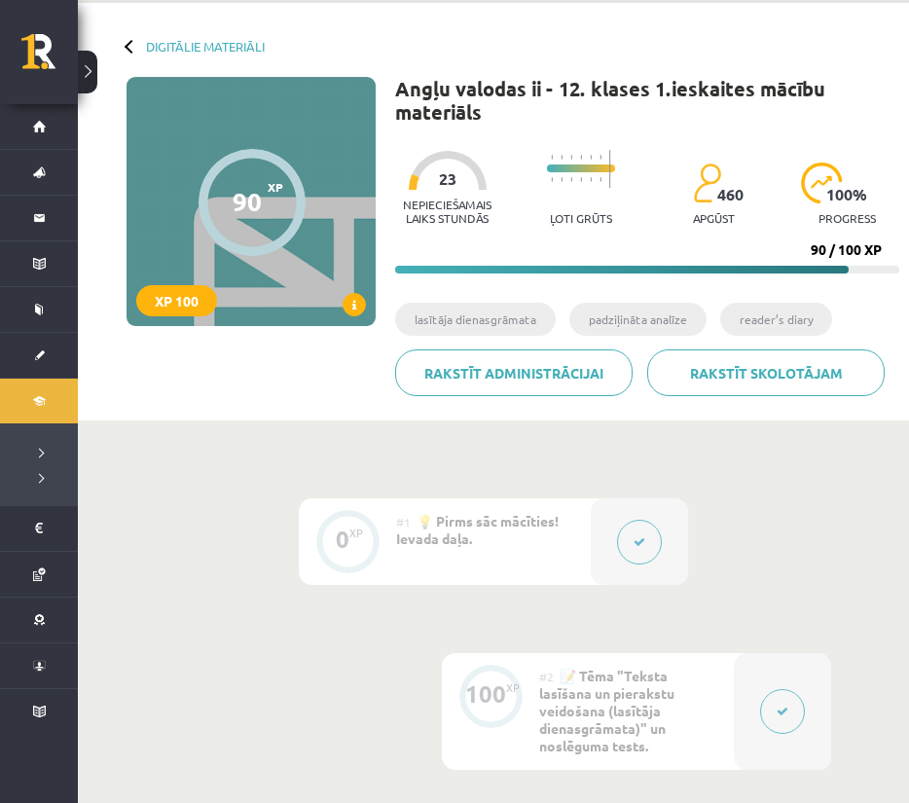
scroll to position [0, 0]
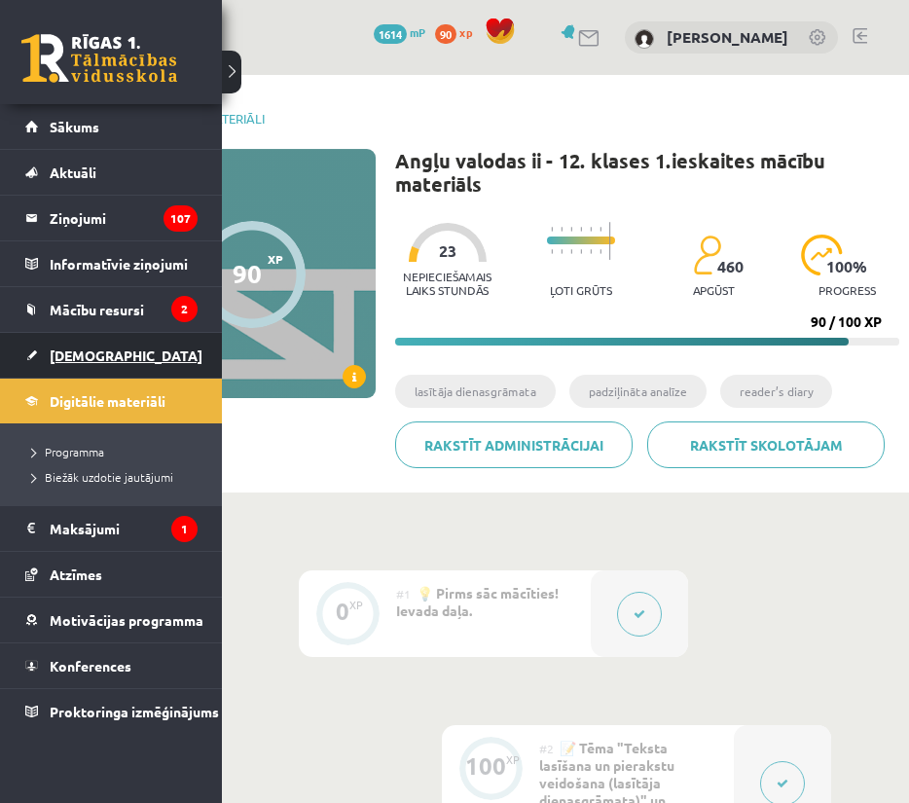
click at [75, 358] on span "[DEMOGRAPHIC_DATA]" at bounding box center [126, 356] width 153 height 18
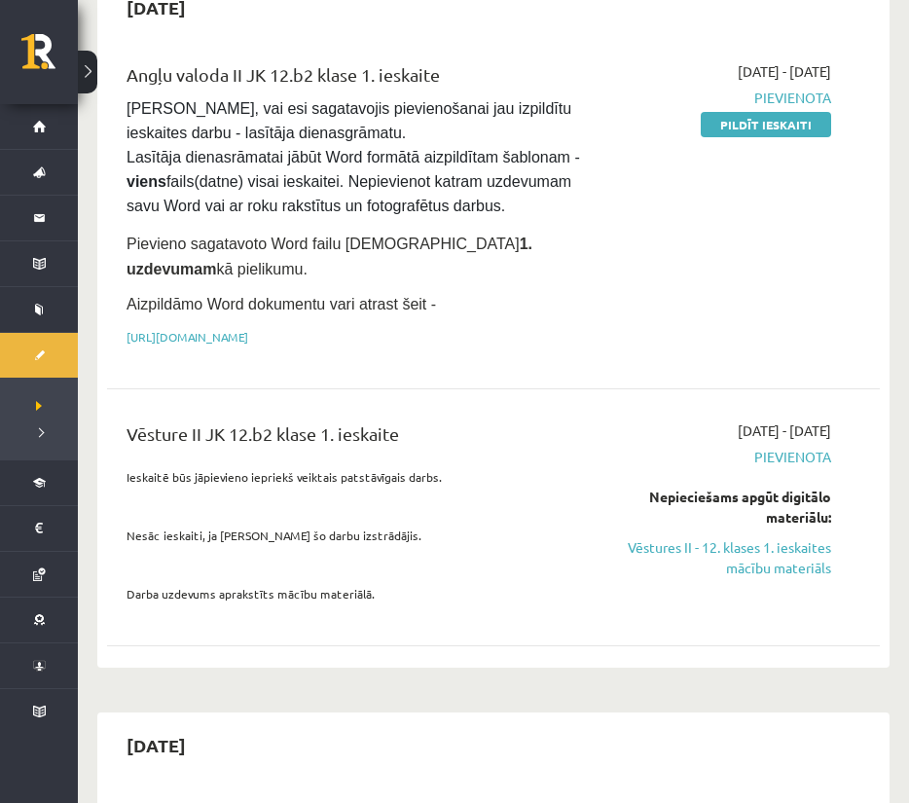
scroll to position [146, 0]
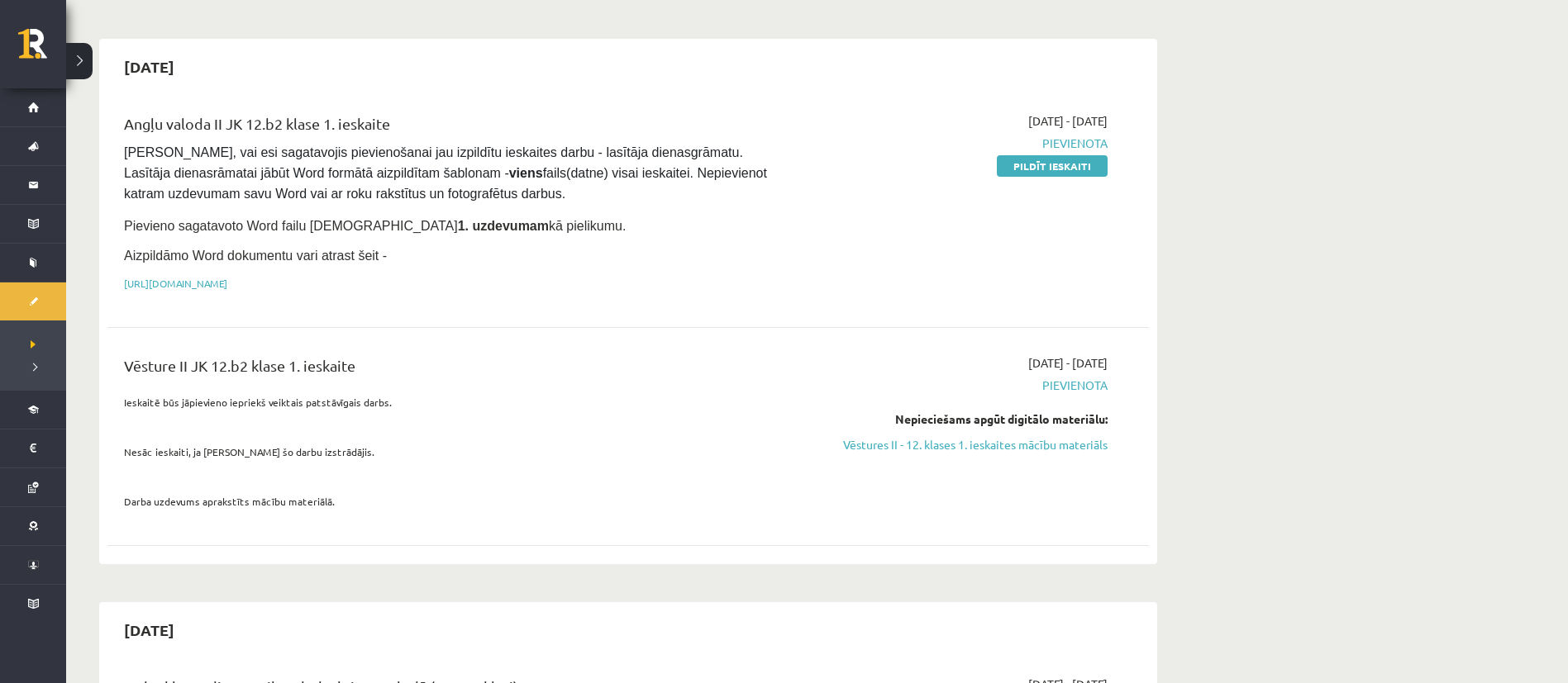
drag, startPoint x: 1075, startPoint y: 435, endPoint x: 930, endPoint y: 78, distance: 385.3
click at [1075, 436] on link "Vēstures II - 12. klases 1. ieskaites mācību materiāls" at bounding box center [952, 445] width 312 height 17
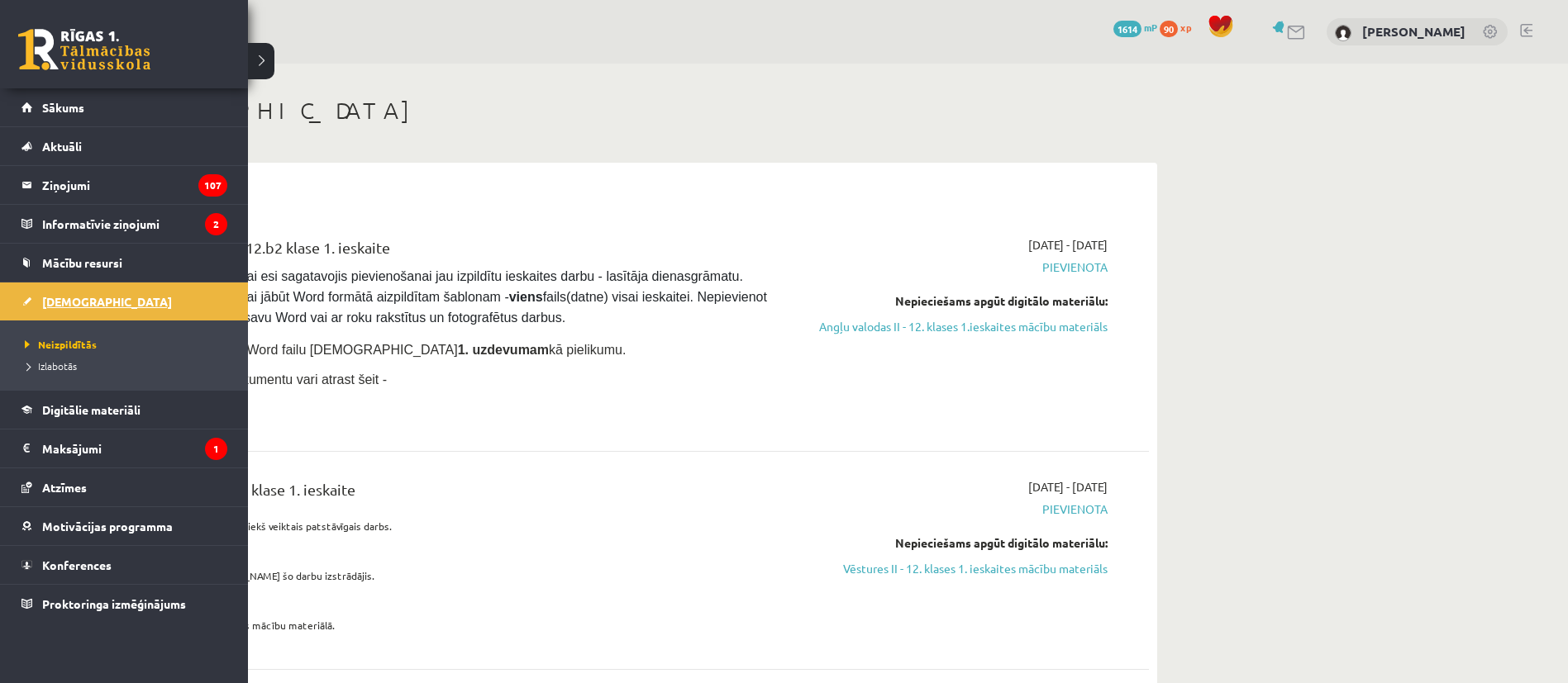
click at [55, 303] on span "[DEMOGRAPHIC_DATA]" at bounding box center [107, 302] width 130 height 15
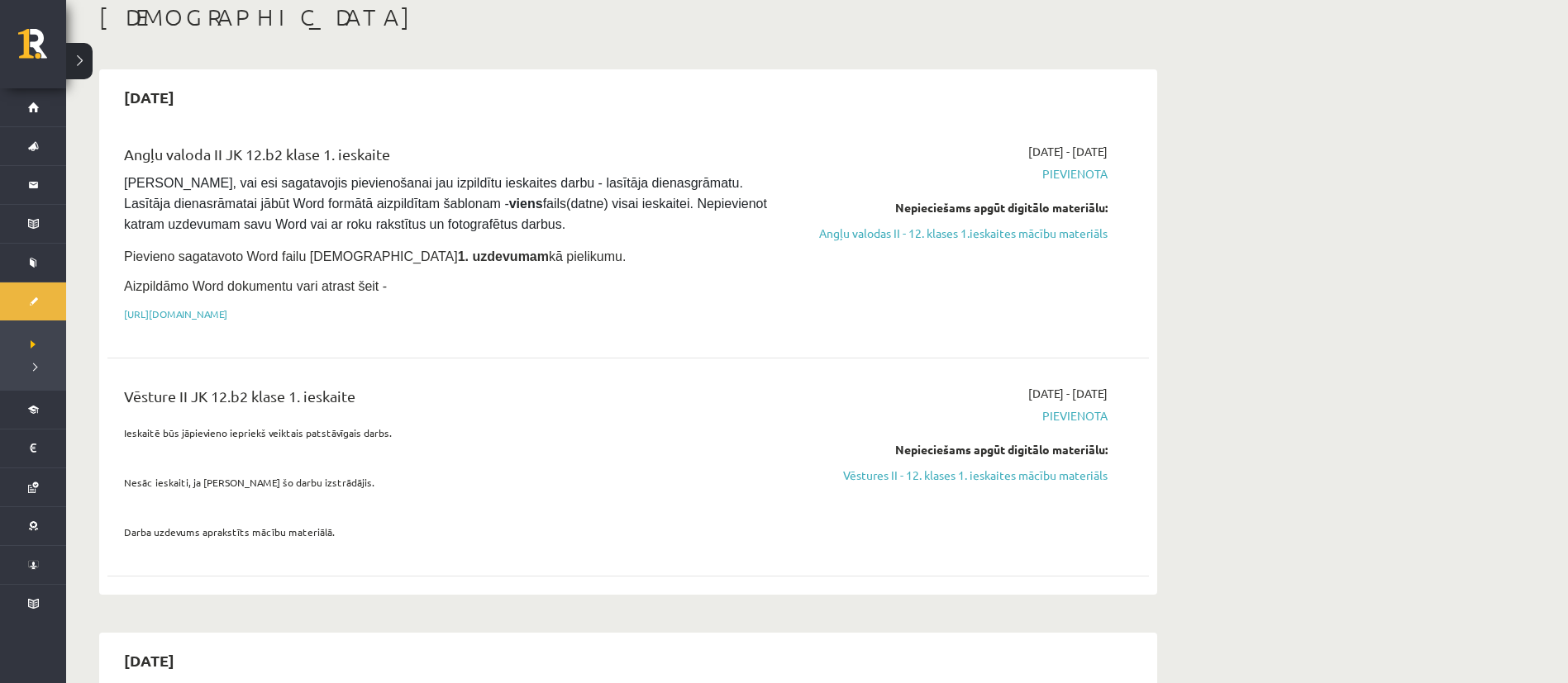
scroll to position [92, 0]
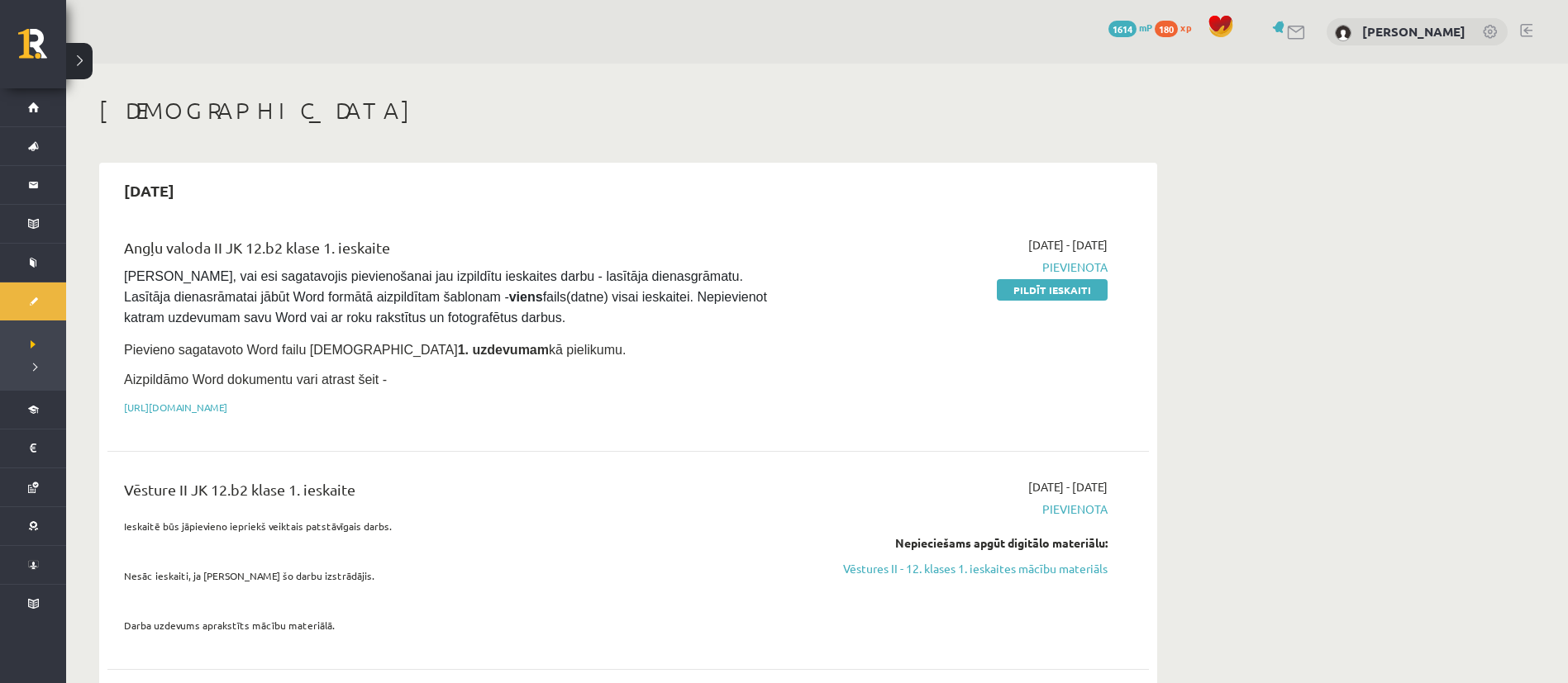
click at [1530, 24] on link at bounding box center [1526, 31] width 13 height 14
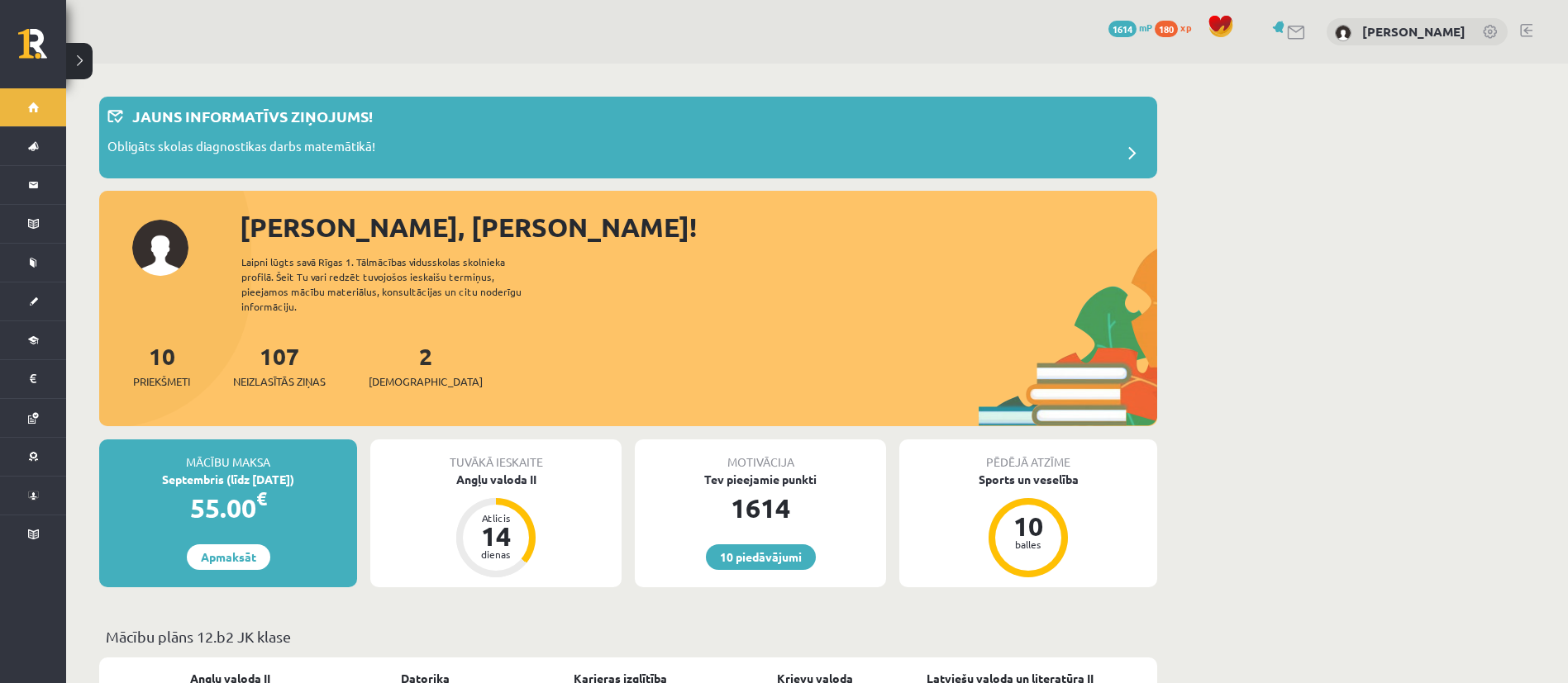
click at [260, 471] on div "Septembris (līdz 15.09.25)" at bounding box center [228, 479] width 258 height 17
click at [309, 501] on div "55.00 €" at bounding box center [228, 507] width 258 height 40
click at [315, 147] on p "Obligāts skolas diagnostikas darbs matemātikā!" at bounding box center [241, 148] width 267 height 23
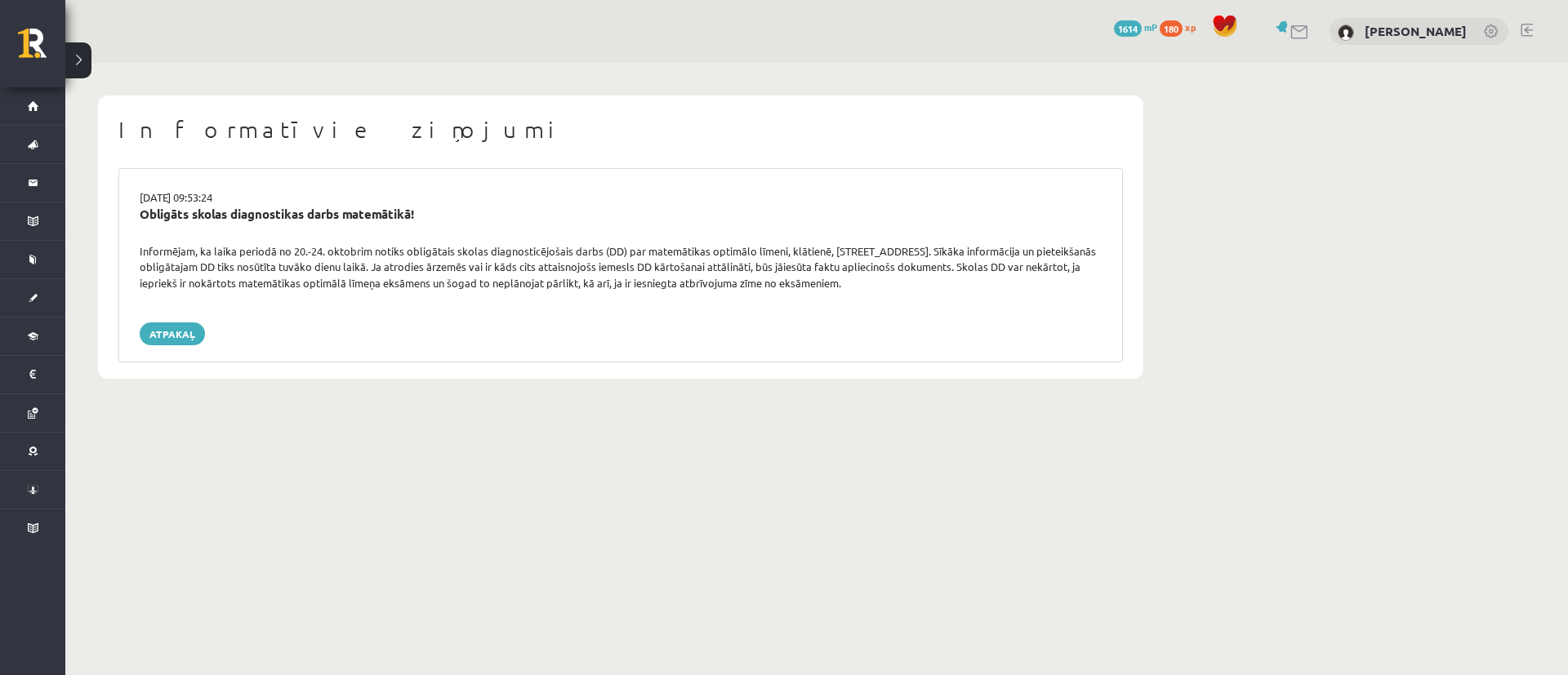
drag, startPoint x: 132, startPoint y: 572, endPoint x: 880, endPoint y: 342, distance: 782.6
click at [880, 342] on div "Atpakaļ" at bounding box center [620, 334] width 962 height 23
click at [175, 337] on link "Atpakaļ" at bounding box center [172, 334] width 65 height 23
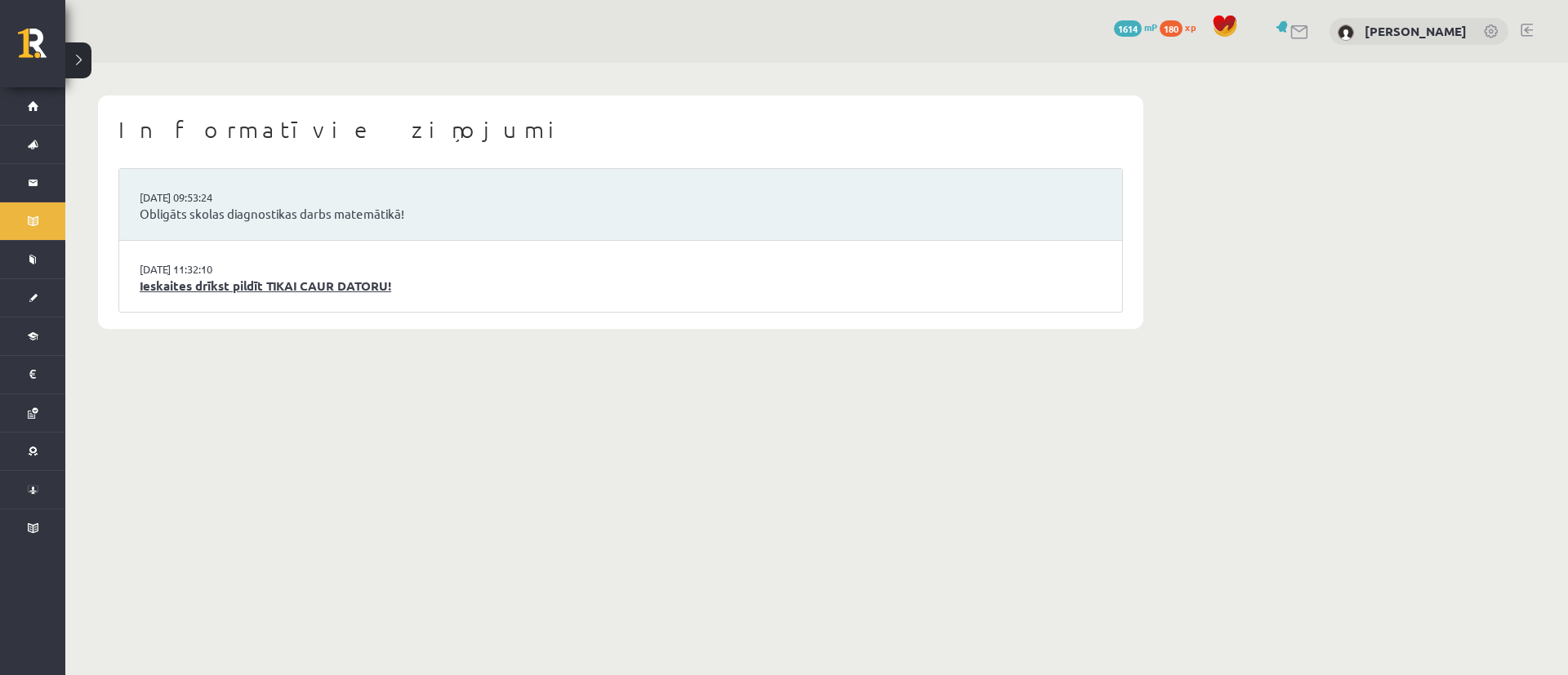
click at [336, 291] on link "Ieskaites drīkst pildīt TIKAI CAUR DATORU!" at bounding box center [620, 286] width 962 height 18
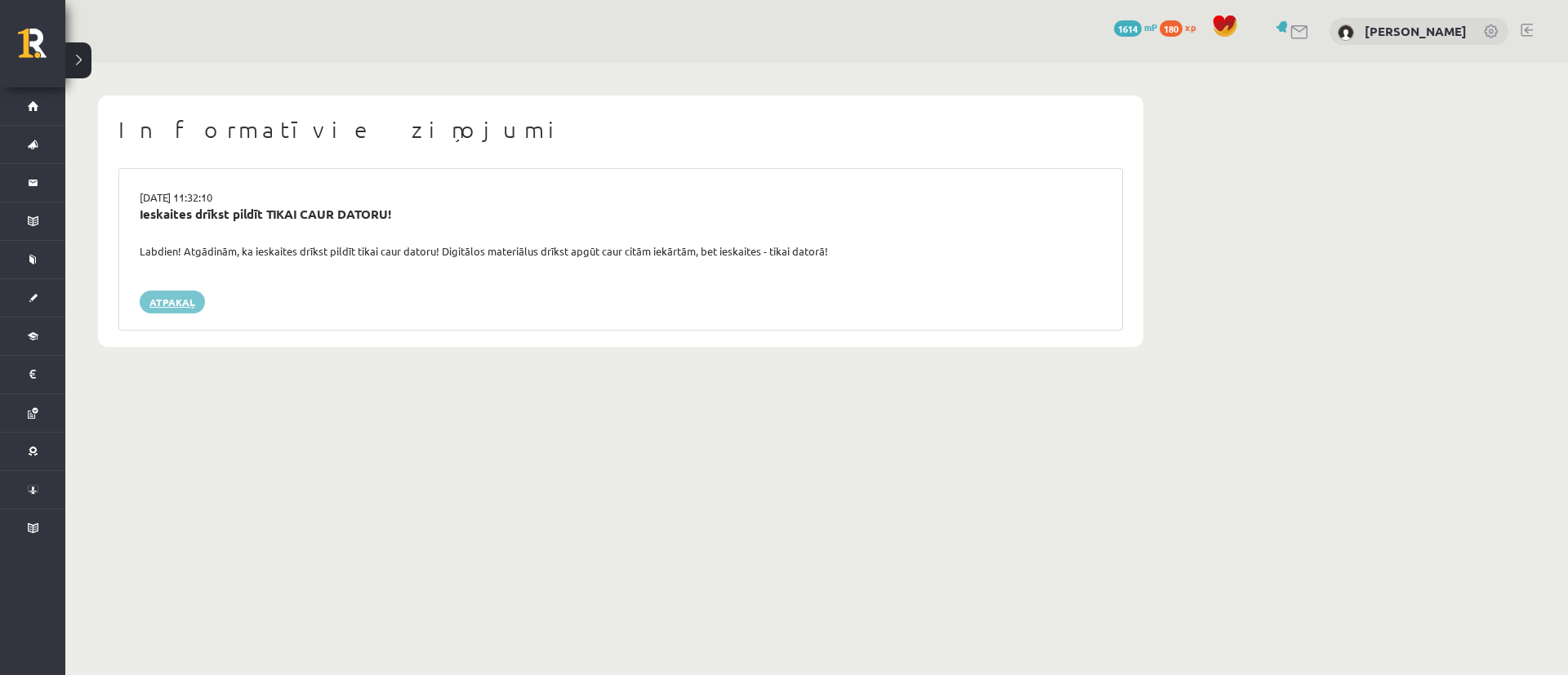
click at [184, 300] on link "Atpakaļ" at bounding box center [172, 302] width 65 height 23
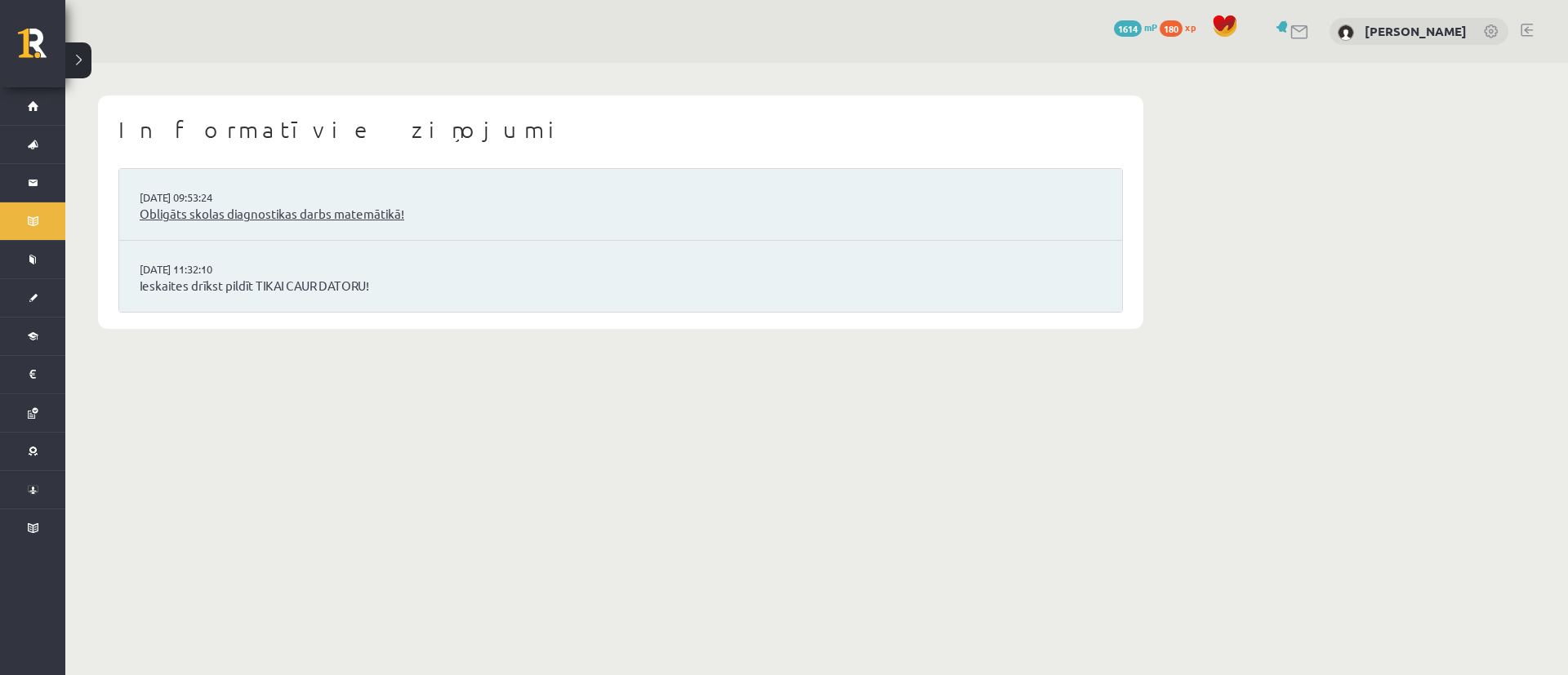
click at [217, 215] on link "Obligāts skolas diagnostikas darbs matemātikā!" at bounding box center [620, 214] width 962 height 18
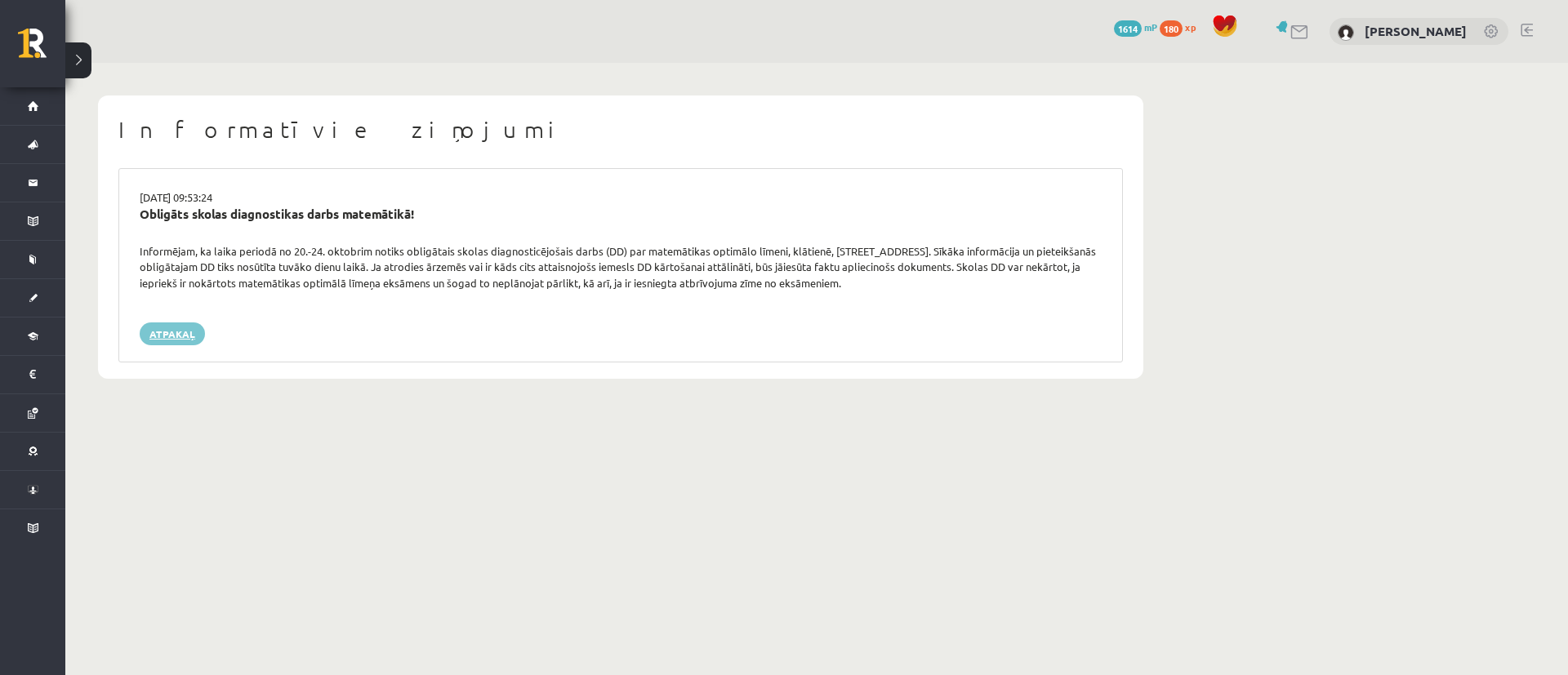
click at [172, 330] on link "Atpakaļ" at bounding box center [172, 334] width 65 height 23
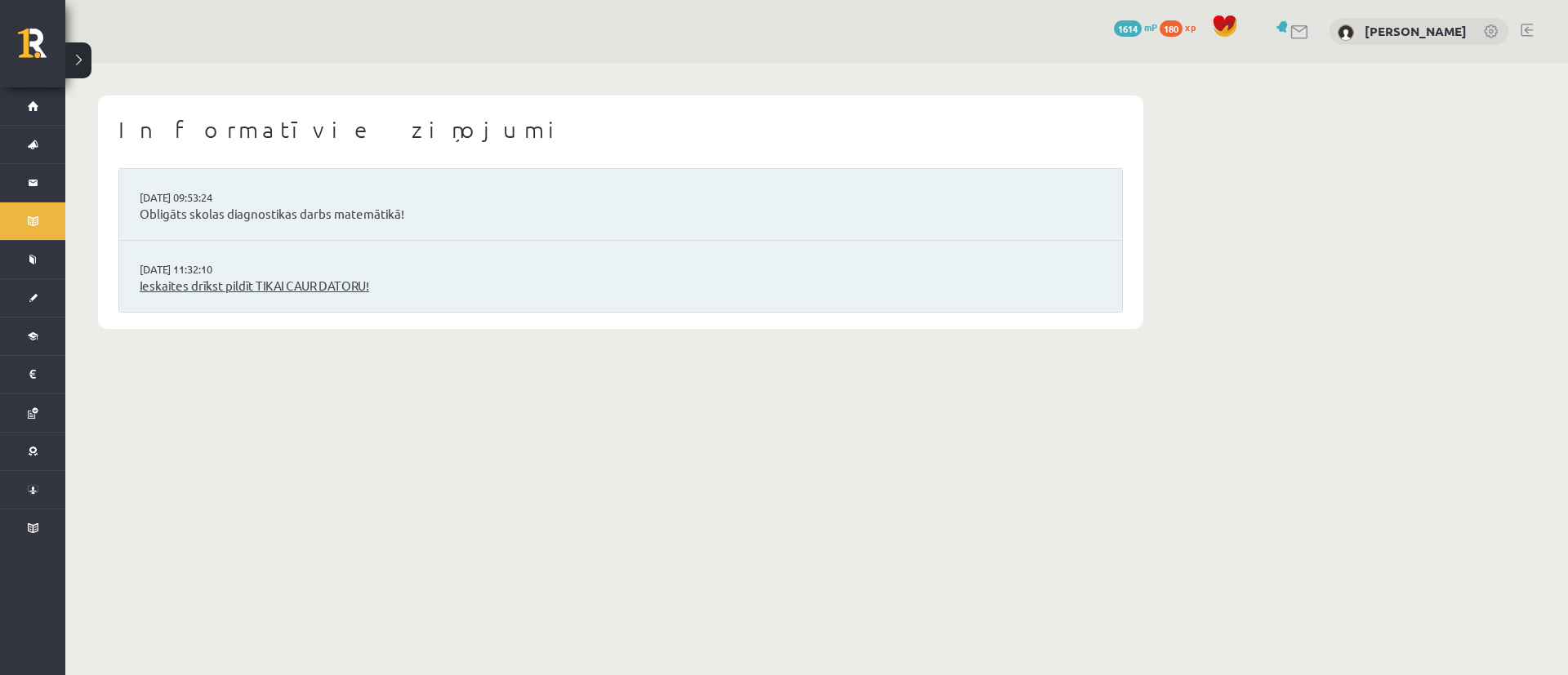
click at [201, 285] on link "Ieskaites drīkst pildīt TIKAI CAUR DATORU!" at bounding box center [620, 286] width 962 height 18
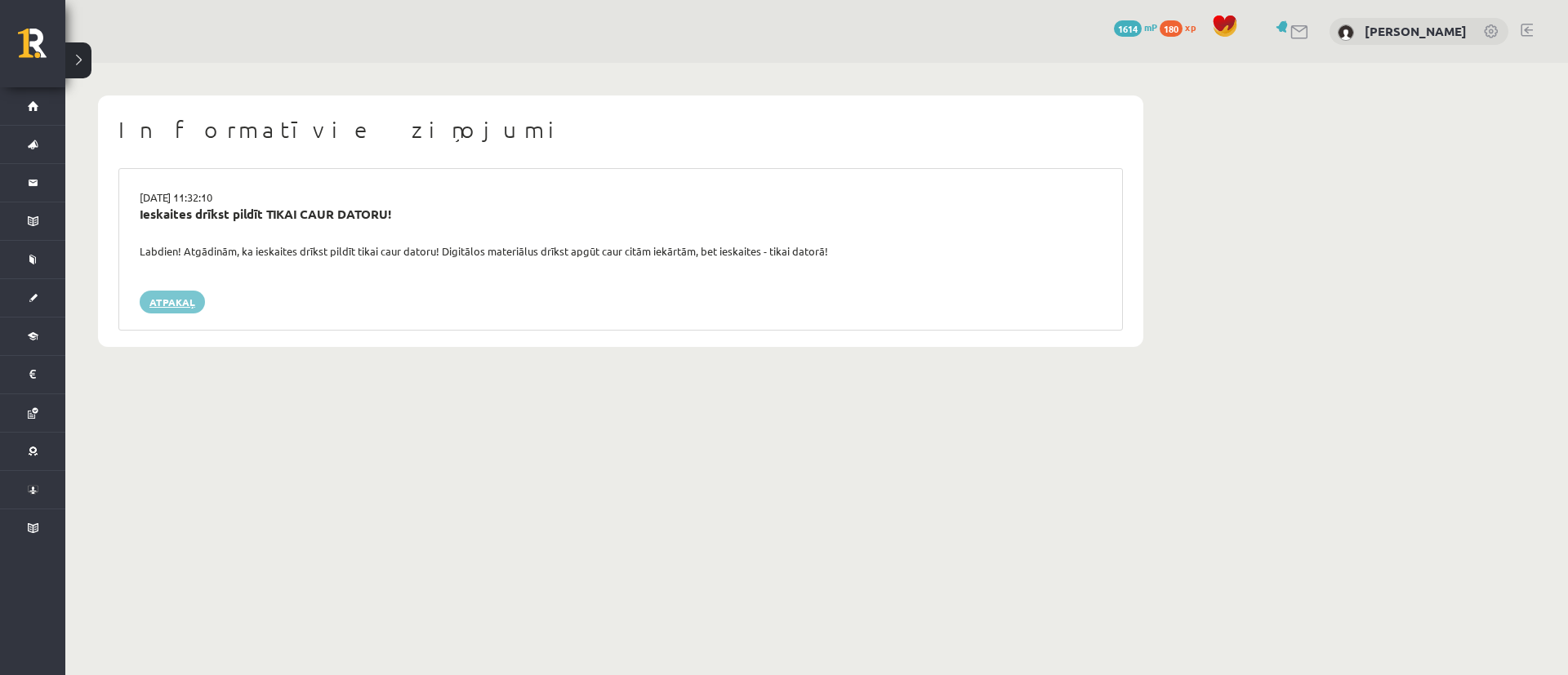
click at [181, 304] on link "Atpakaļ" at bounding box center [172, 302] width 65 height 23
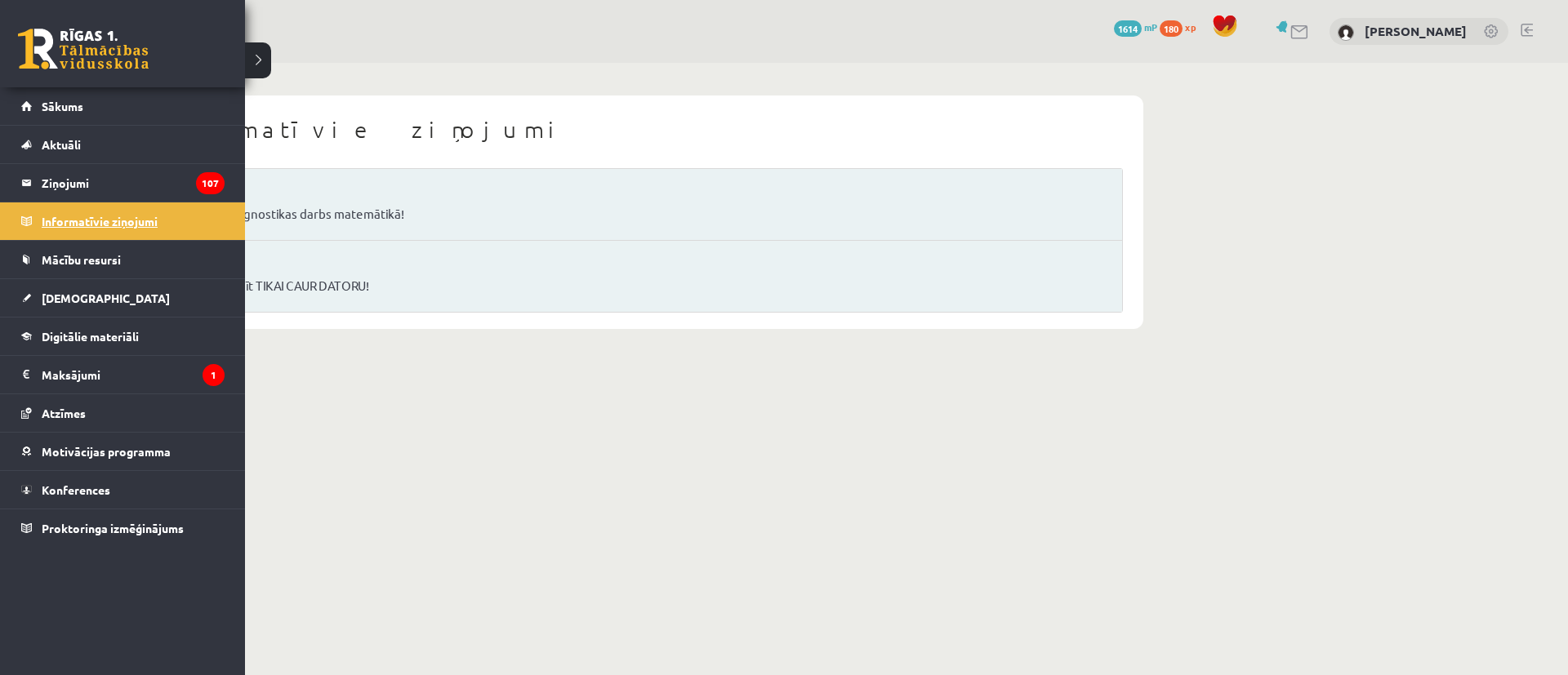
click at [99, 212] on legend "Informatīvie ziņojumi 0" at bounding box center [133, 221] width 183 height 38
click at [68, 111] on span "Sākums" at bounding box center [63, 106] width 42 height 15
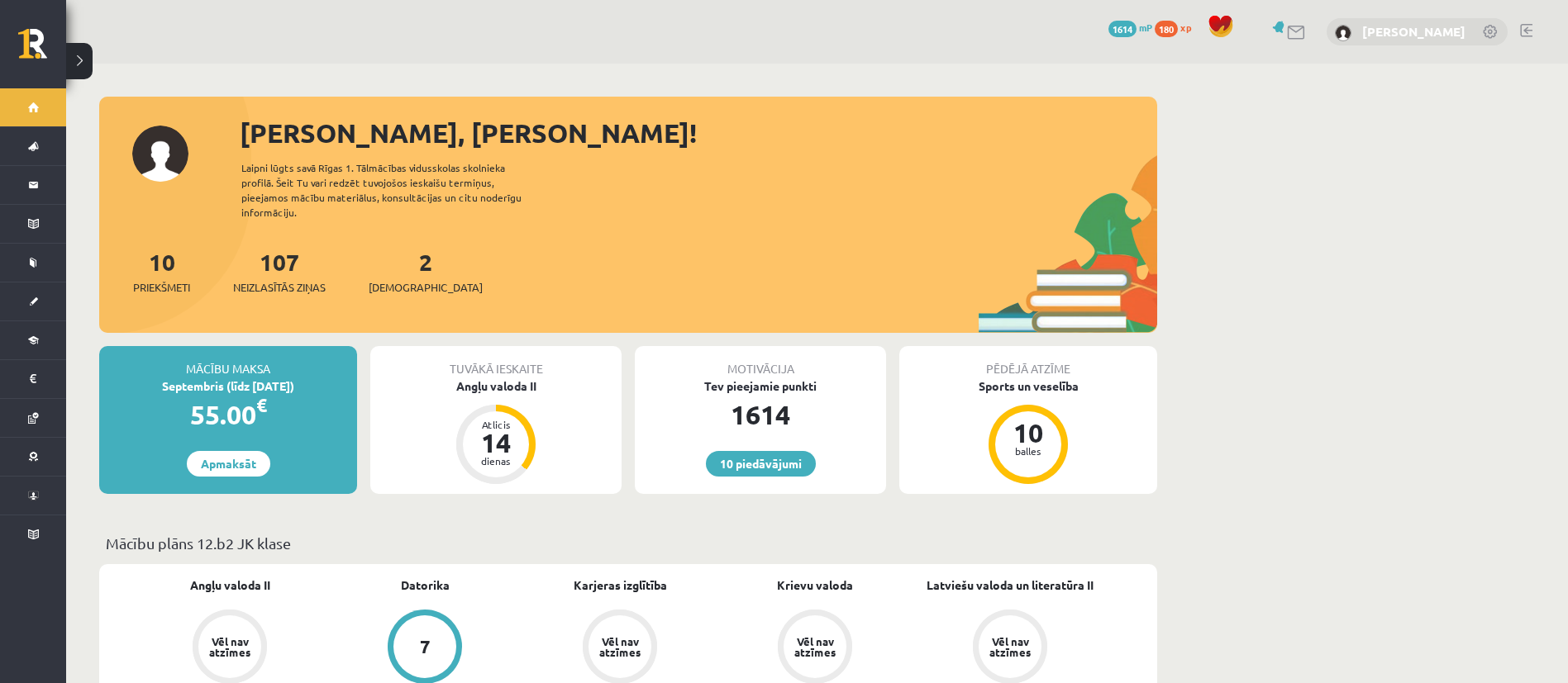
click at [1382, 36] on link "[PERSON_NAME]" at bounding box center [1413, 31] width 104 height 16
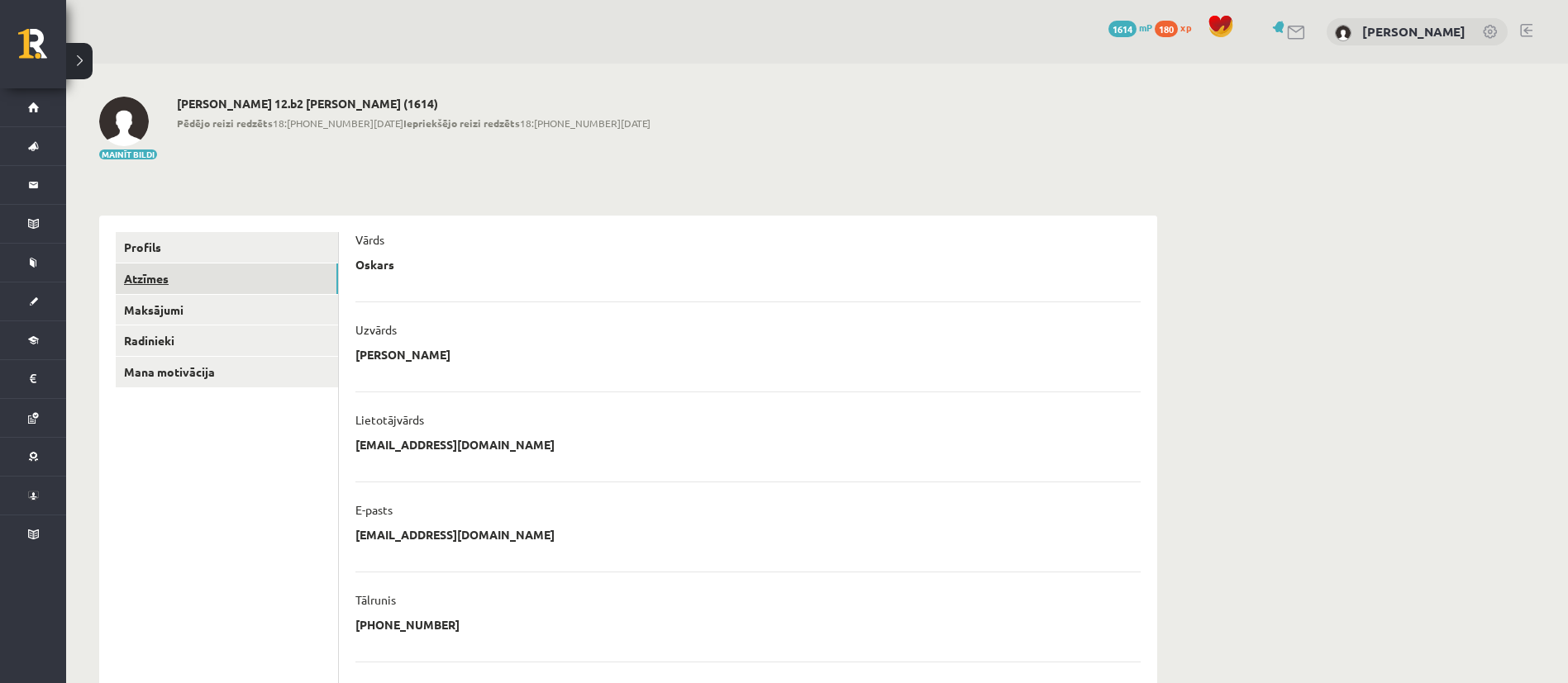
click at [162, 270] on link "Atzīmes" at bounding box center [227, 279] width 222 height 31
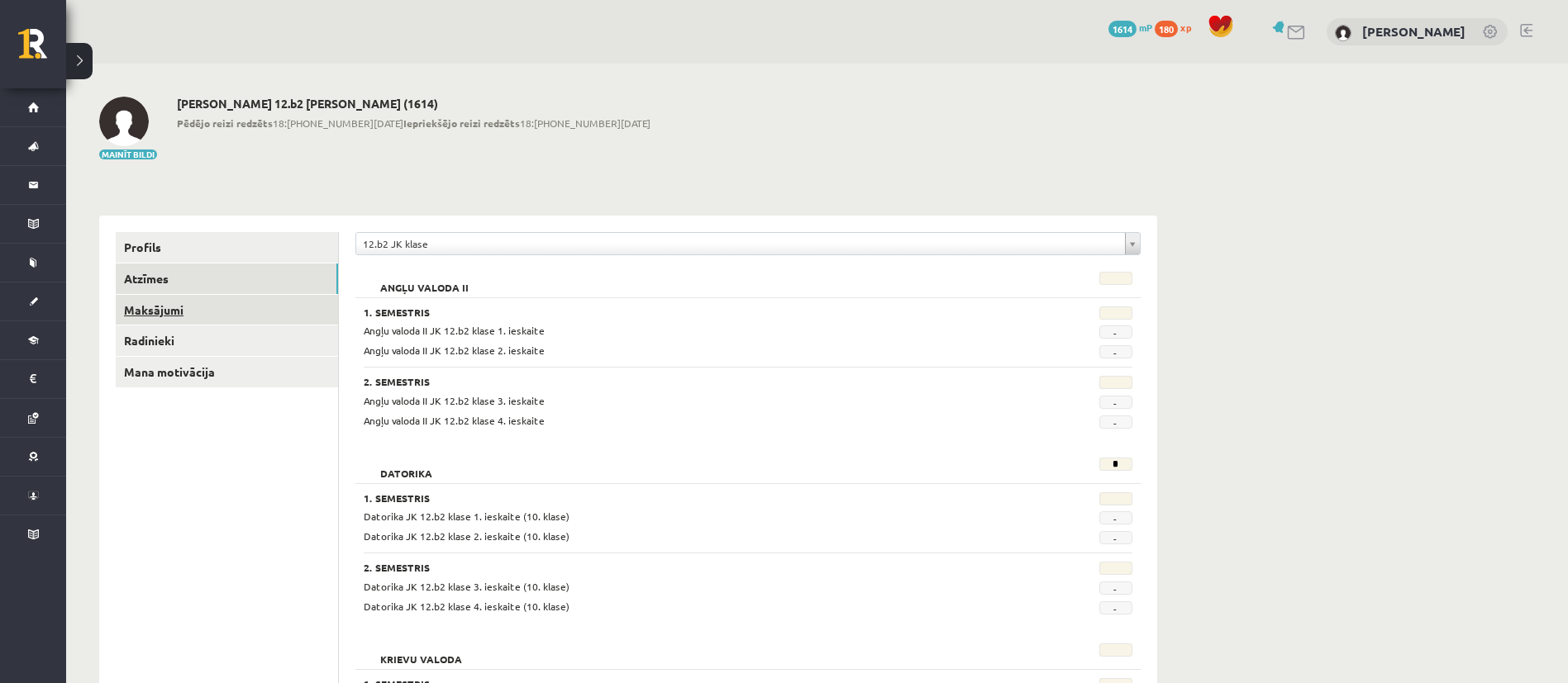
click at [157, 311] on link "Maksājumi" at bounding box center [227, 311] width 222 height 31
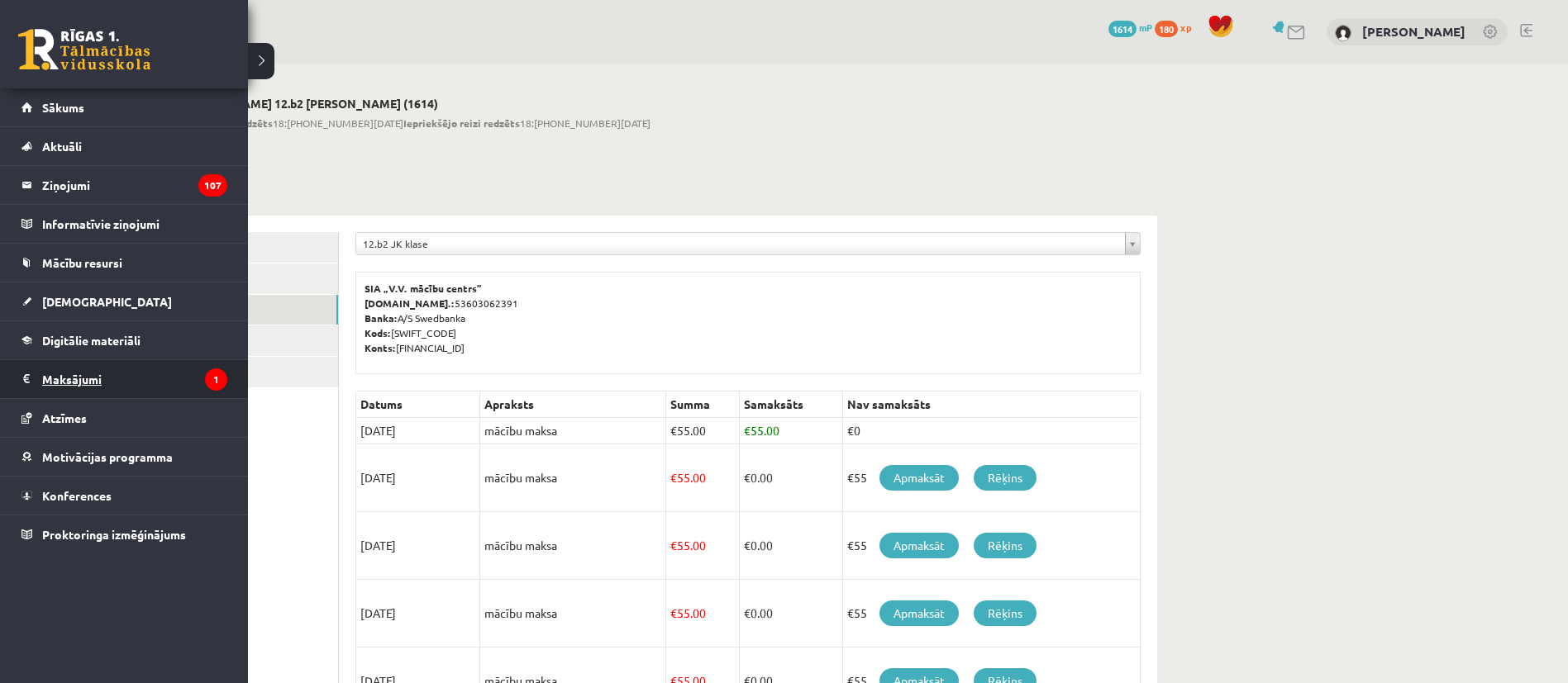
click at [71, 392] on legend "Maksājumi 1" at bounding box center [135, 378] width 185 height 38
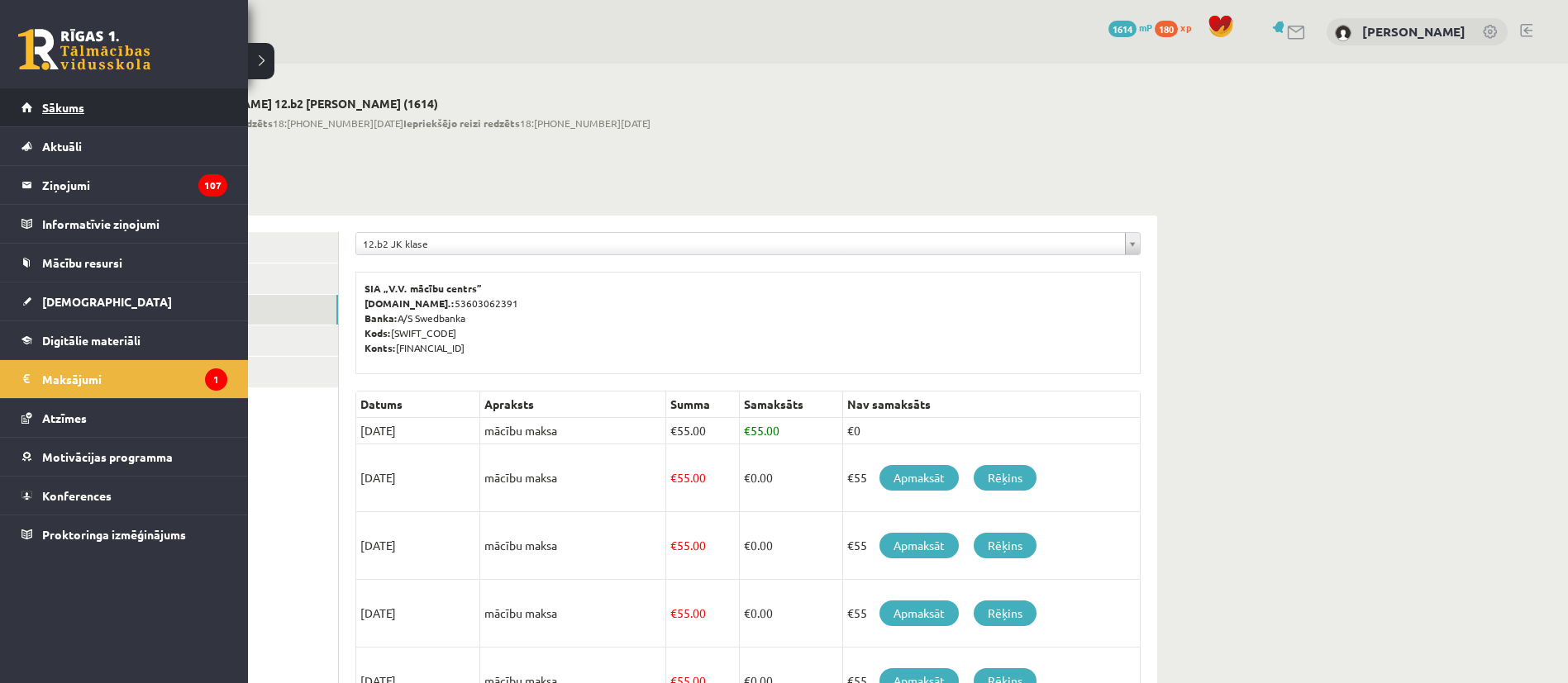
click at [69, 114] on link "Sākums" at bounding box center [124, 107] width 205 height 38
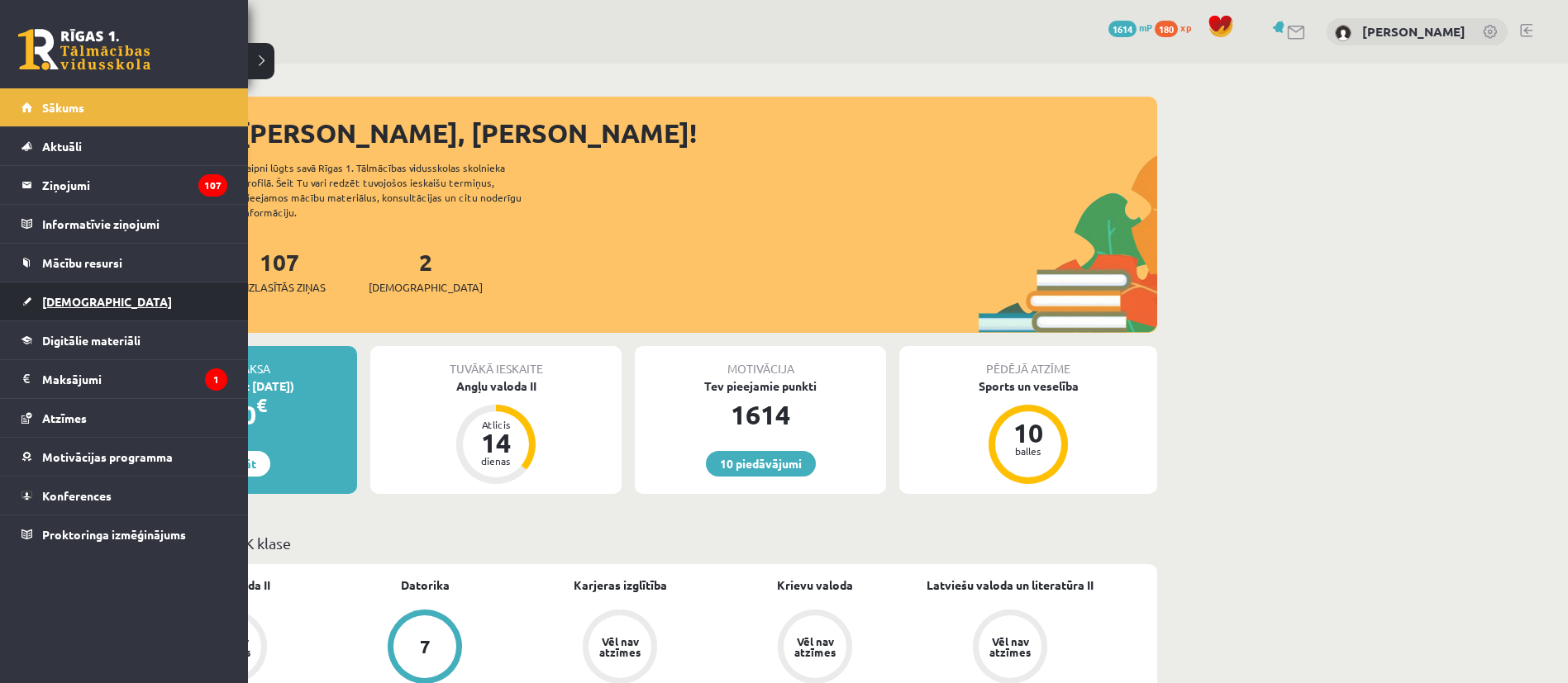
click at [75, 306] on span "[DEMOGRAPHIC_DATA]" at bounding box center [107, 302] width 130 height 15
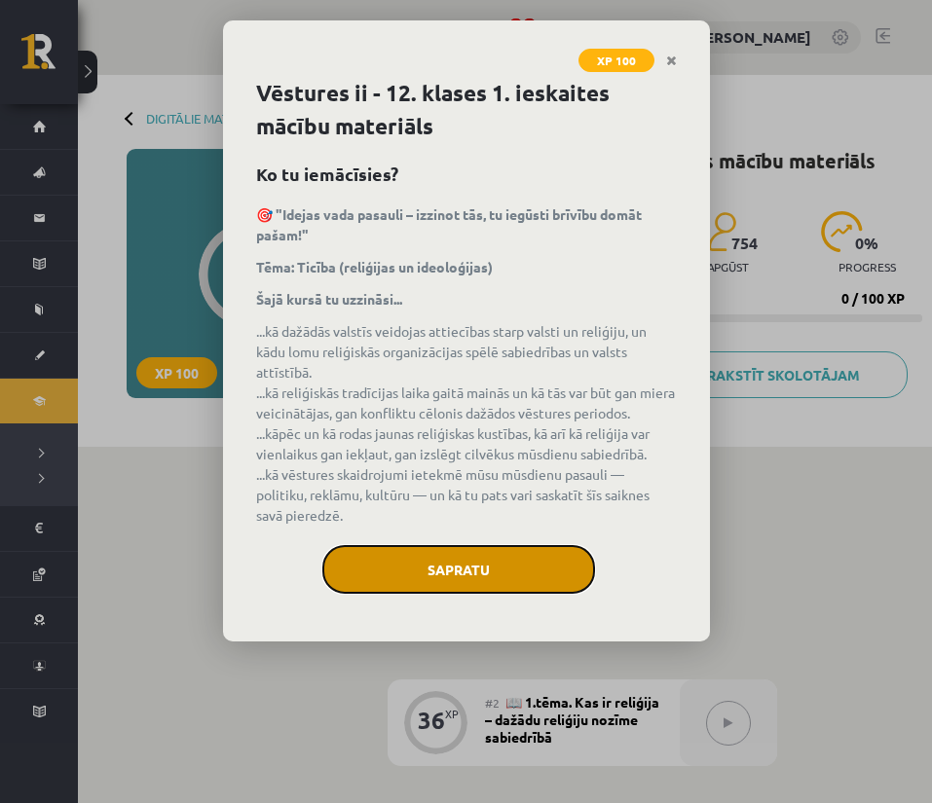
click at [425, 564] on button "Sapratu" at bounding box center [458, 569] width 273 height 49
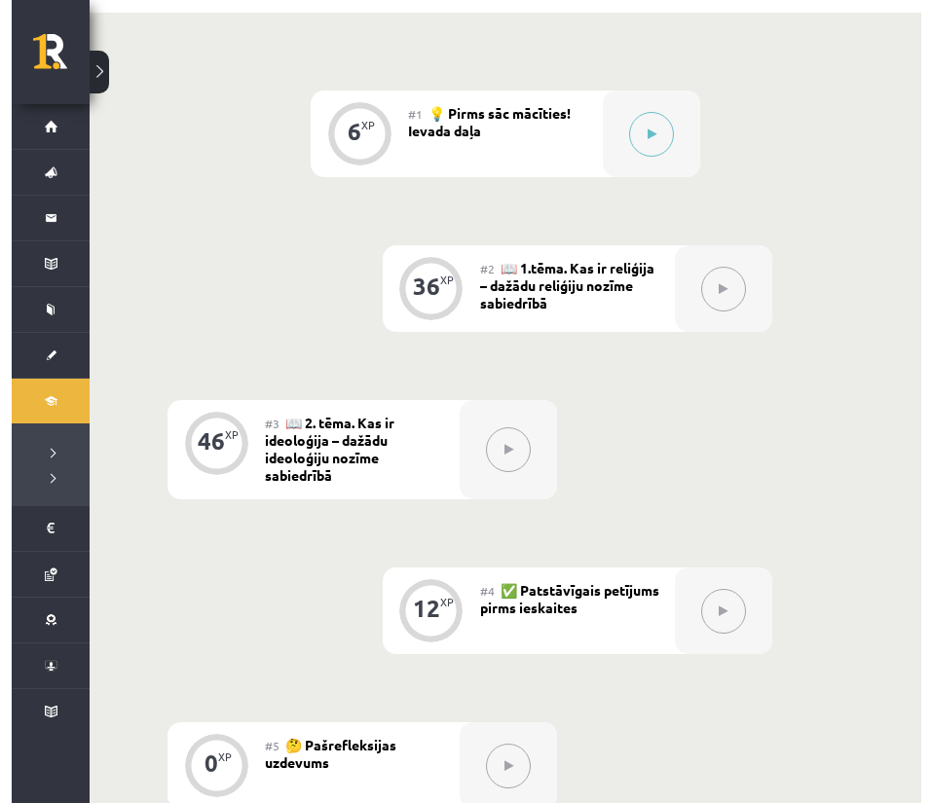
scroll to position [292, 0]
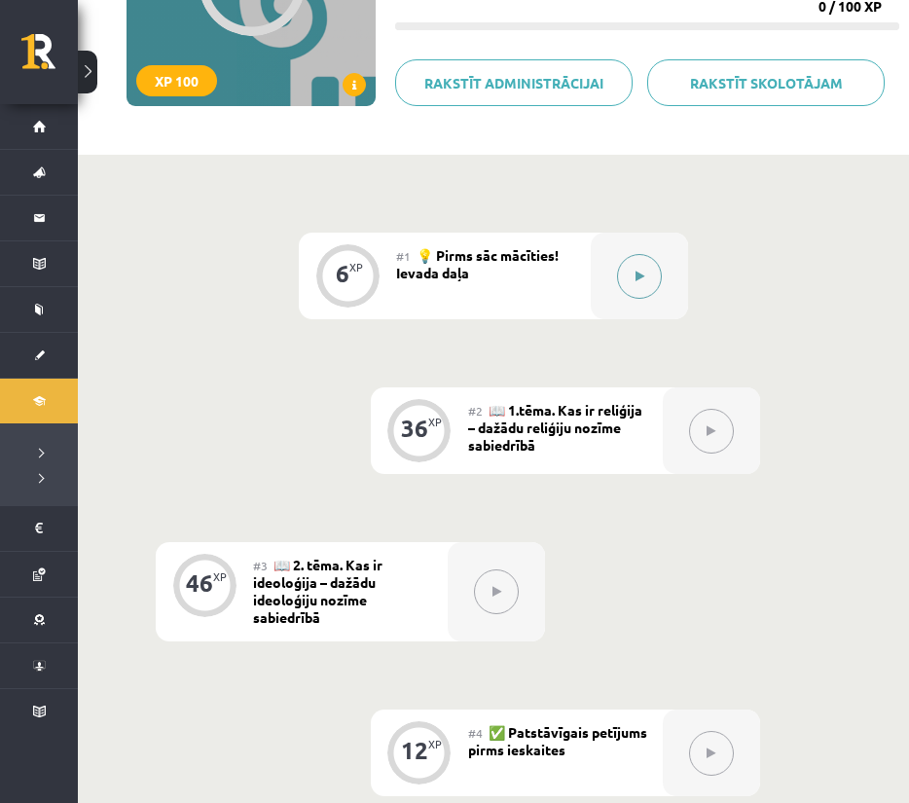
click at [647, 269] on button at bounding box center [639, 276] width 45 height 45
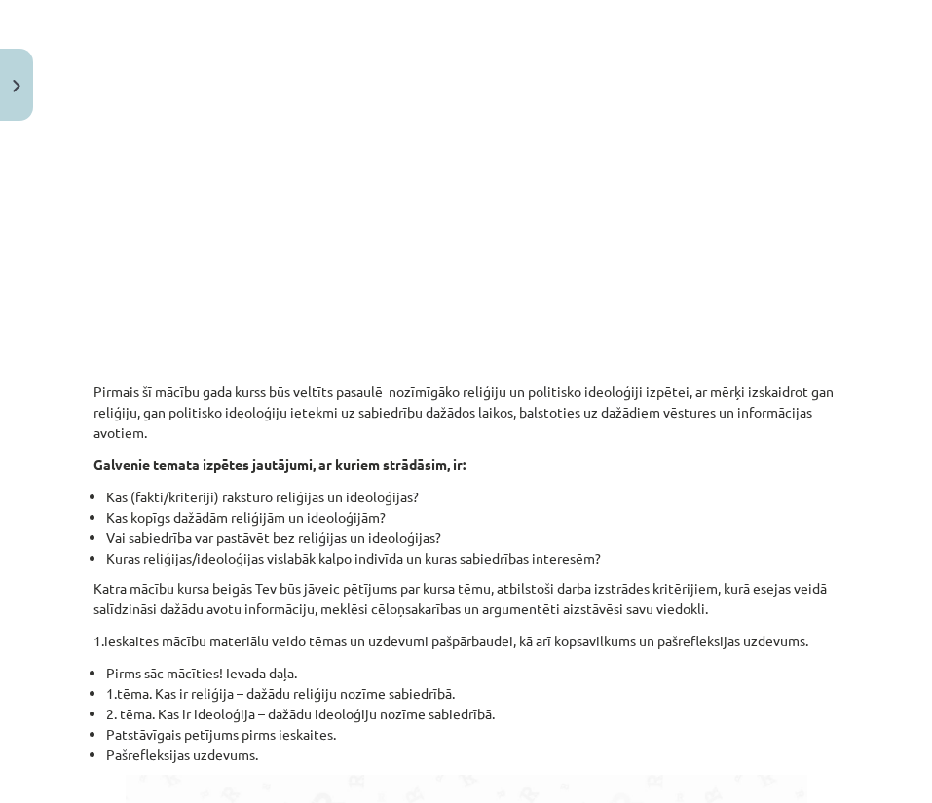
scroll to position [381, 0]
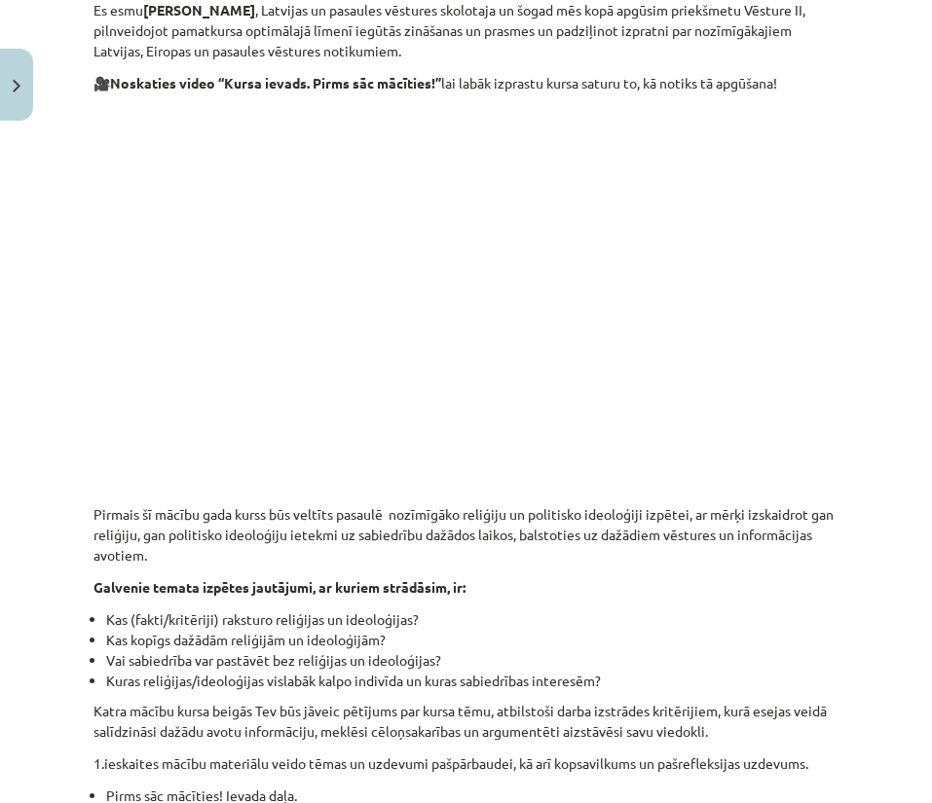
click at [830, 268] on div "Mācību tēma: Vēstures ii - 12. klases 1. ieskaites mācību materiāls #1 💡 Pirms …" at bounding box center [466, 401] width 932 height 803
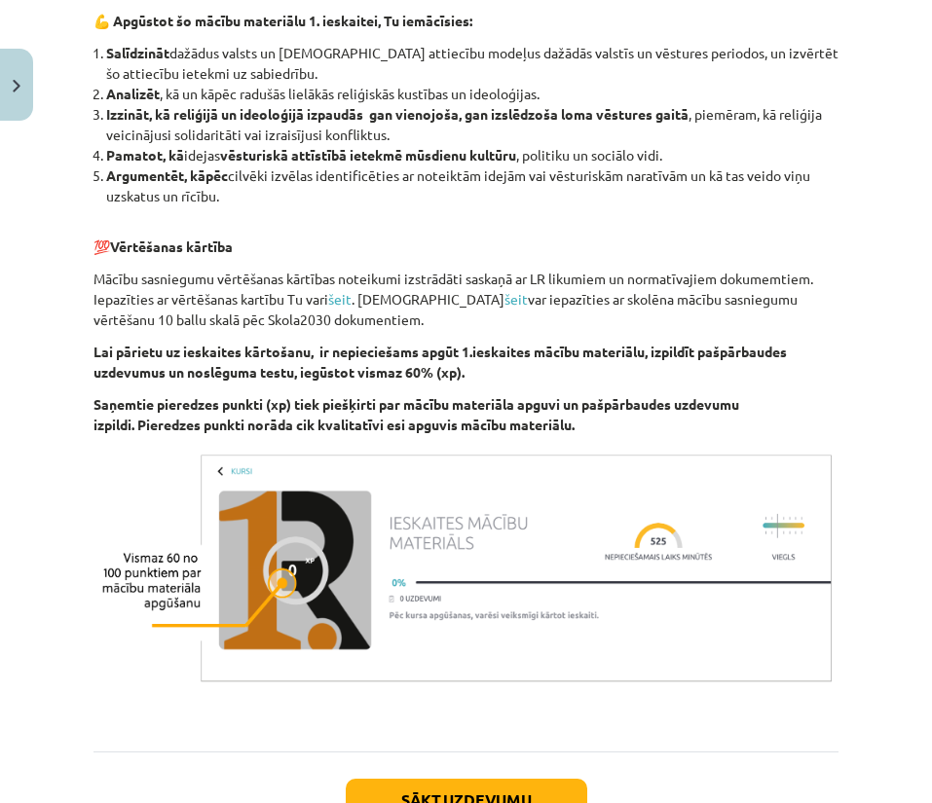
scroll to position [1841, 0]
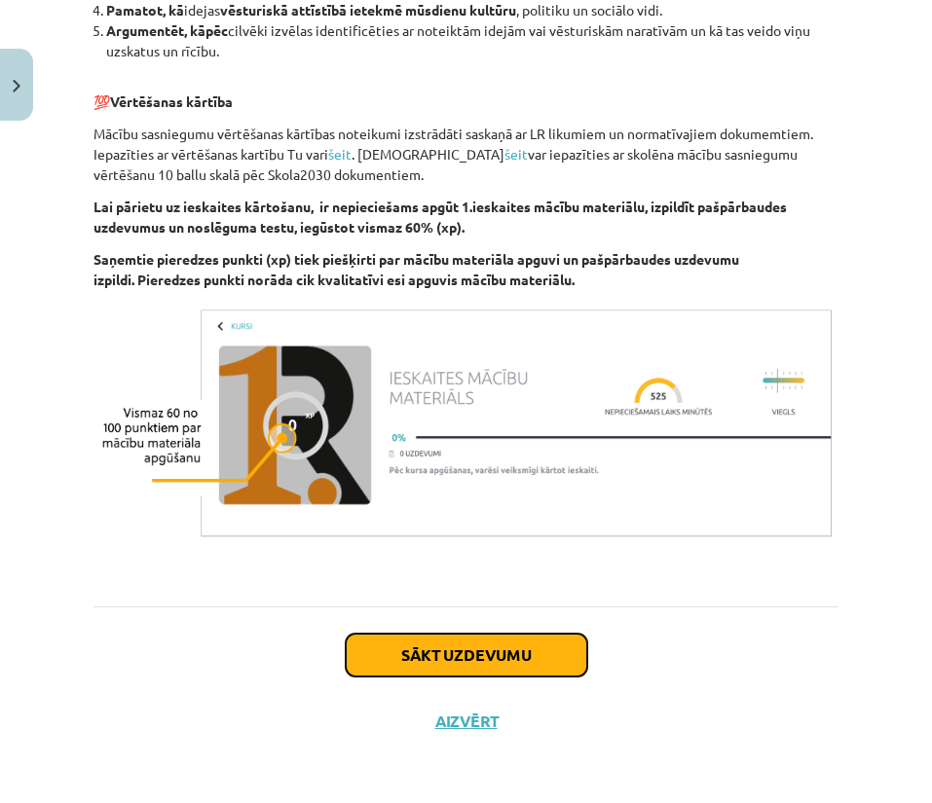
click at [465, 662] on button "Sākt uzdevumu" at bounding box center [466, 655] width 241 height 43
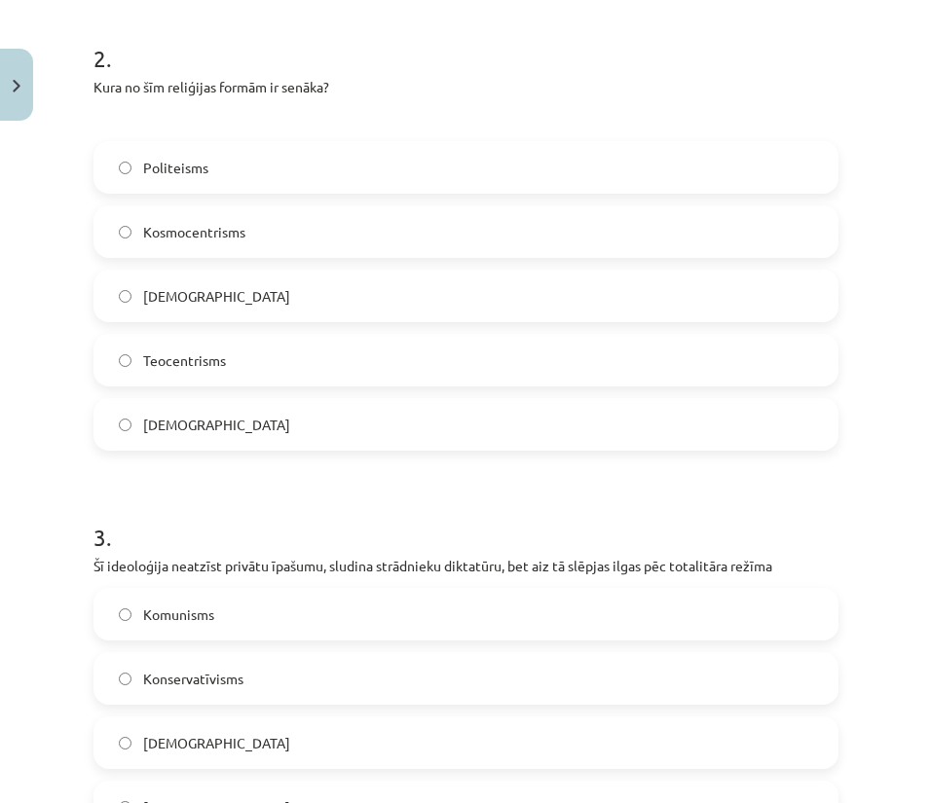
scroll to position [951, 0]
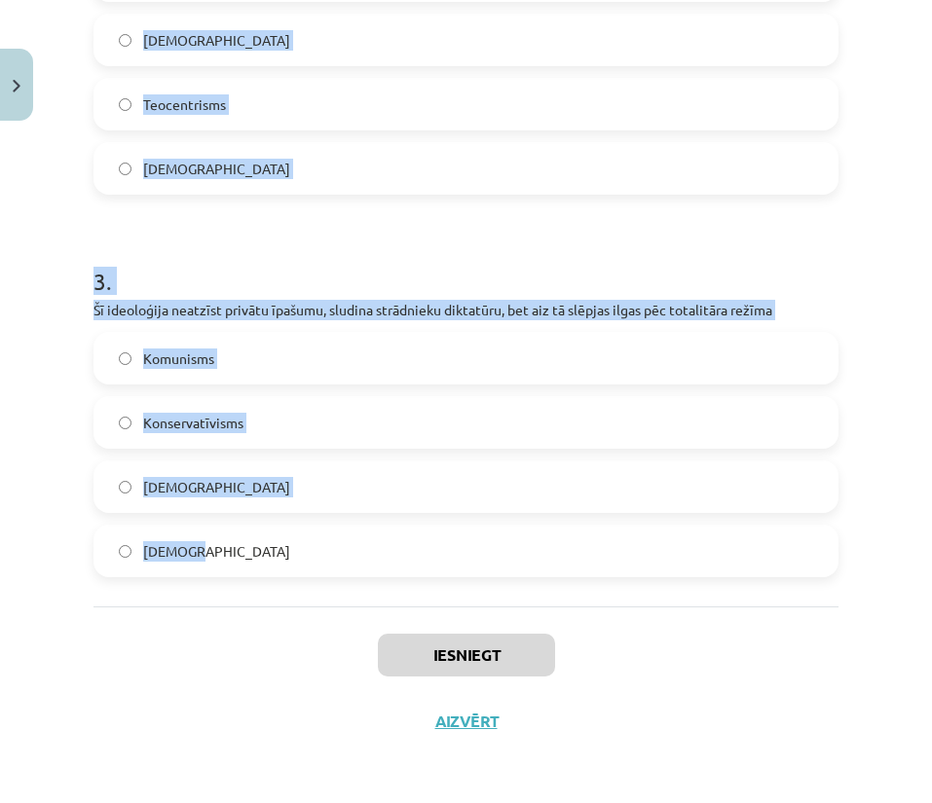
drag, startPoint x: 85, startPoint y: 236, endPoint x: 651, endPoint y: 559, distance: 652.3
click at [707, 642] on div "Iesniegt Aizvērt" at bounding box center [465, 675] width 745 height 136
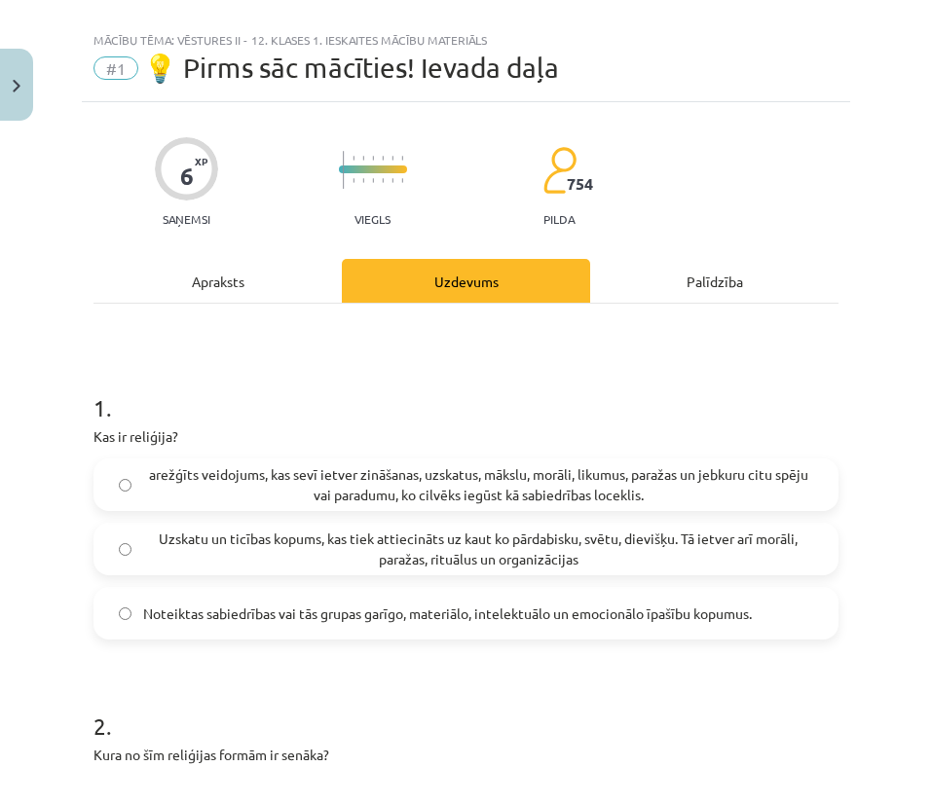
scroll to position [0, 0]
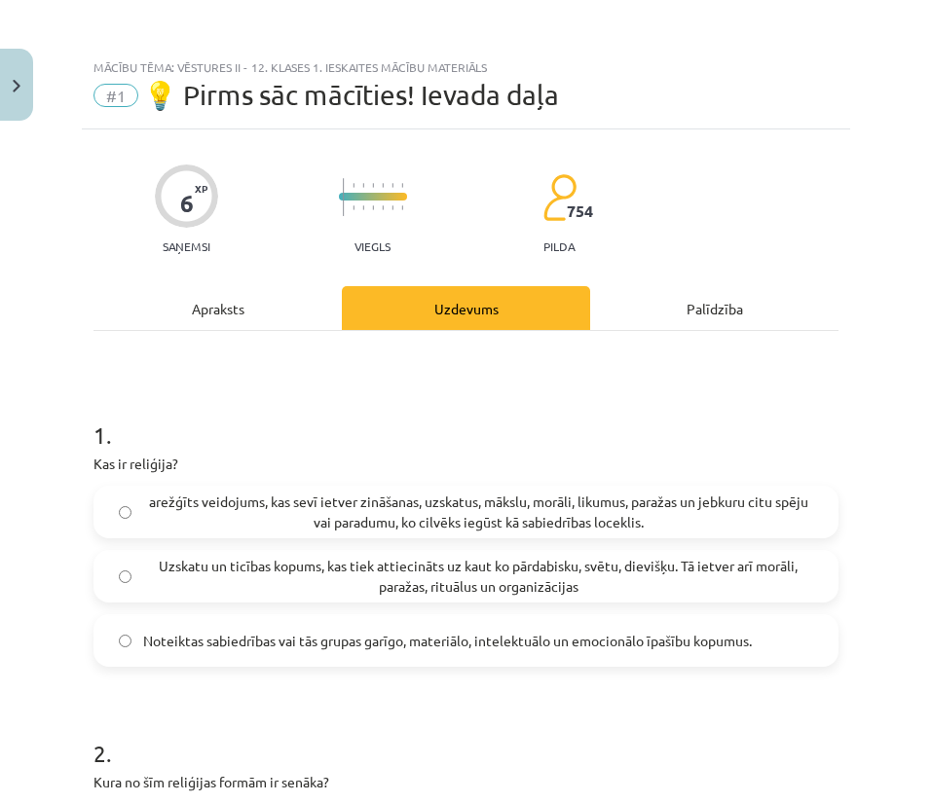
click at [362, 569] on span "Uzskatu un ticības kopums, kas tiek attiecināts uz kaut ko pārdabisku, svētu, d…" at bounding box center [478, 576] width 670 height 41
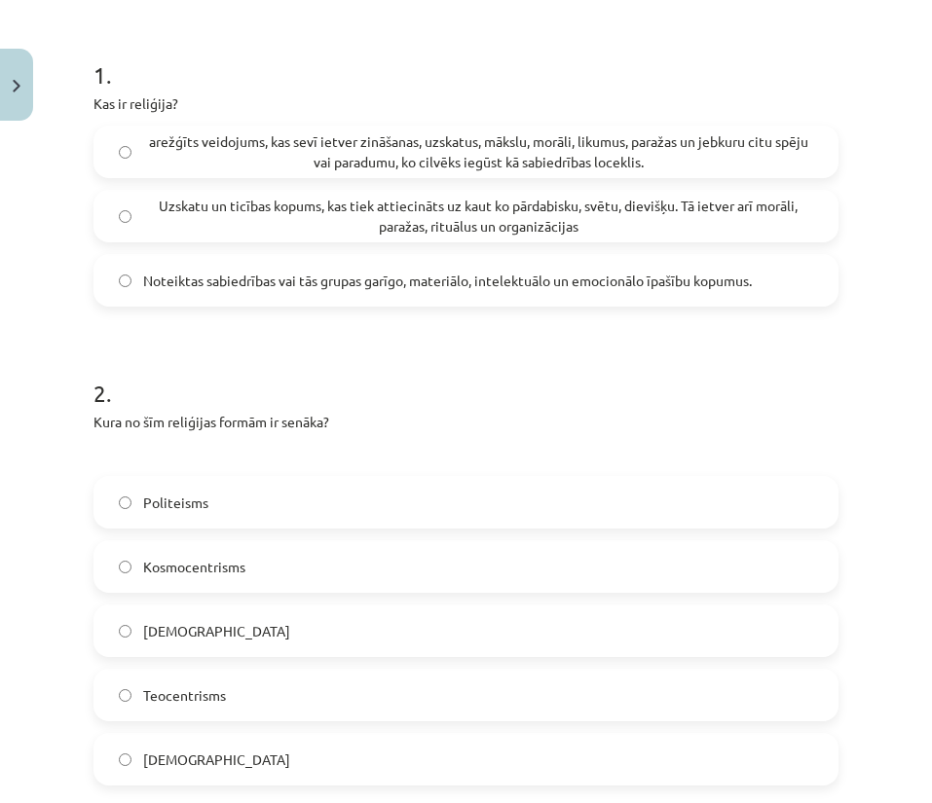
scroll to position [438, 0]
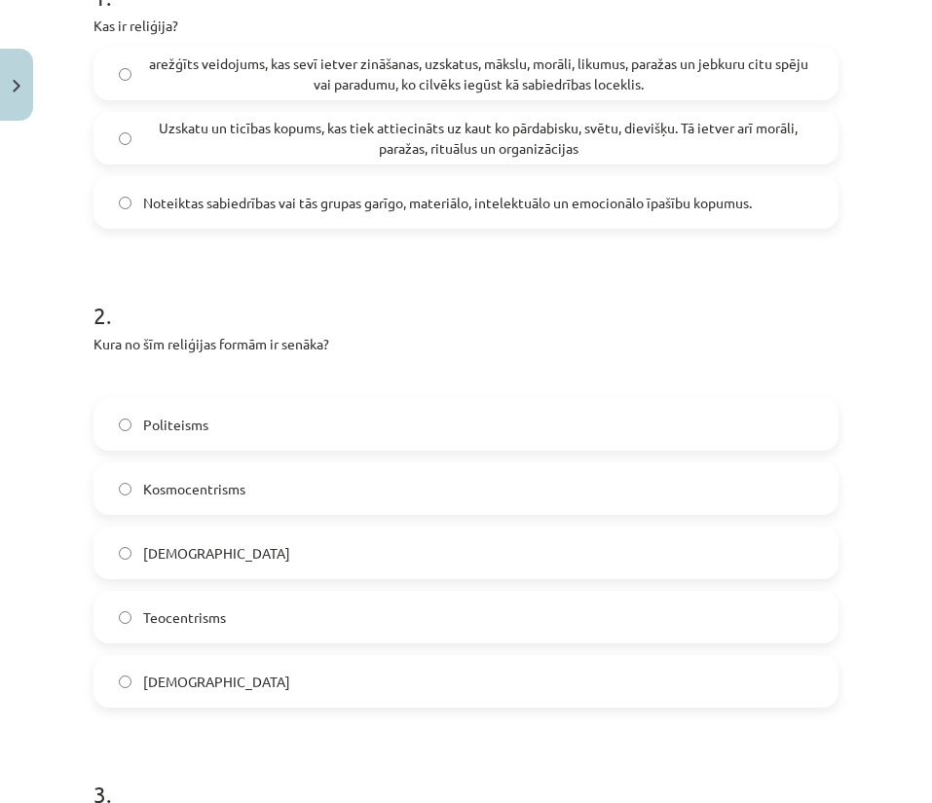
click at [223, 413] on label "Politeisms" at bounding box center [465, 424] width 741 height 49
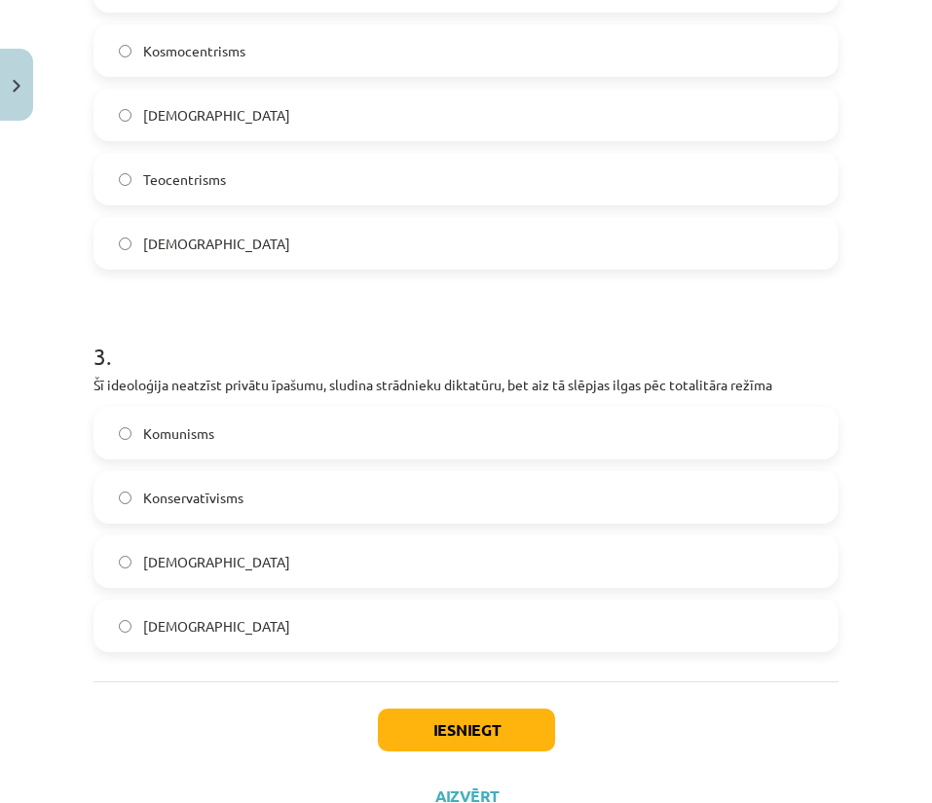
click at [220, 431] on label "Komunisms" at bounding box center [465, 433] width 741 height 49
click at [458, 726] on button "Iesniegt" at bounding box center [466, 730] width 177 height 43
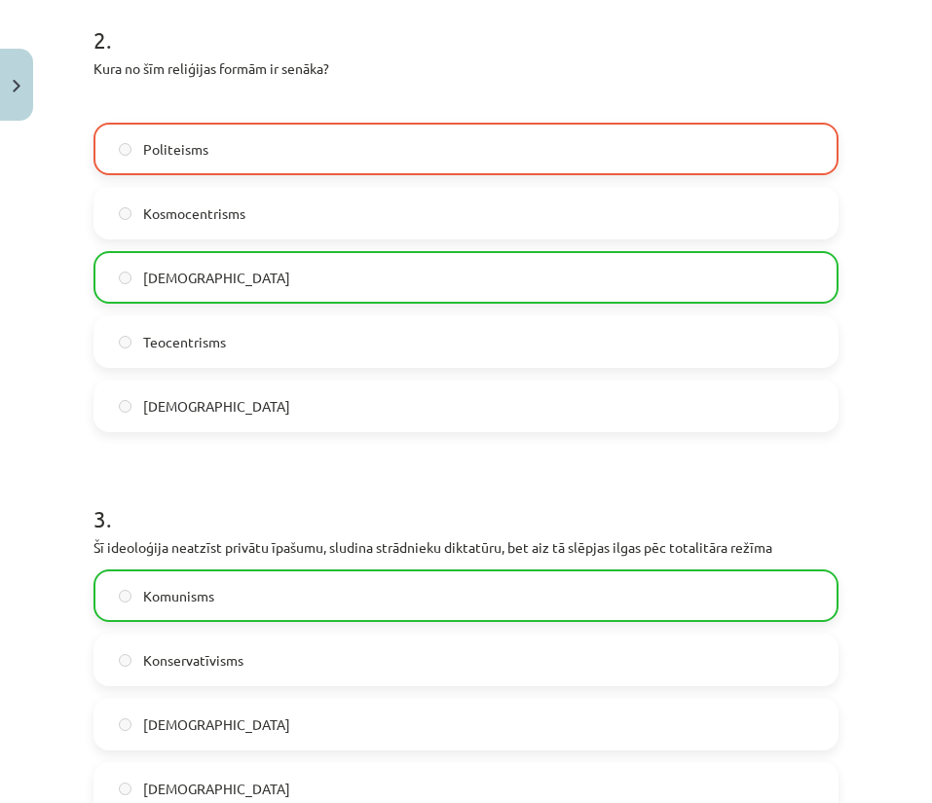
scroll to position [1014, 0]
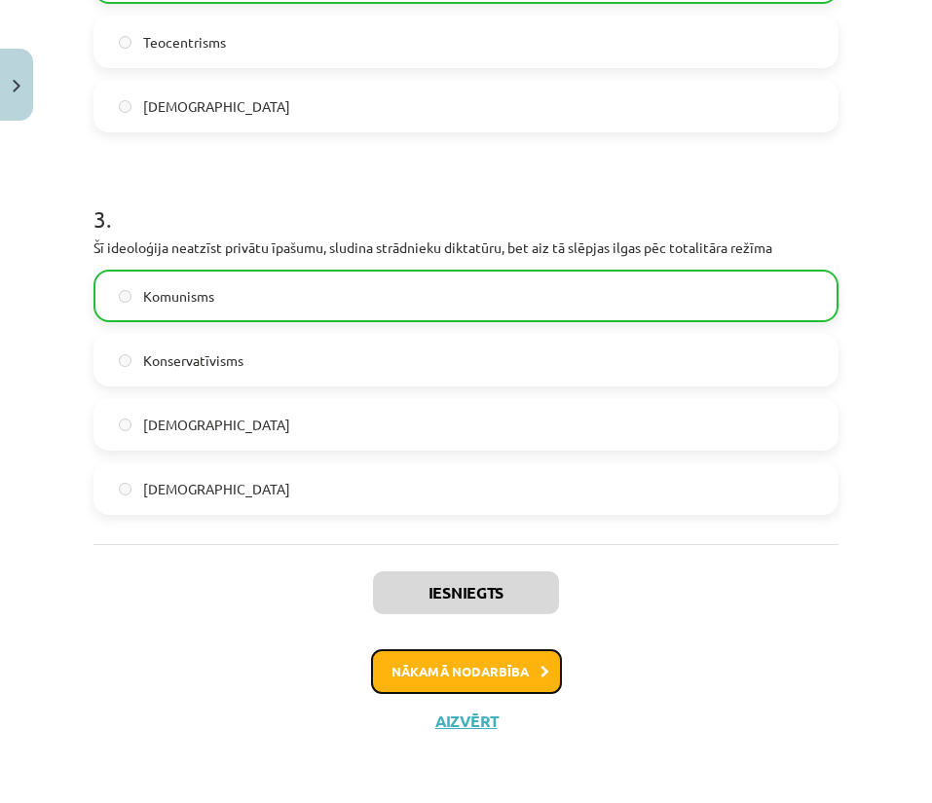
click at [462, 668] on button "Nākamā nodarbība" at bounding box center [466, 671] width 191 height 45
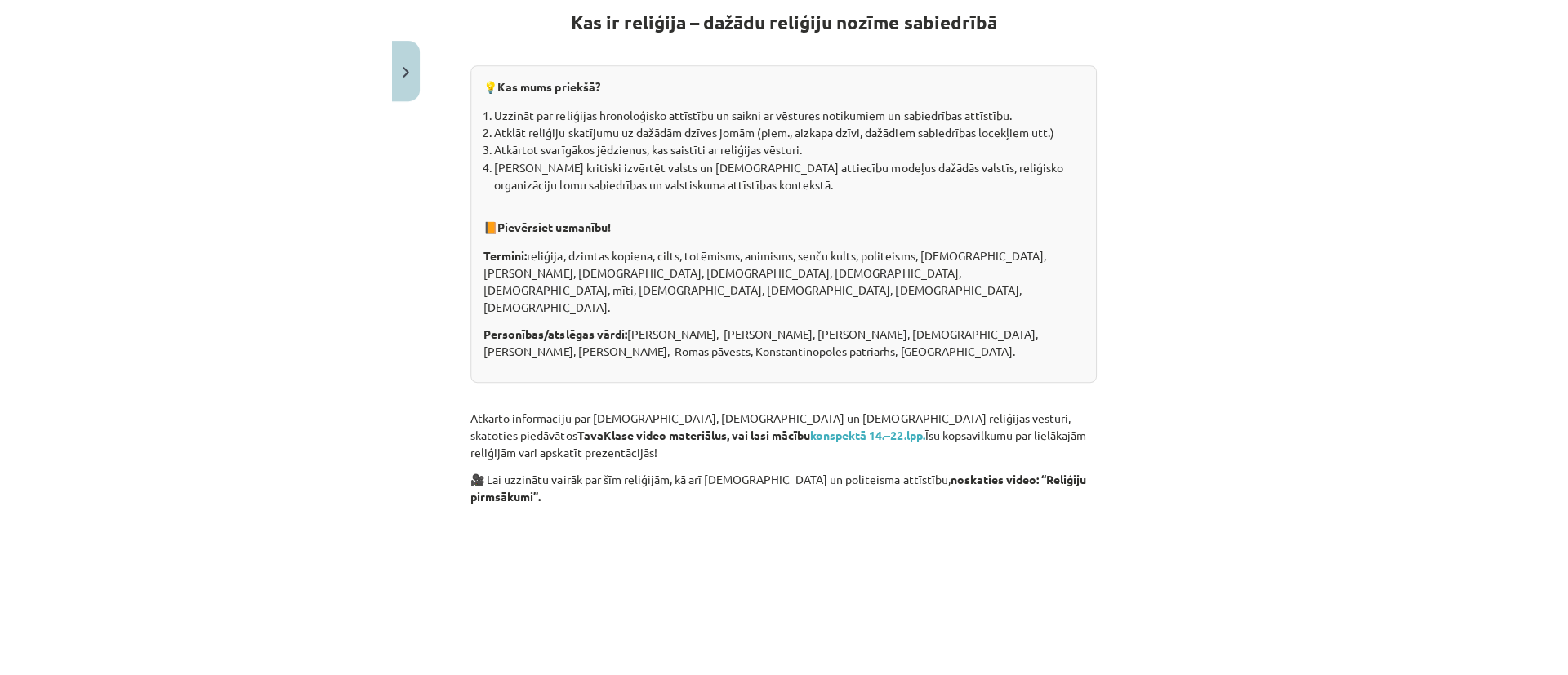
scroll to position [335, 0]
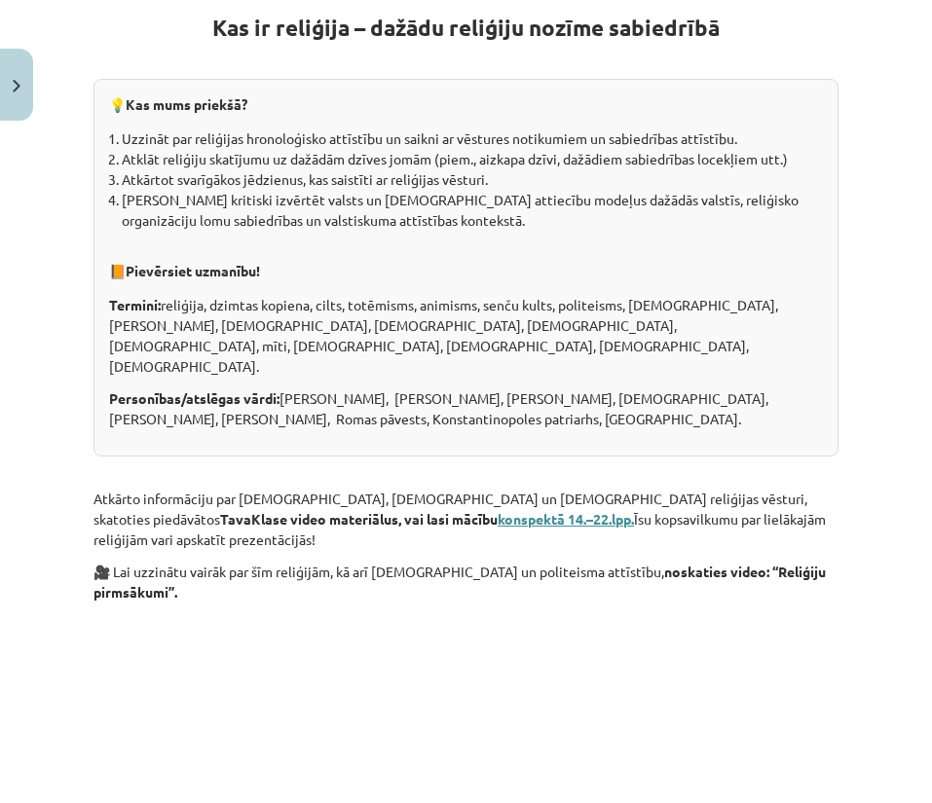
click at [498, 510] on b "konspektā 14.–22.lpp." at bounding box center [566, 519] width 136 height 18
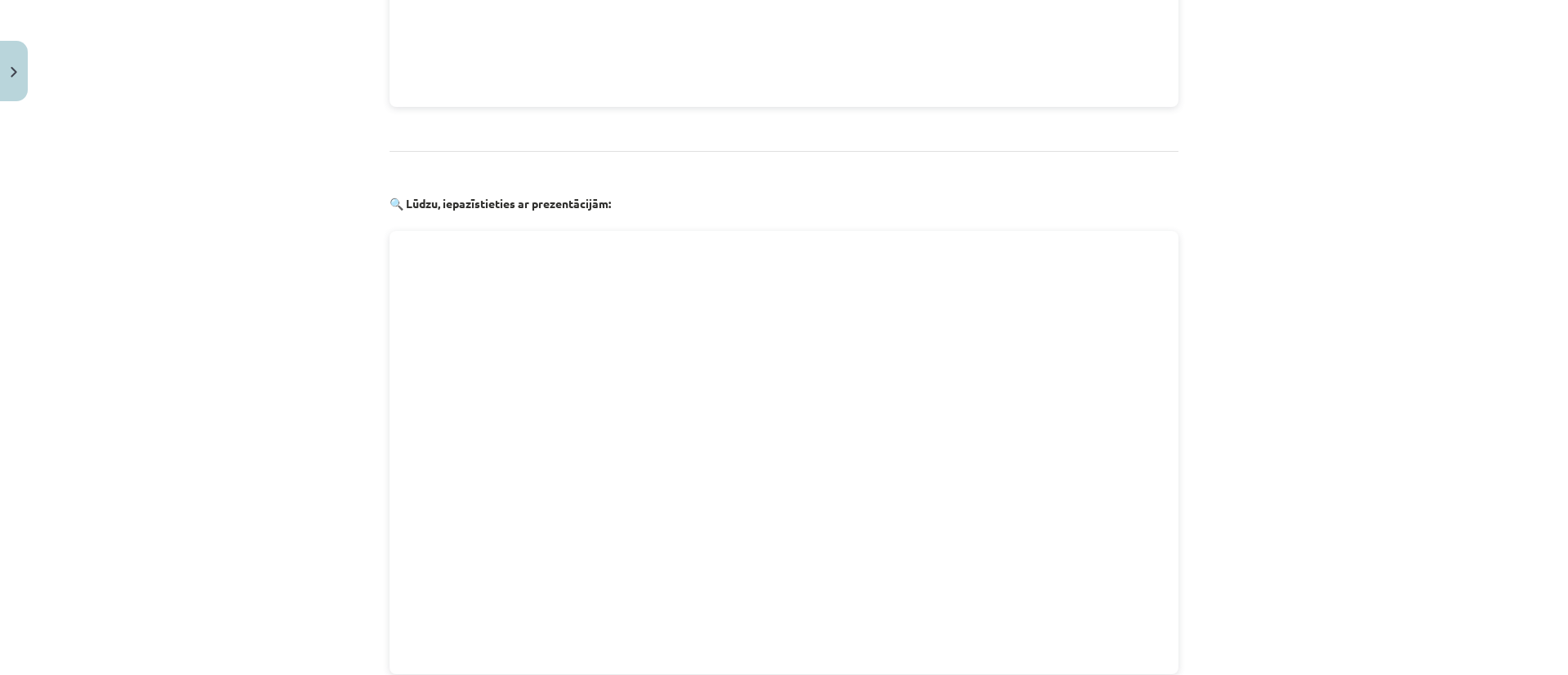
scroll to position [1805, 0]
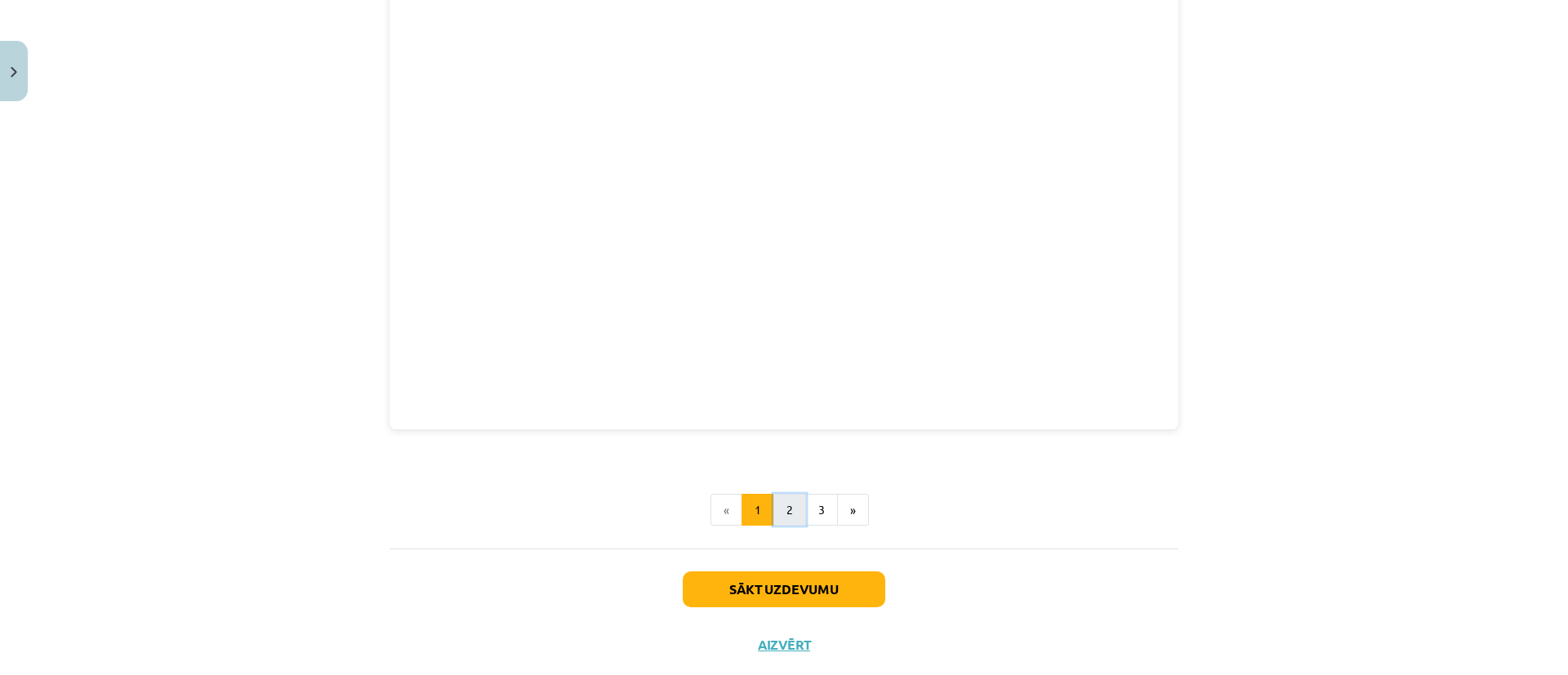
click at [781, 502] on button "2" at bounding box center [789, 510] width 33 height 33
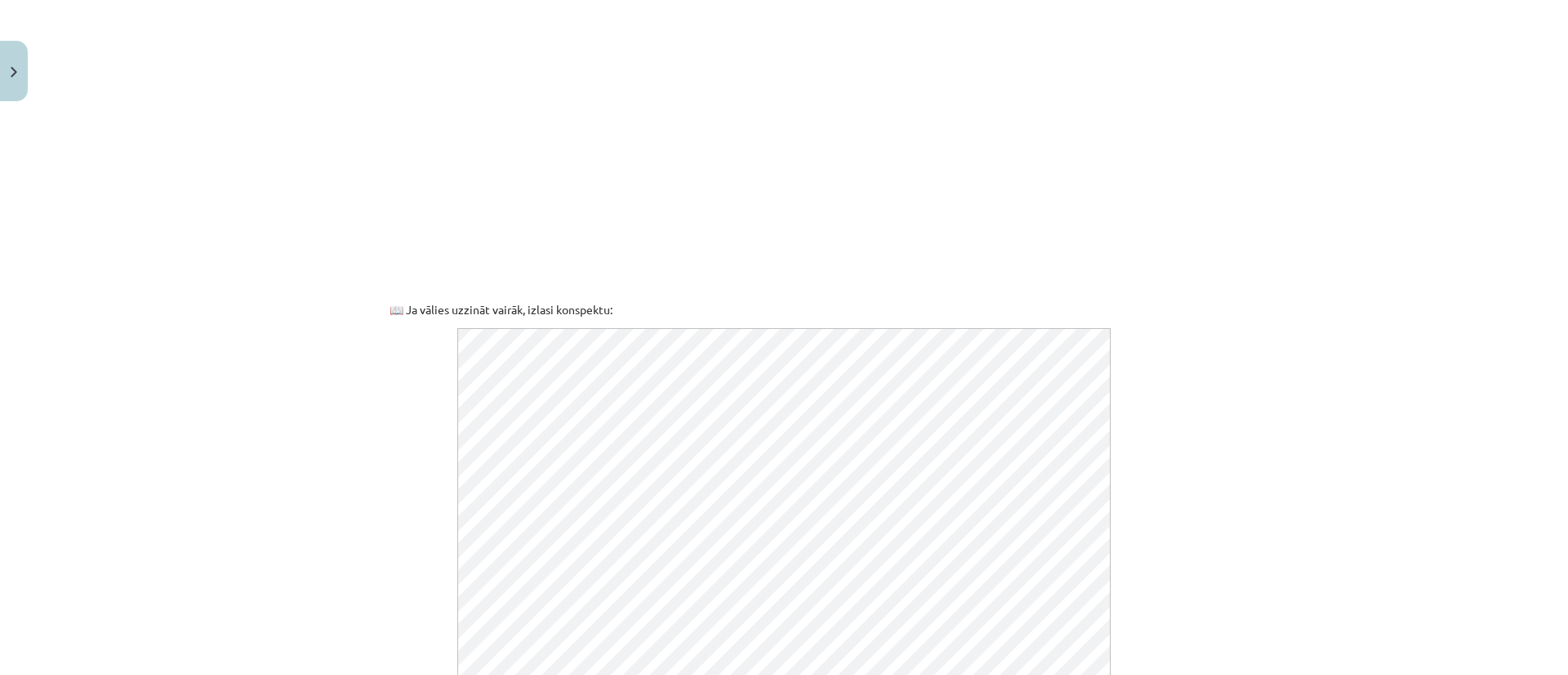
scroll to position [537, 0]
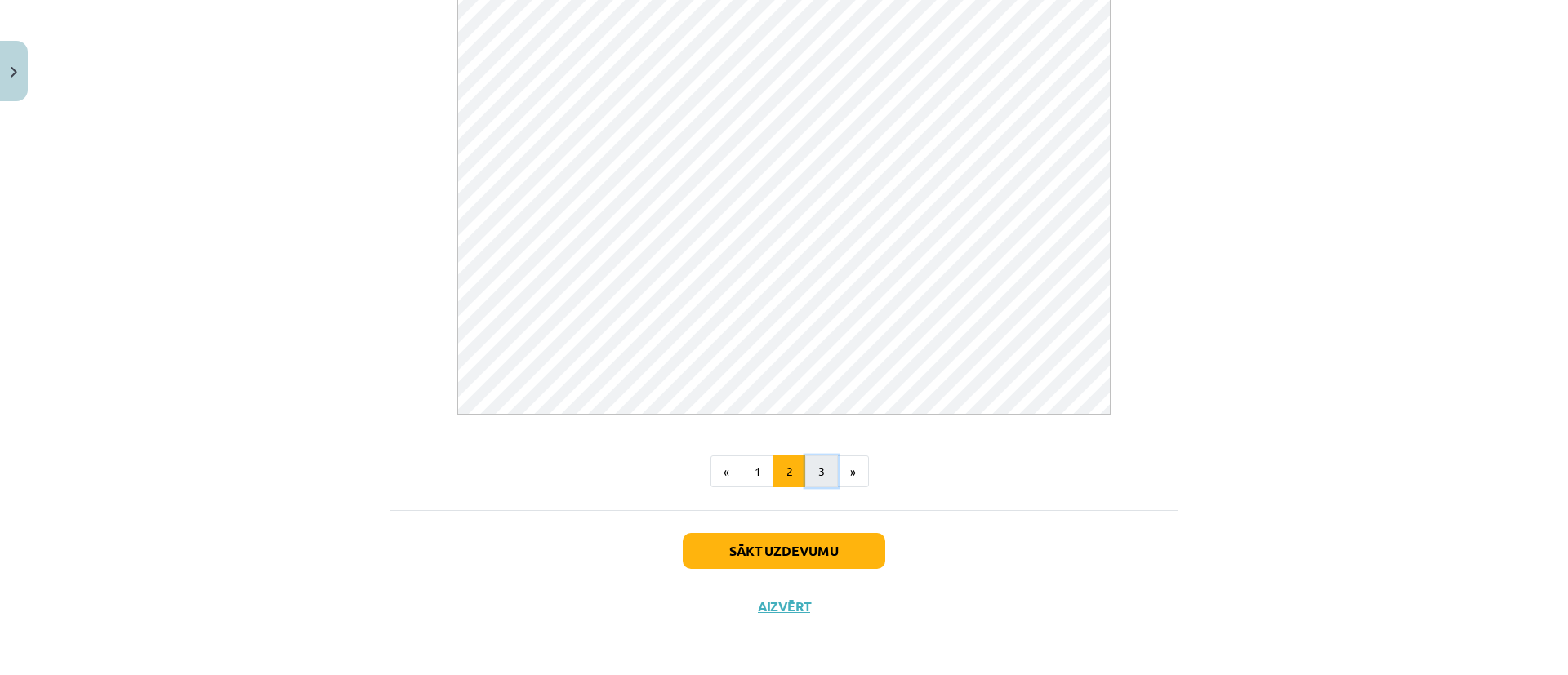
click at [781, 464] on button "3" at bounding box center [821, 471] width 33 height 33
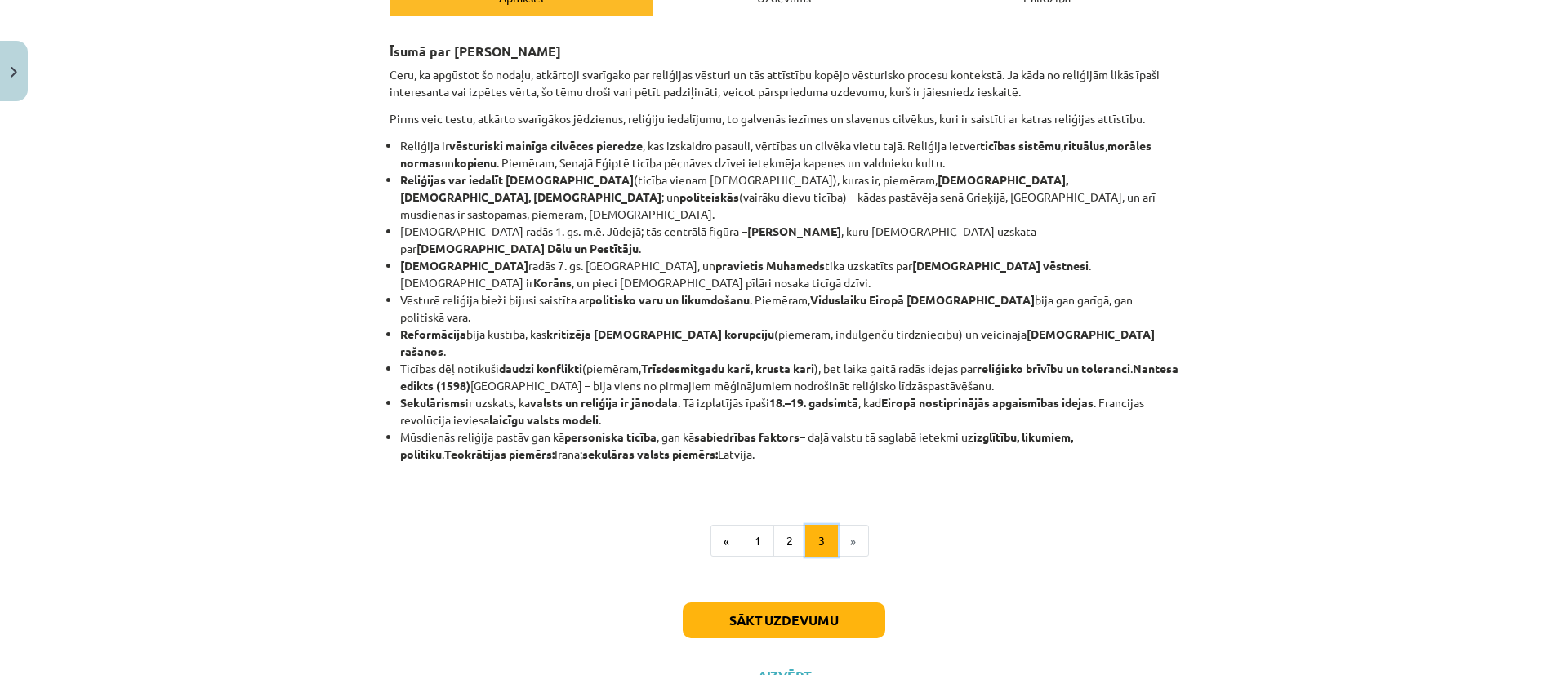
scroll to position [139, 0]
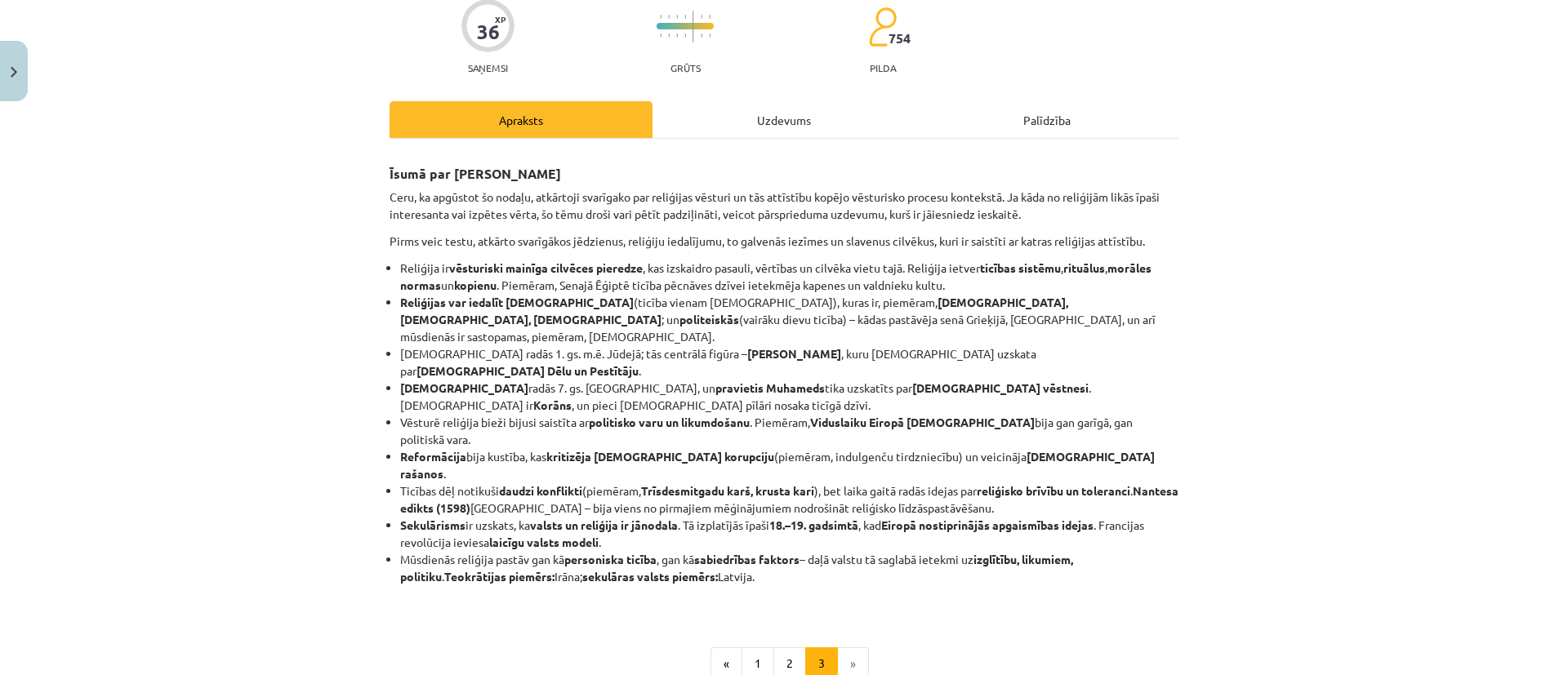
click at [781, 647] on li "»" at bounding box center [853, 663] width 31 height 33
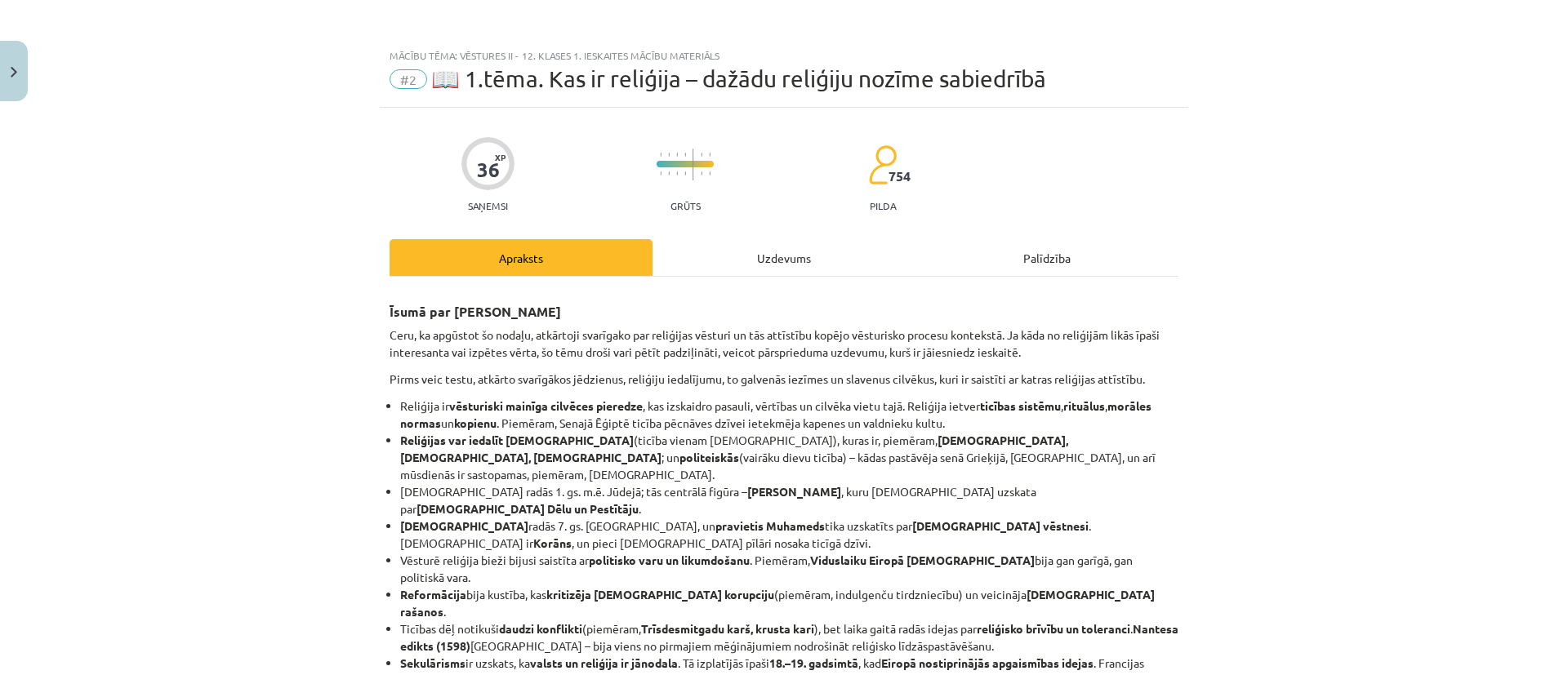
scroll to position [0, 0]
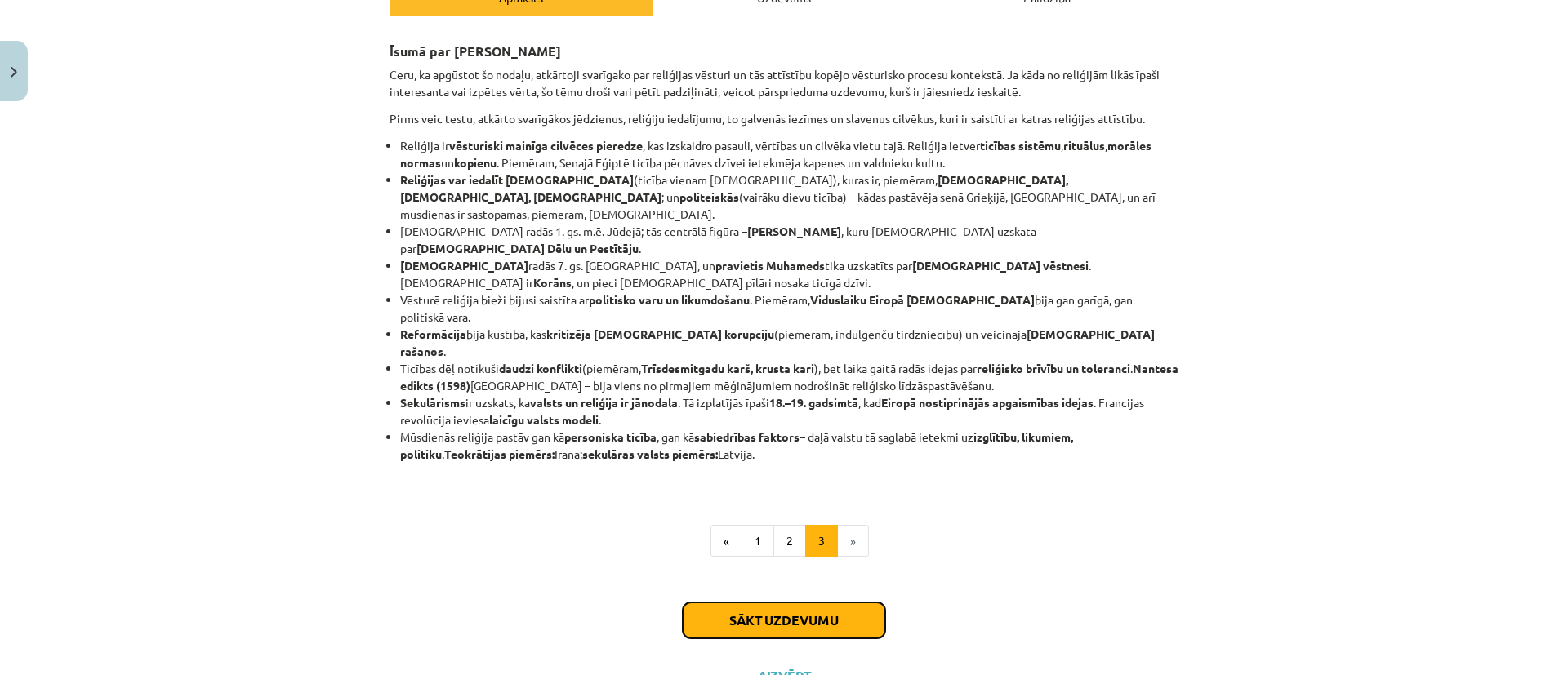
click at [781, 603] on button "Sākt uzdevumu" at bounding box center [784, 620] width 202 height 36
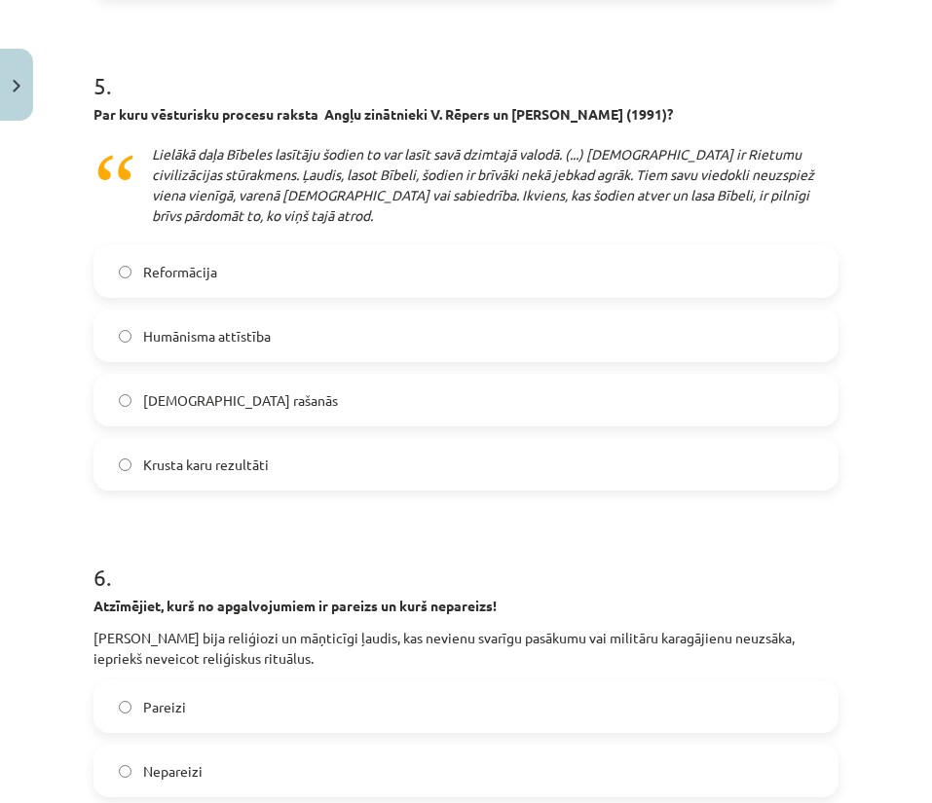
scroll to position [2283, 0]
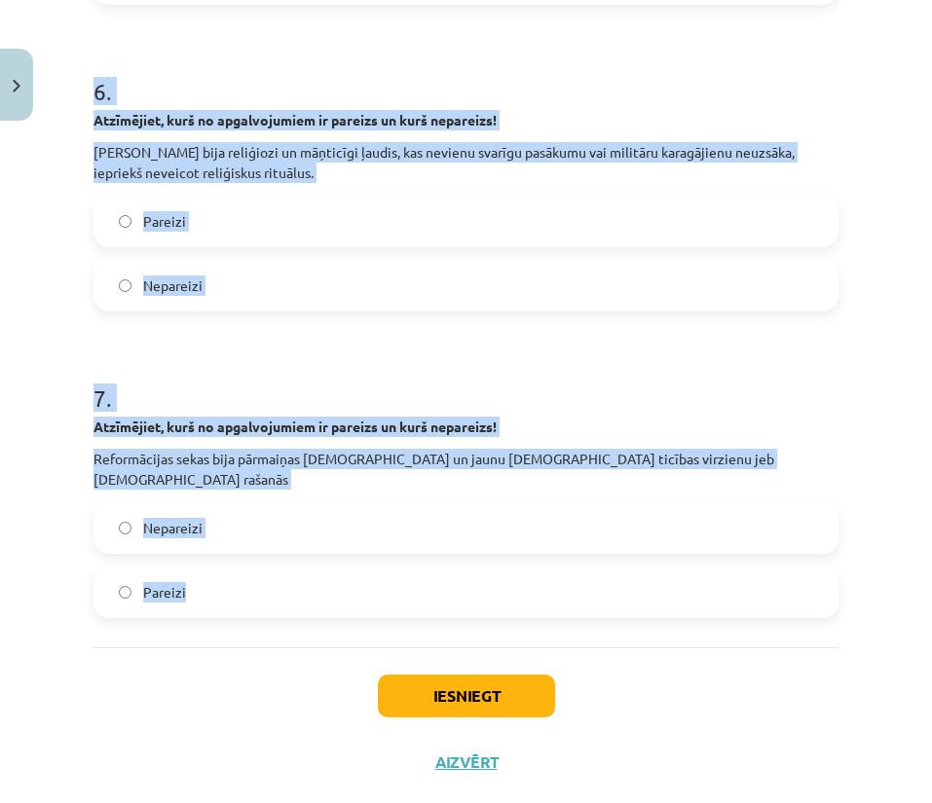
drag, startPoint x: 220, startPoint y: 540, endPoint x: 586, endPoint y: 558, distance: 366.5
click at [586, 558] on div "Mācību tēma: Vēstures ii - 12. klases 1. ieskaites mācību materiāls #2 📖 1.tēma…" at bounding box center [466, 401] width 932 height 803
click at [636, 360] on h1 "7 ." at bounding box center [465, 380] width 745 height 60
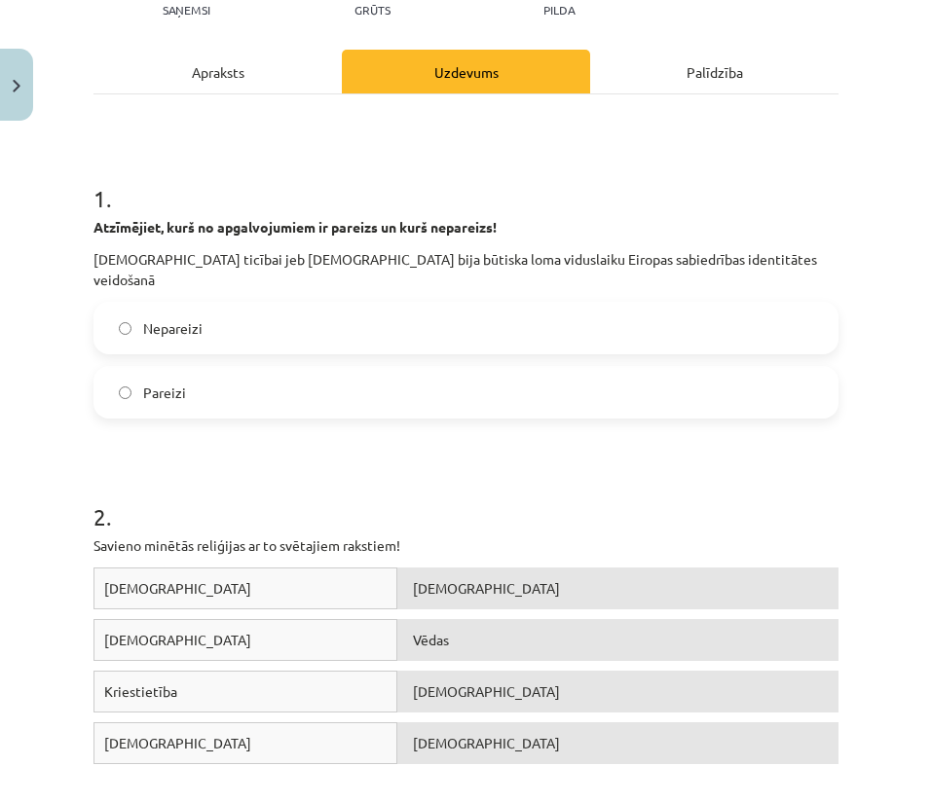
scroll to position [292, 0]
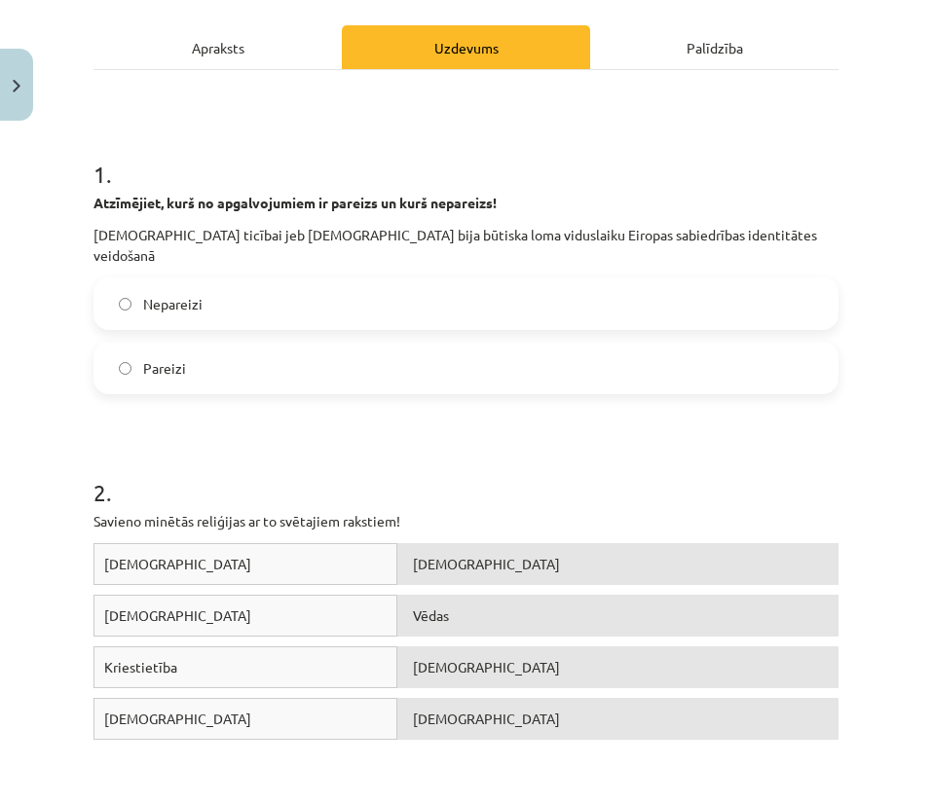
click at [240, 349] on label "Pareizi" at bounding box center [465, 368] width 741 height 49
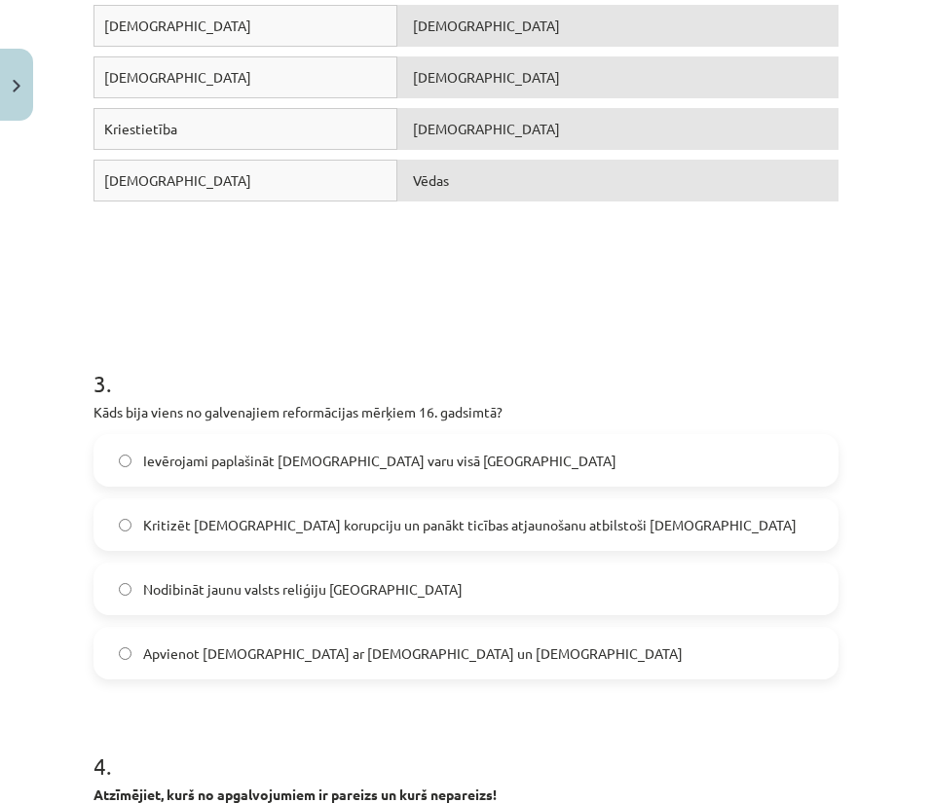
scroll to position [876, 0]
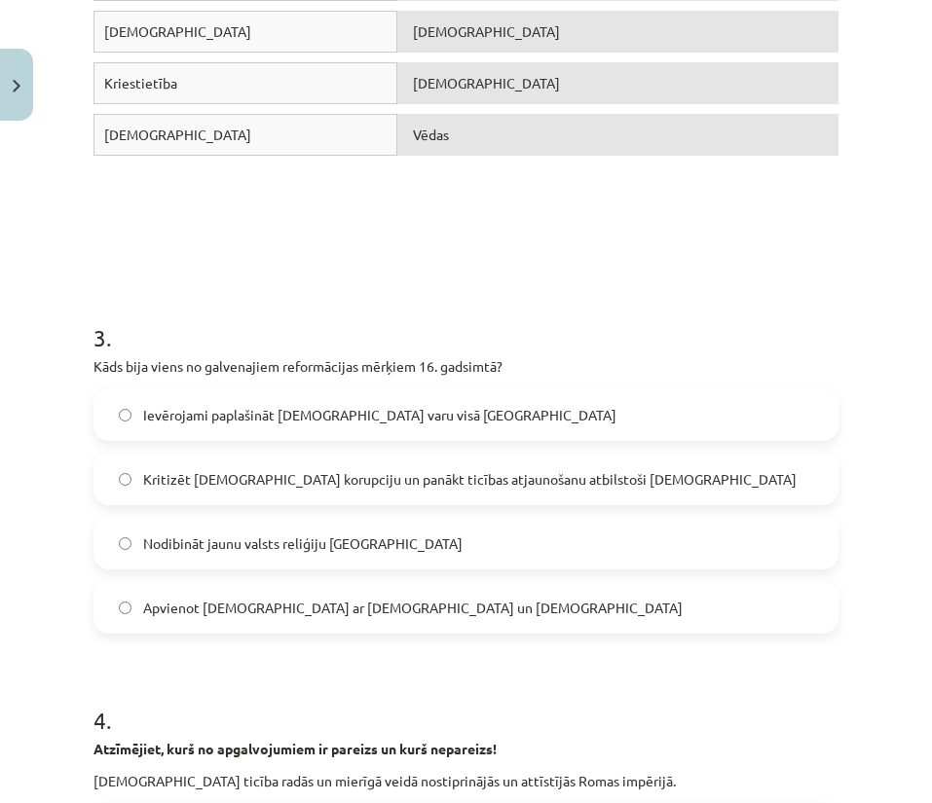
click at [319, 469] on span "Kritizēt katoļu baznīcas korupciju un panākt ticības atjaunošanu atbilstoši Bīb…" at bounding box center [469, 479] width 653 height 20
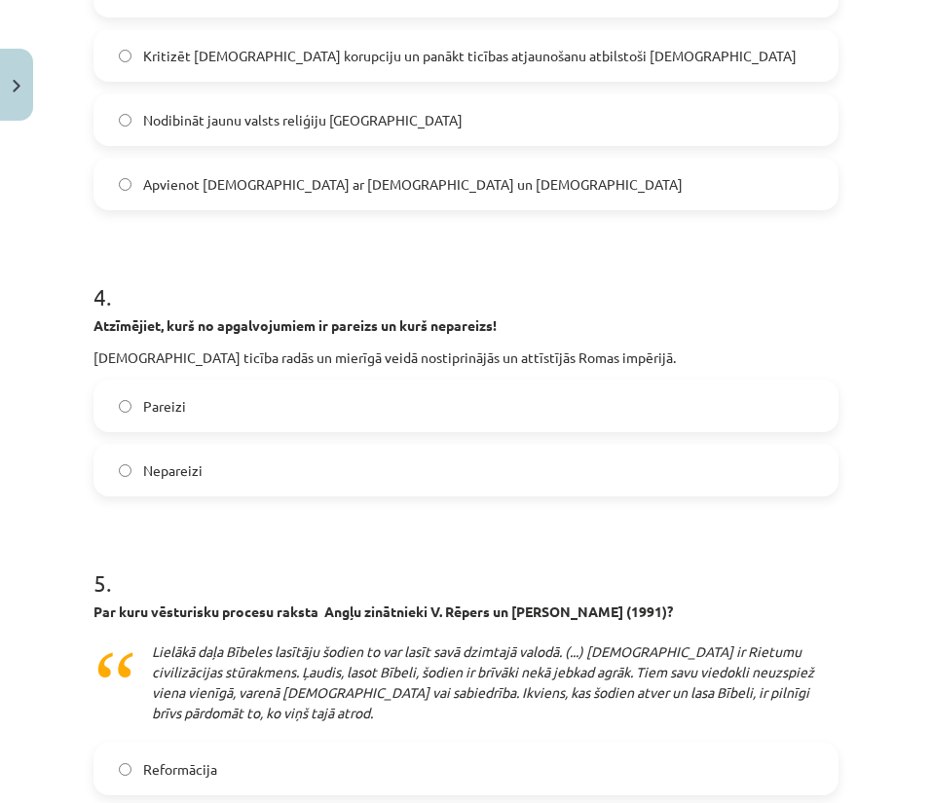
scroll to position [1460, 0]
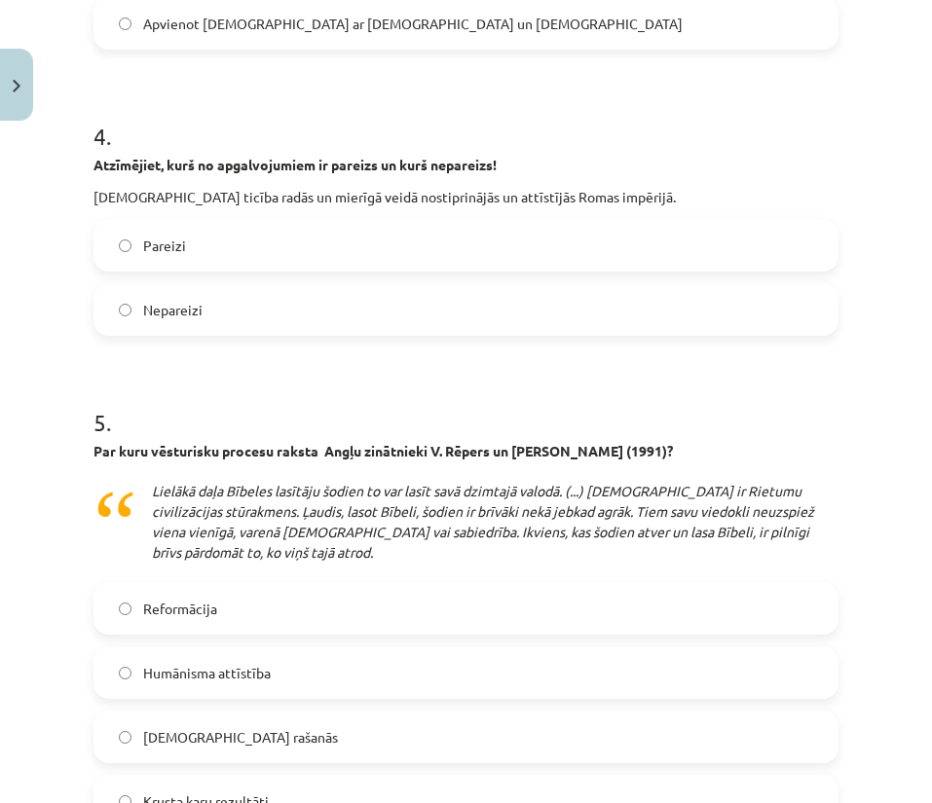
click at [302, 285] on label "Nepareizi" at bounding box center [465, 309] width 741 height 49
click at [274, 589] on label "Reformācija" at bounding box center [465, 608] width 741 height 49
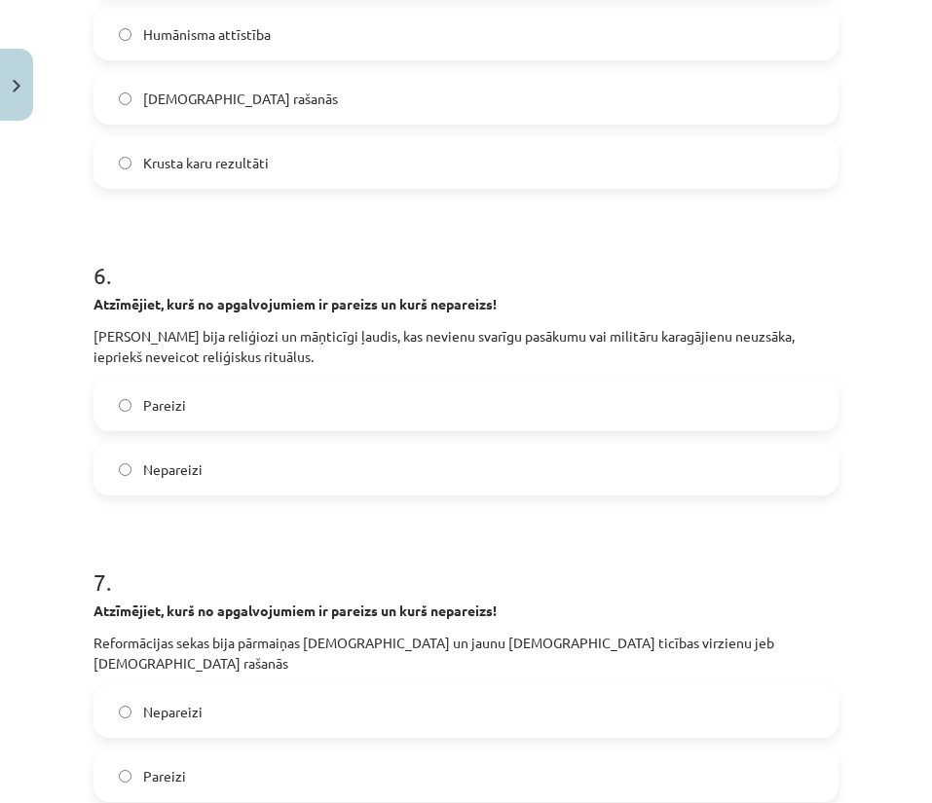
scroll to position [2191, 0]
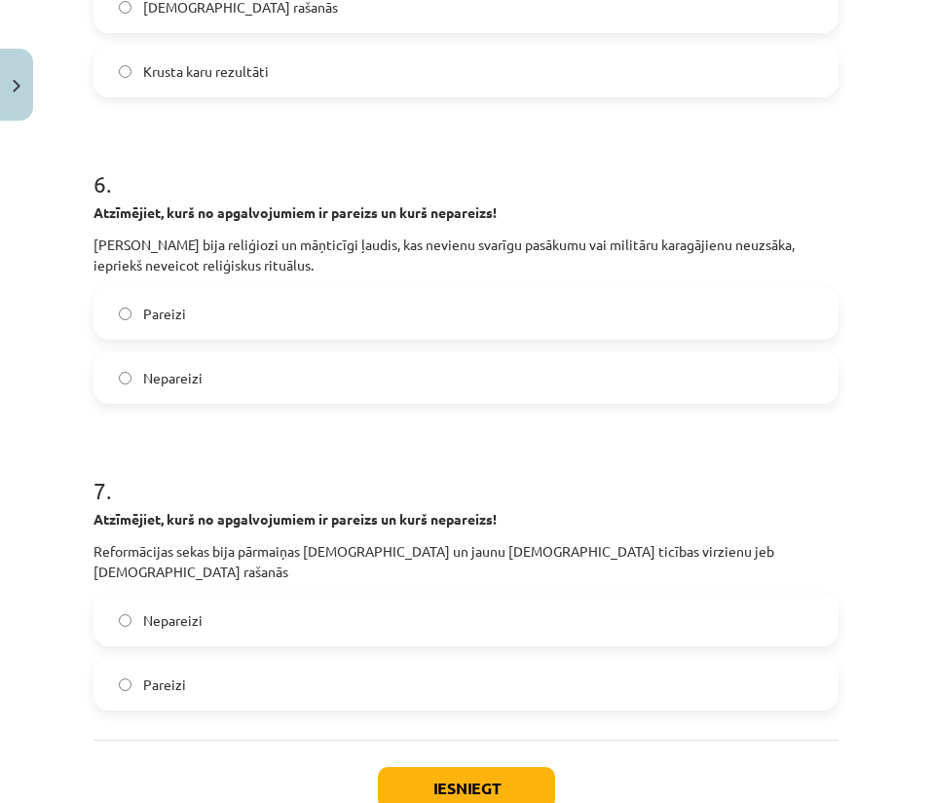
click at [360, 289] on label "Pareizi" at bounding box center [465, 313] width 741 height 49
click at [227, 660] on label "Pareizi" at bounding box center [465, 684] width 741 height 49
click at [460, 767] on button "Iesniegt" at bounding box center [466, 788] width 177 height 43
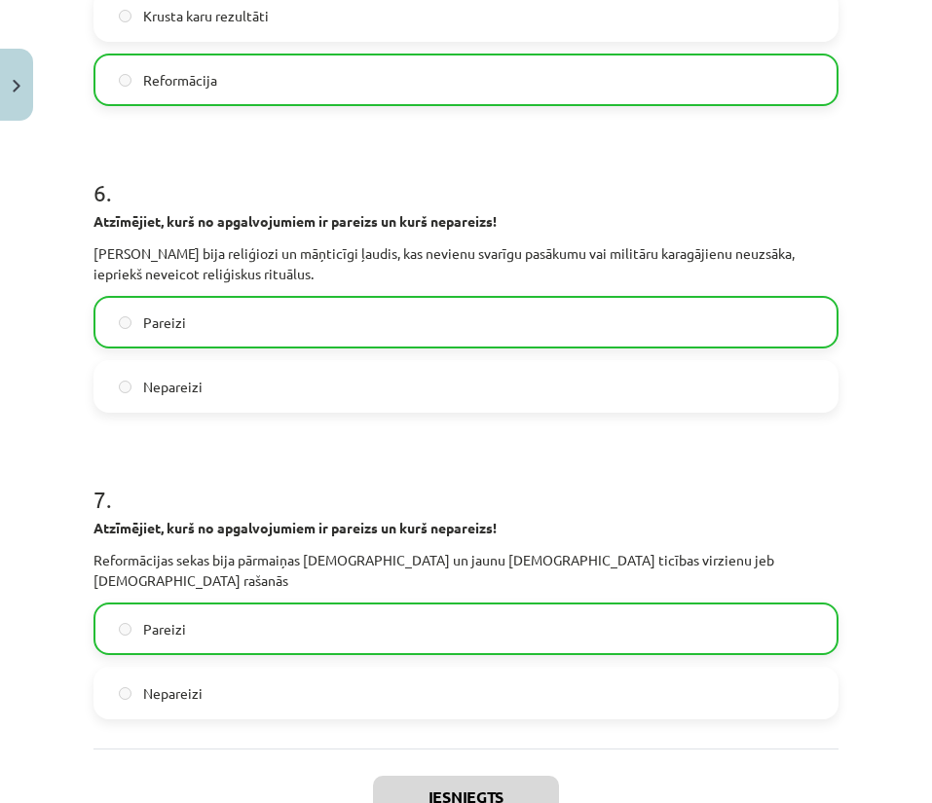
scroll to position [2345, 0]
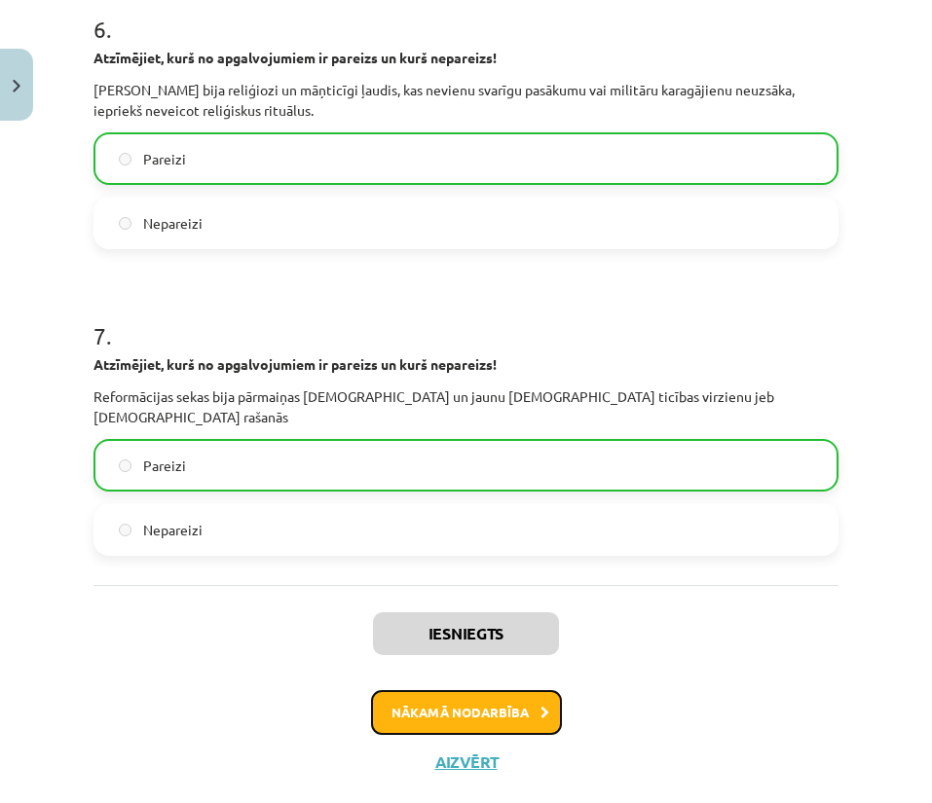
click at [434, 690] on button "Nākamā nodarbība" at bounding box center [466, 712] width 191 height 45
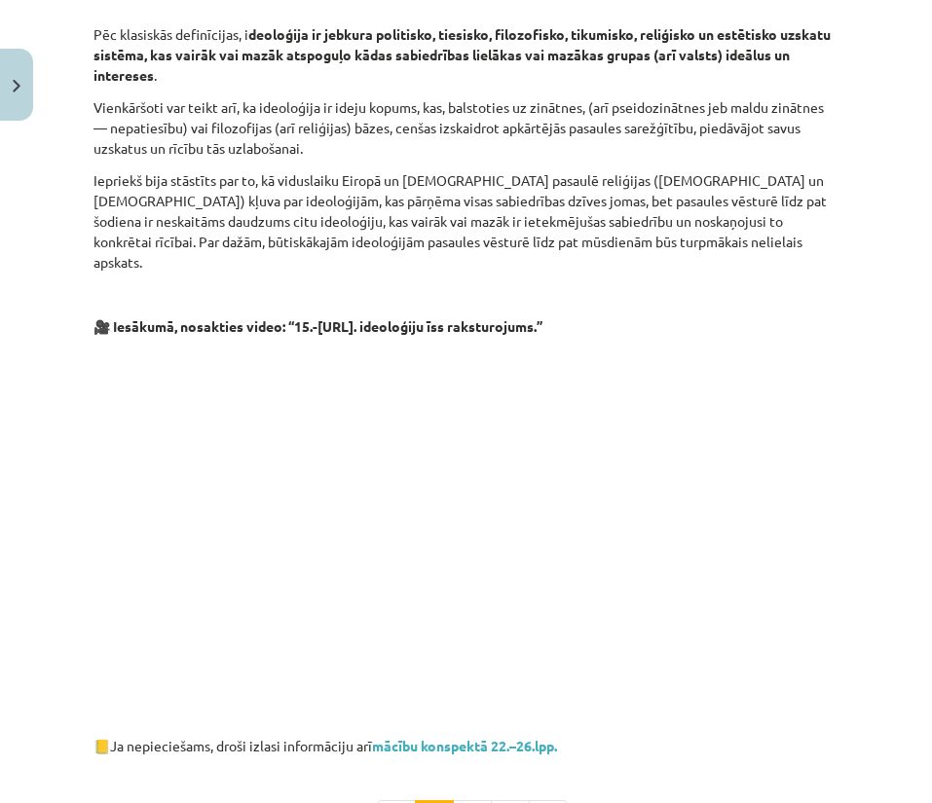
scroll to position [1018, 0]
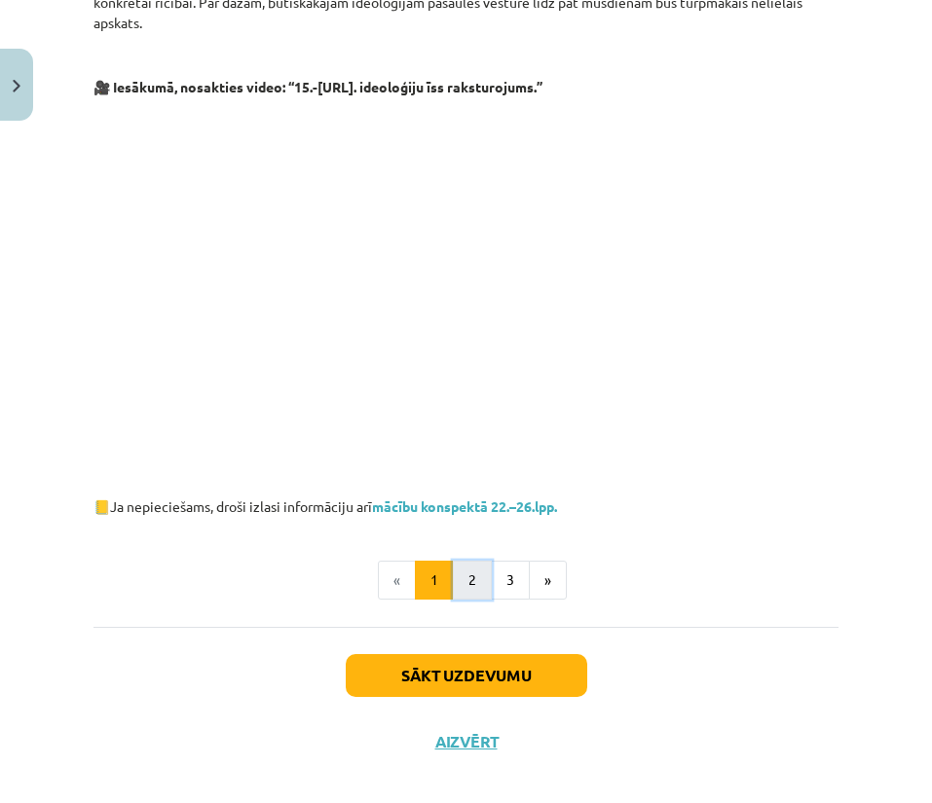
click at [466, 561] on button "2" at bounding box center [472, 580] width 39 height 39
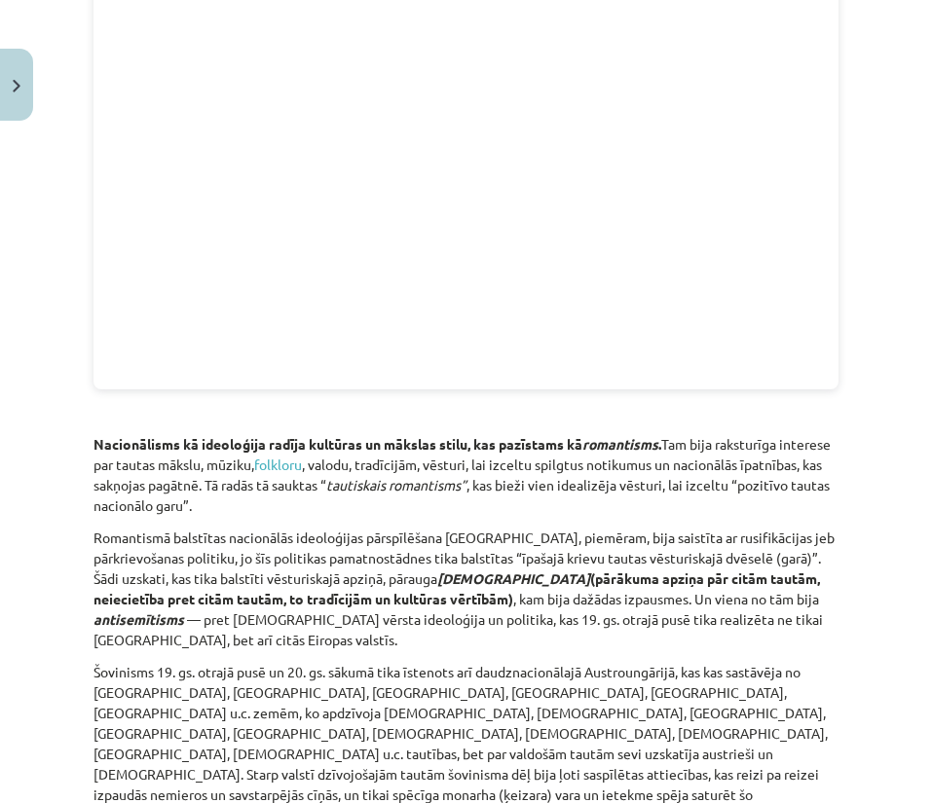
scroll to position [2751, 0]
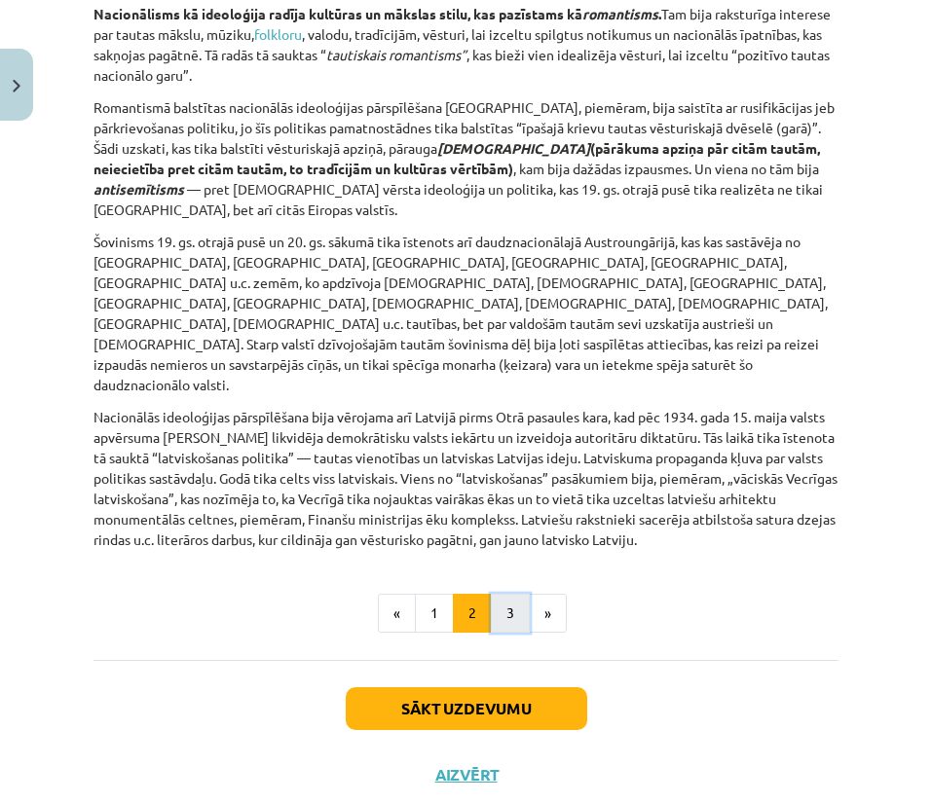
click at [500, 594] on button "3" at bounding box center [510, 613] width 39 height 39
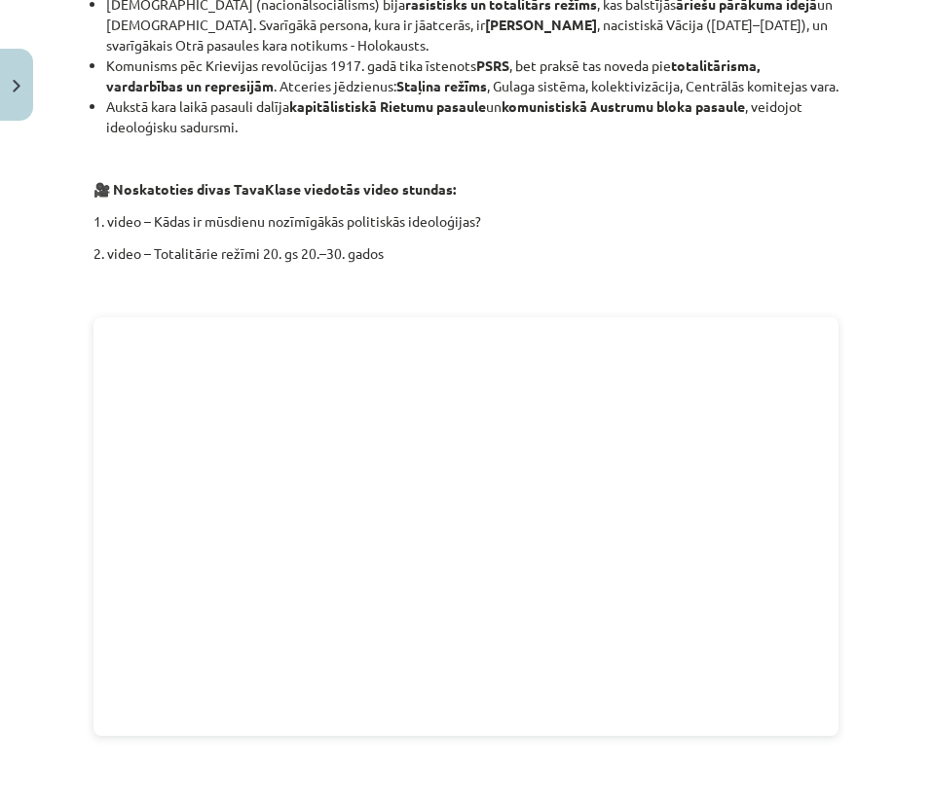
scroll to position [3134, 0]
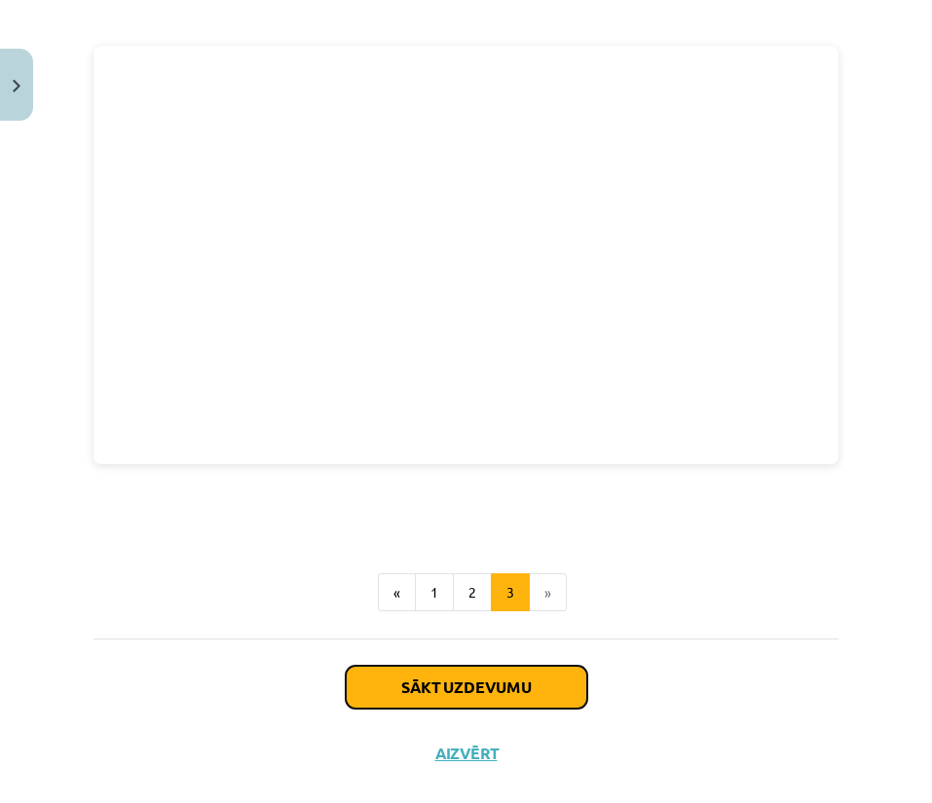
click at [482, 666] on button "Sākt uzdevumu" at bounding box center [466, 687] width 241 height 43
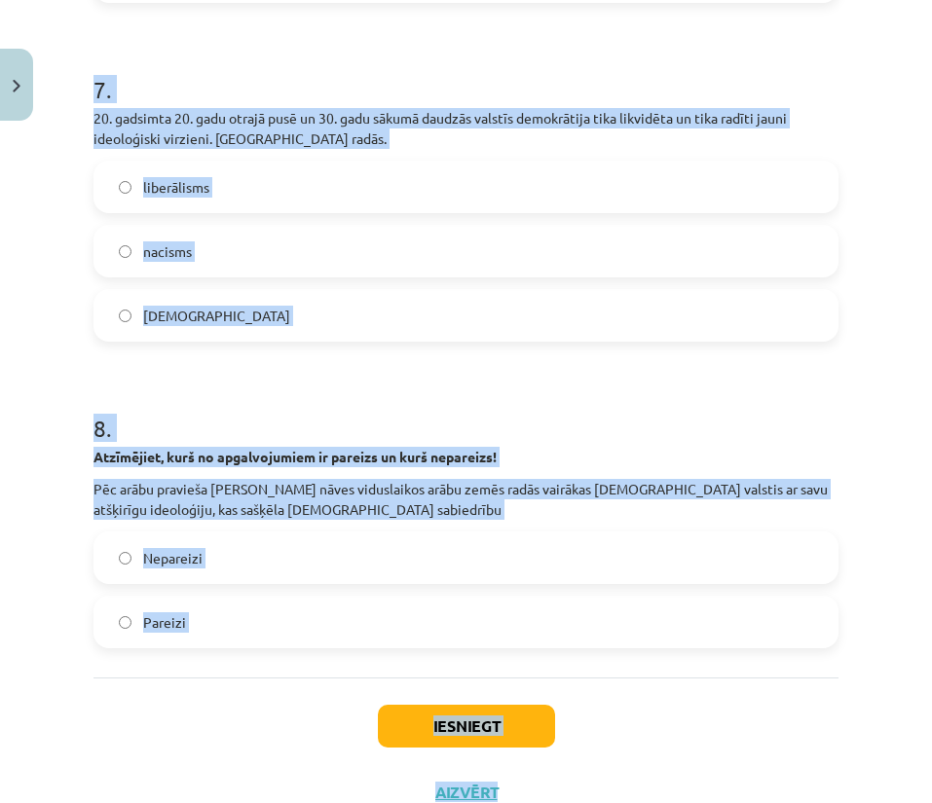
scroll to position [2775, 0]
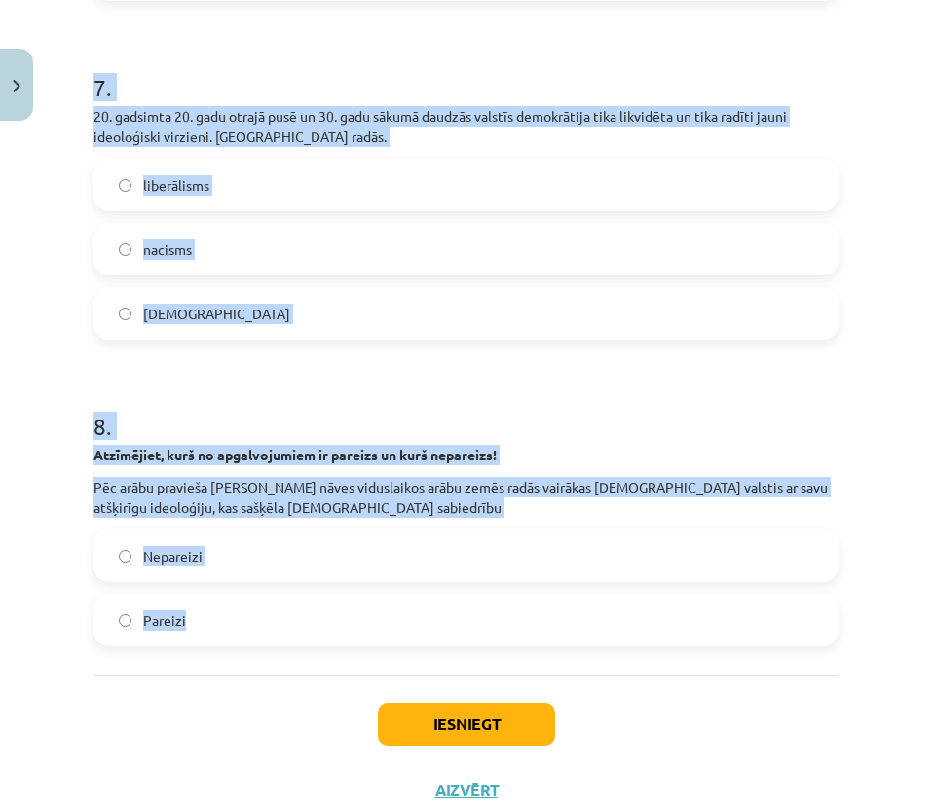
drag, startPoint x: 92, startPoint y: 412, endPoint x: 642, endPoint y: 624, distance: 589.6
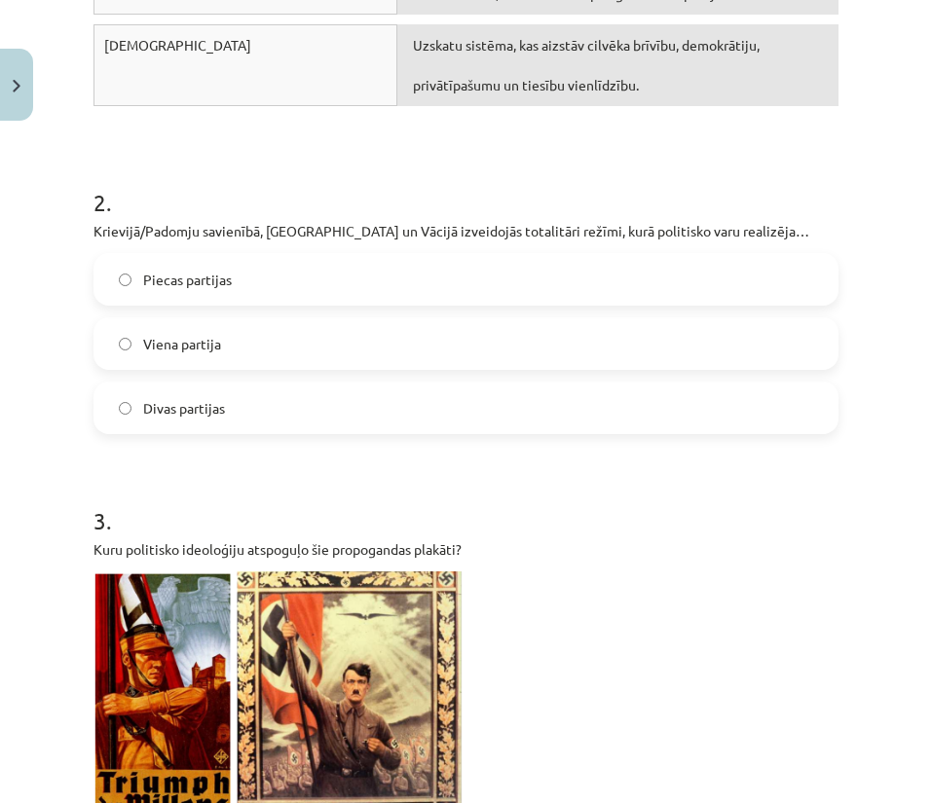
scroll to position [876, 0]
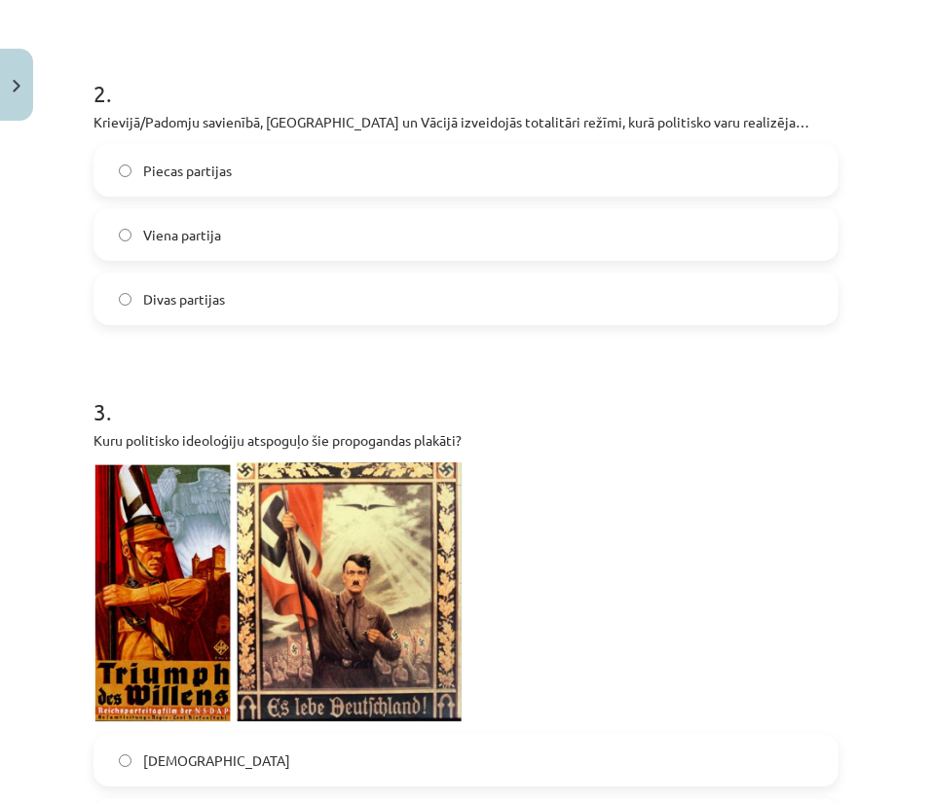
click at [295, 239] on label "Viena partija" at bounding box center [465, 234] width 741 height 49
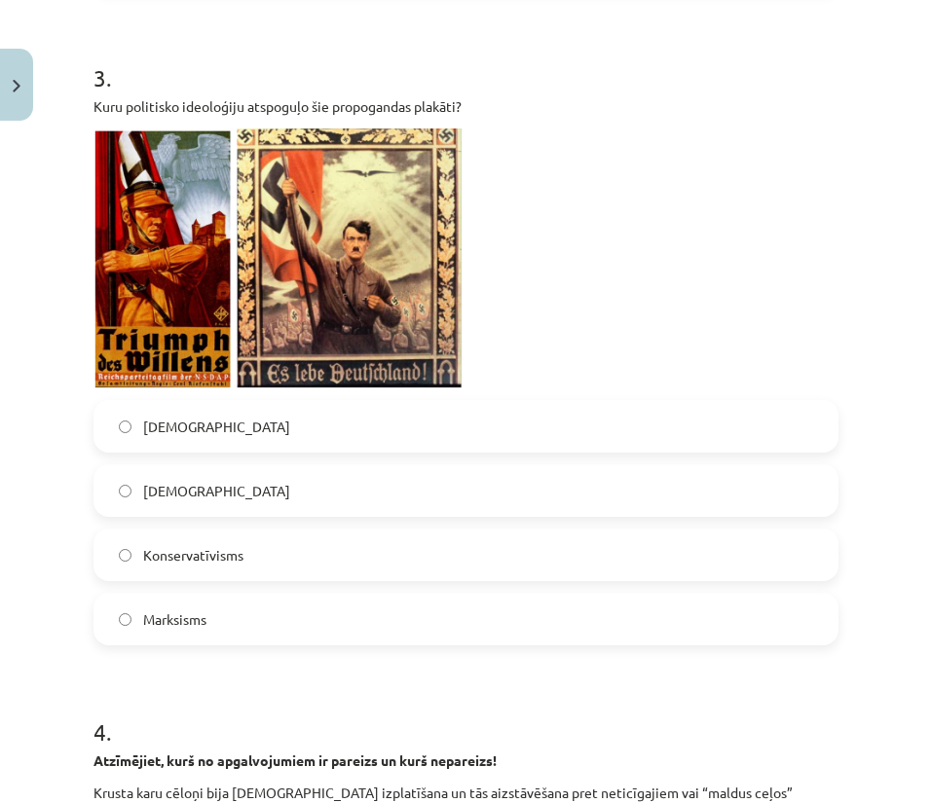
scroll to position [1168, 0]
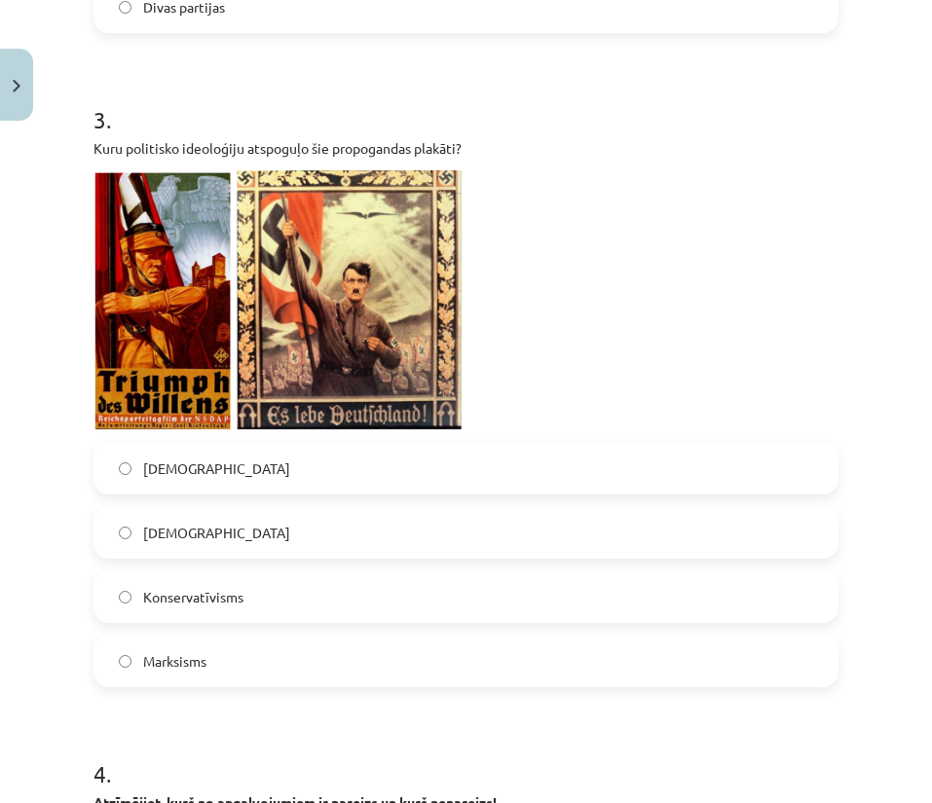
click at [404, 464] on label "Nacisms" at bounding box center [465, 468] width 741 height 49
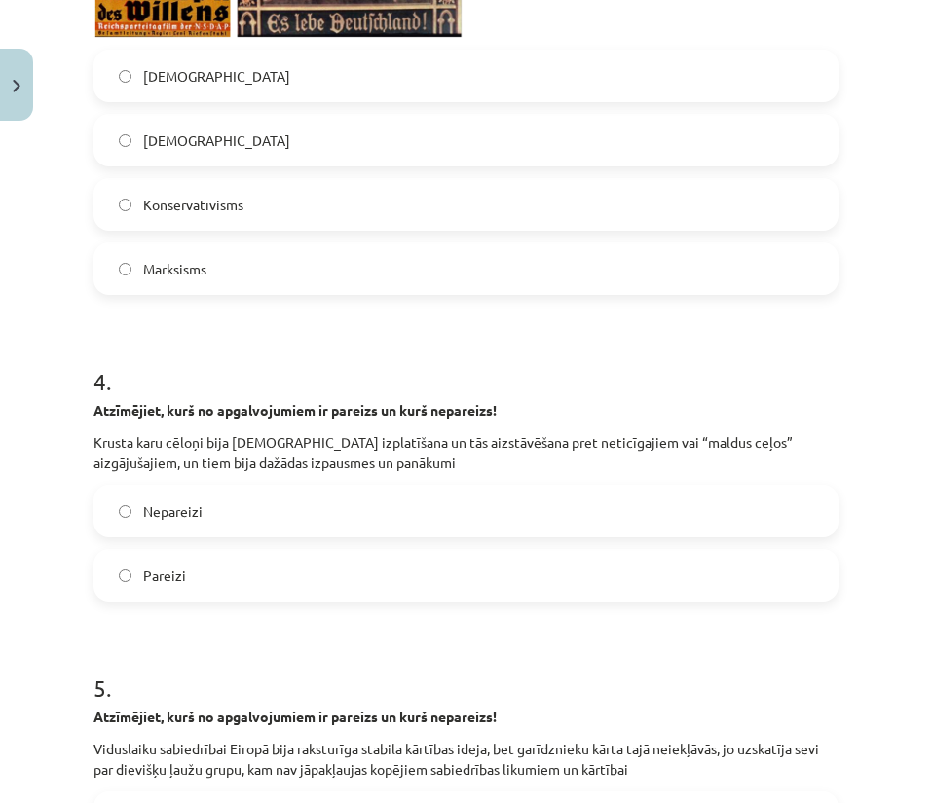
scroll to position [1606, 0]
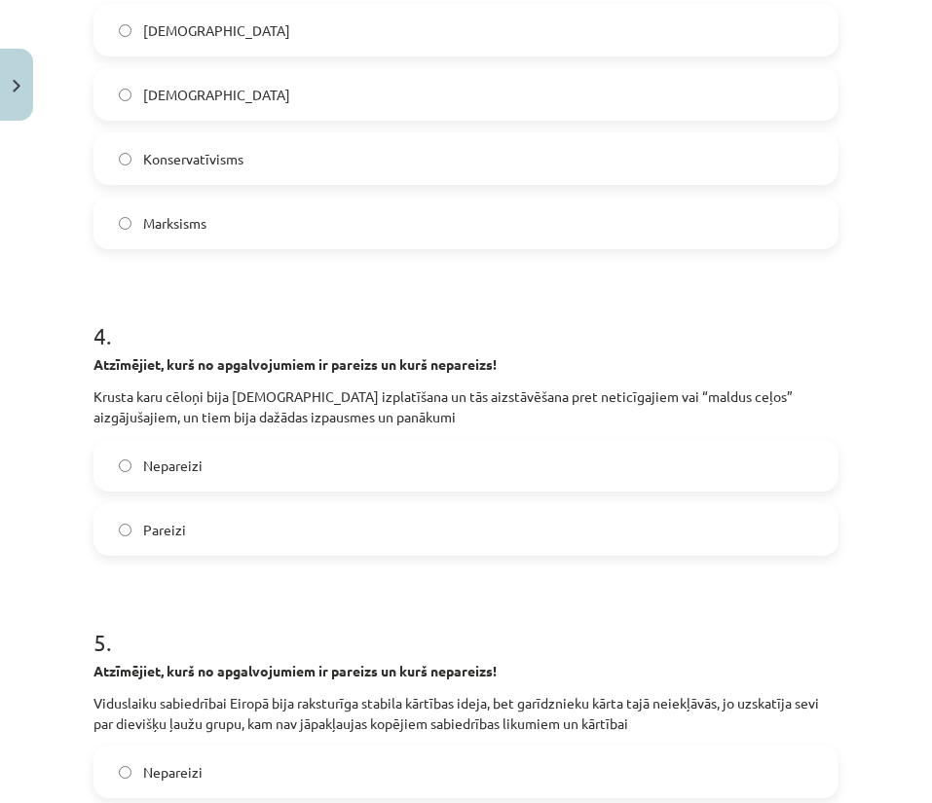
click at [237, 533] on label "Pareizi" at bounding box center [465, 529] width 741 height 49
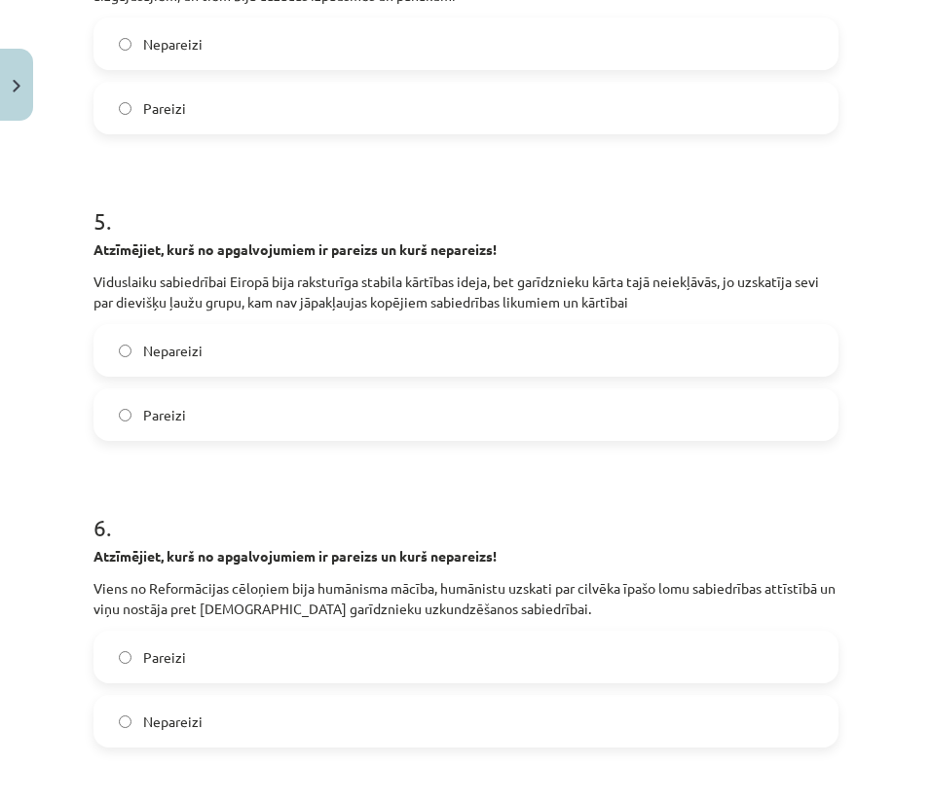
scroll to position [2045, 0]
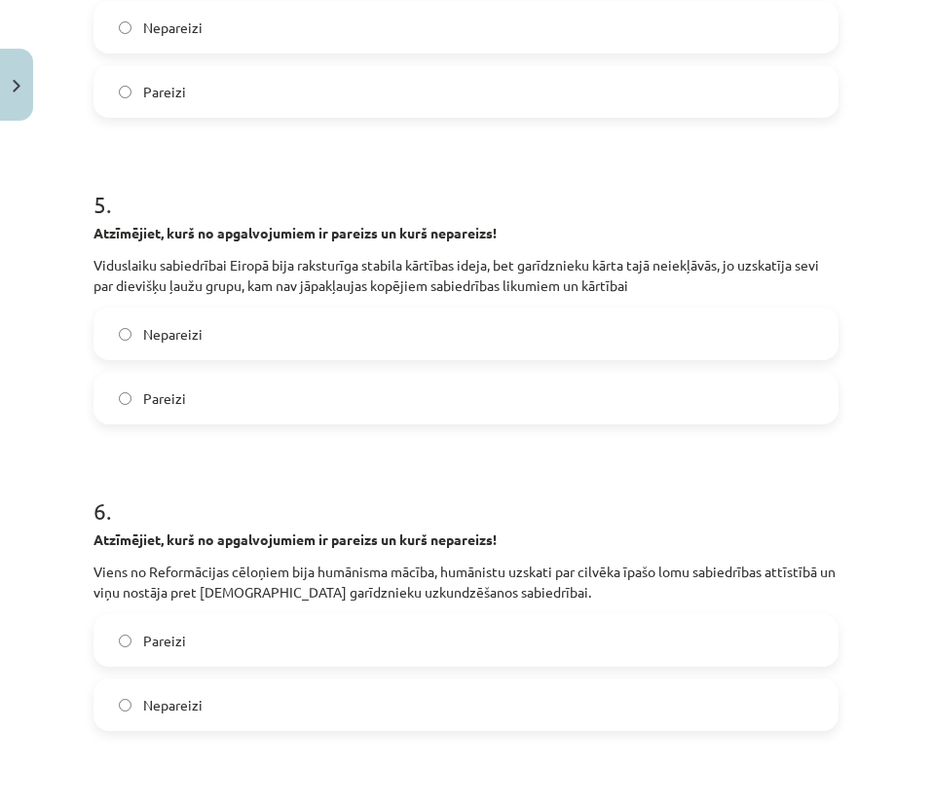
click at [305, 410] on label "Pareizi" at bounding box center [465, 398] width 741 height 49
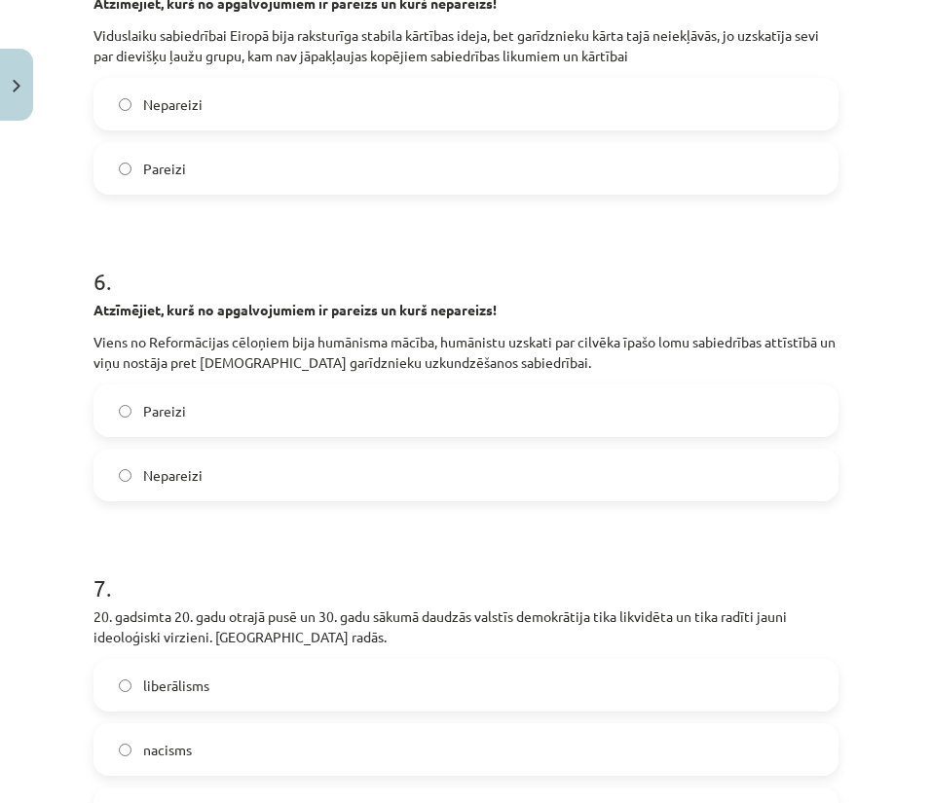
scroll to position [2337, 0]
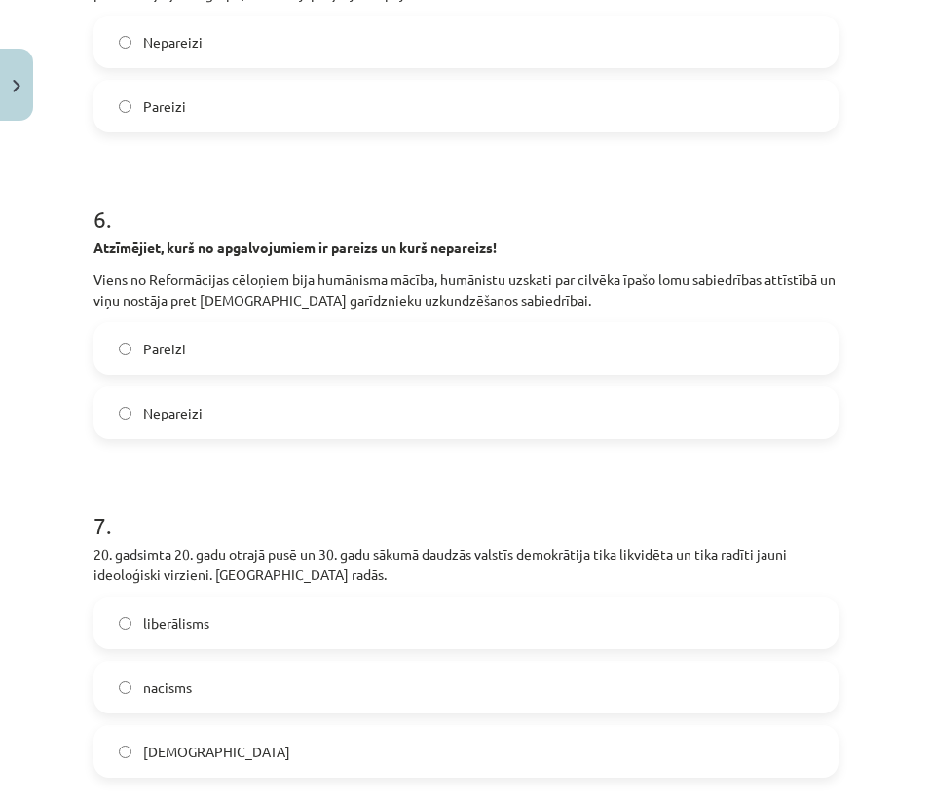
click at [283, 360] on label "Pareizi" at bounding box center [465, 348] width 741 height 49
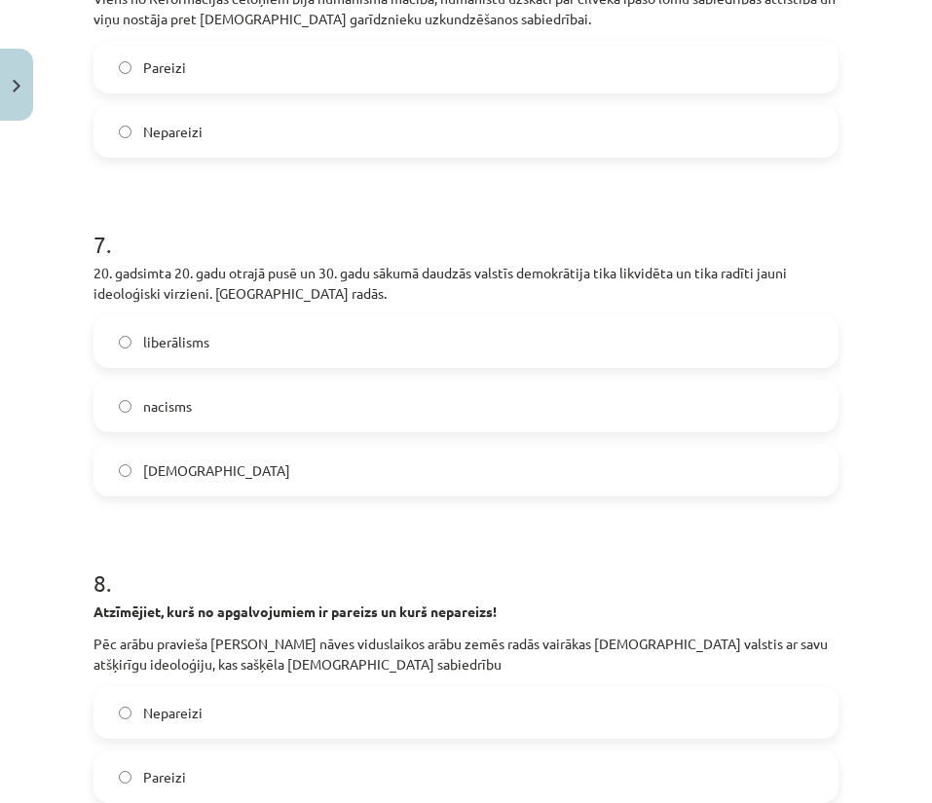
scroll to position [2629, 0]
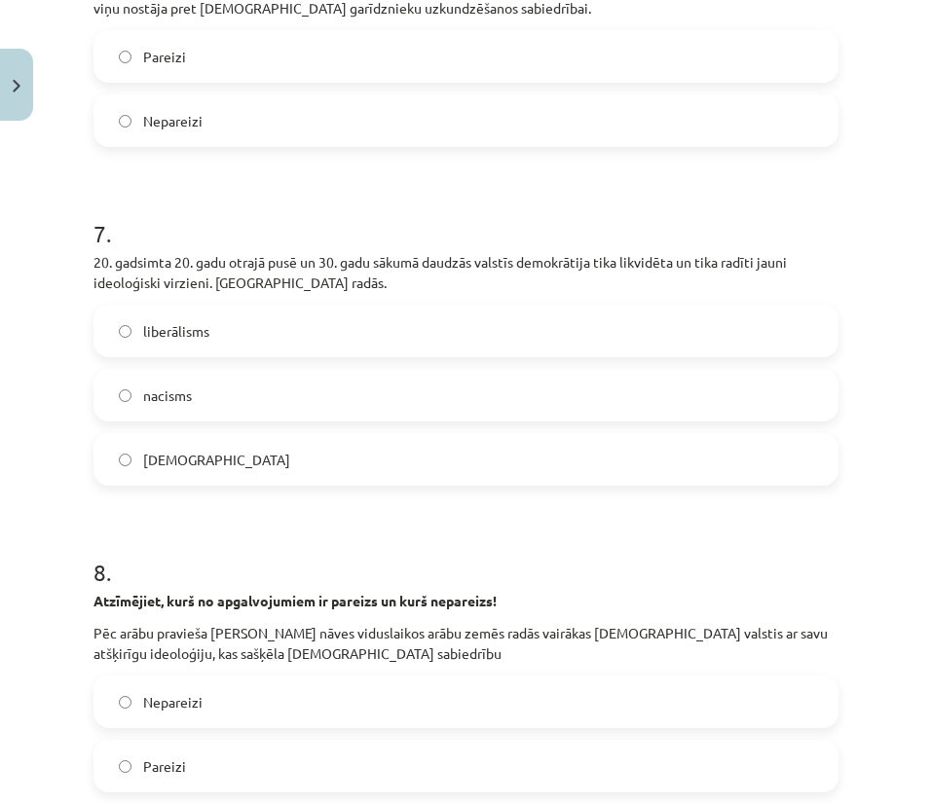
click at [279, 388] on label "nacisms" at bounding box center [465, 395] width 741 height 49
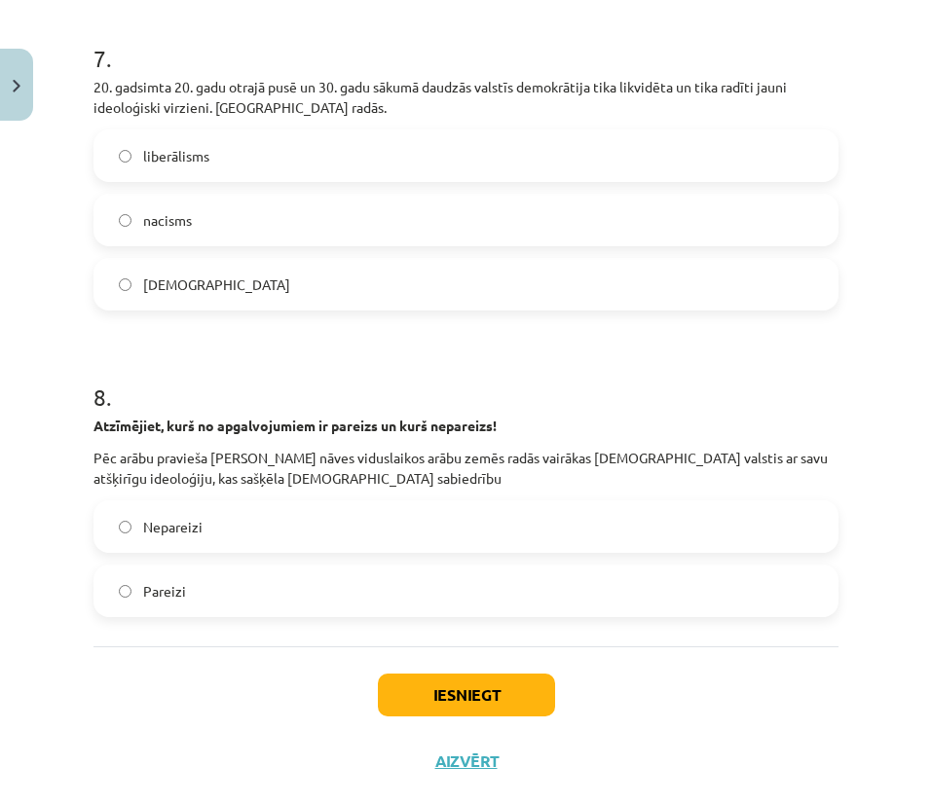
scroll to position [2844, 0]
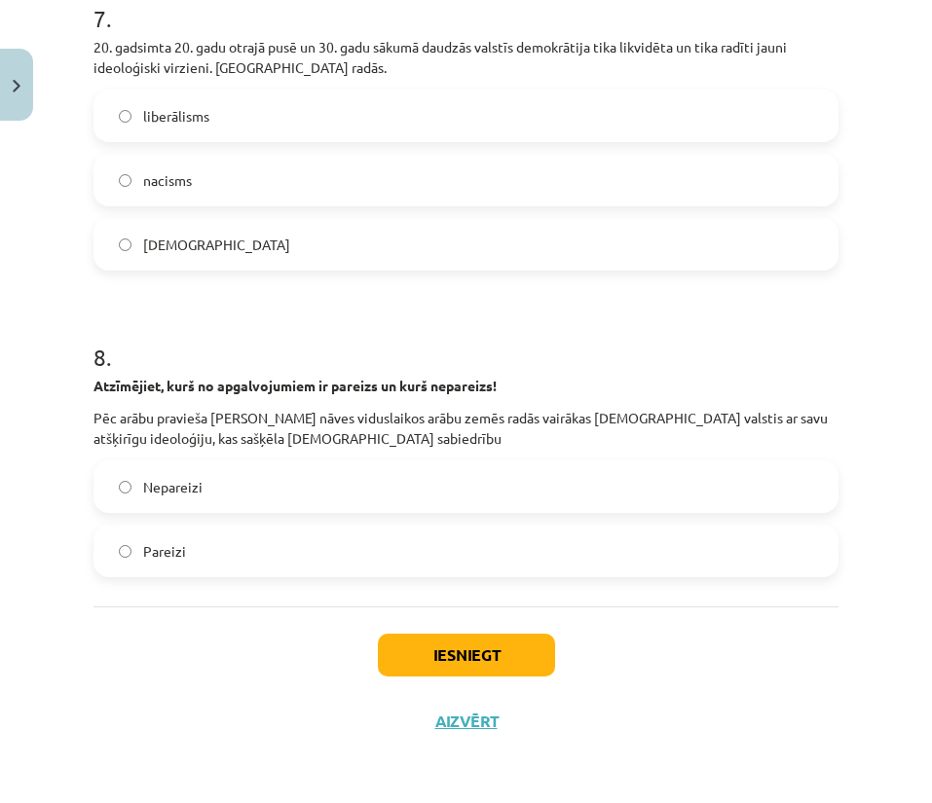
click at [230, 551] on label "Pareizi" at bounding box center [465, 551] width 741 height 49
click at [479, 656] on button "Iesniegt" at bounding box center [466, 655] width 177 height 43
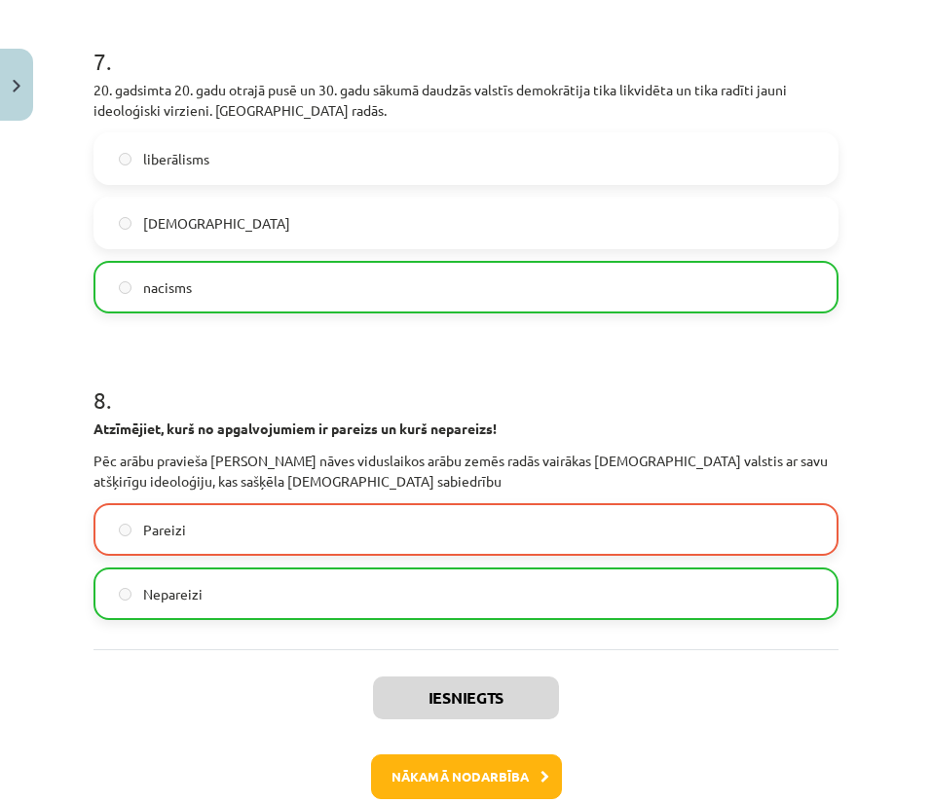
scroll to position [2906, 0]
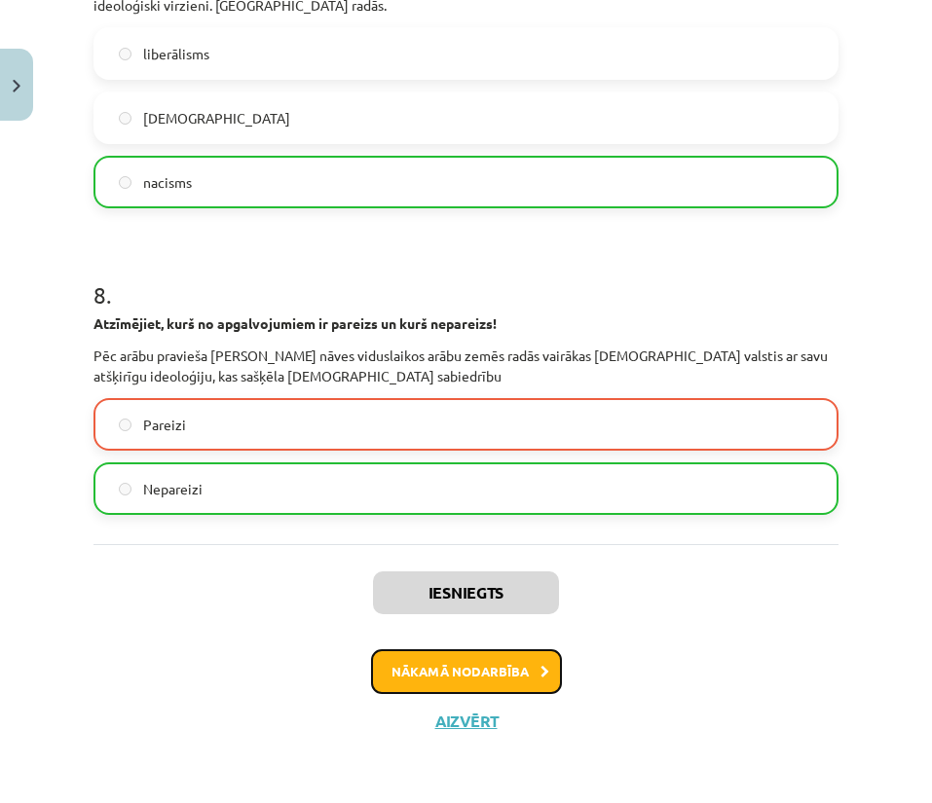
click at [474, 657] on button "Nākamā nodarbība" at bounding box center [466, 671] width 191 height 45
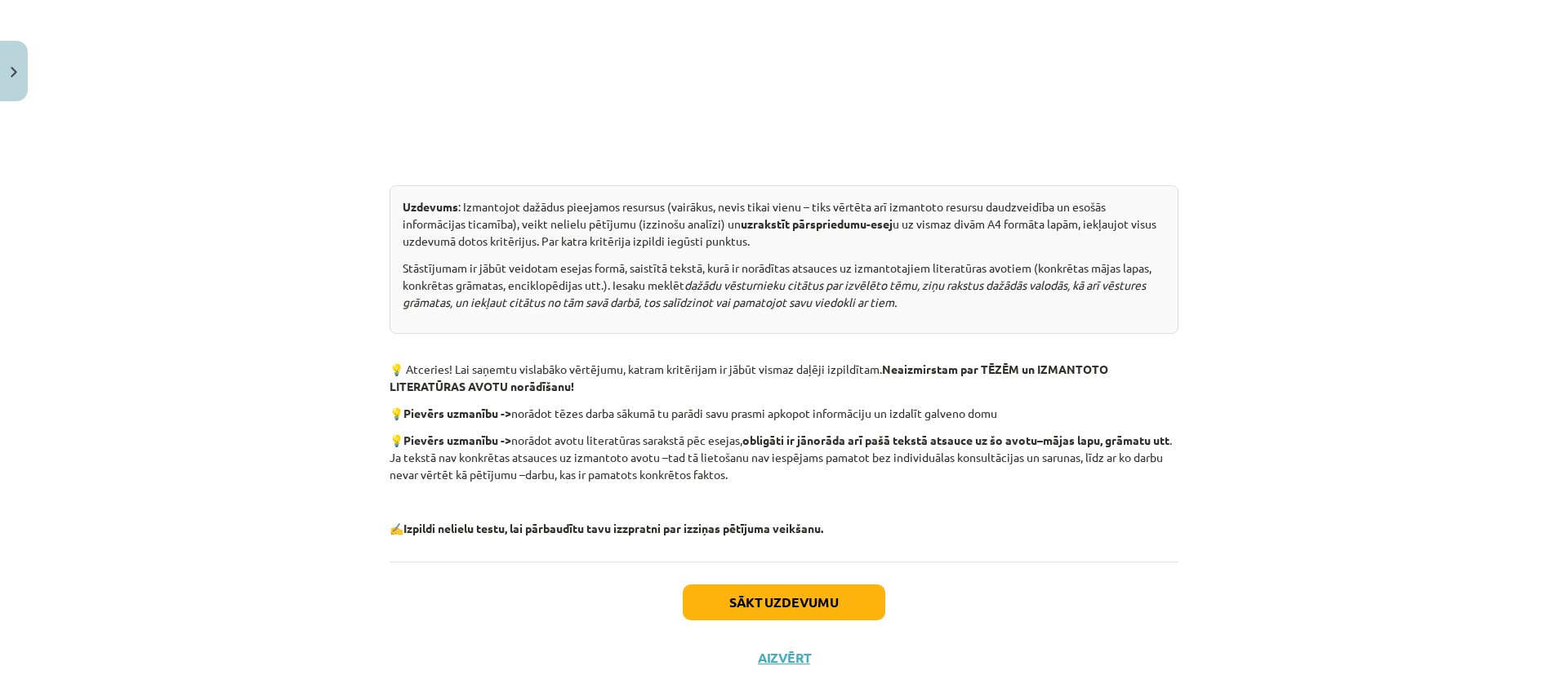
scroll to position [776, 0]
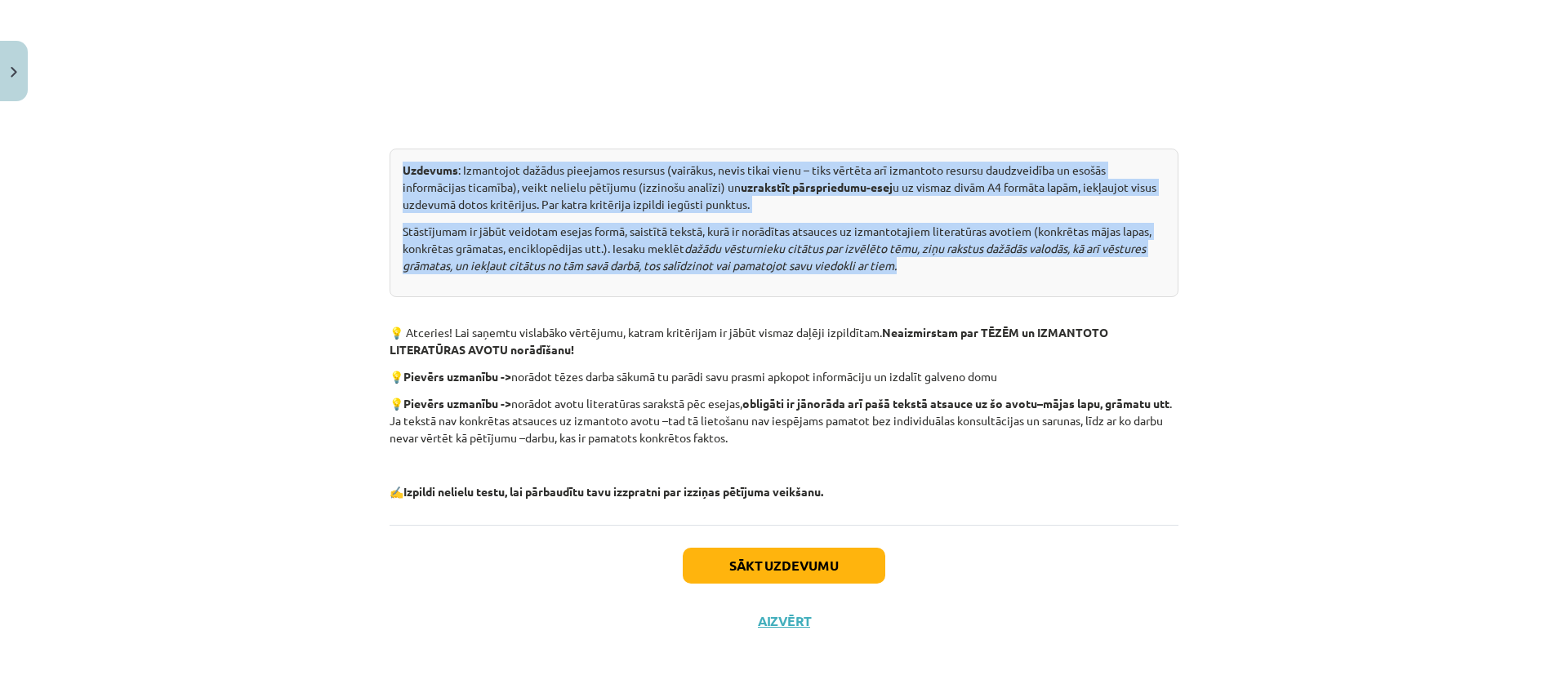
drag, startPoint x: 903, startPoint y: 262, endPoint x: 388, endPoint y: 170, distance: 523.2
click at [389, 170] on div "Uzdevums : Izmantojot dažādus pieejamos resursus (vairākus, nevis tikai vienu –…" at bounding box center [784, 222] width 789 height 148
copy div "Uzdevums : Izmantojot dažādus pieejamos resursus (vairākus, nevis tikai vienu –…"
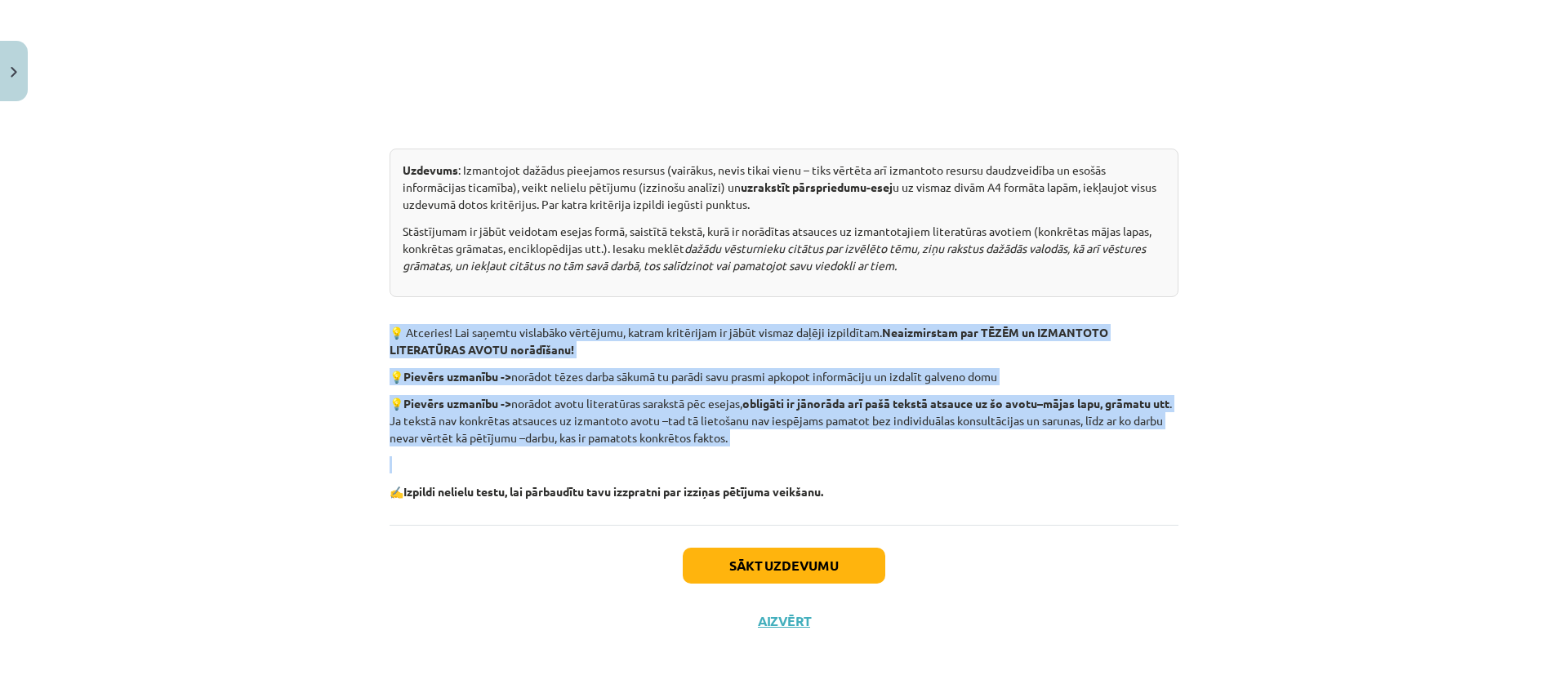
drag, startPoint x: 773, startPoint y: 449, endPoint x: 382, endPoint y: 326, distance: 409.9
click at [389, 326] on div "Patstāvīgais petījums pirms ieskaites Patstāvīgā darba — izziņas pētījums — apr…" at bounding box center [784, 8] width 789 height 984
copy div "💡 Atceries! Lai saņemtu vislabāko vērtējumu, katram kritērijam ir jābūt vismaz …"
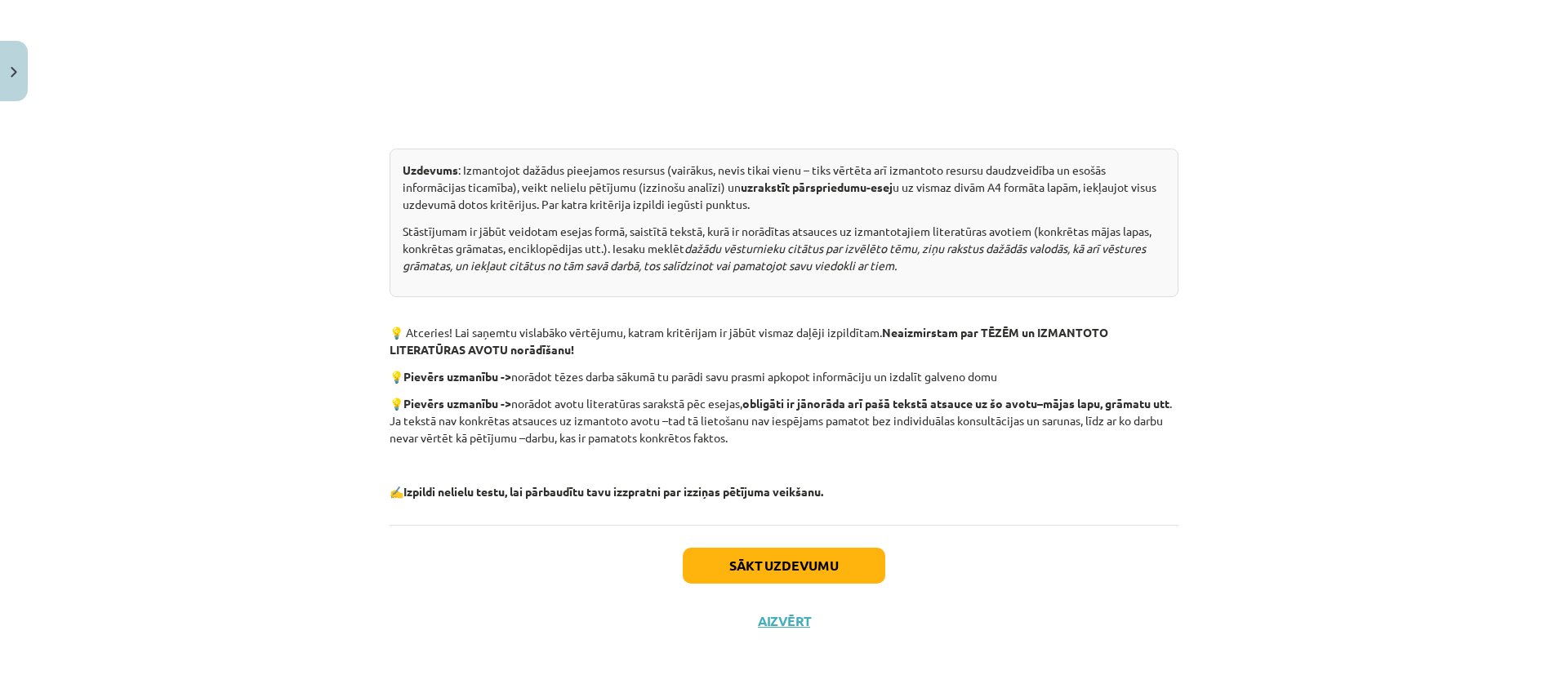
click at [781, 515] on div "Mācību tēma: Vēstures ii - 12. klases 1. ieskaites mācību materiāls #4 ✅ Patstā…" at bounding box center [784, 337] width 1568 height 675
click at [781, 562] on button "Sākt uzdevumu" at bounding box center [784, 565] width 202 height 36
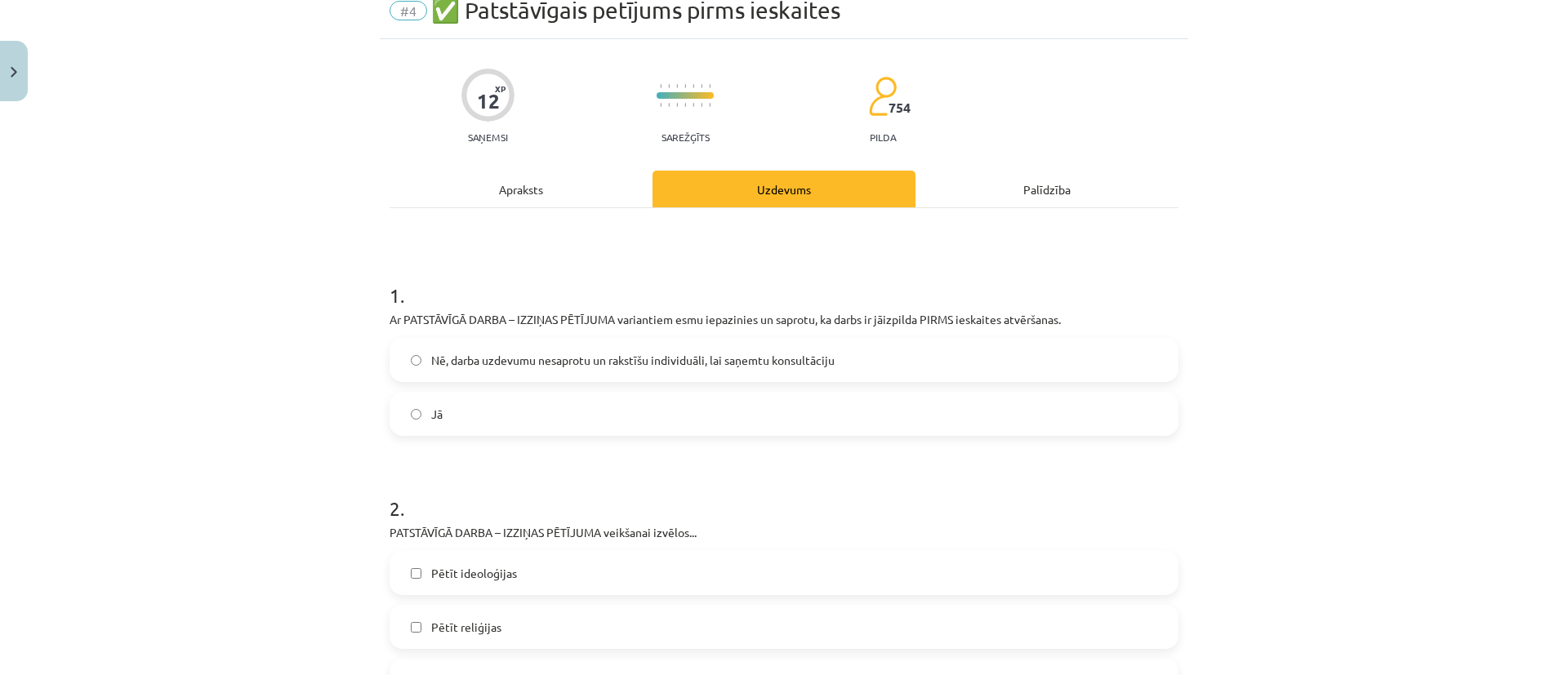
scroll to position [41, 0]
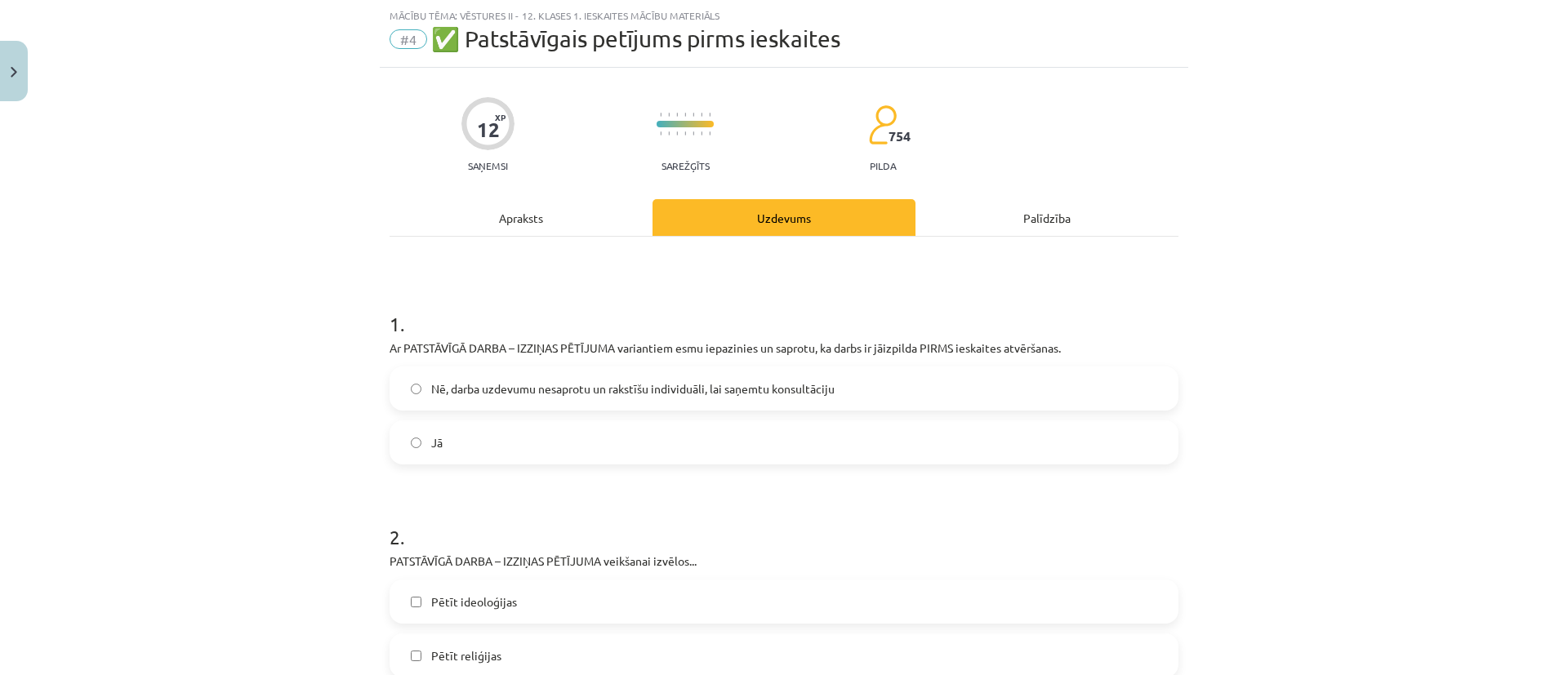
click at [729, 424] on label "Jā" at bounding box center [784, 442] width 786 height 41
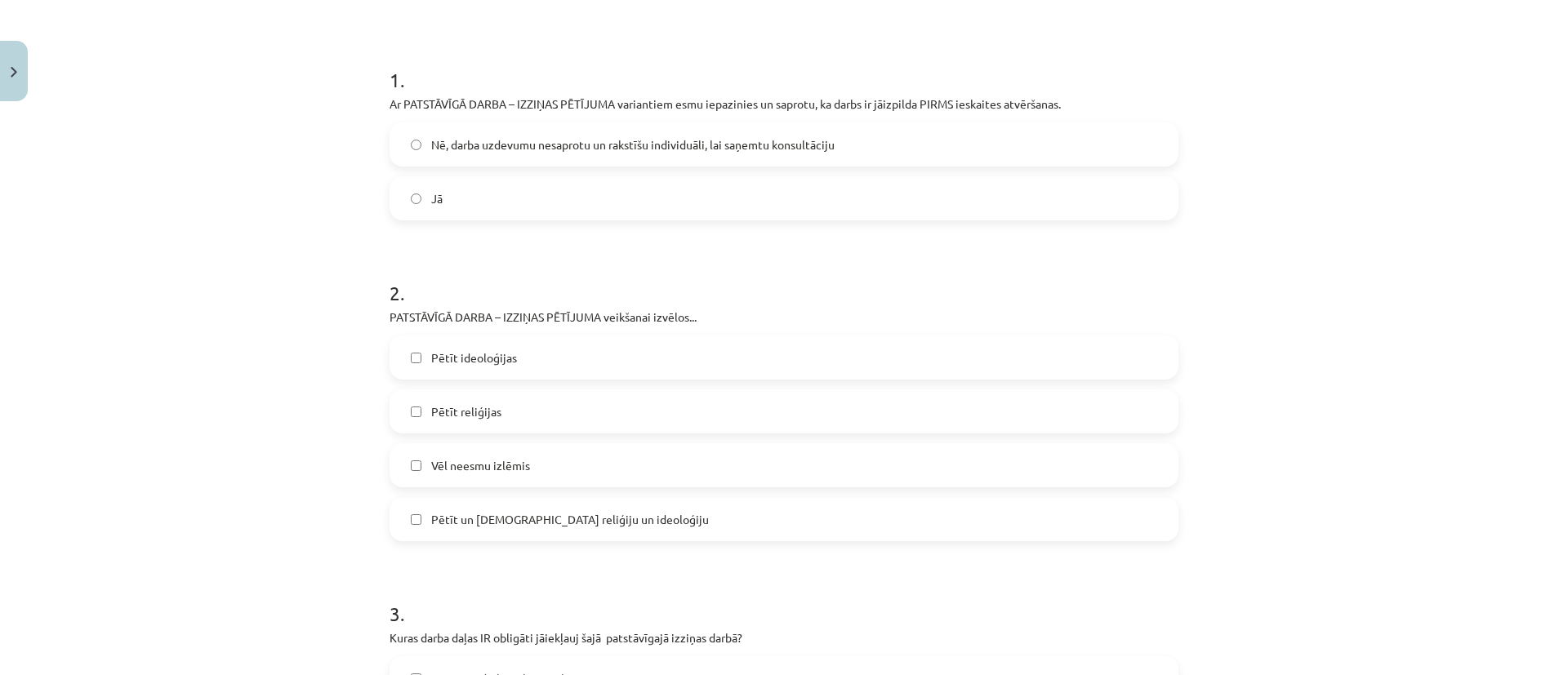
scroll to position [408, 0]
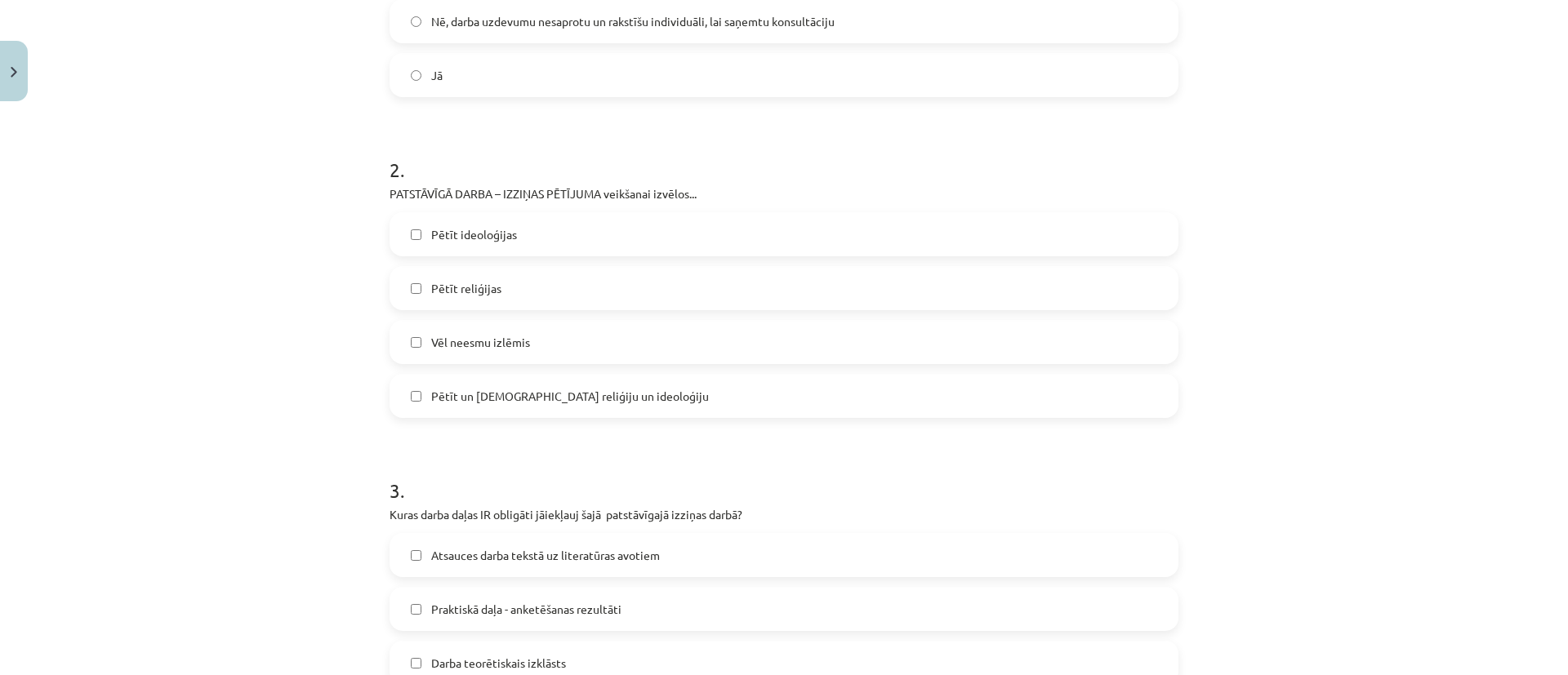
click at [552, 288] on label "Pētīt reliģijas" at bounding box center [784, 288] width 786 height 41
click at [628, 402] on label "Pētīt un salīdiznāt reliģiju un ideoloģiju" at bounding box center [784, 396] width 786 height 41
click at [558, 234] on label "Pētīt ideoloģijas" at bounding box center [784, 234] width 786 height 41
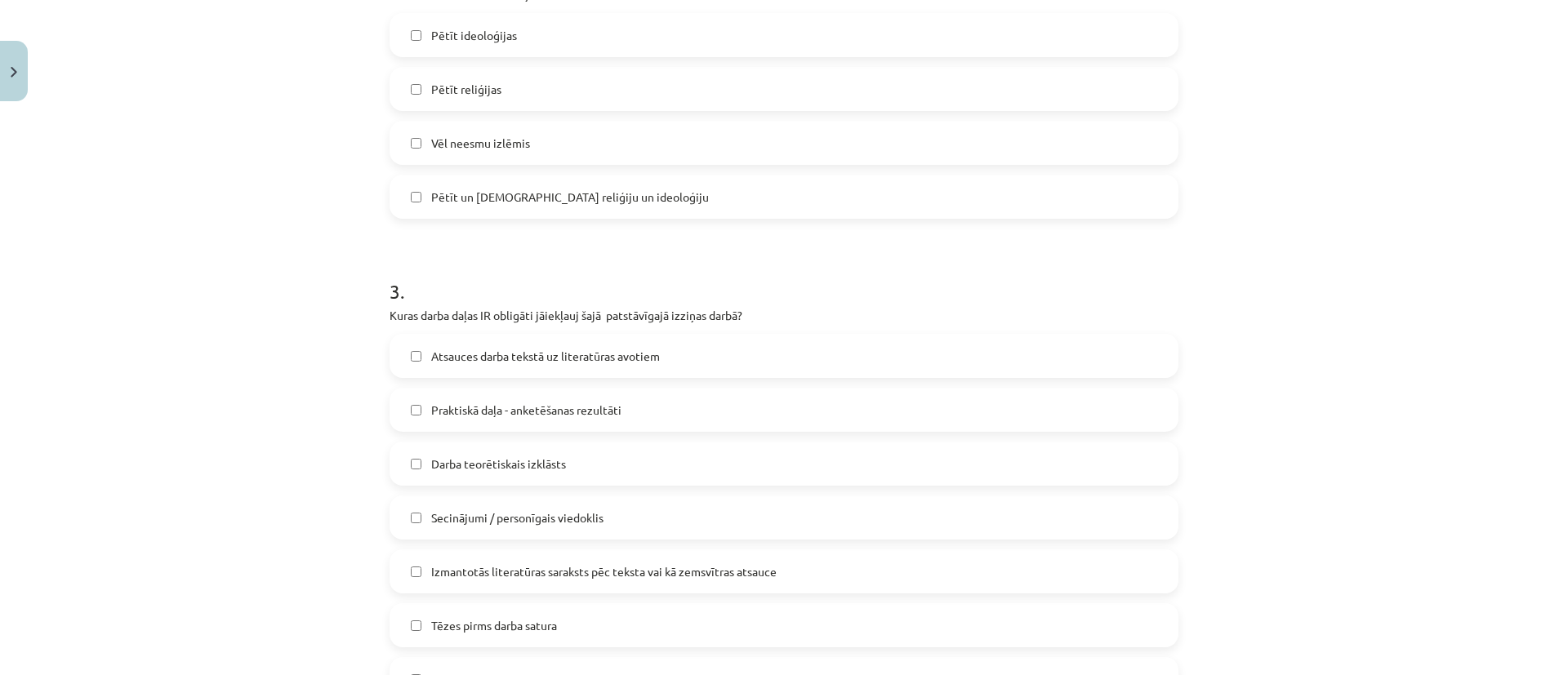
scroll to position [653, 0]
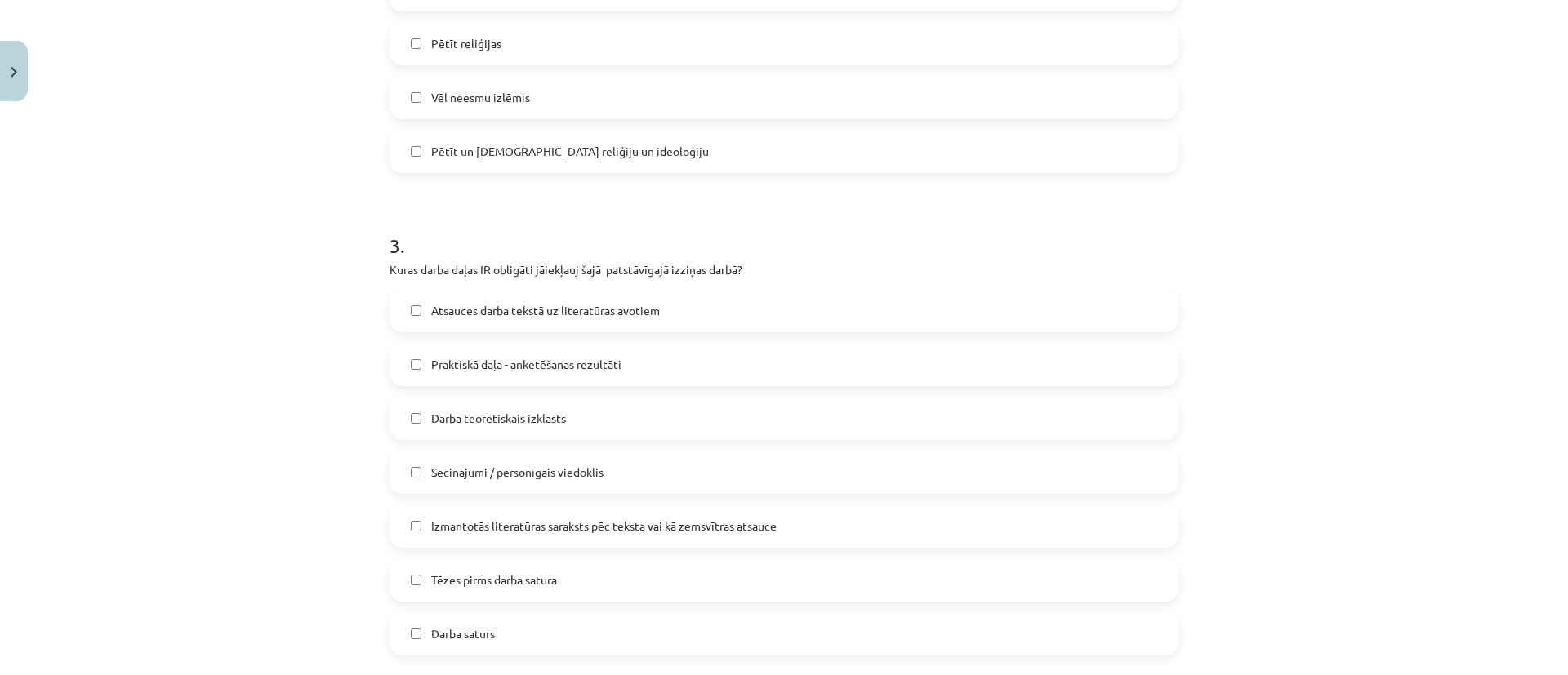
click at [459, 47] on span "Pētīt reliģijas" at bounding box center [466, 44] width 70 height 17
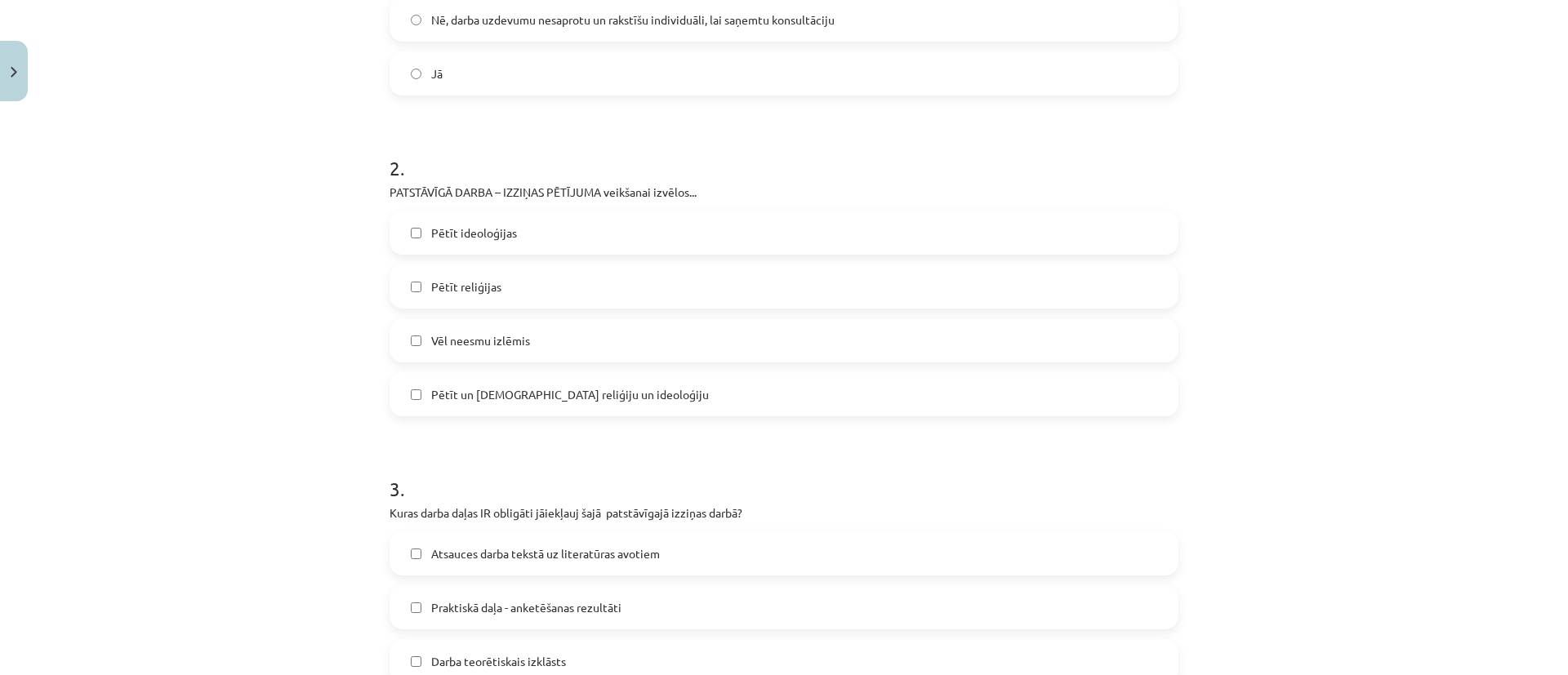
scroll to position [408, 0]
click at [454, 232] on span "Pētīt ideoloģijas" at bounding box center [474, 235] width 86 height 17
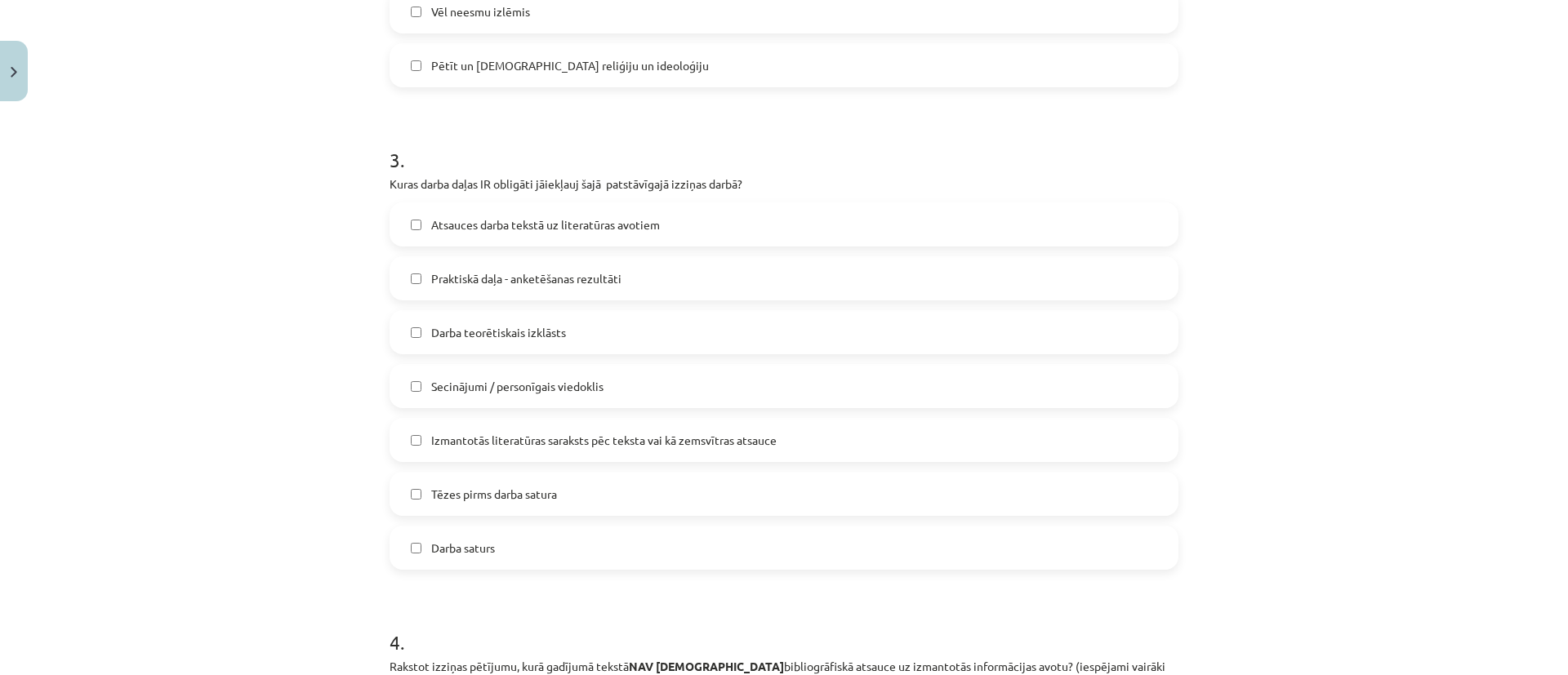
scroll to position [776, 0]
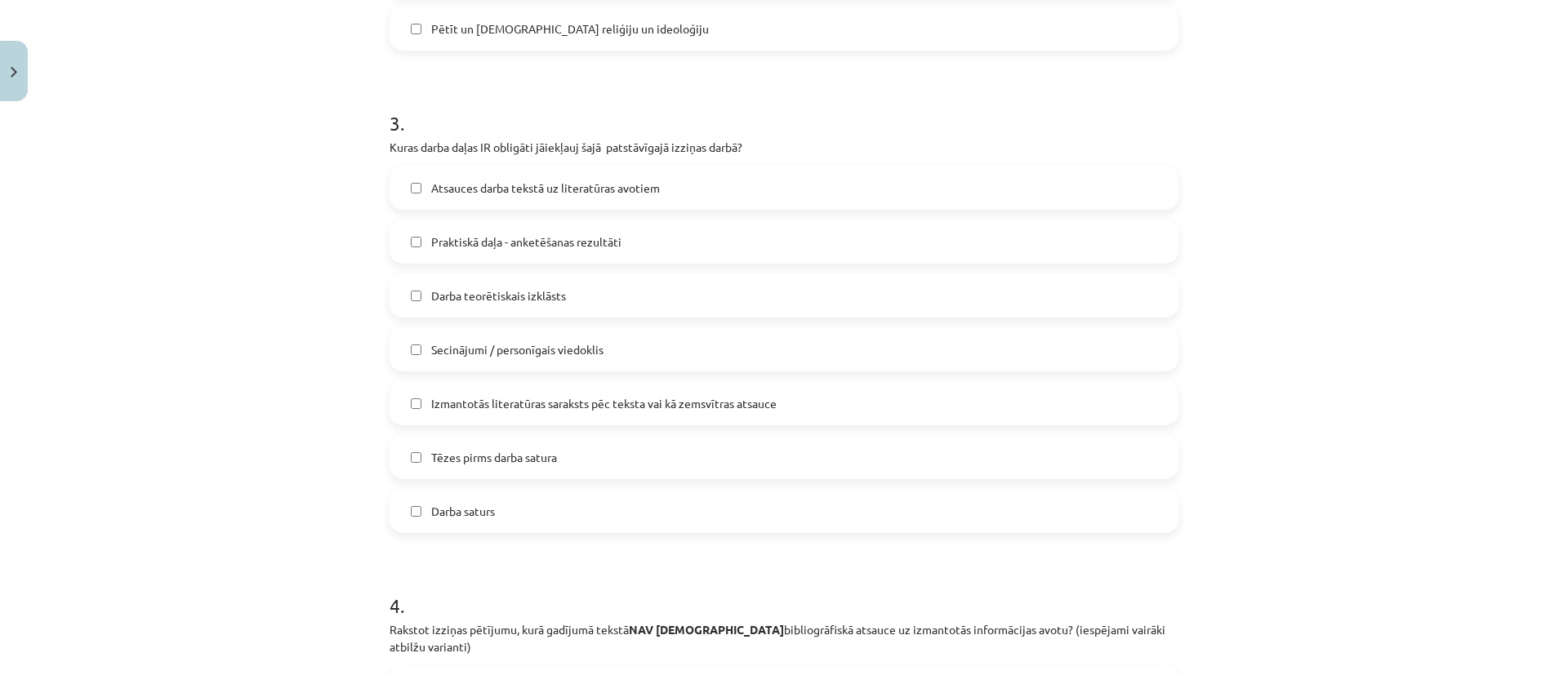
click at [621, 194] on span "Atsauces darba tekstā uz literatūras avotiem" at bounding box center [545, 188] width 229 height 17
click at [632, 348] on label "Secinājumi / personīgais viedoklis" at bounding box center [784, 349] width 786 height 41
click at [711, 463] on label "Tēzes pirms darba satura" at bounding box center [784, 457] width 786 height 41
click at [675, 511] on label "Darba saturs" at bounding box center [784, 511] width 786 height 41
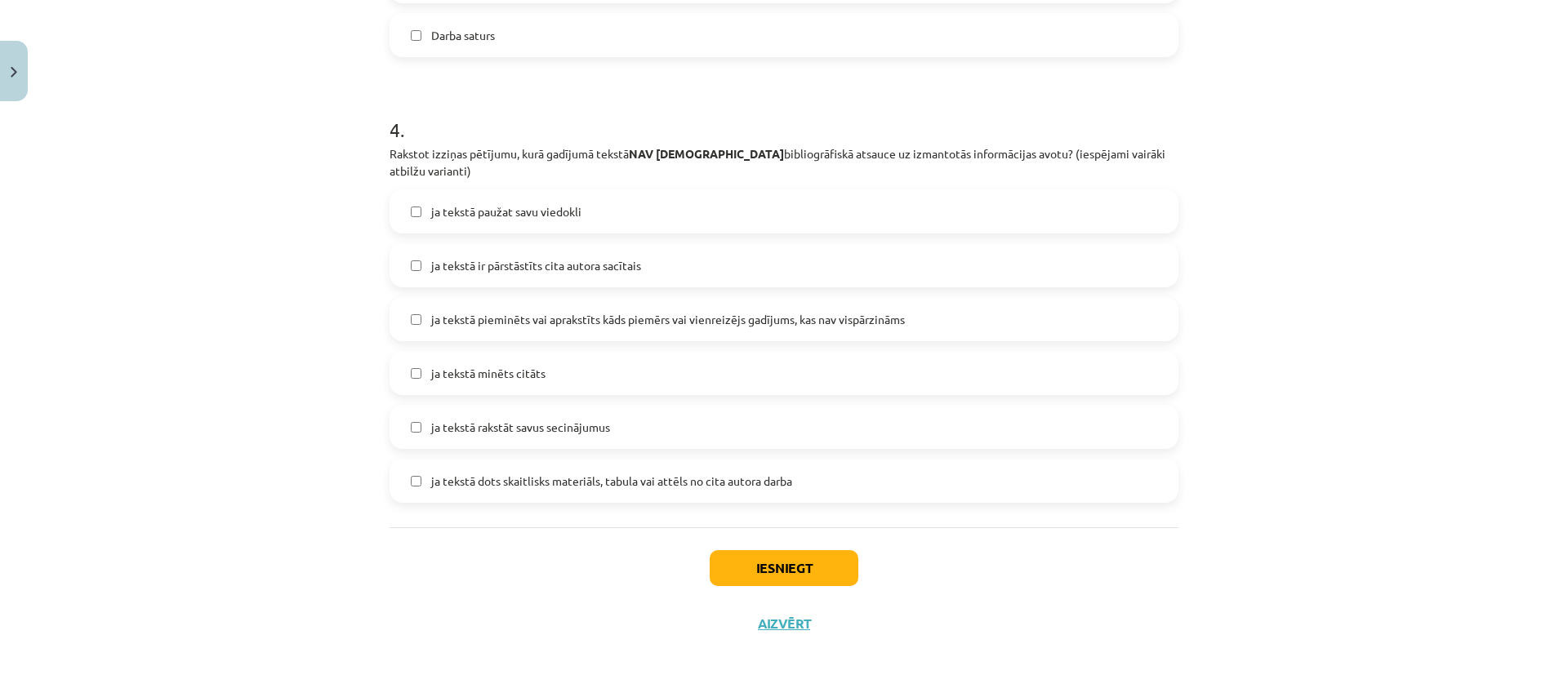
click at [475, 203] on span "ja tekstā paužat savu viedokli" at bounding box center [506, 211] width 150 height 17
click at [575, 311] on span "ja tekstā pieminēts vai aprakstīts kāds piemērs vai vienreizējs gadījums, kas n…" at bounding box center [668, 319] width 474 height 17
click at [525, 418] on span "ja tekstā rakstāt savus secinājumus" at bounding box center [520, 427] width 179 height 17
click at [772, 550] on button "Iesniegt" at bounding box center [784, 568] width 148 height 36
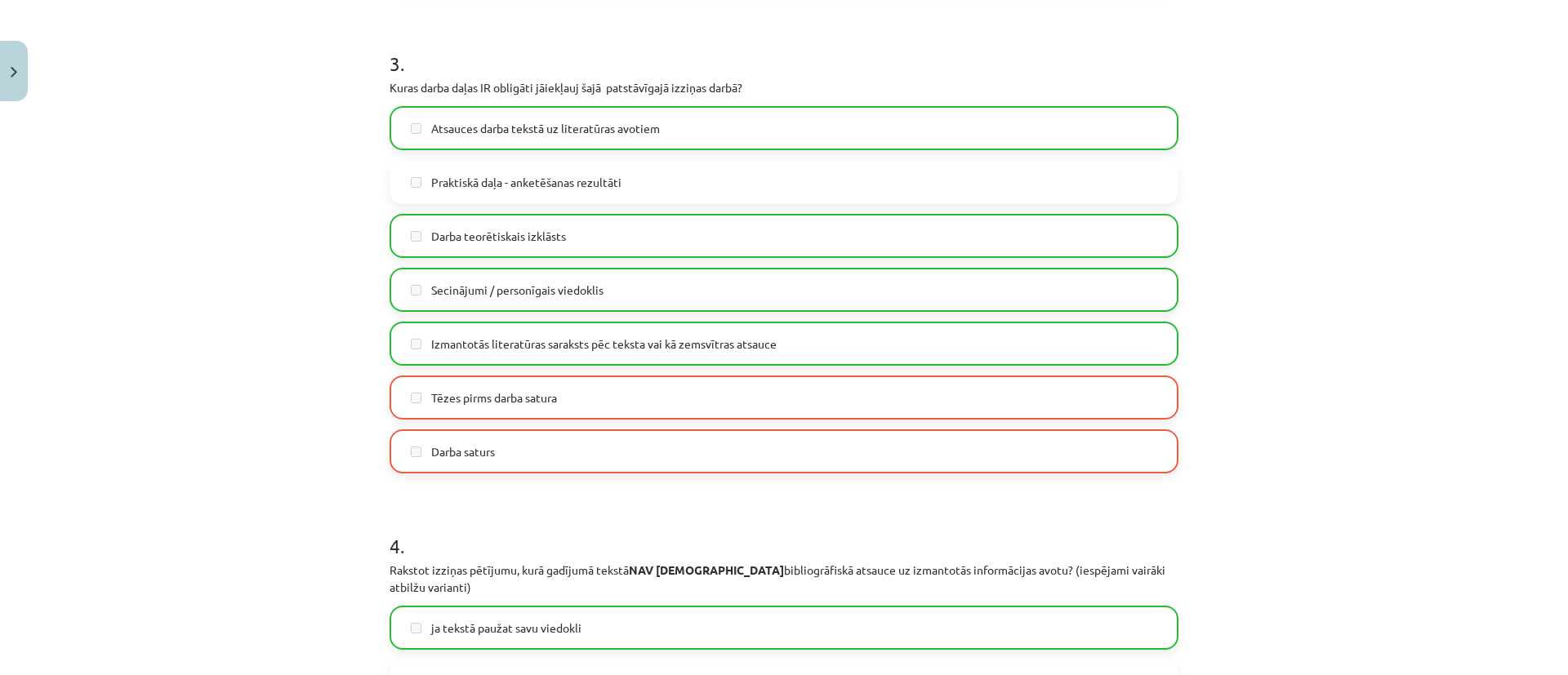
scroll to position [814, 0]
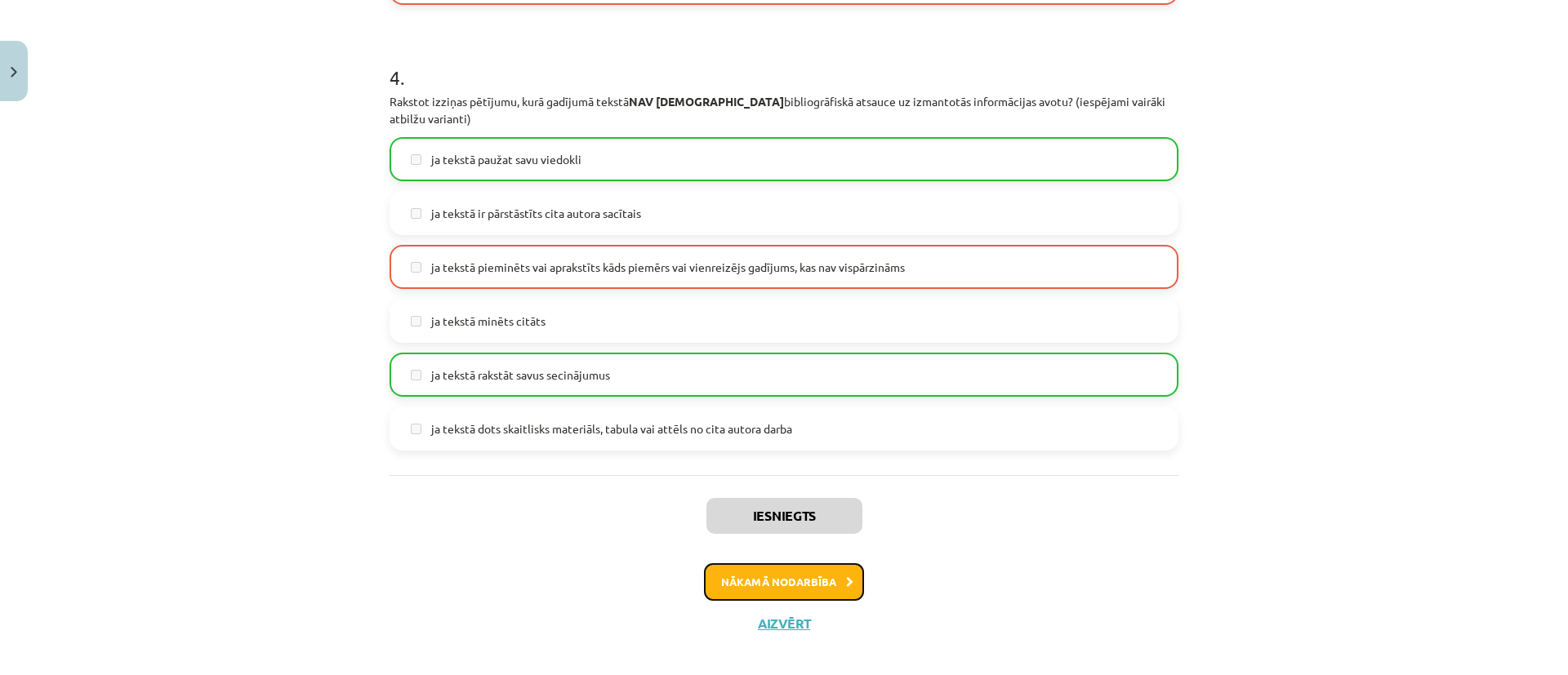
click at [781, 572] on button "Nākamā nodarbība" at bounding box center [784, 582] width 160 height 38
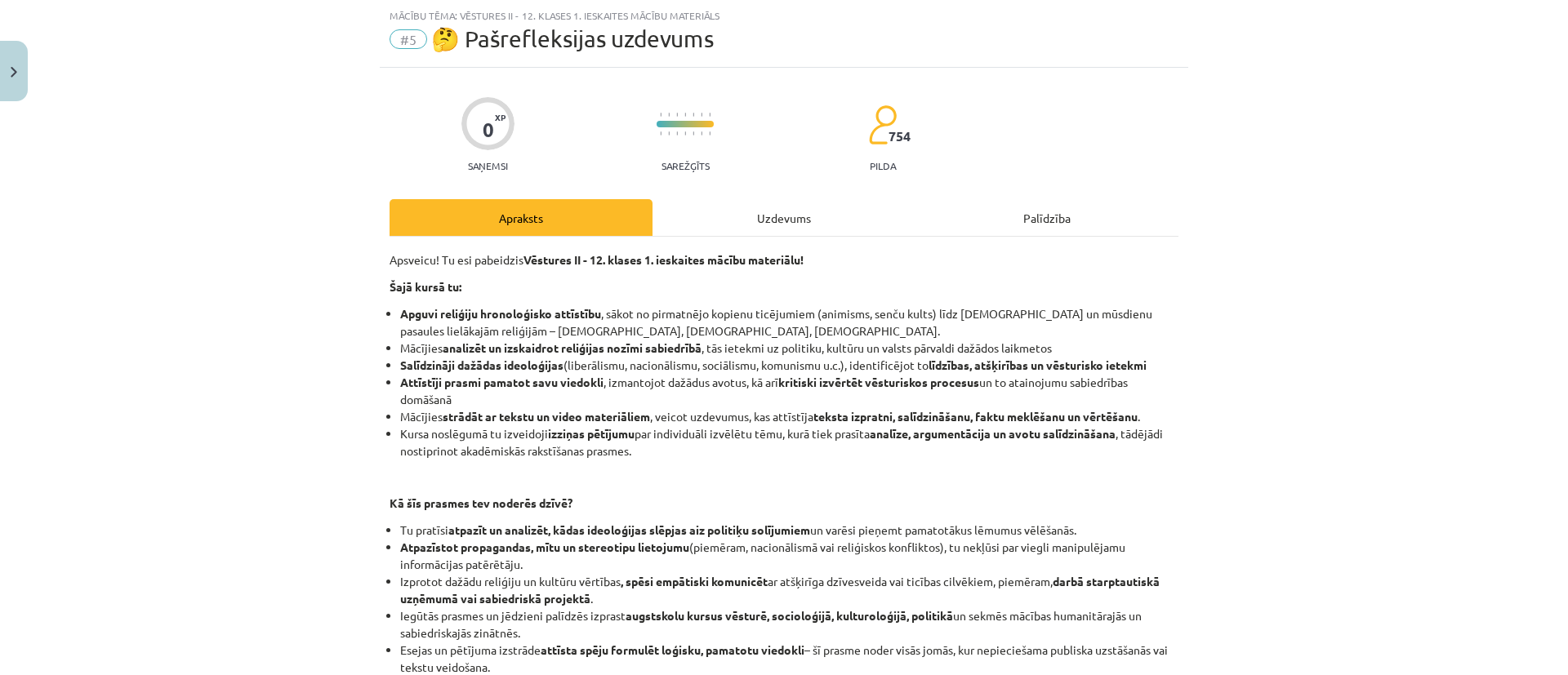
scroll to position [283, 0]
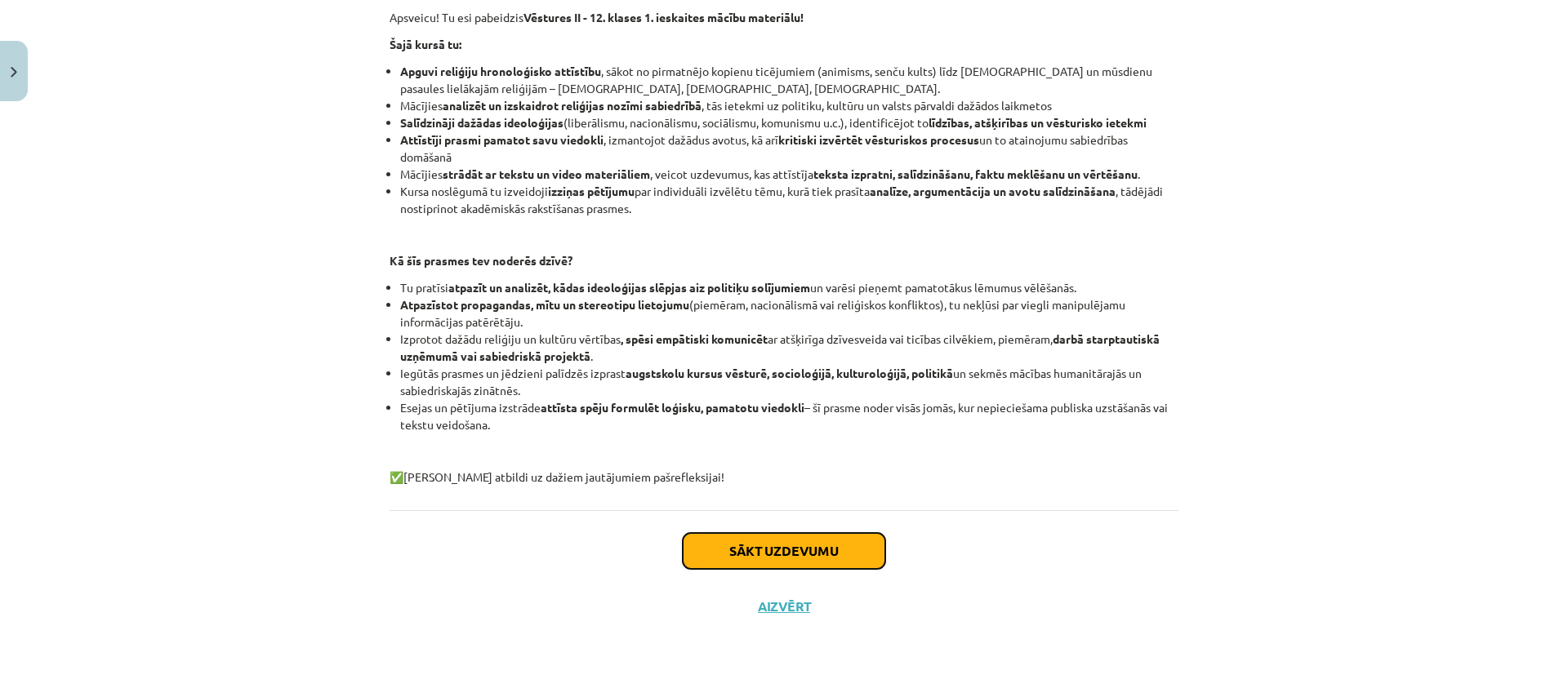
click at [721, 548] on button "Sākt uzdevumu" at bounding box center [784, 551] width 202 height 36
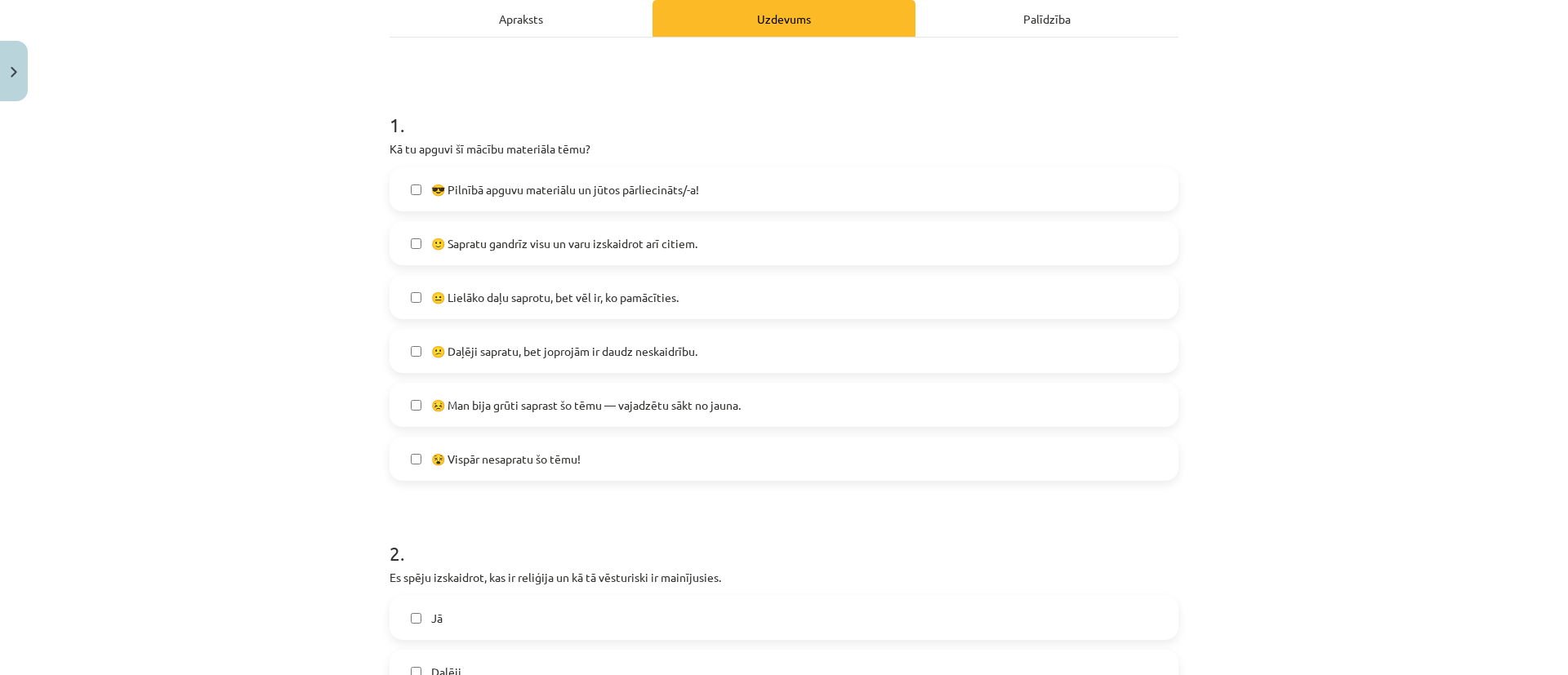
scroll to position [245, 0]
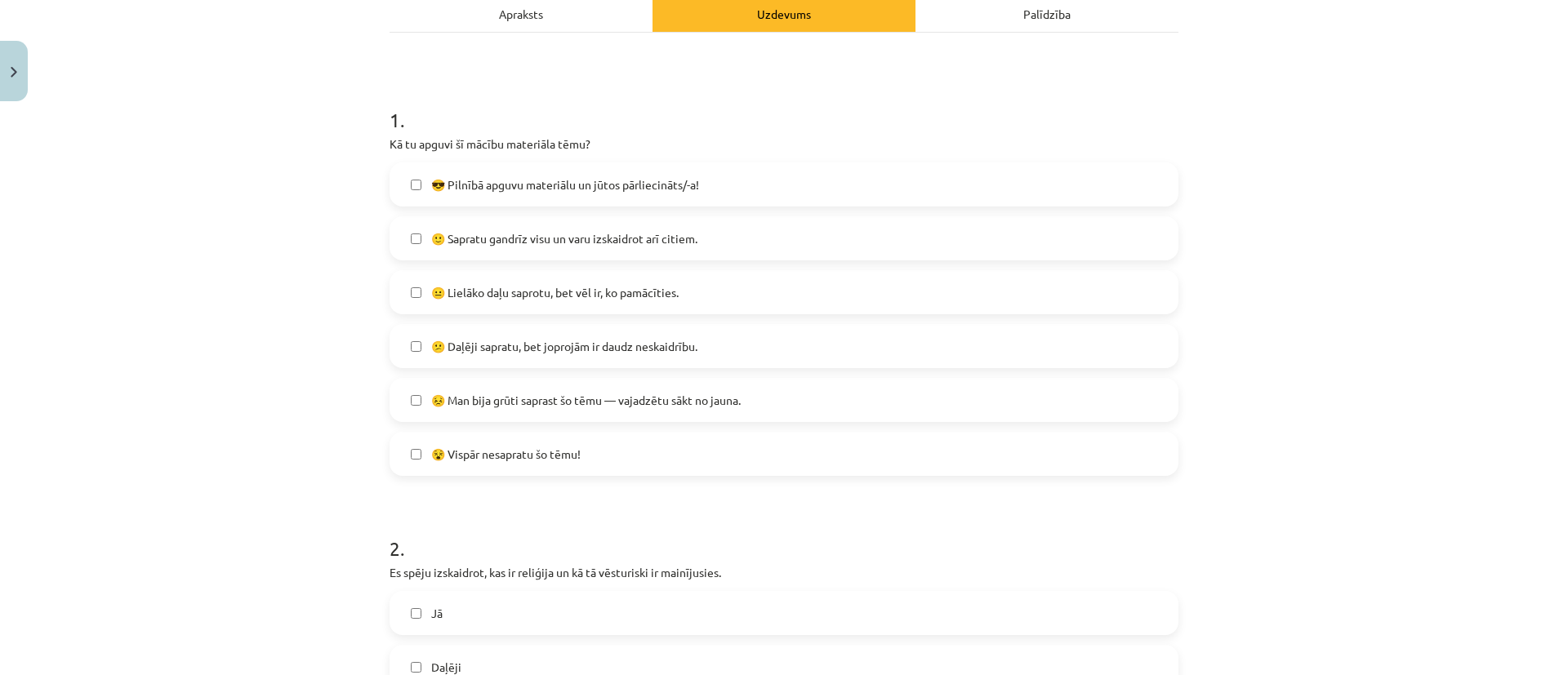
click at [572, 295] on span "😐 Lielāko daļu saprotu, bet vēl ir, ko pamācīties." at bounding box center [555, 293] width 247 height 17
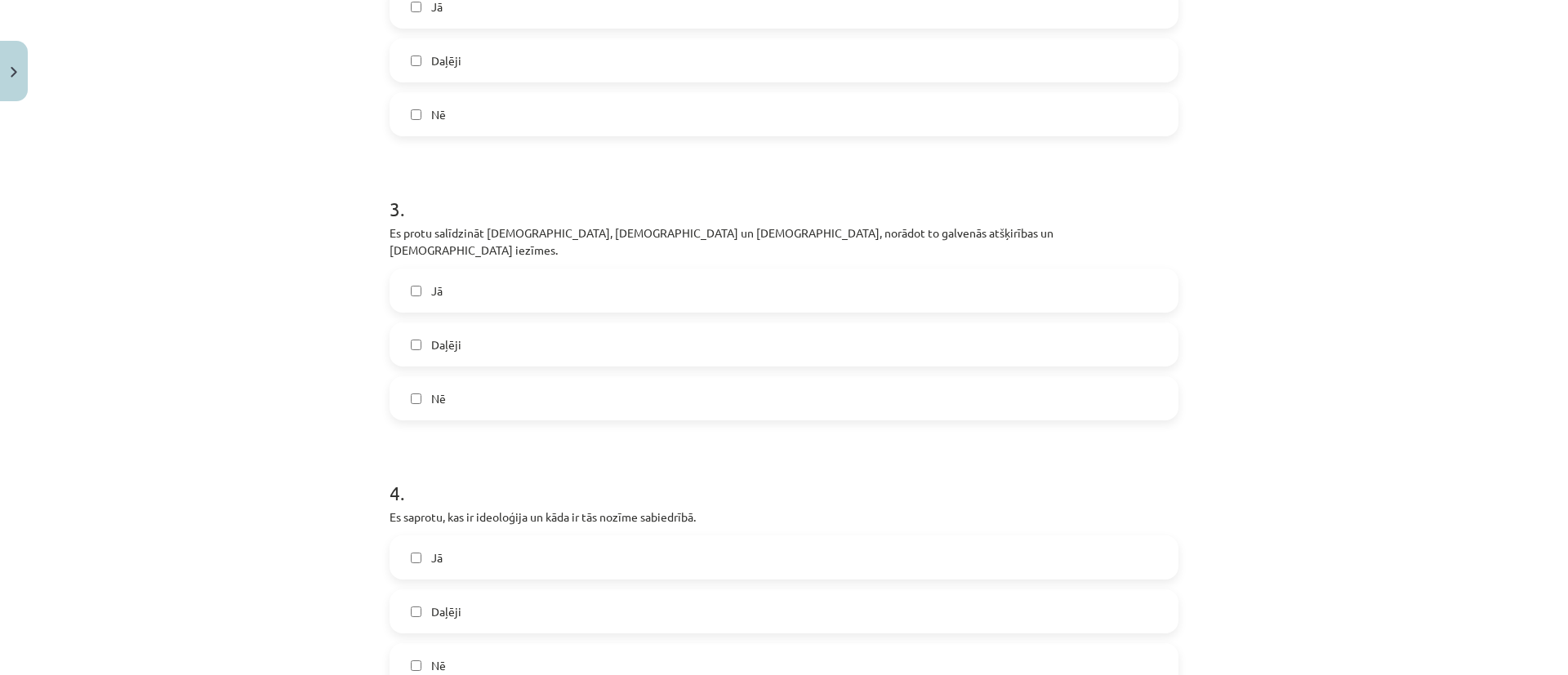
scroll to position [857, 0]
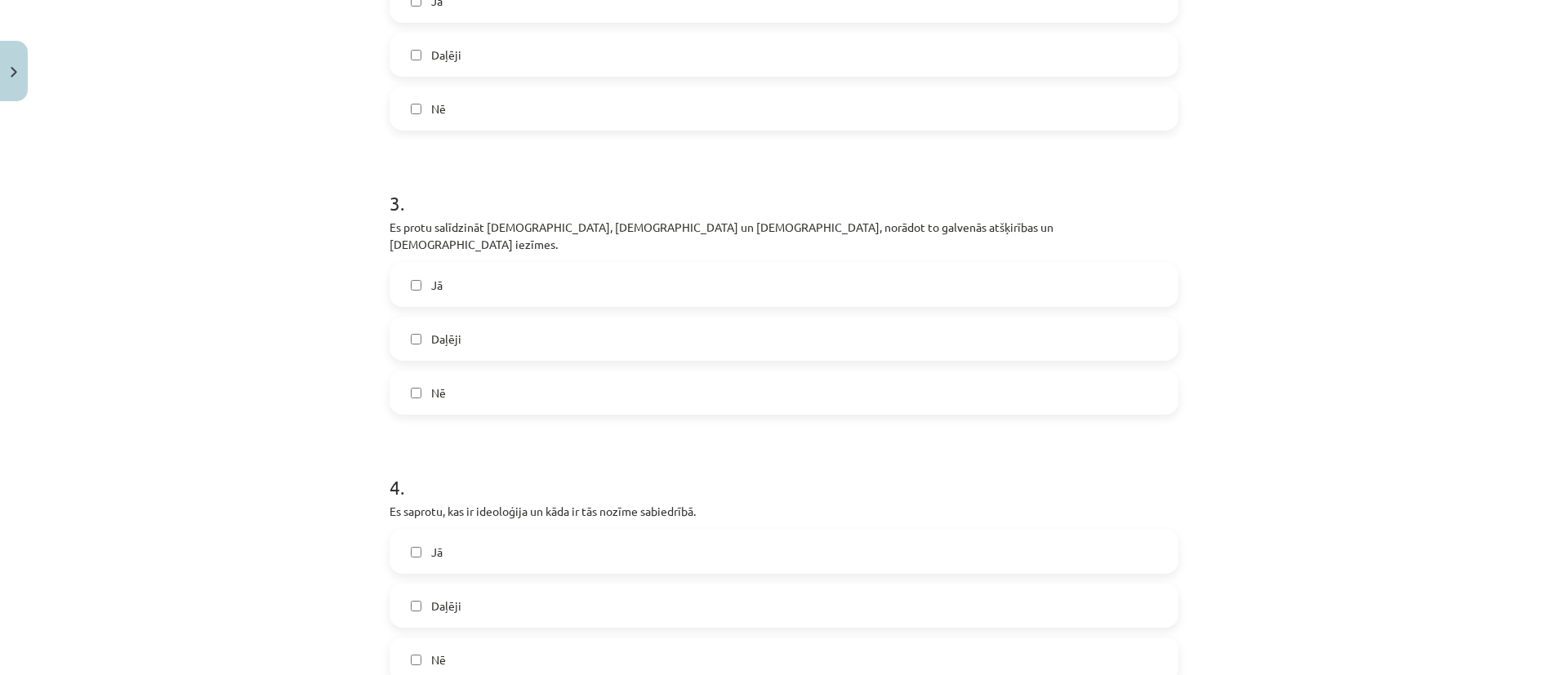
click at [555, 278] on label "Jā" at bounding box center [784, 284] width 786 height 41
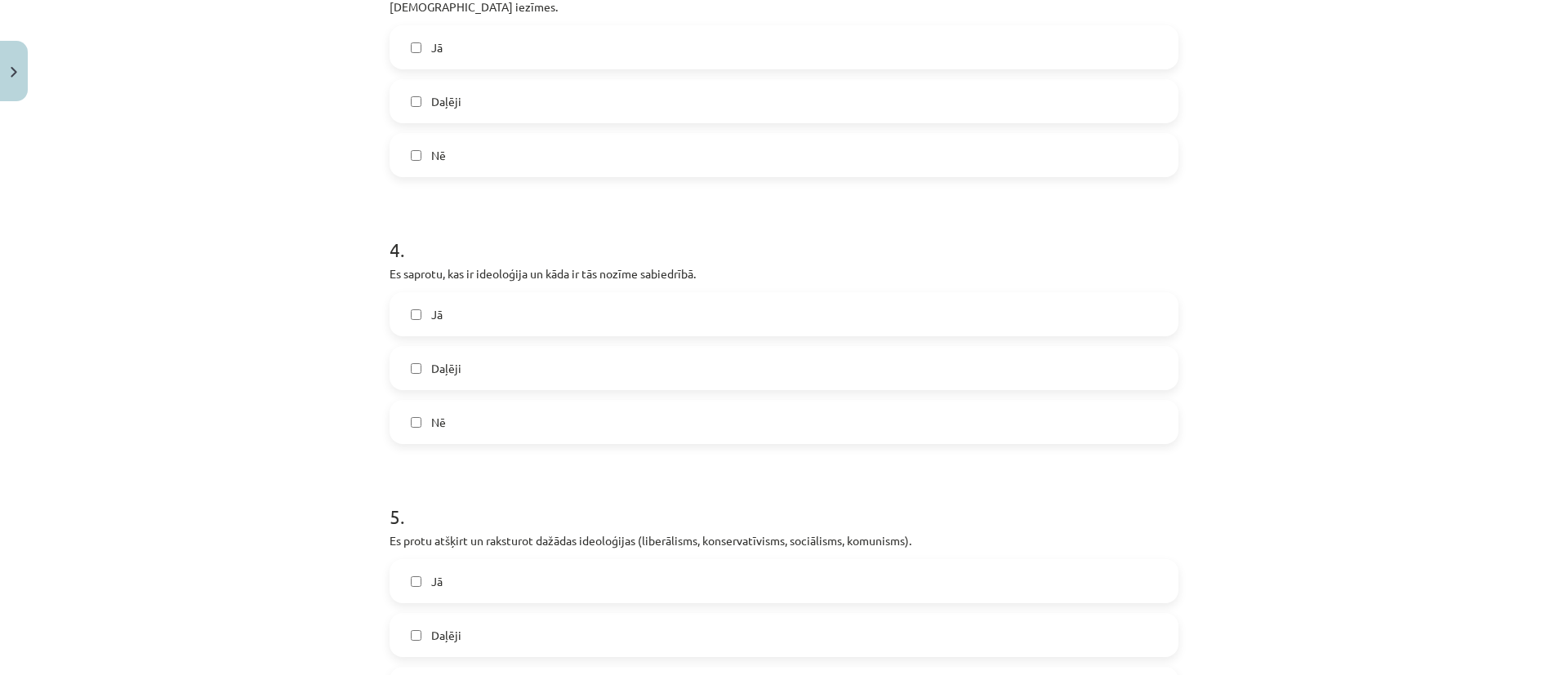
scroll to position [1102, 0]
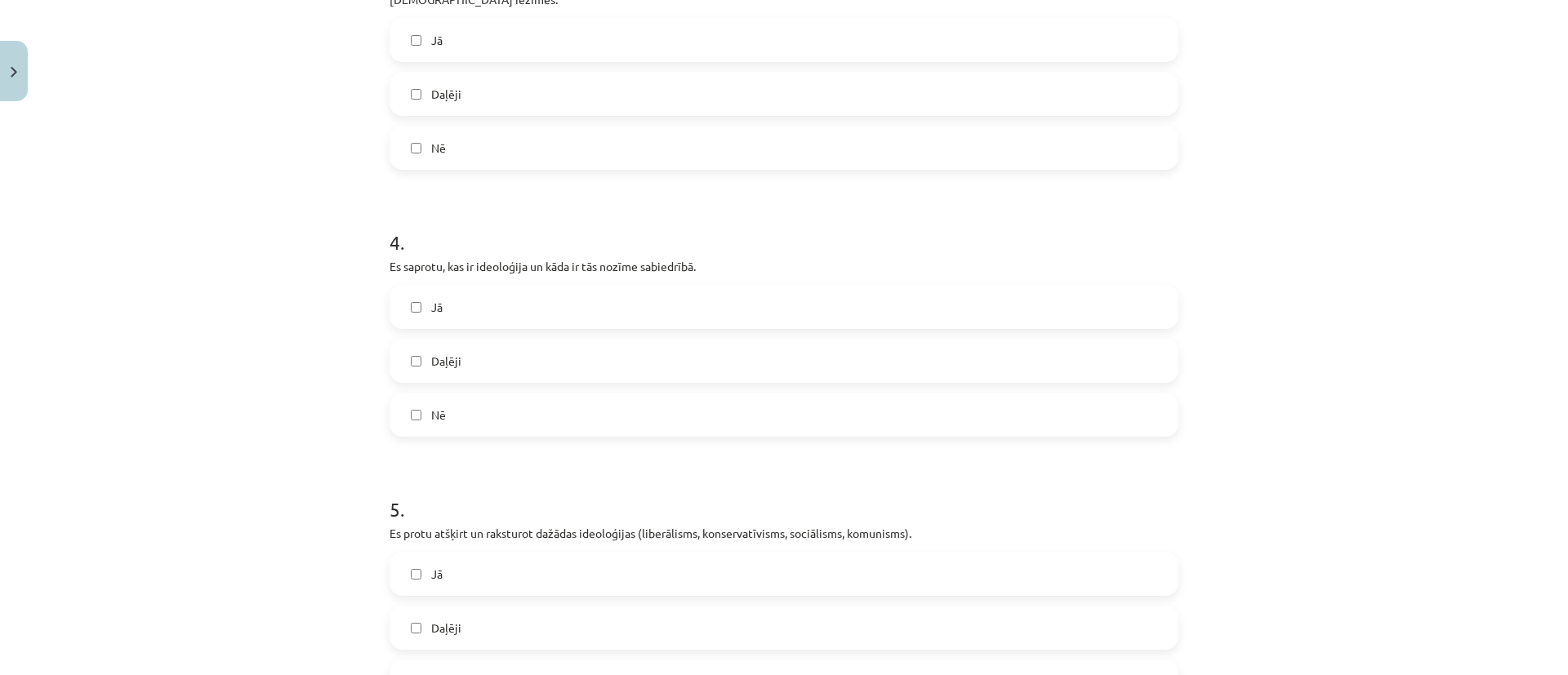
click at [531, 340] on label "Daļēji" at bounding box center [784, 361] width 786 height 41
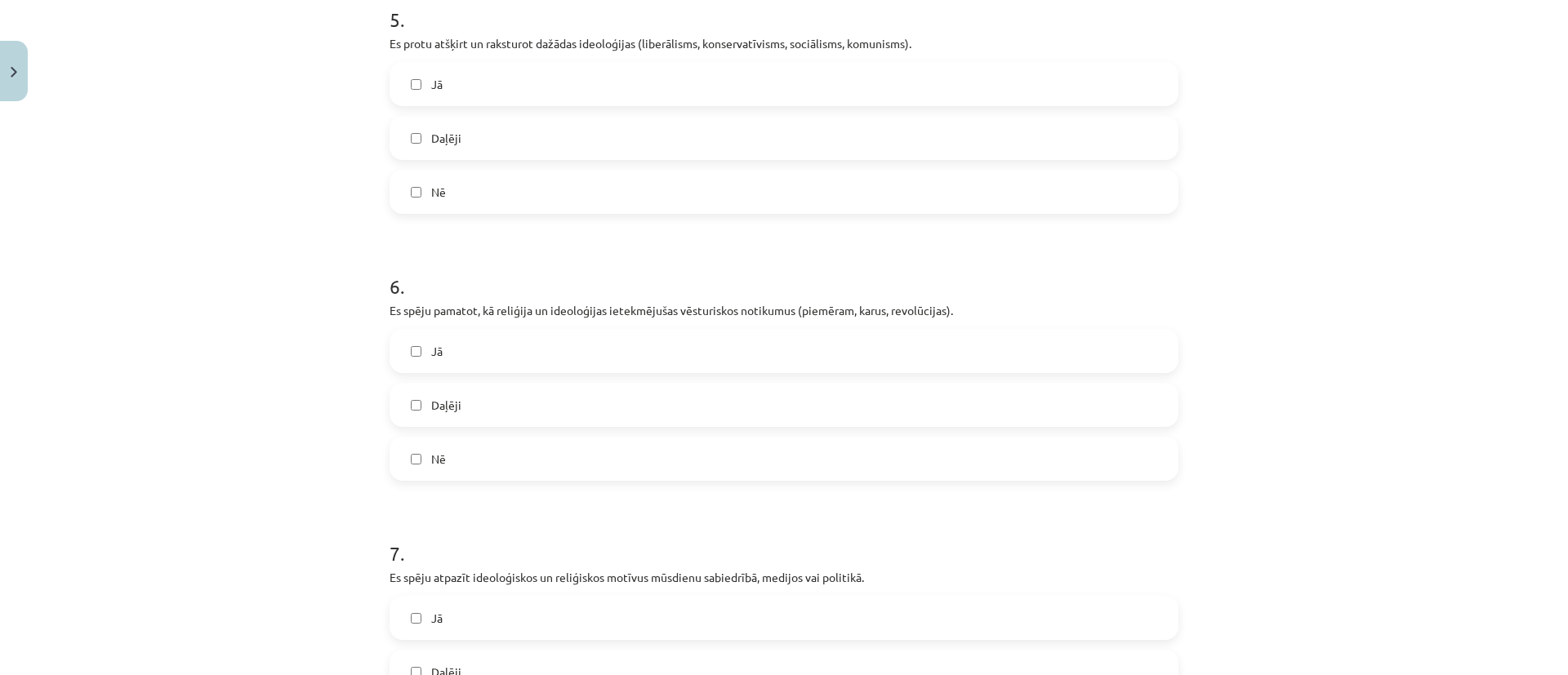
scroll to position [1469, 0]
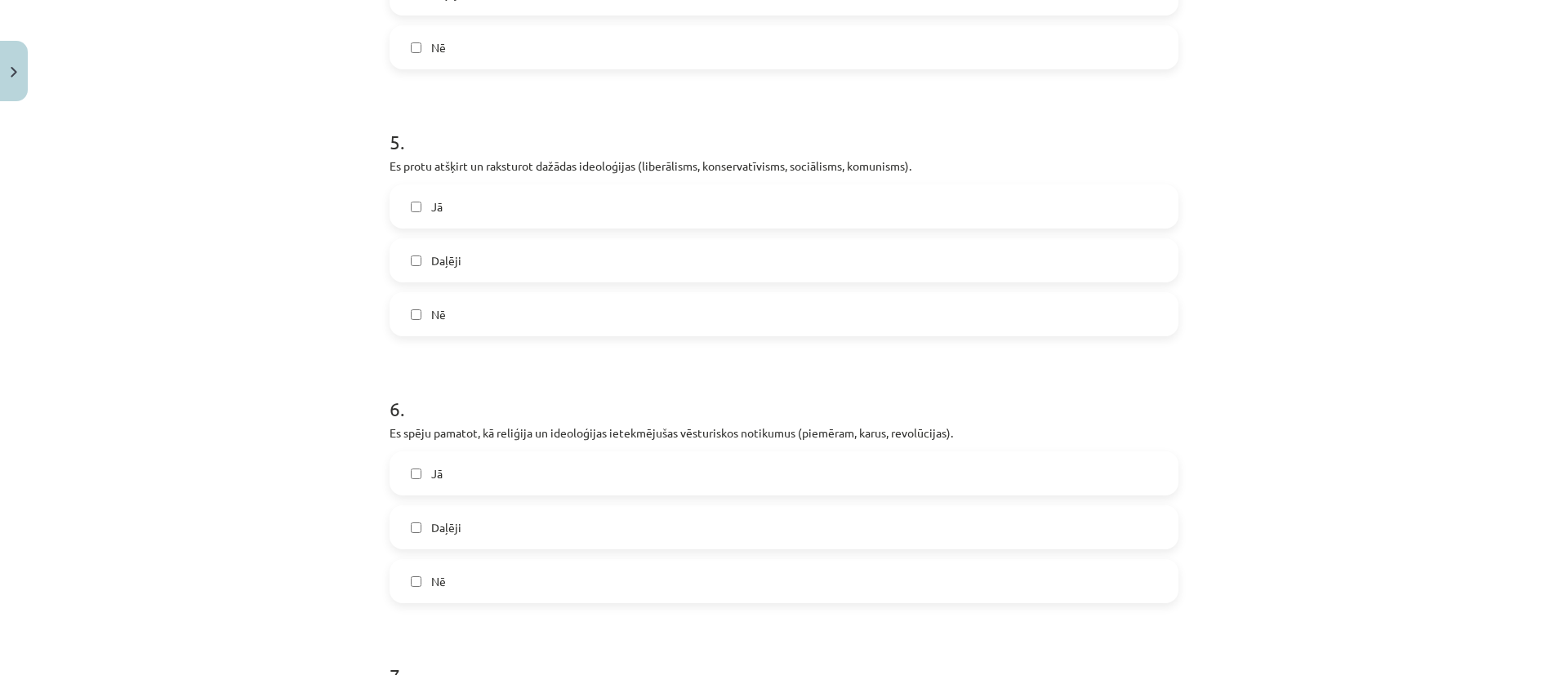
click at [657, 194] on label "Jā" at bounding box center [784, 206] width 786 height 41
click at [601, 256] on label "Daļēji" at bounding box center [784, 260] width 786 height 41
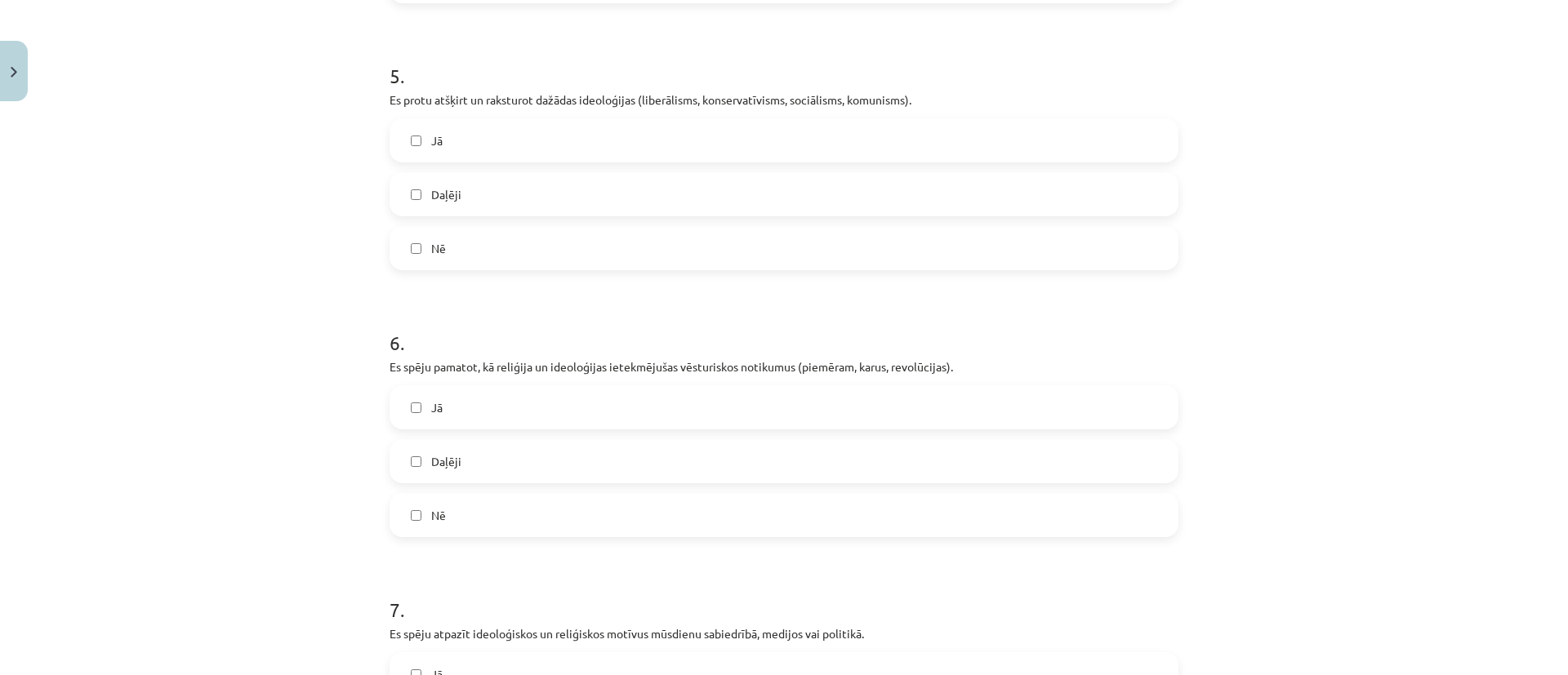
scroll to position [1592, 0]
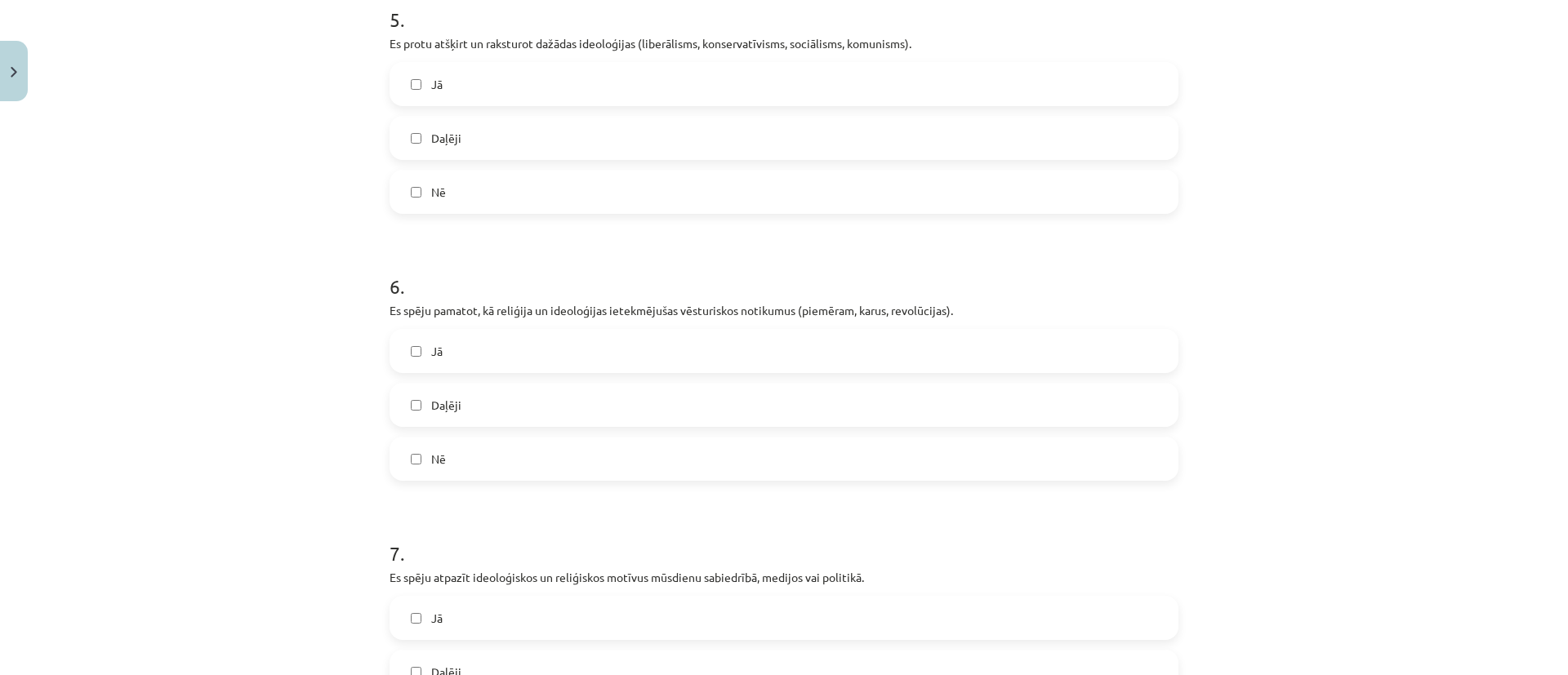
click at [536, 335] on label "Jā" at bounding box center [784, 350] width 786 height 41
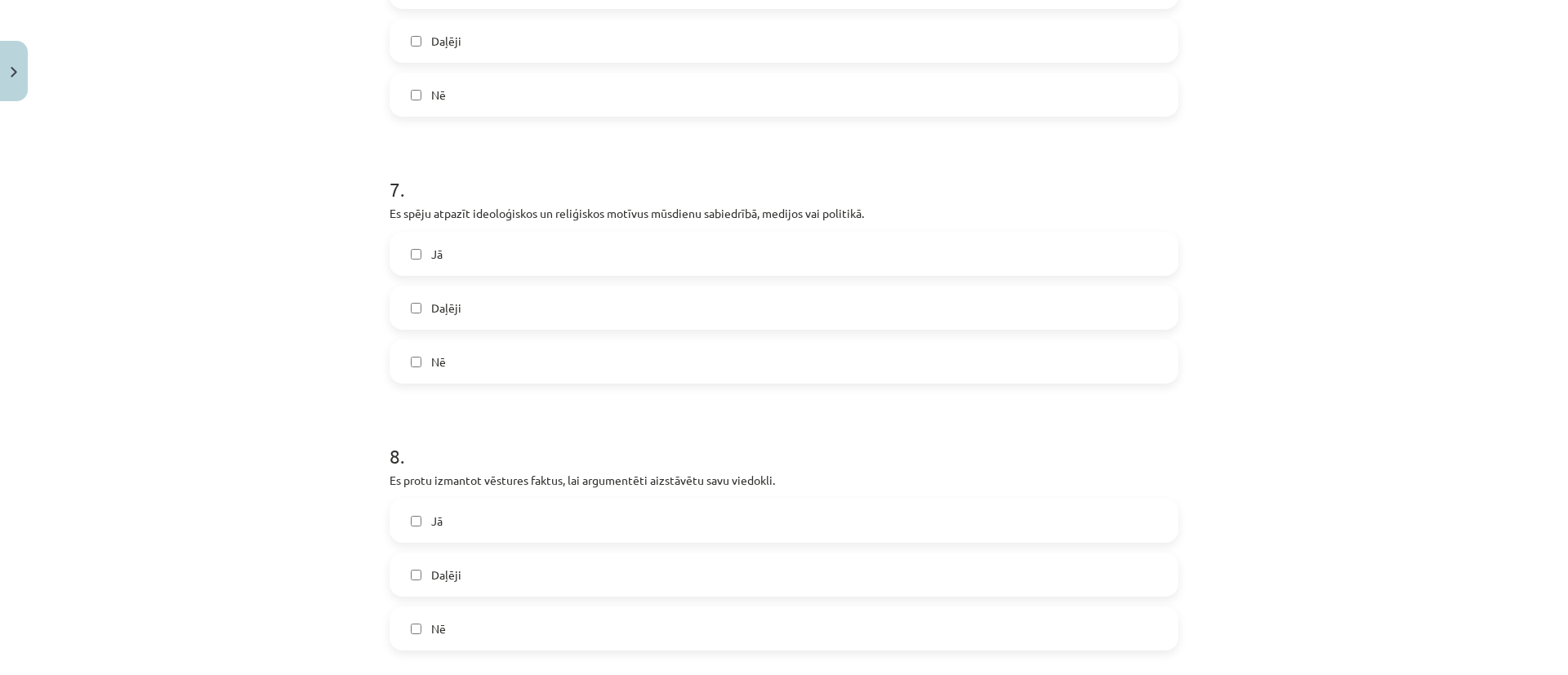
scroll to position [1960, 0]
click at [483, 236] on label "Jā" at bounding box center [784, 251] width 786 height 41
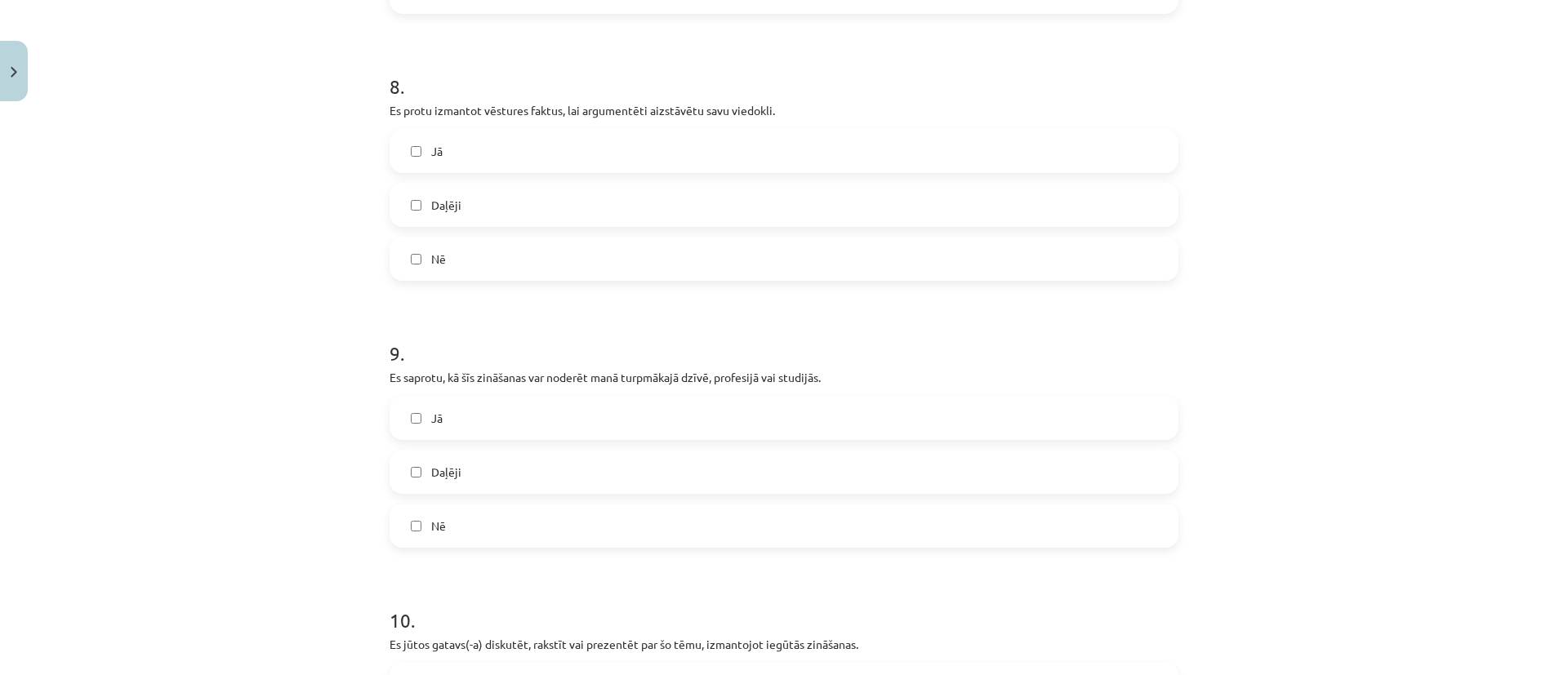
scroll to position [2327, 0]
click at [526, 185] on label "Daļēji" at bounding box center [784, 204] width 786 height 41
click at [605, 515] on label "Nē" at bounding box center [784, 525] width 786 height 41
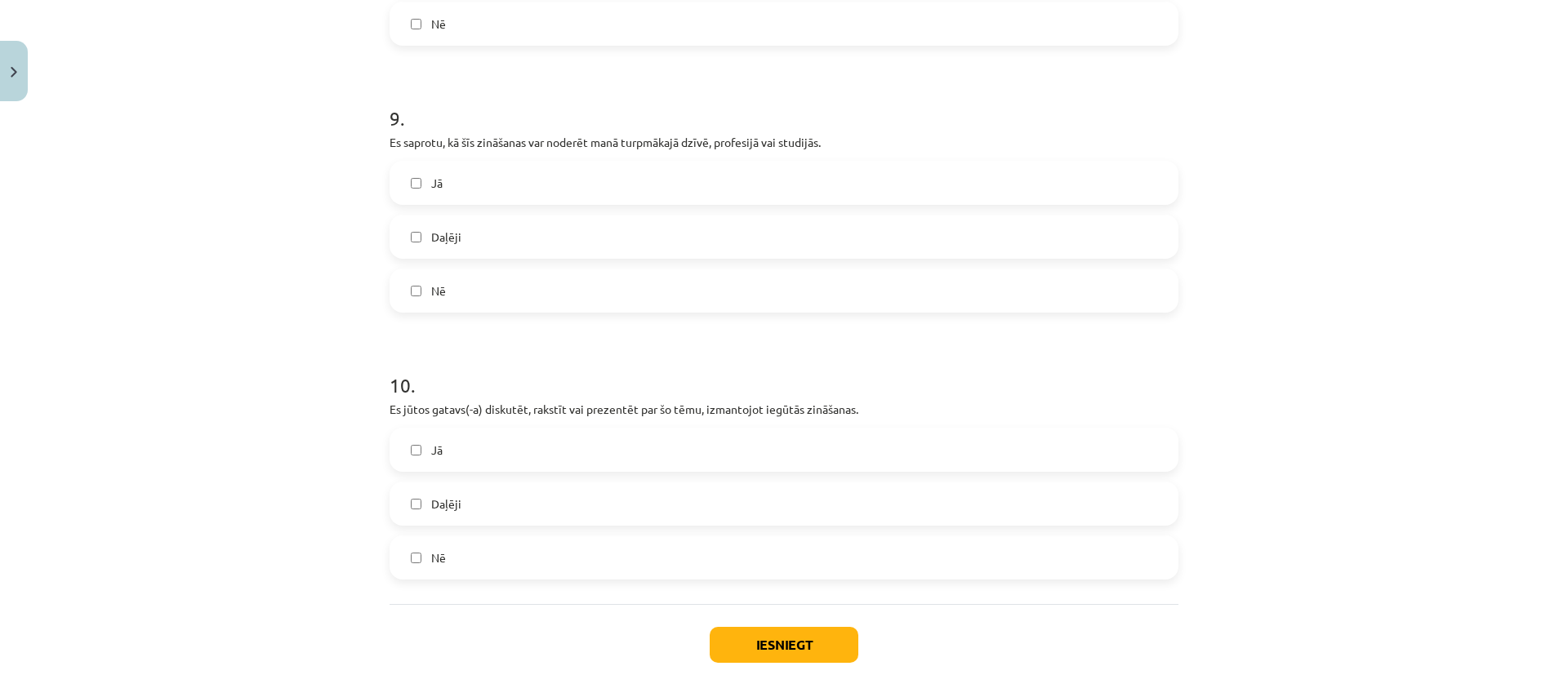
scroll to position [2572, 0]
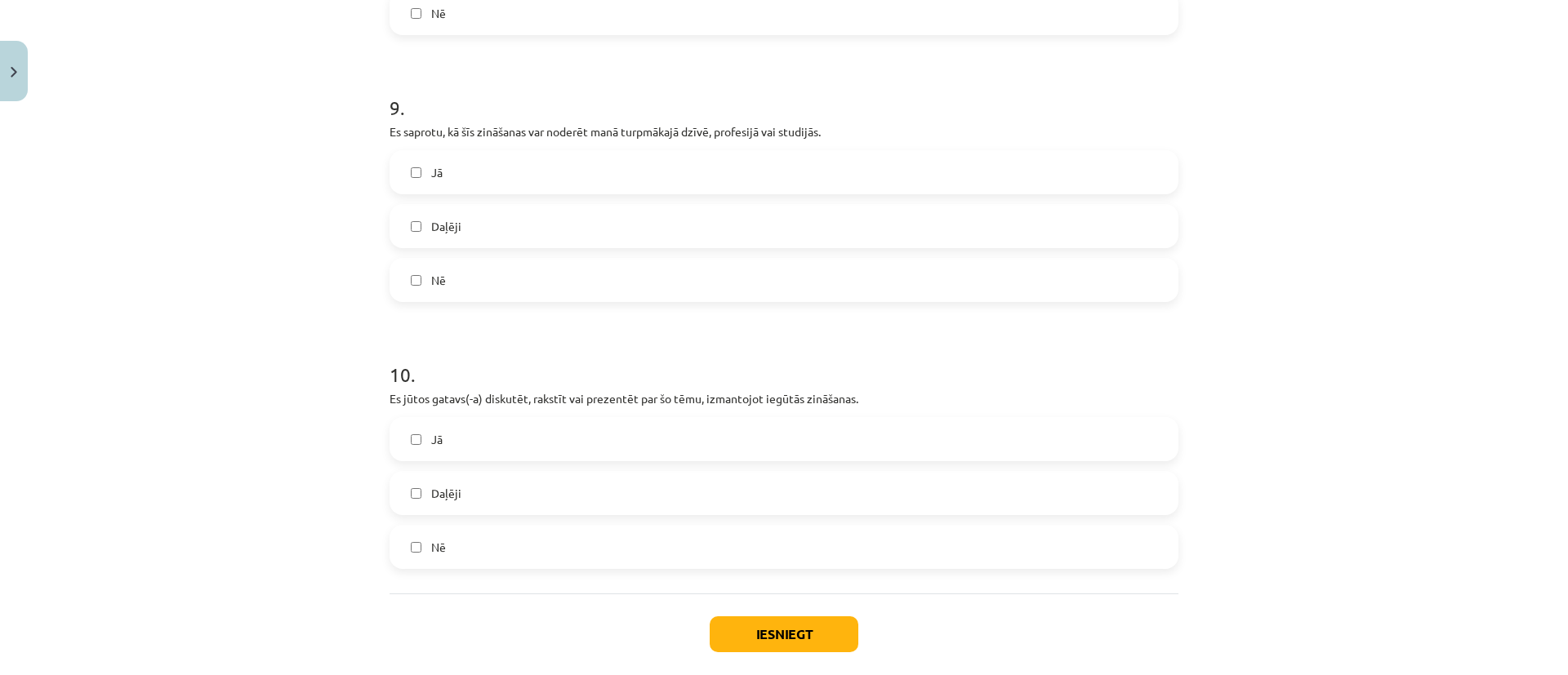
click at [550, 205] on label "Daļēji" at bounding box center [784, 226] width 786 height 41
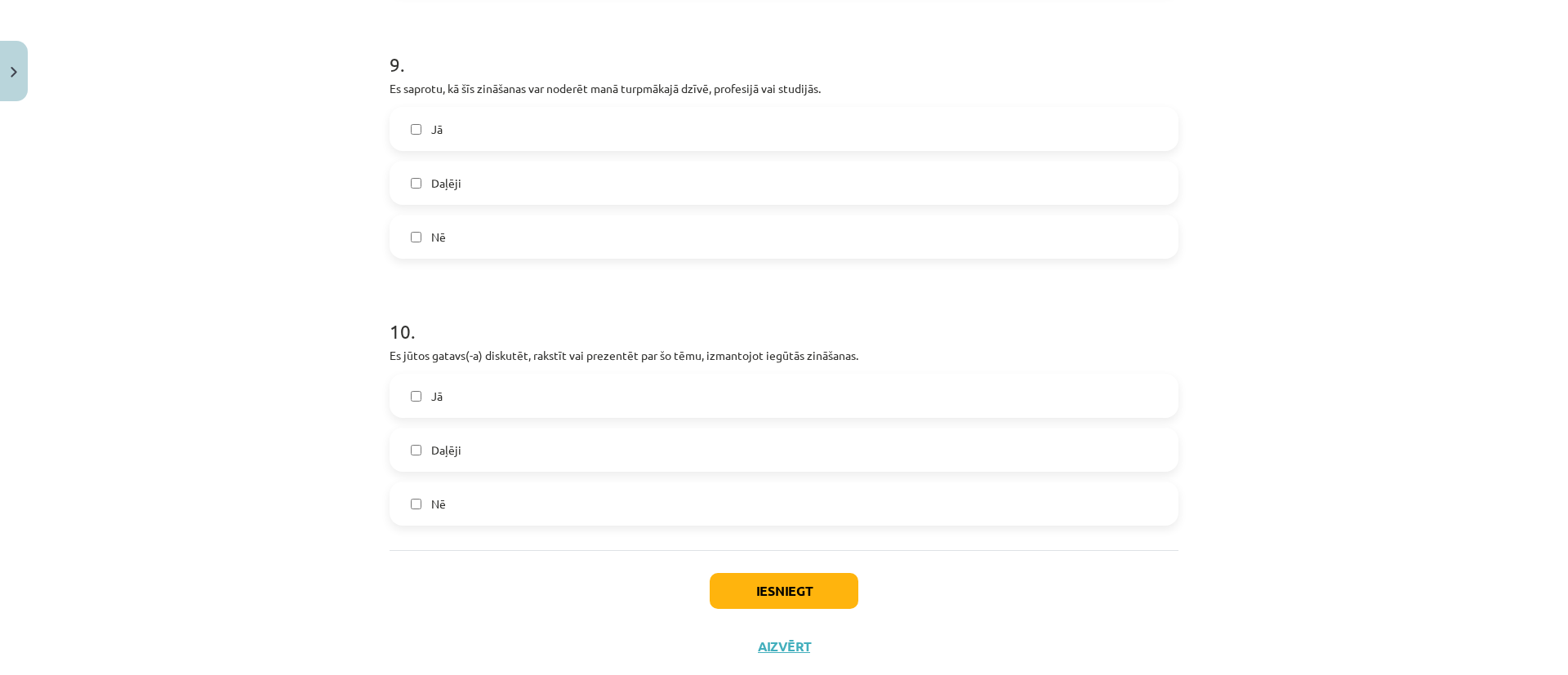
scroll to position [2638, 0]
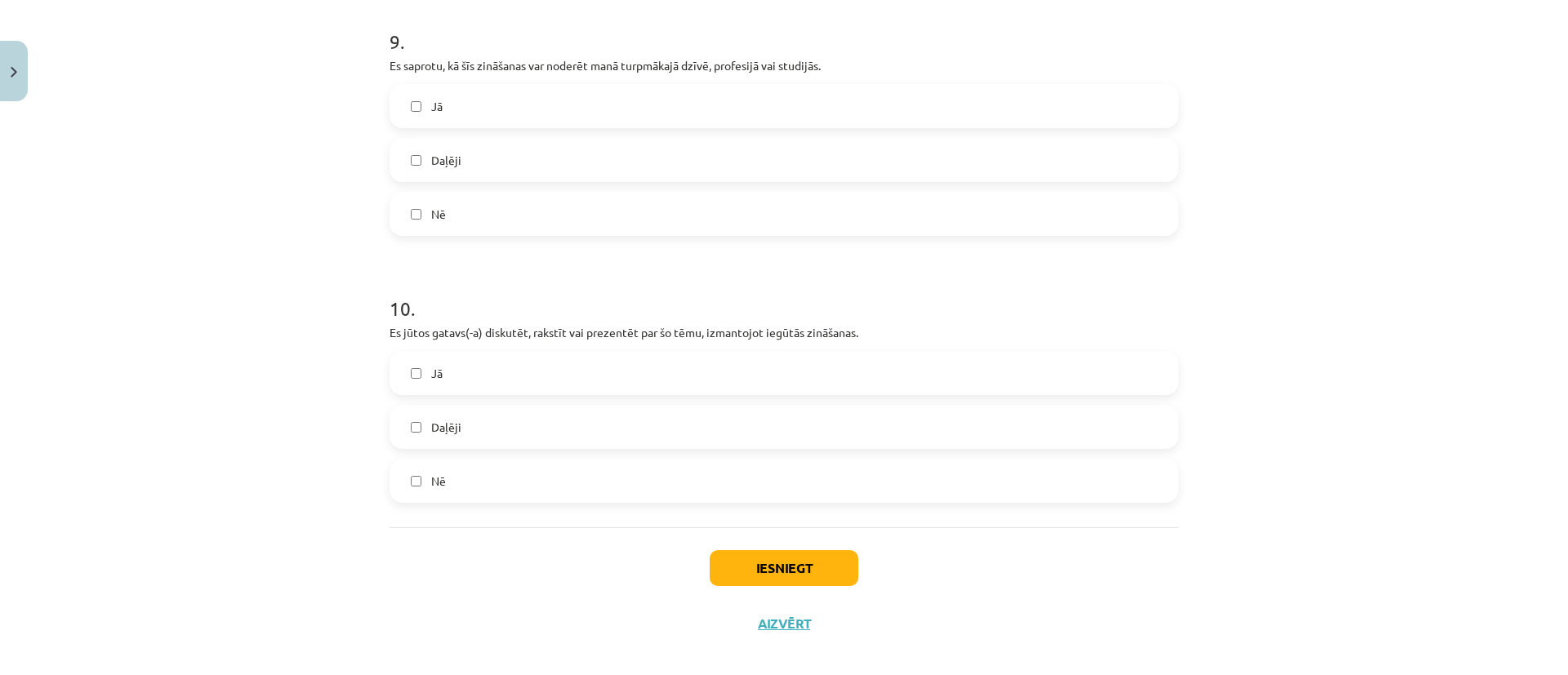
click at [683, 366] on label "Jā" at bounding box center [784, 373] width 786 height 41
click at [665, 413] on label "Daļēji" at bounding box center [784, 427] width 786 height 41
click at [781, 559] on button "Iesniegt" at bounding box center [784, 568] width 148 height 36
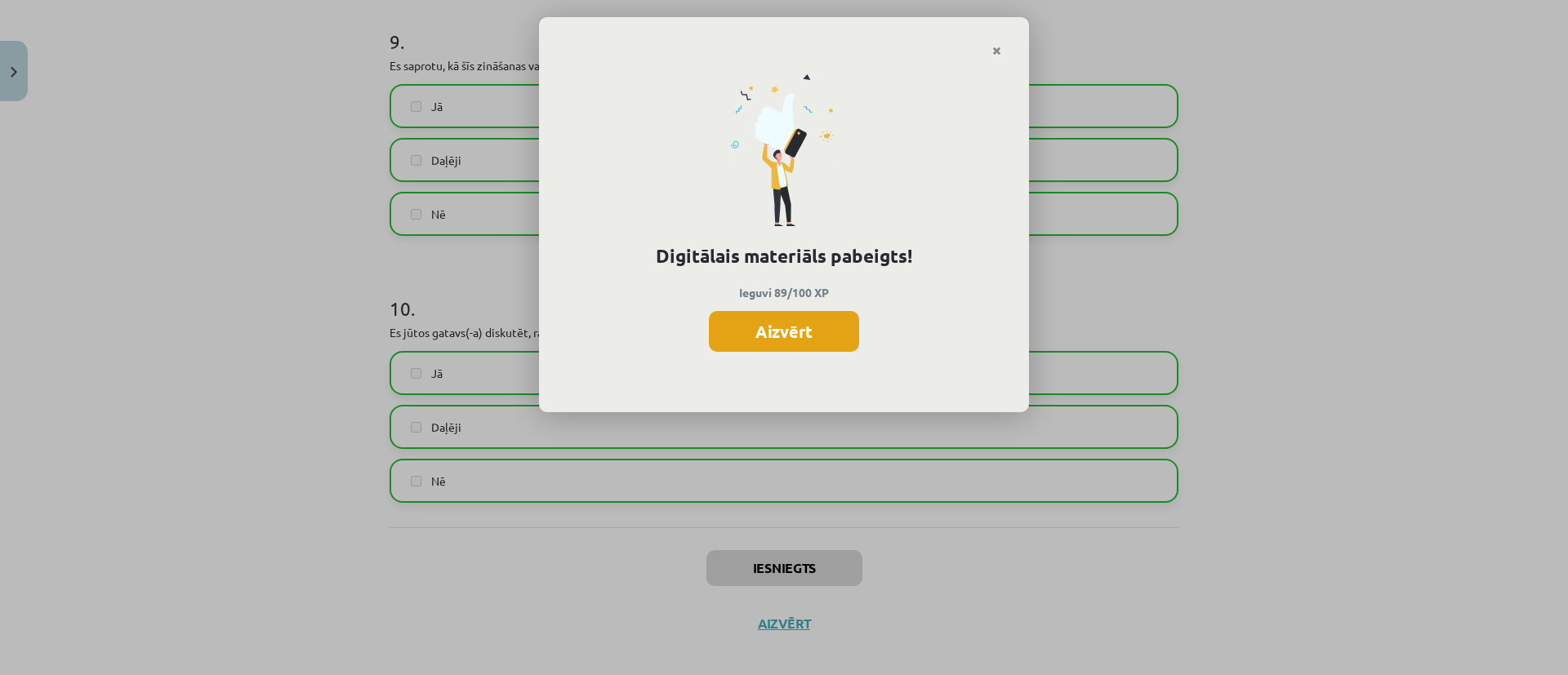
click at [751, 332] on button "Aizvērt" at bounding box center [784, 331] width 150 height 41
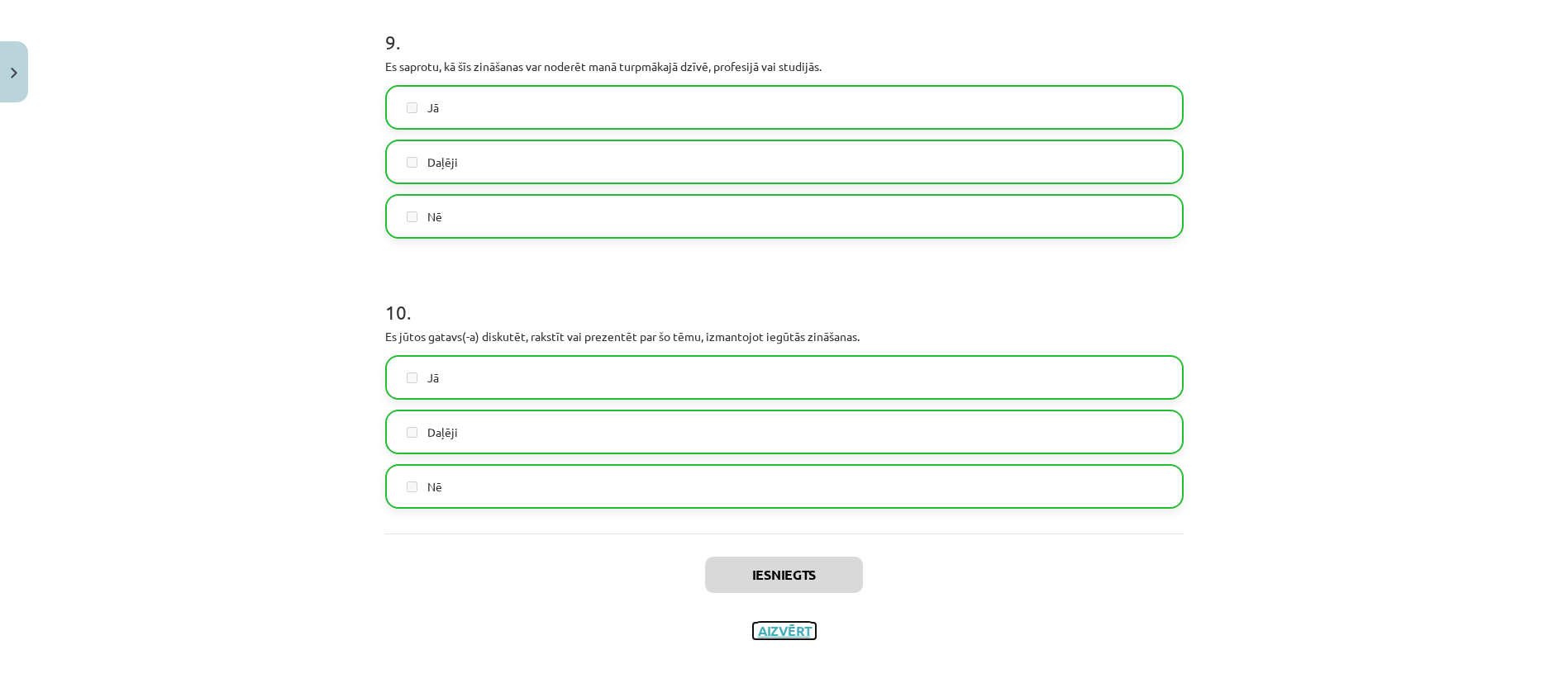
click at [779, 623] on button "Aizvērt" at bounding box center [784, 630] width 63 height 16
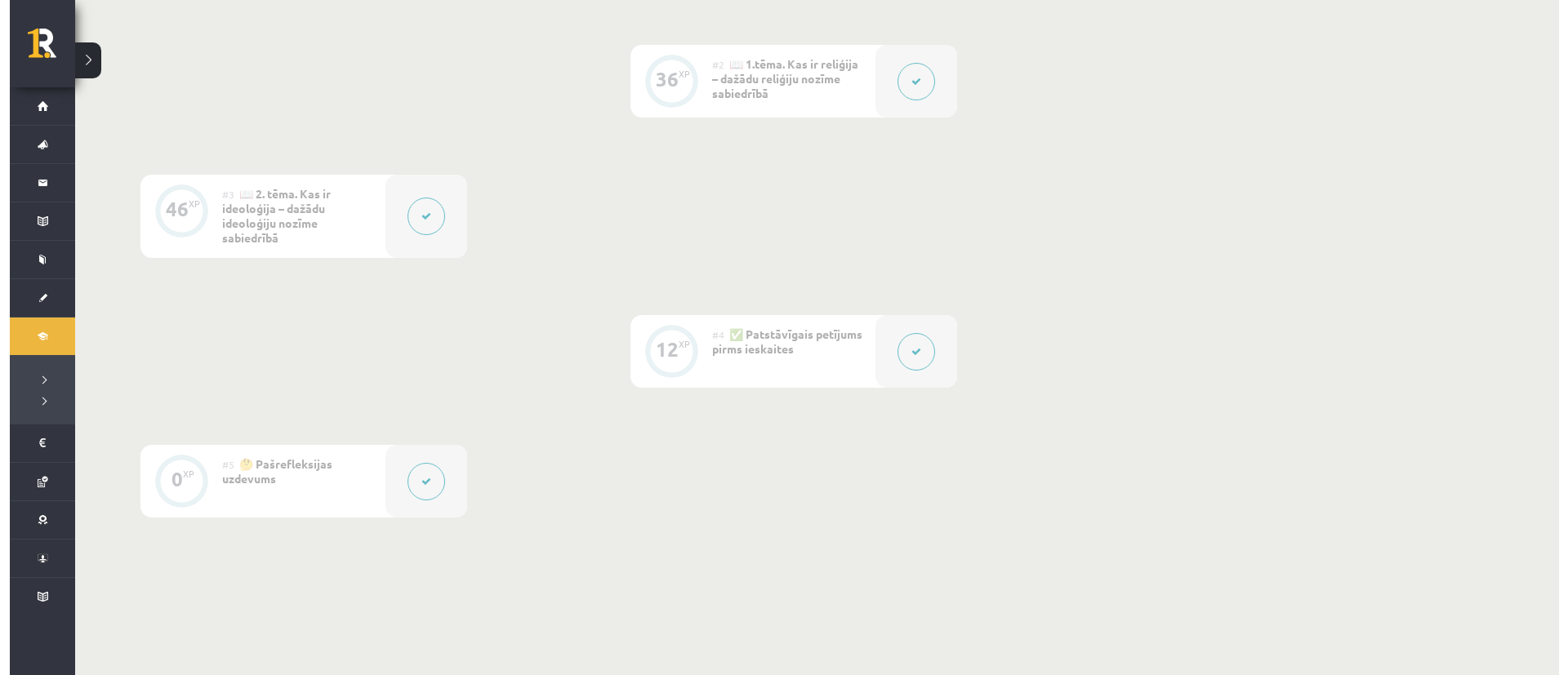
scroll to position [653, 0]
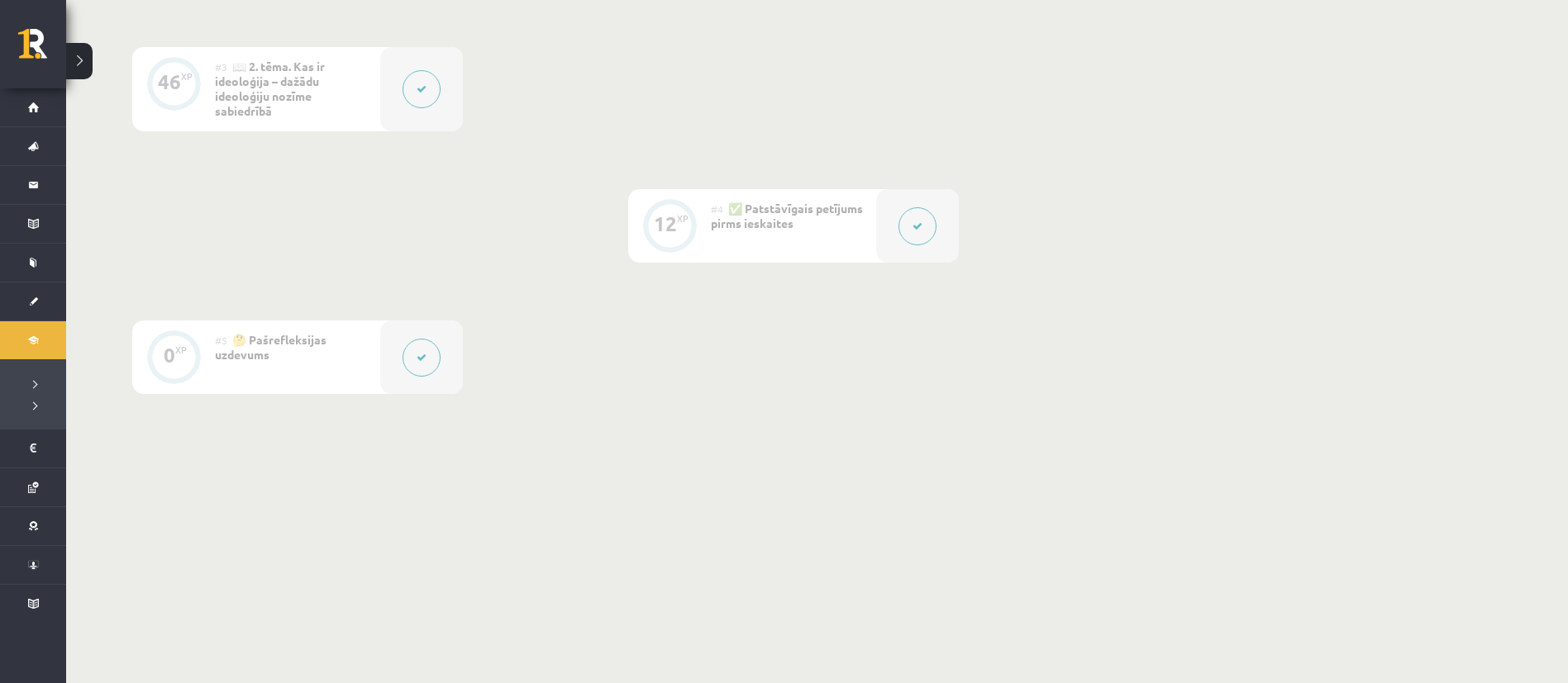
click at [744, 222] on span "✅ Patstāvīgais petījums pirms ieskaites" at bounding box center [786, 216] width 152 height 30
click at [790, 221] on div at bounding box center [917, 226] width 82 height 74
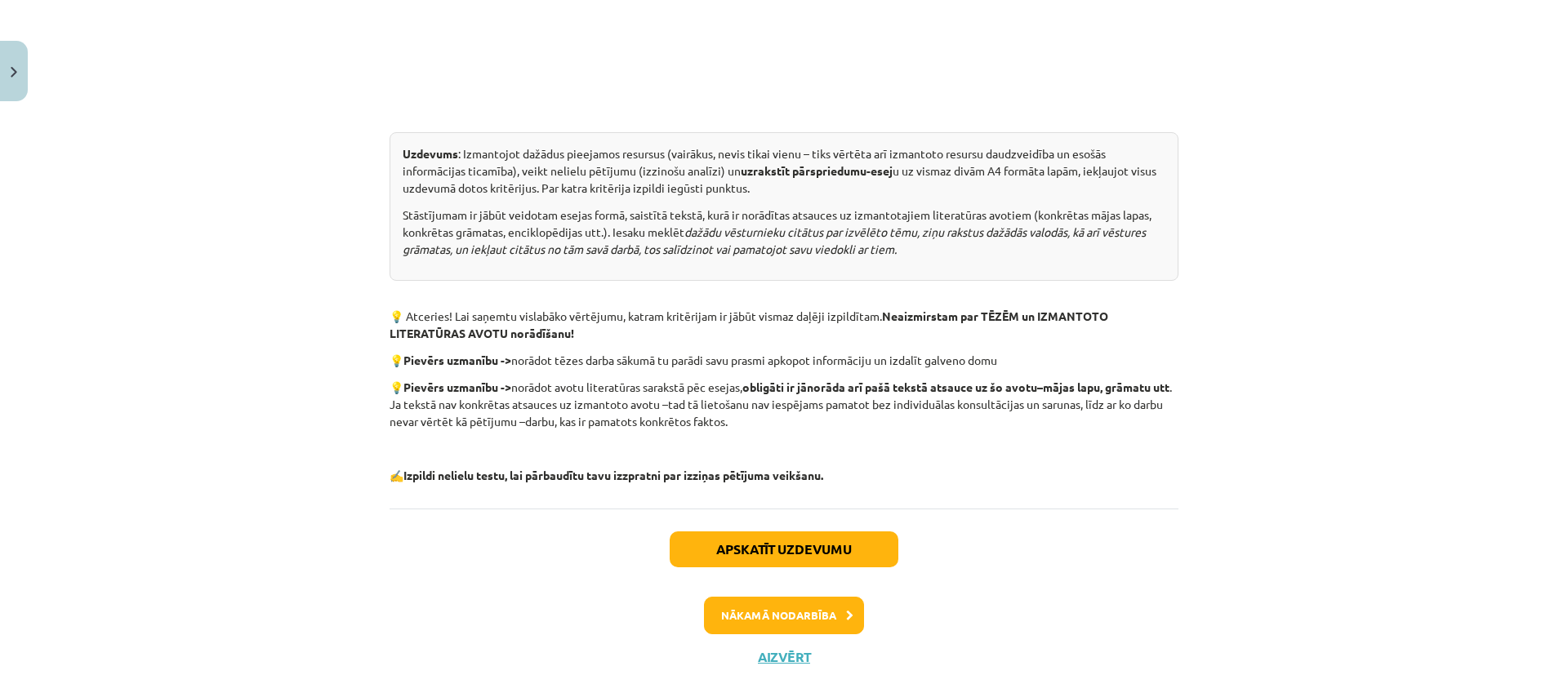
scroll to position [842, 0]
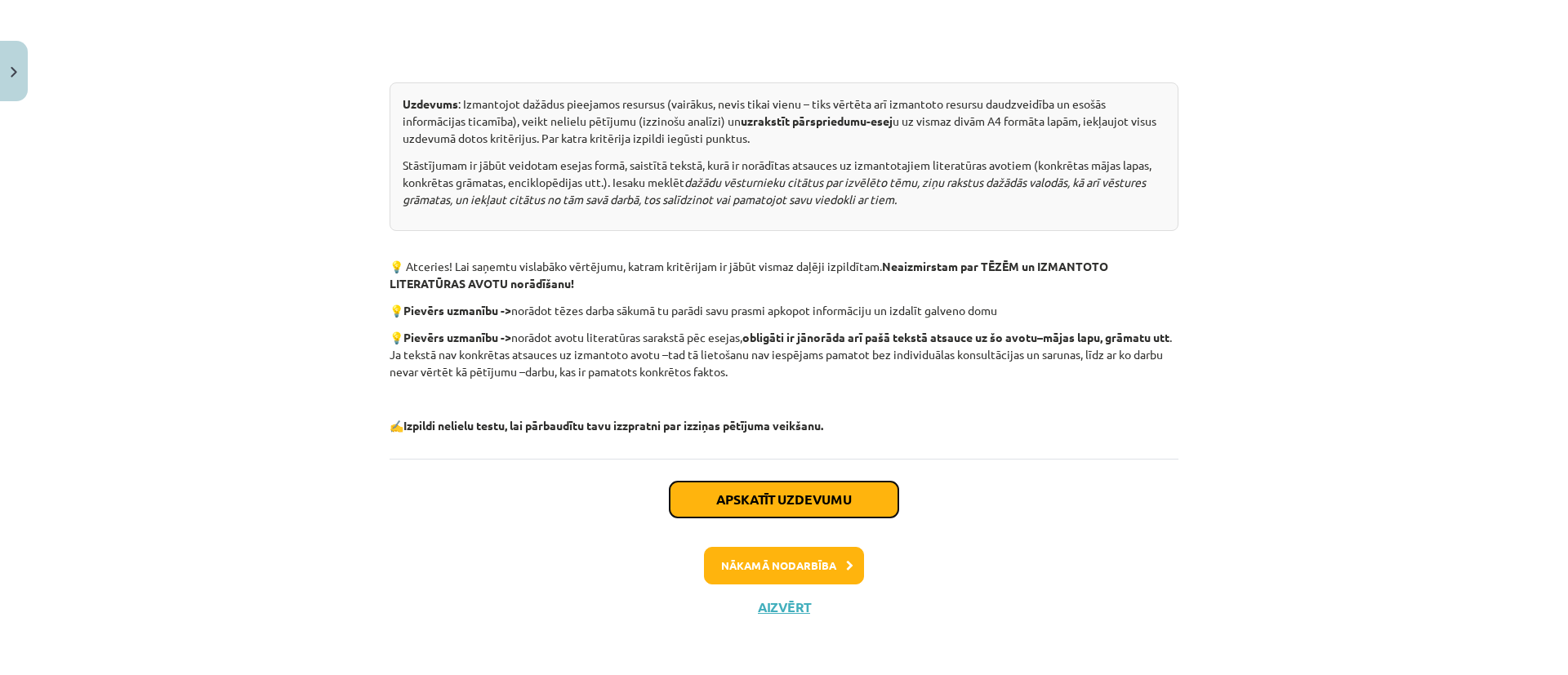
click at [732, 500] on button "Apskatīt uzdevumu" at bounding box center [784, 499] width 229 height 36
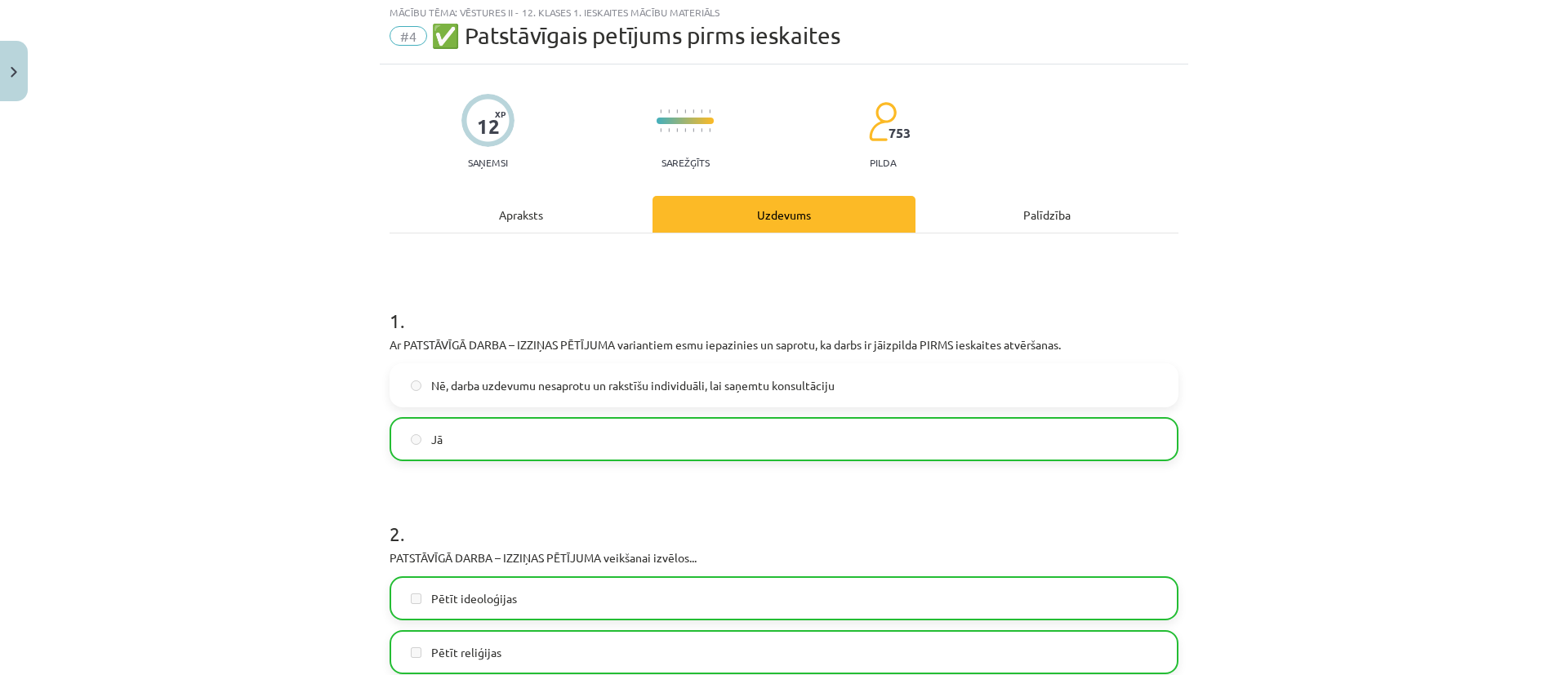
scroll to position [41, 0]
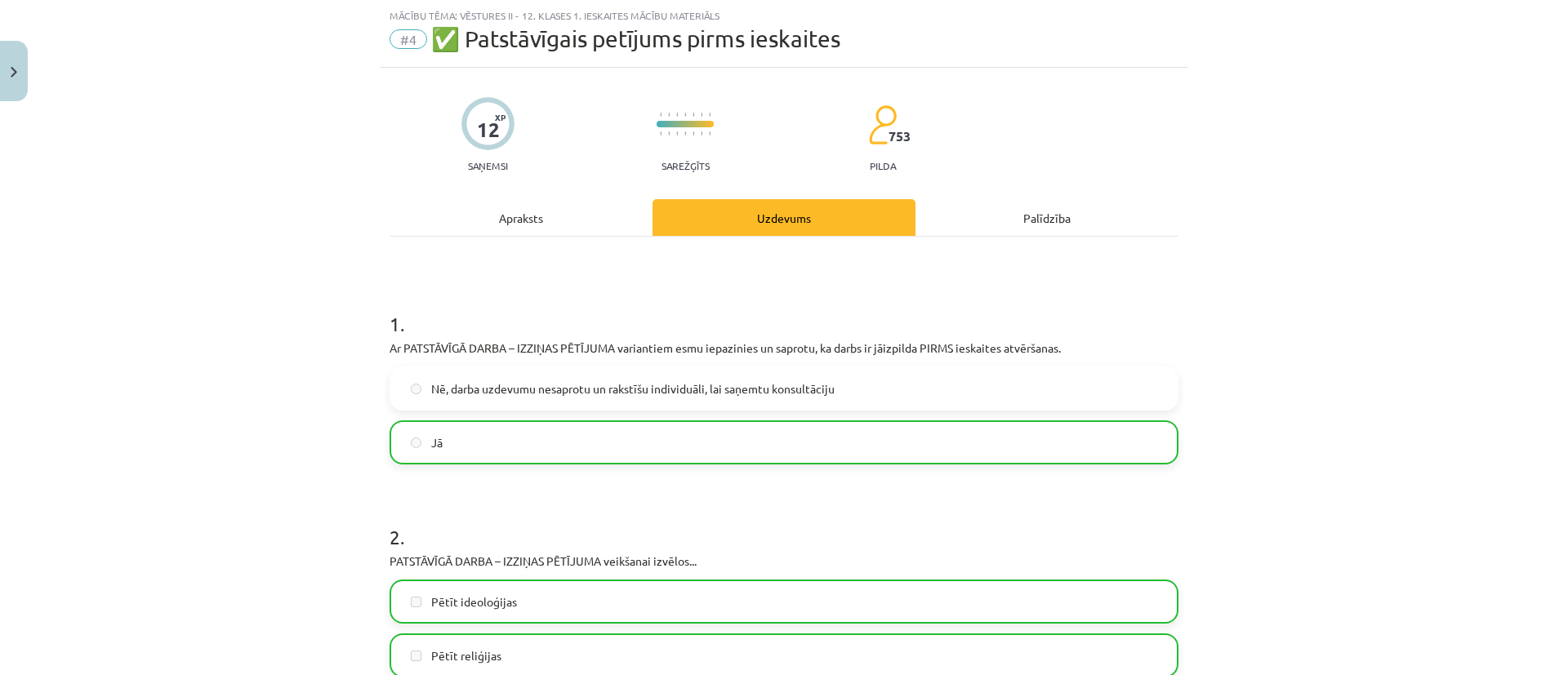
click at [515, 224] on div "Apraksts" at bounding box center [520, 218] width 263 height 37
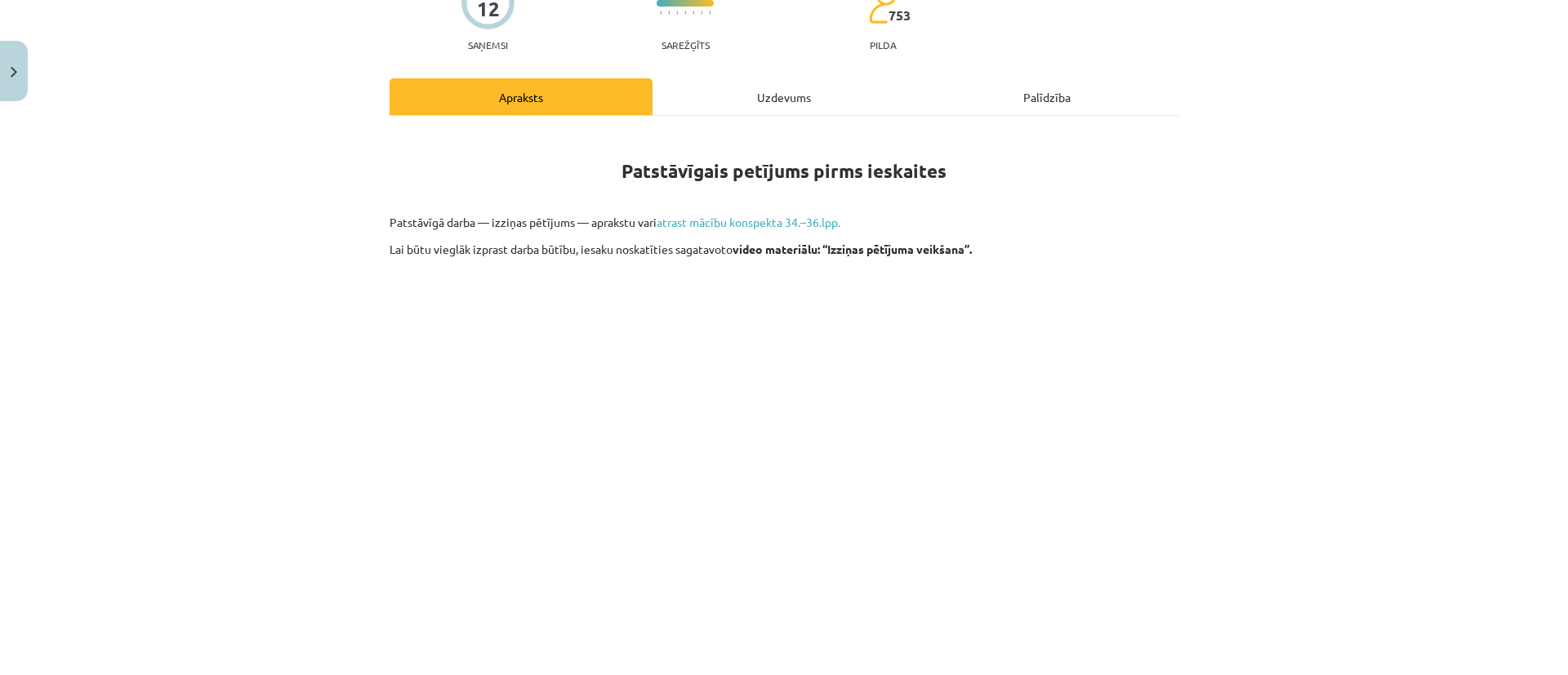
scroll to position [164, 0]
click at [706, 225] on link "atrast mācību konspekta 34.–36.lpp." at bounding box center [748, 221] width 184 height 15
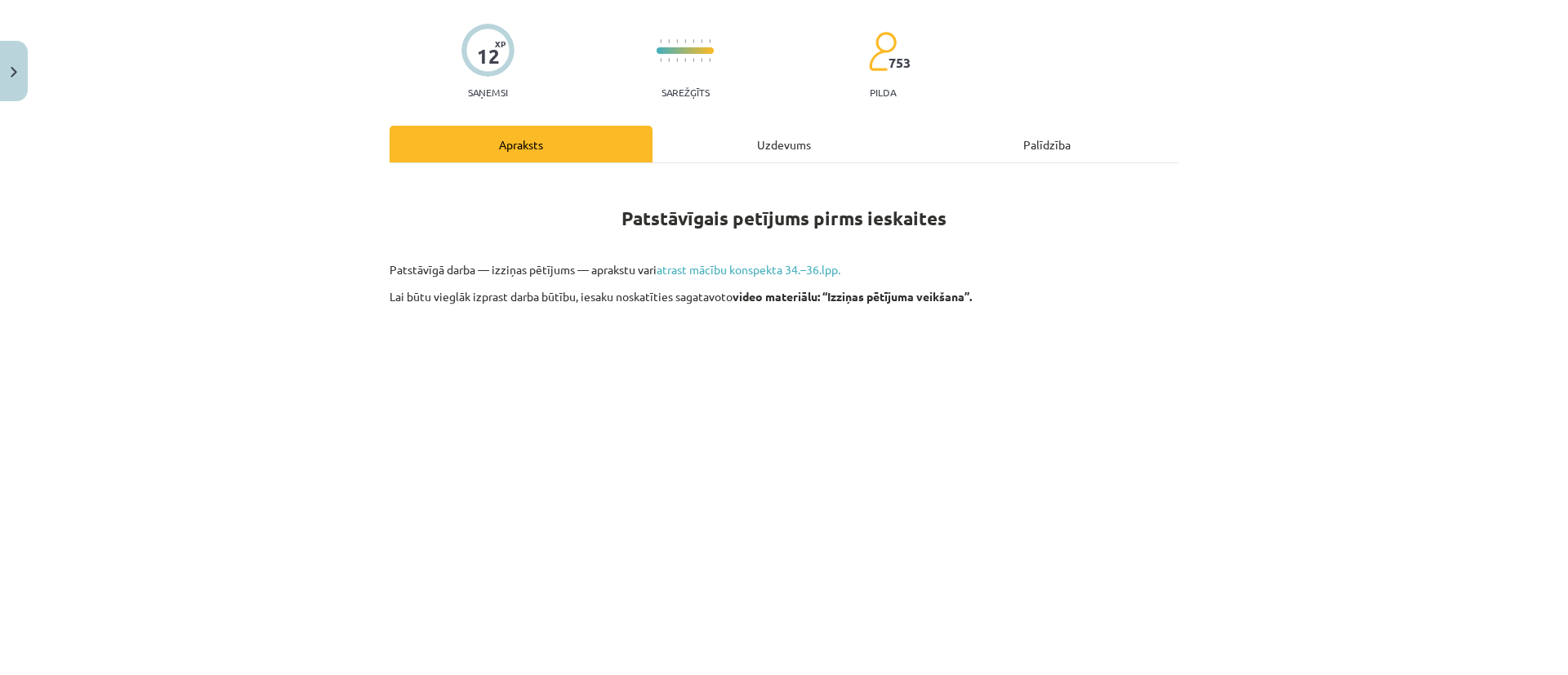
scroll to position [107, 0]
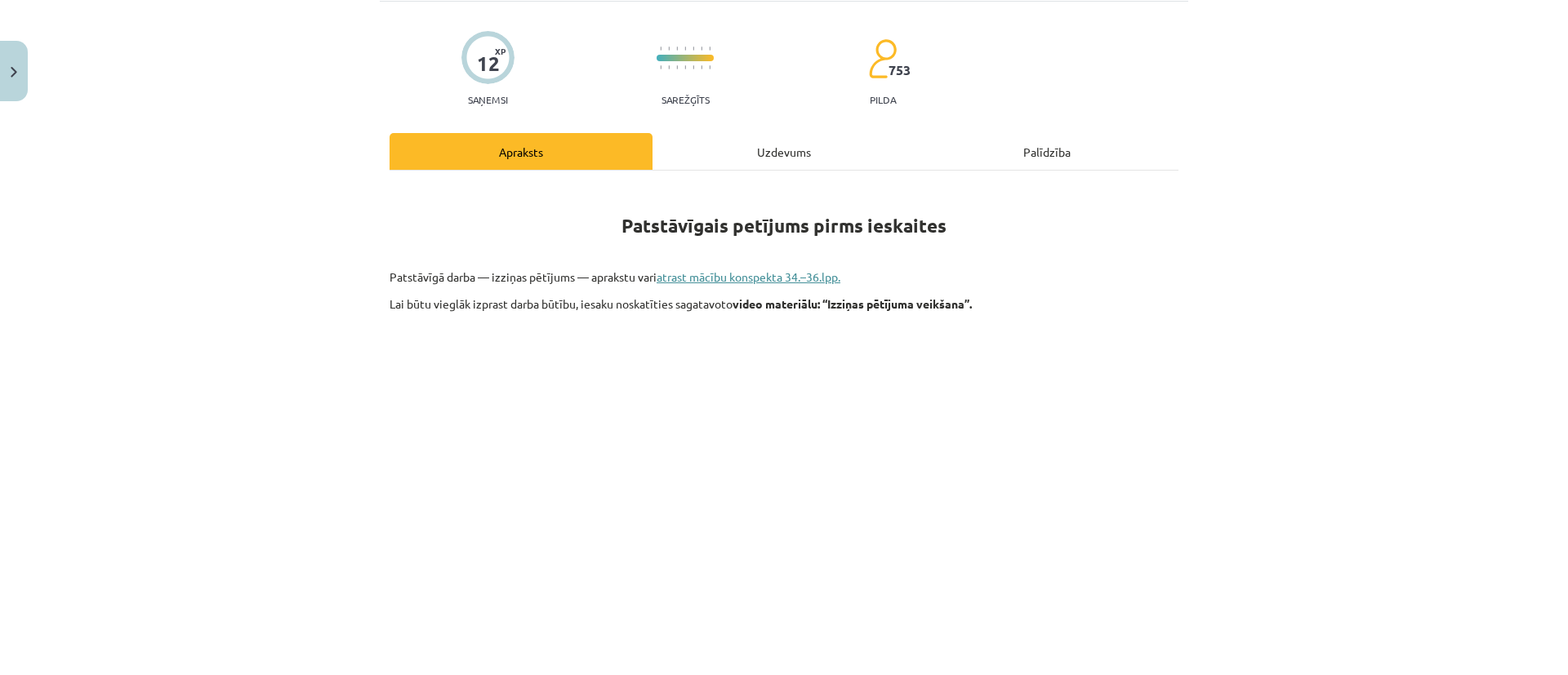
click at [719, 271] on link "atrast mācību konspekta 34.–36.lpp." at bounding box center [748, 277] width 184 height 15
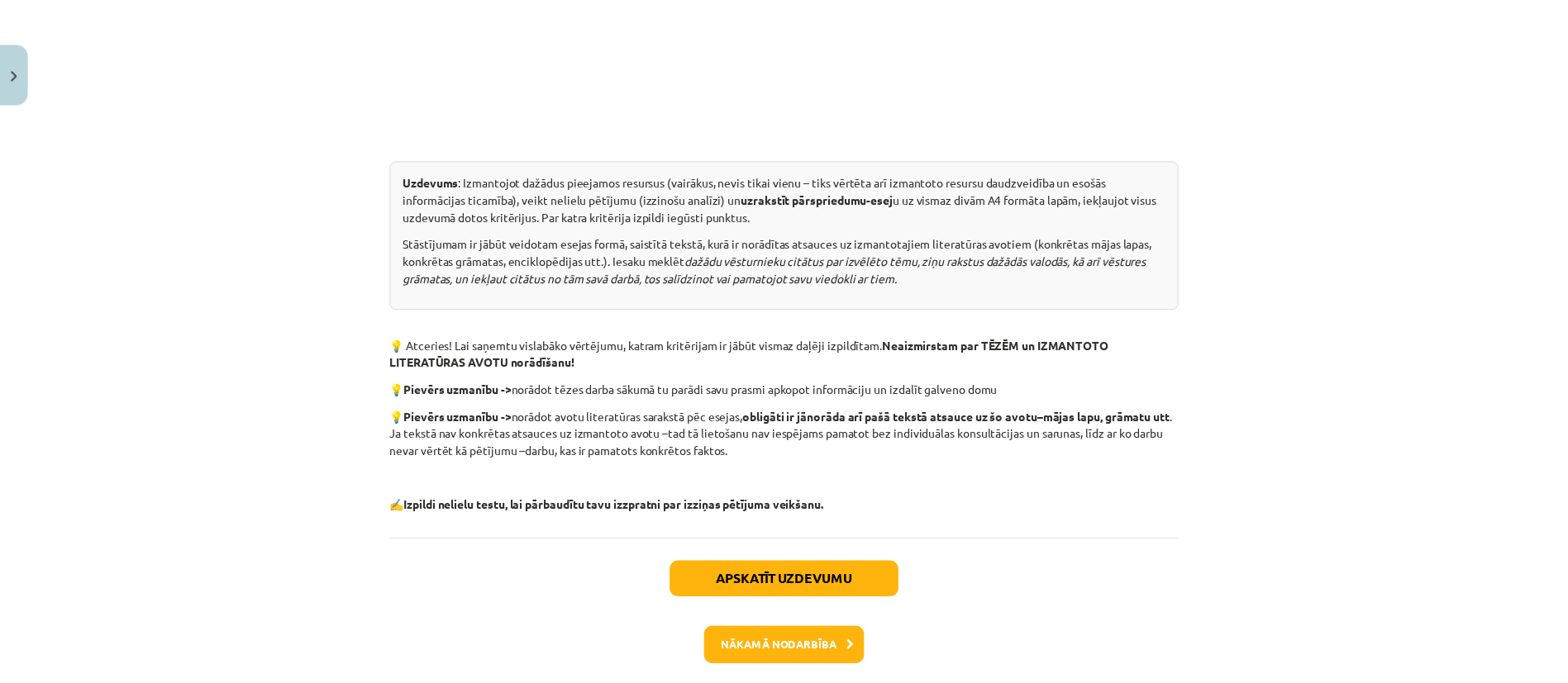
scroll to position [852, 0]
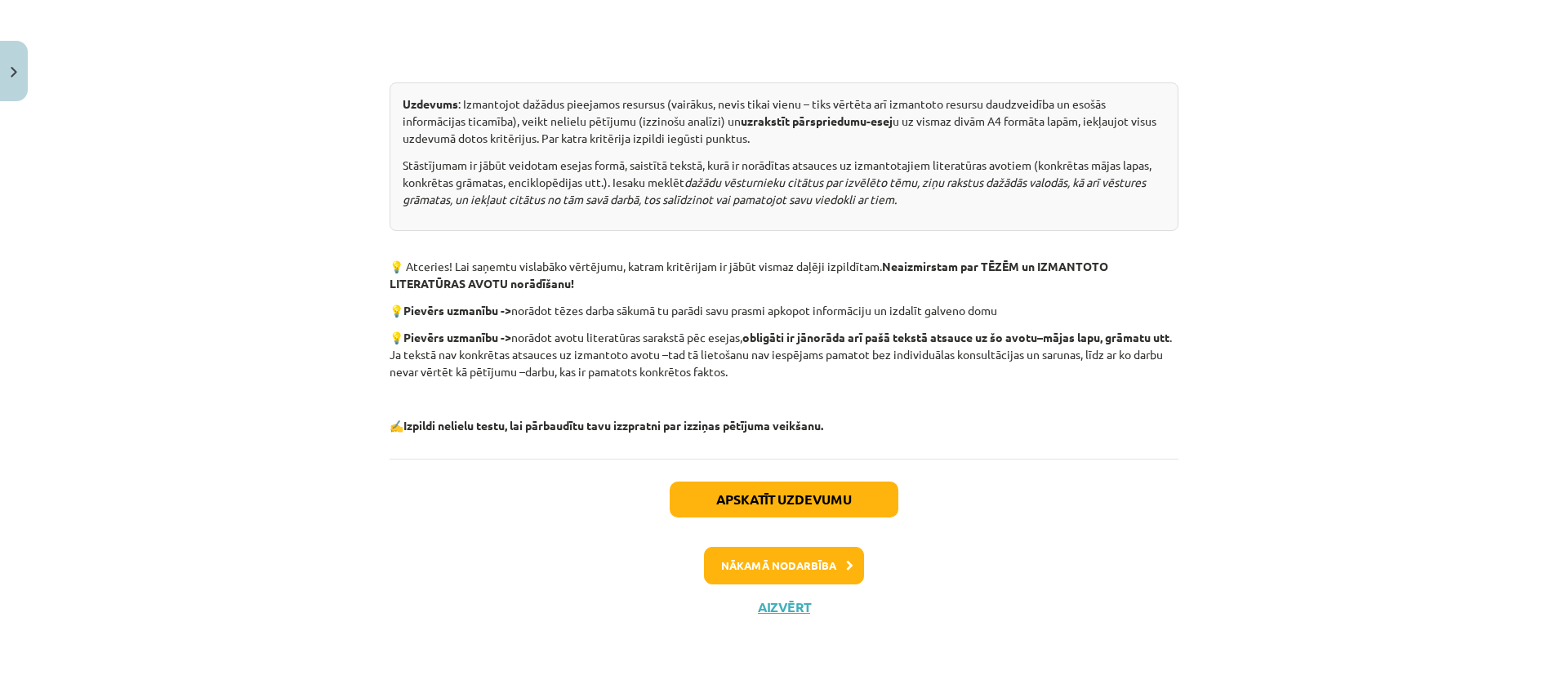
click at [781, 623] on div "Apskatīt uzdevumu Nākamā nodarbība Aizvērt" at bounding box center [784, 542] width 789 height 167
click at [781, 609] on button "Aizvērt" at bounding box center [784, 607] width 62 height 16
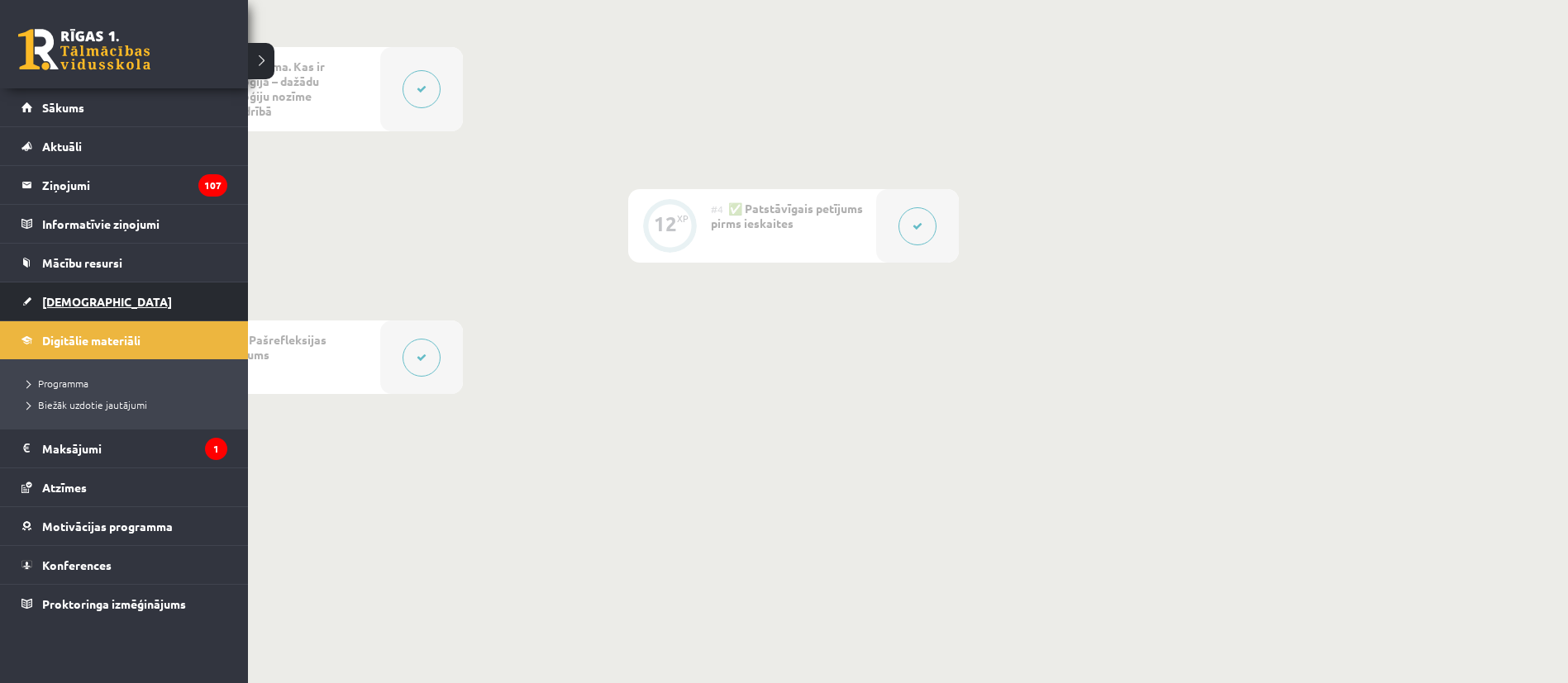
click at [64, 290] on link "[DEMOGRAPHIC_DATA]" at bounding box center [124, 301] width 205 height 38
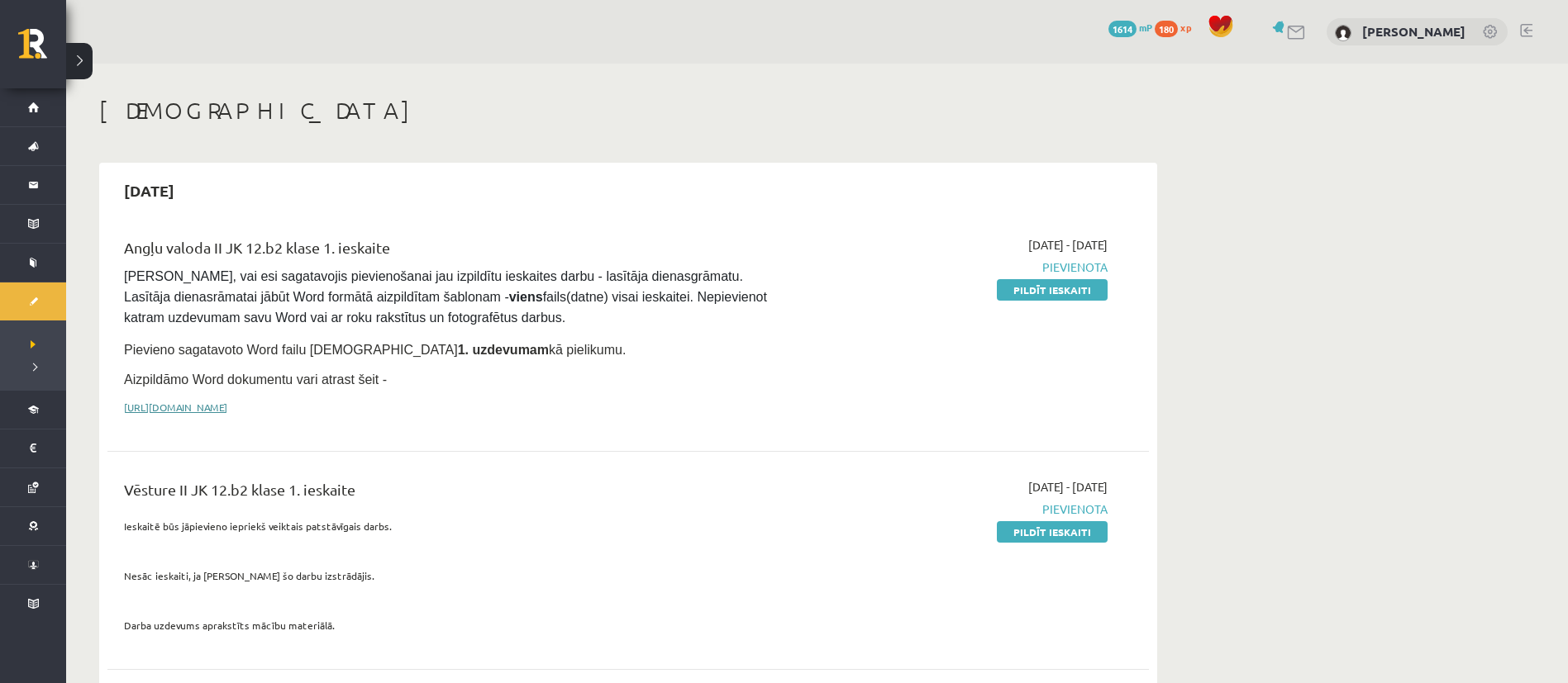
click at [210, 400] on link "[URL][DOMAIN_NAME]" at bounding box center [176, 407] width 104 height 14
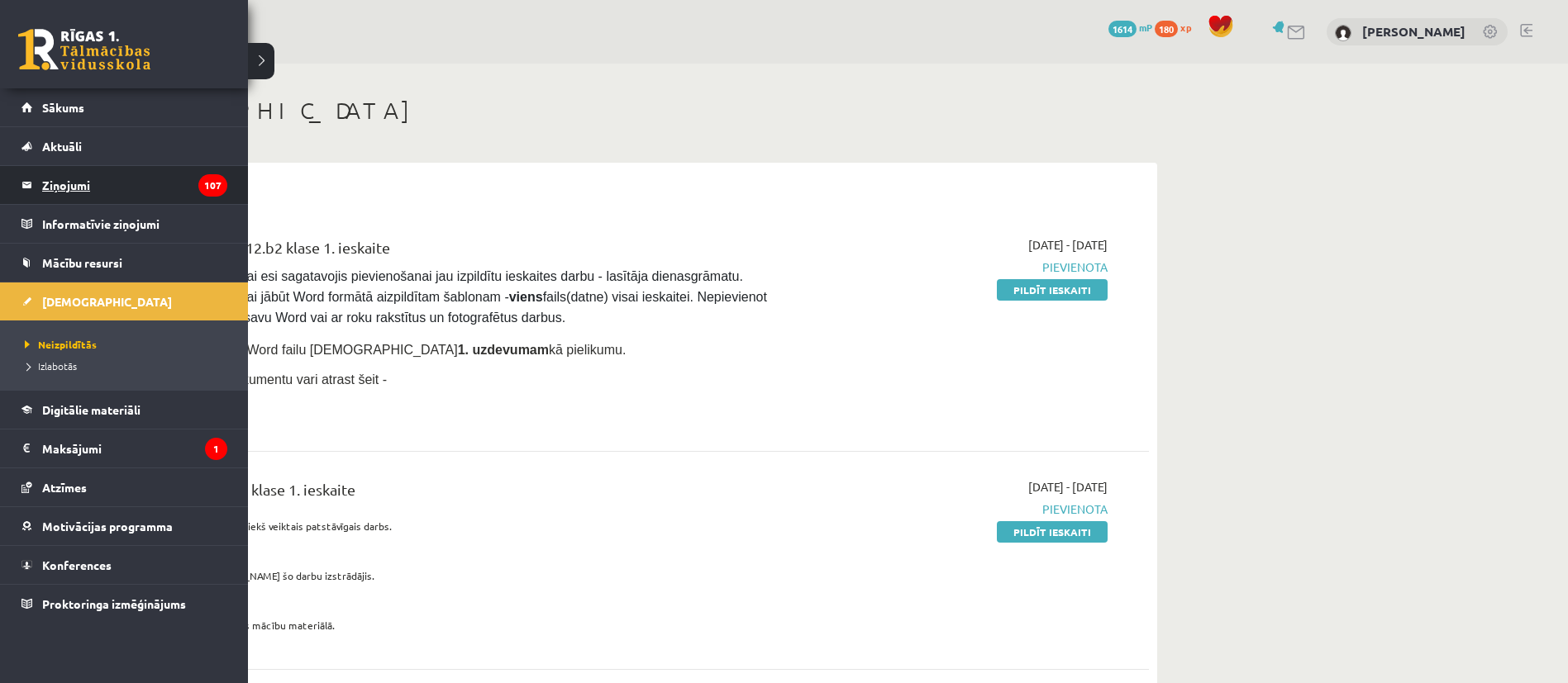
click at [65, 188] on legend "Ziņojumi 107" at bounding box center [135, 185] width 185 height 38
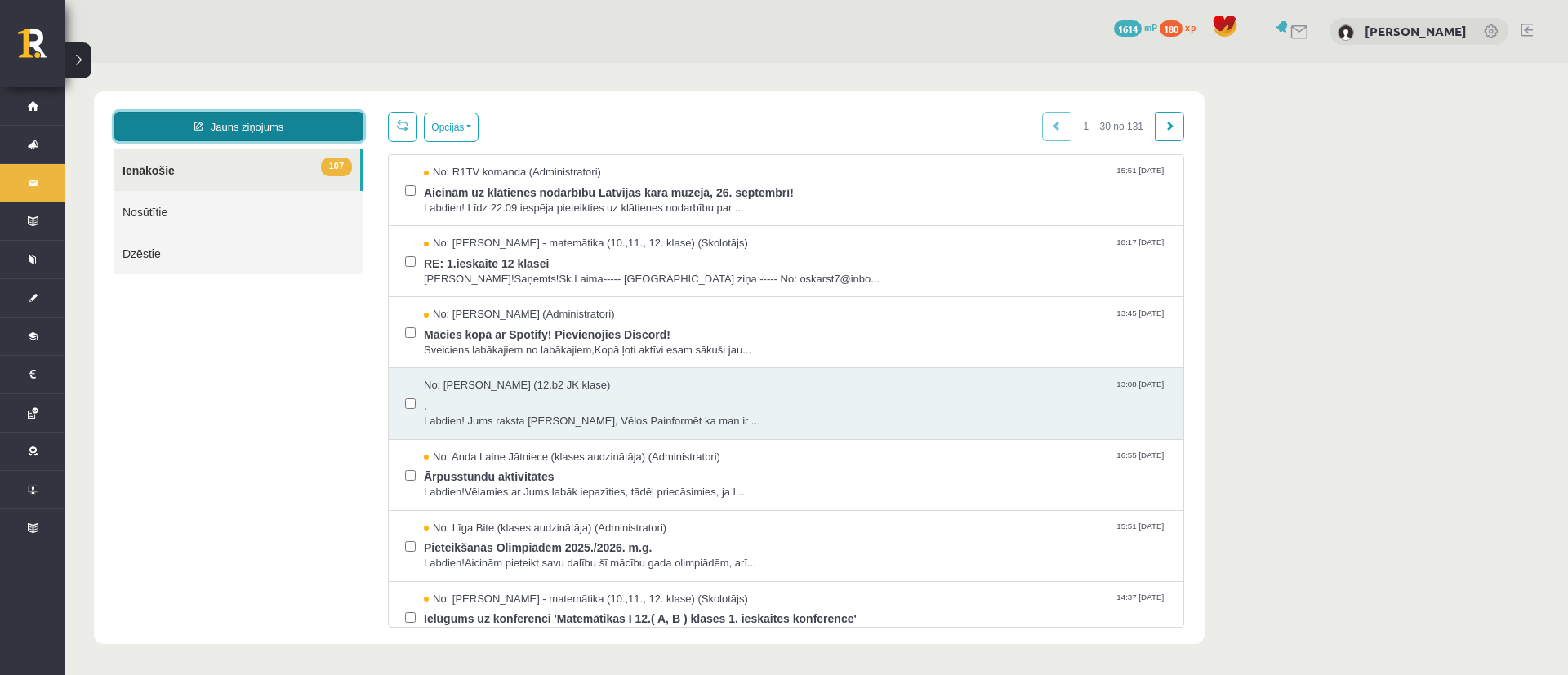
click at [261, 127] on link "Jauns ziņojums" at bounding box center [238, 126] width 249 height 29
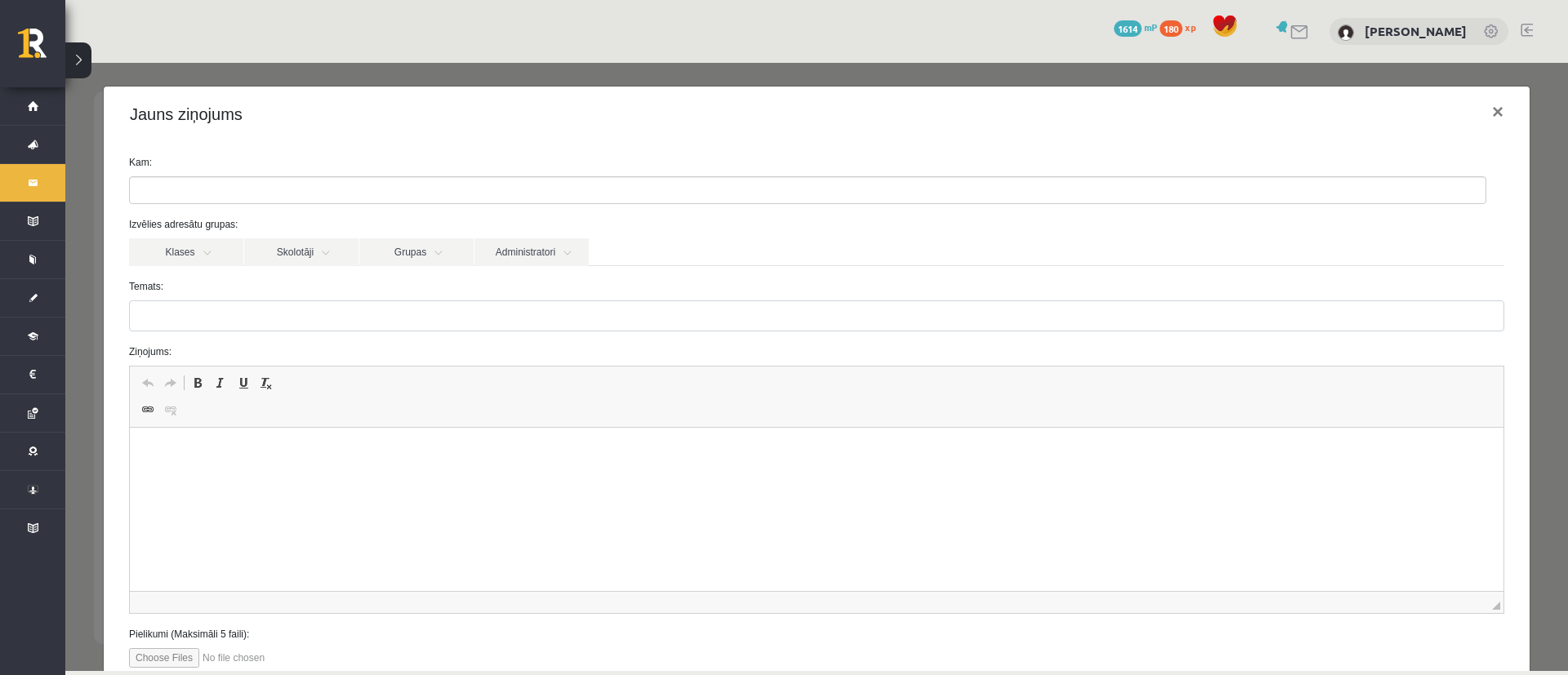
click at [312, 199] on ul at bounding box center [808, 190] width 1356 height 26
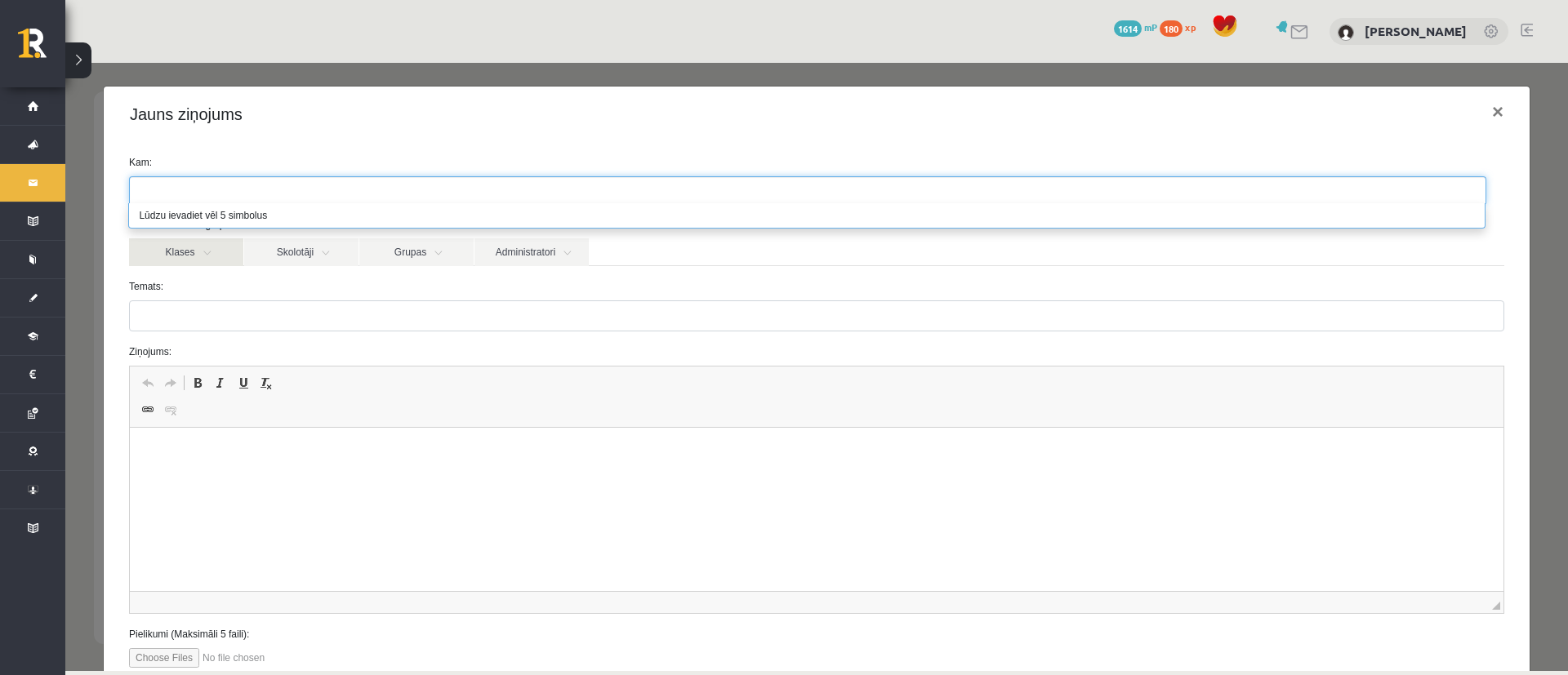
click at [216, 255] on link "Klases" at bounding box center [186, 252] width 114 height 28
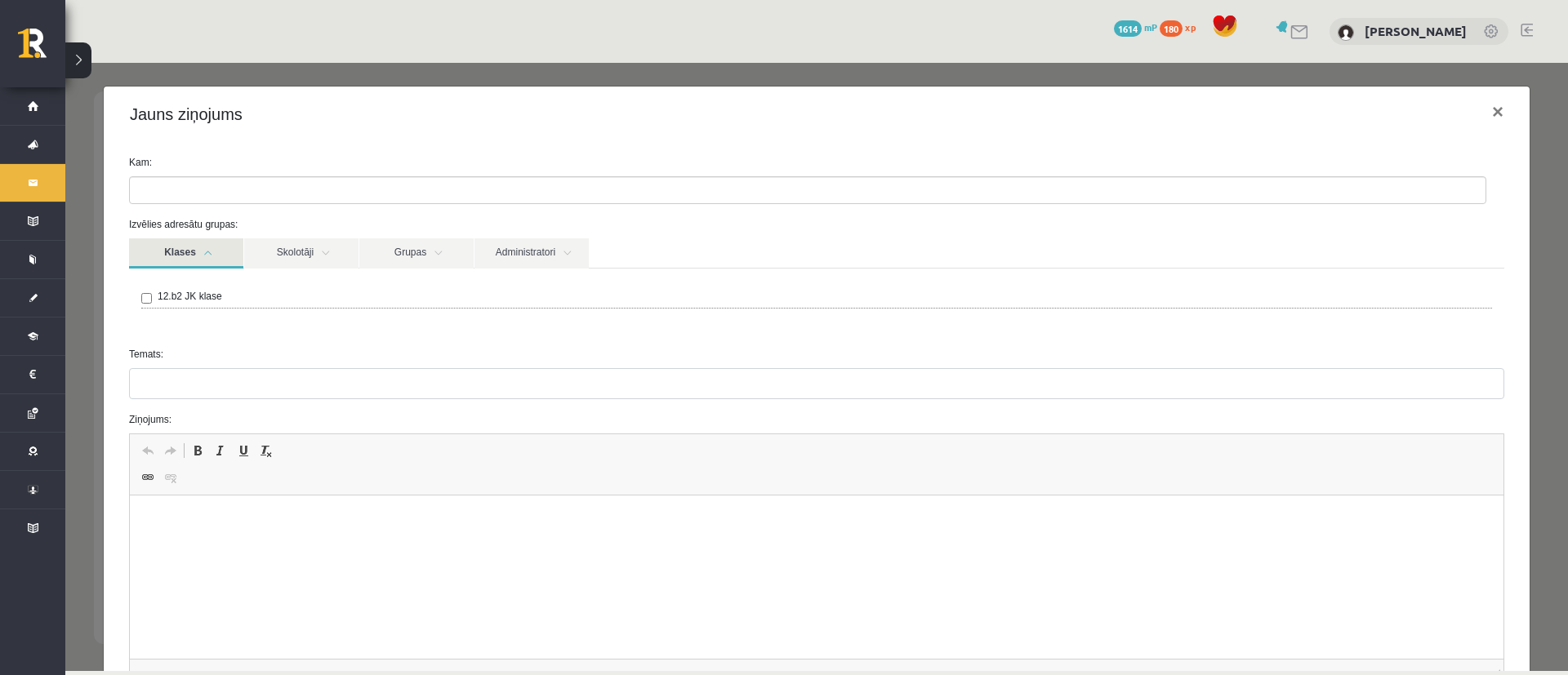
click at [216, 255] on link "Klases" at bounding box center [186, 253] width 114 height 30
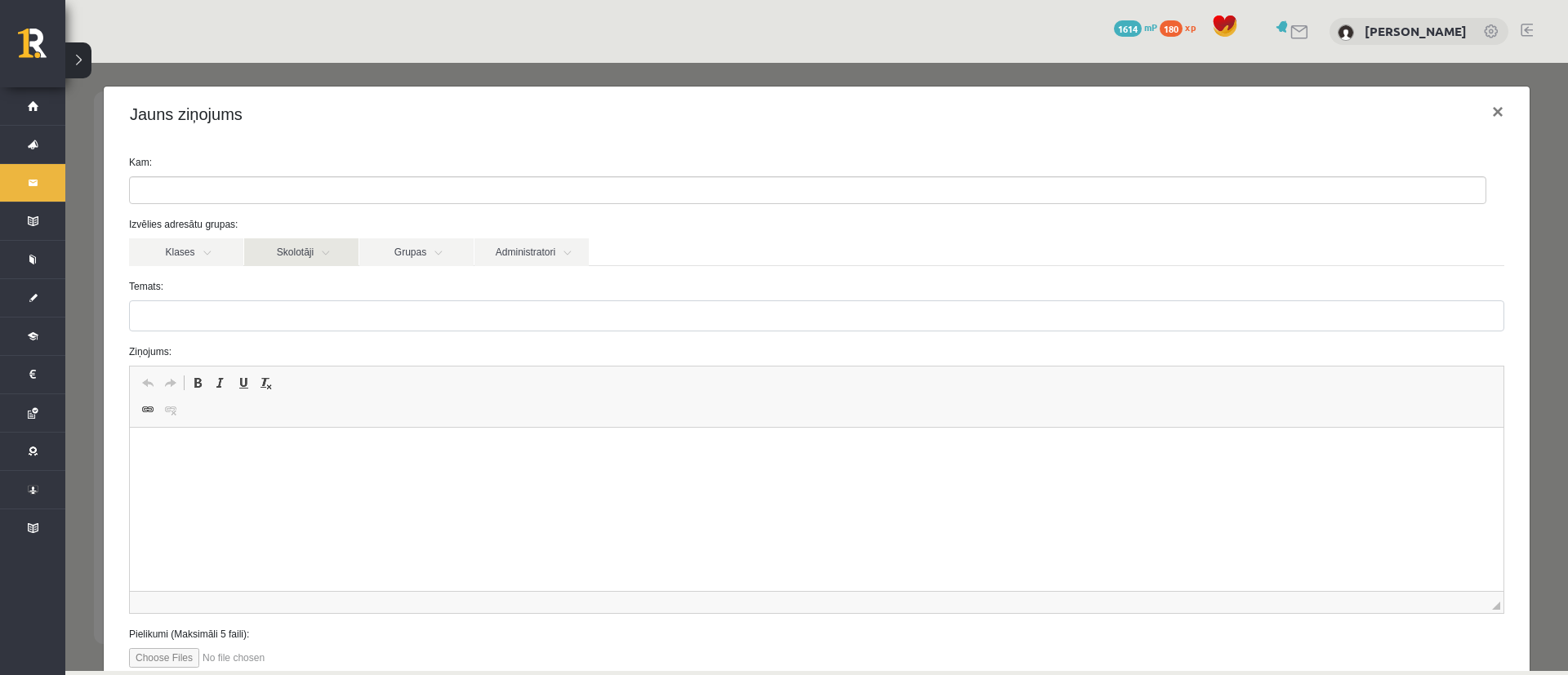
click at [291, 258] on link "Skolotāji" at bounding box center [301, 252] width 114 height 28
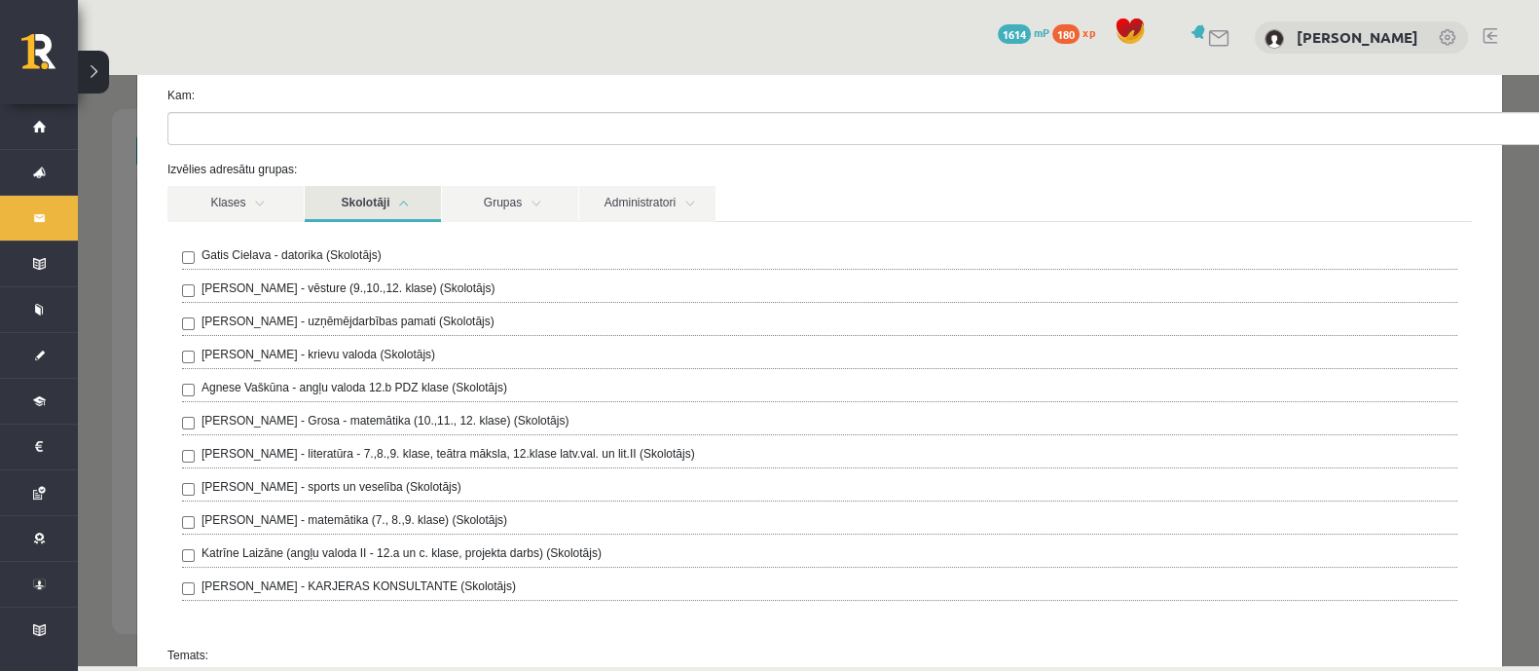
scroll to position [101, 0]
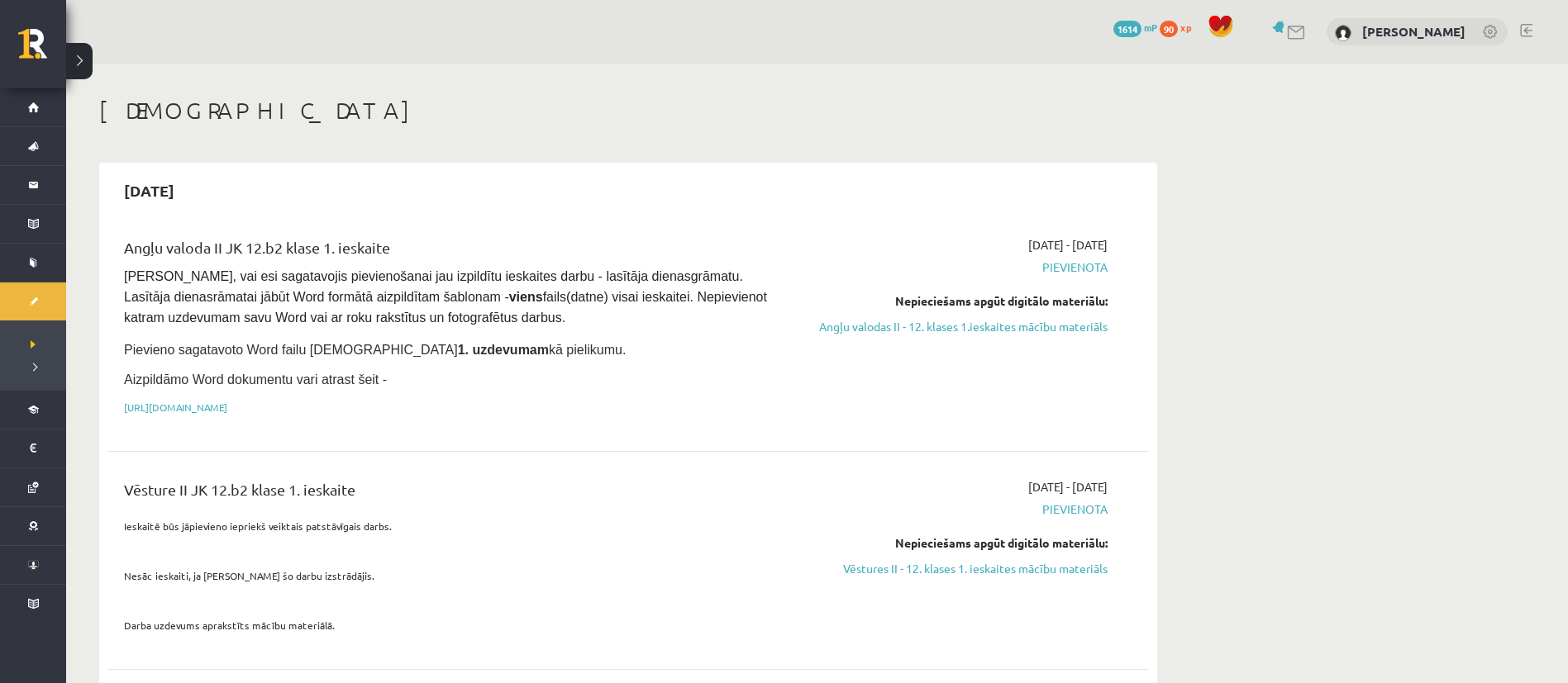
scroll to position [92, 0]
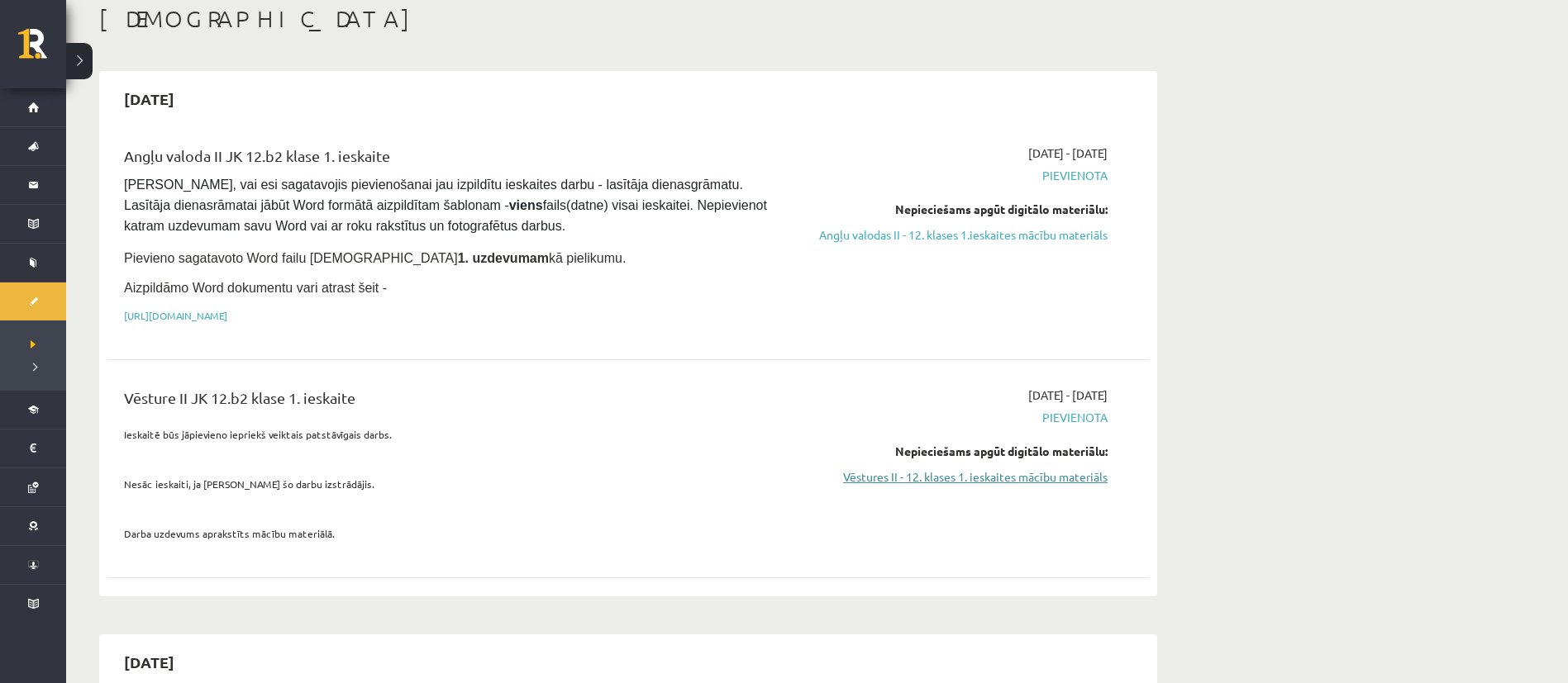
click at [965, 472] on link "Vēstures II - 12. klases 1. ieskaites mācību materiāls" at bounding box center [952, 477] width 312 height 17
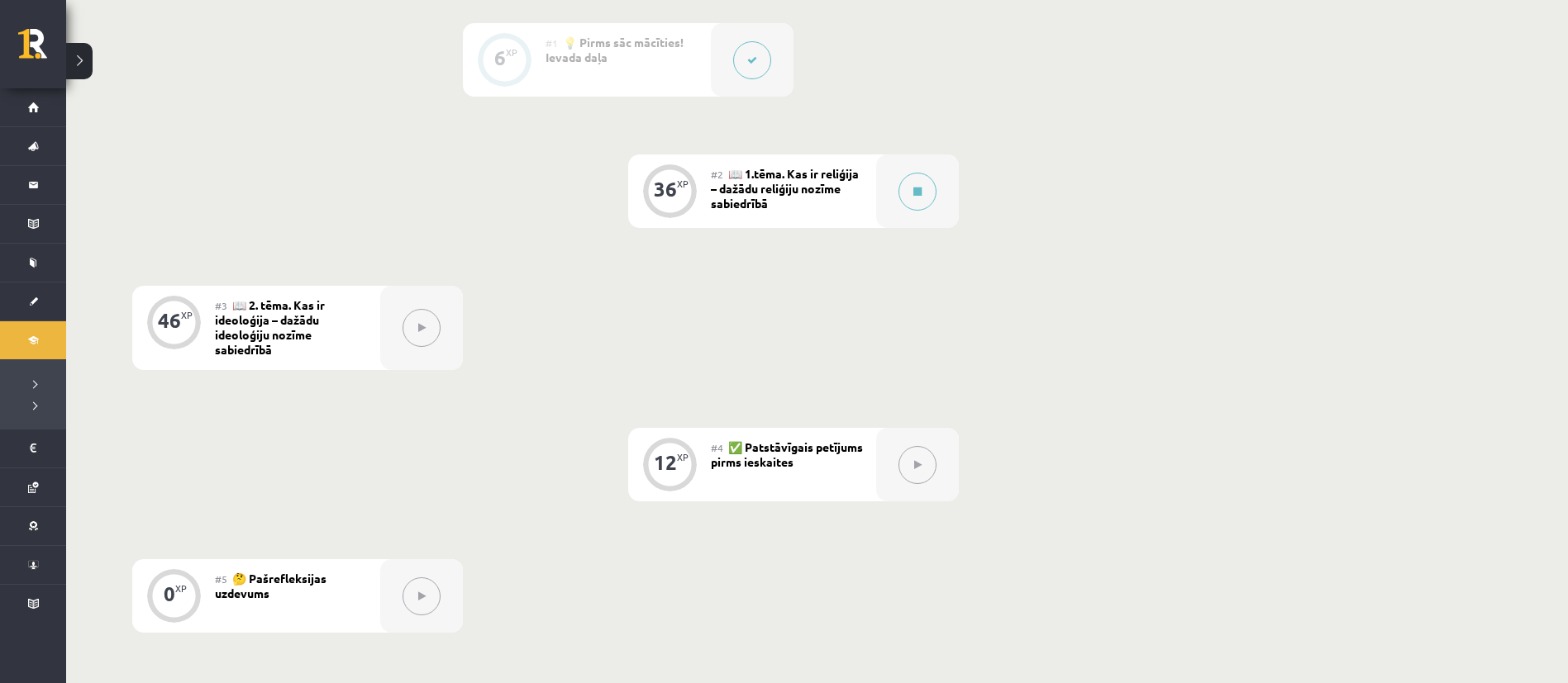
scroll to position [413, 0]
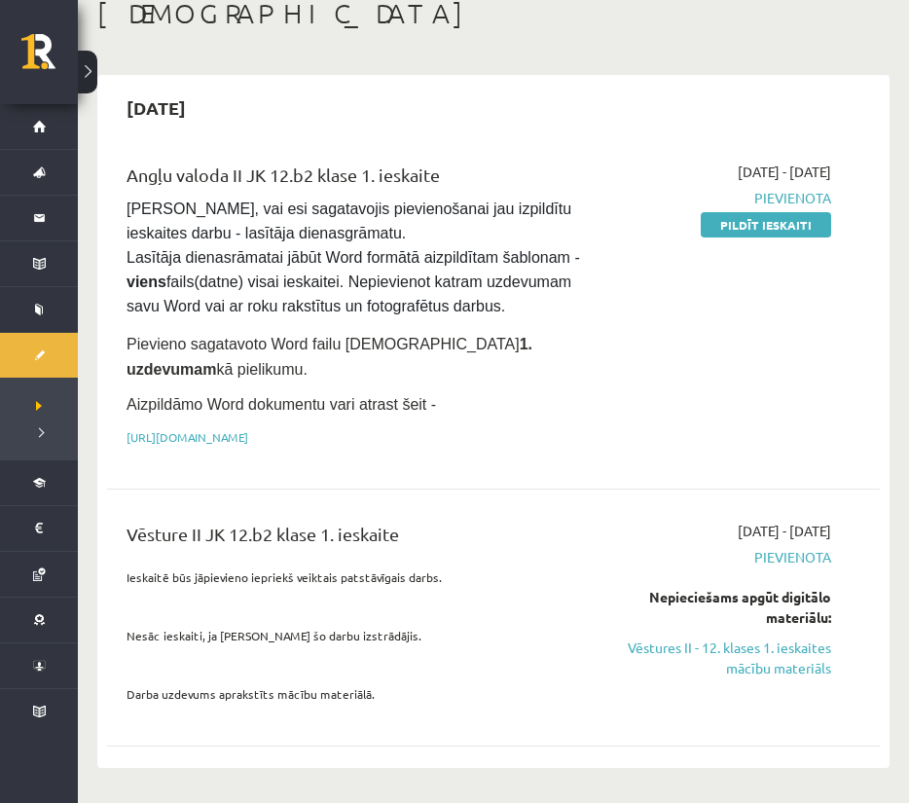
scroll to position [146, 0]
